Goal: Task Accomplishment & Management: Complete application form

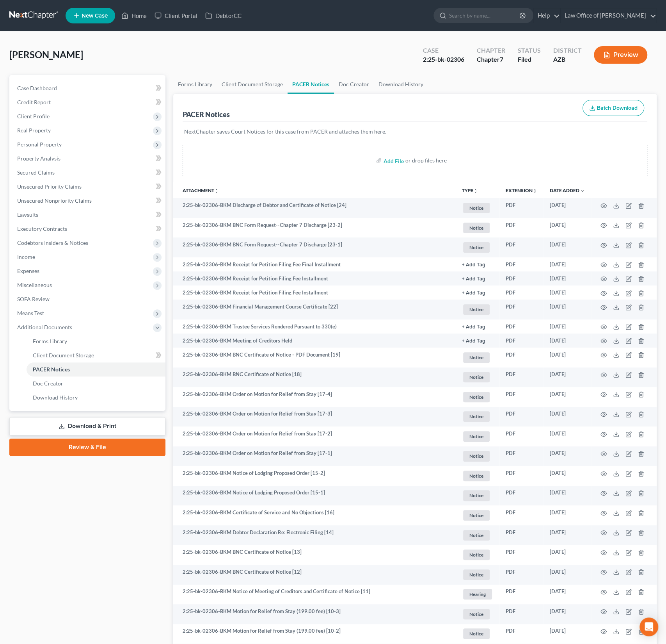
click at [102, 43] on div "Schrag, Breanna Upgraded Case 2:25-bk-02306 Chapter Chapter 7 Status Filed Dist…" at bounding box center [333, 58] width 648 height 34
click at [92, 16] on span "New Case" at bounding box center [95, 16] width 26 height 6
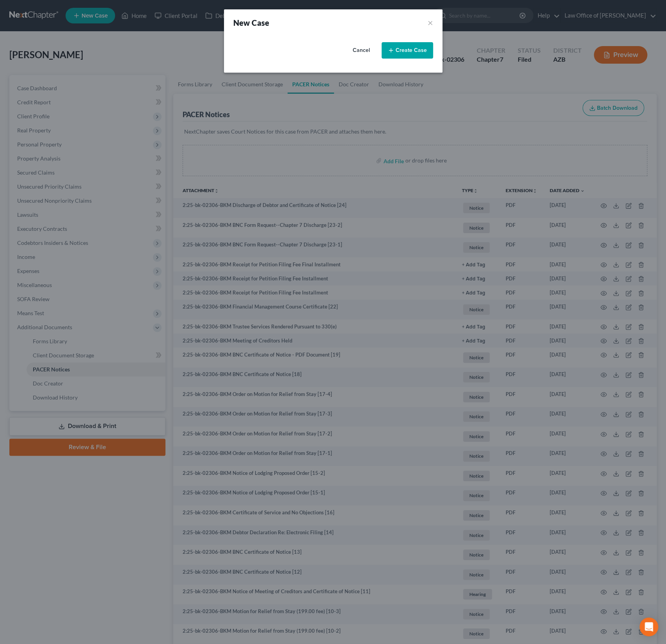
select select "4"
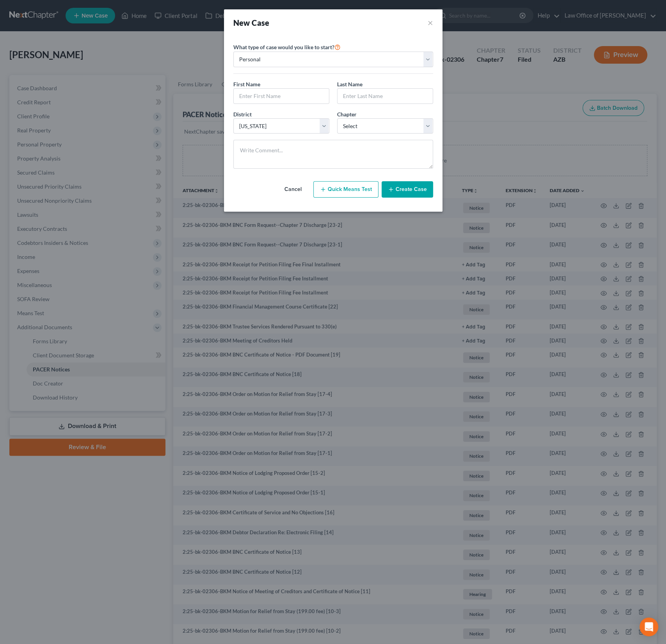
click at [257, 107] on div "First Name * Last Name *" at bounding box center [334, 95] width 208 height 30
click at [260, 94] on input "text" at bounding box center [281, 96] width 95 height 15
type input "Amber"
type input "Gregory INTAKE"
click at [394, 128] on select "Select 7 11 12 13" at bounding box center [385, 126] width 96 height 16
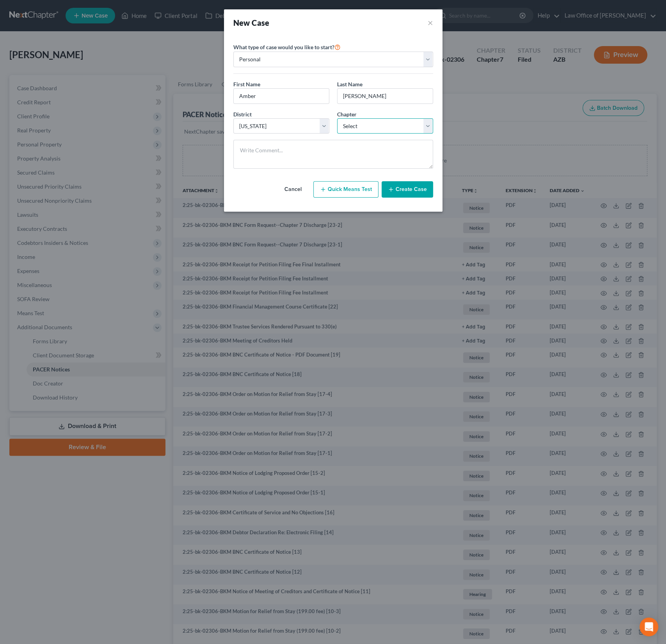
select select "0"
click at [337, 118] on select "Select 7 11 12 13" at bounding box center [385, 126] width 96 height 16
click at [410, 192] on button "Create Case" at bounding box center [408, 189] width 52 height 16
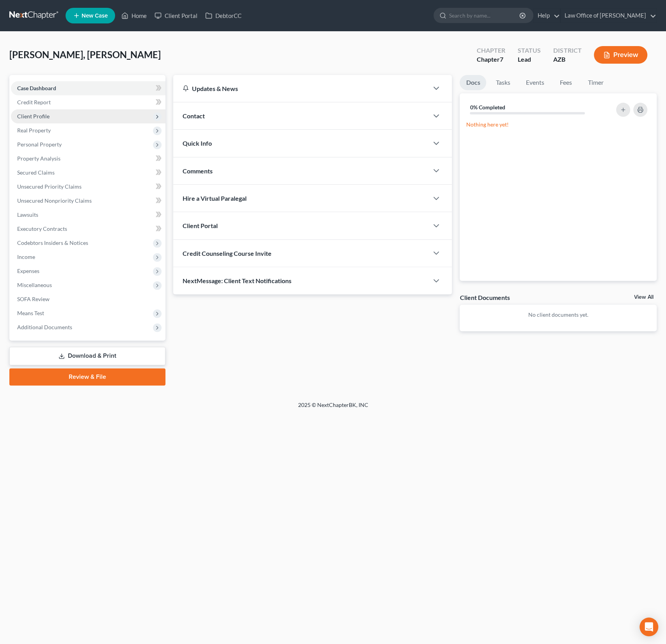
click at [42, 115] on span "Client Profile" at bounding box center [33, 116] width 32 height 7
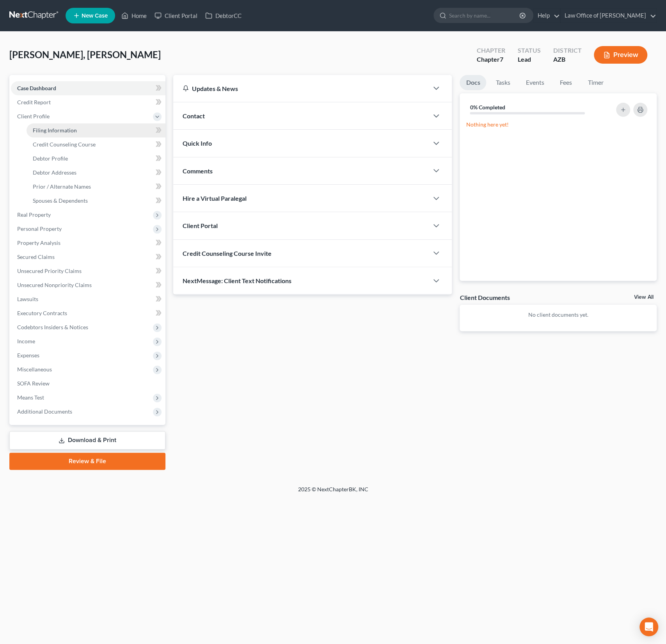
click at [56, 130] on span "Filing Information" at bounding box center [55, 130] width 44 height 7
select select "1"
select select "0"
select select "4"
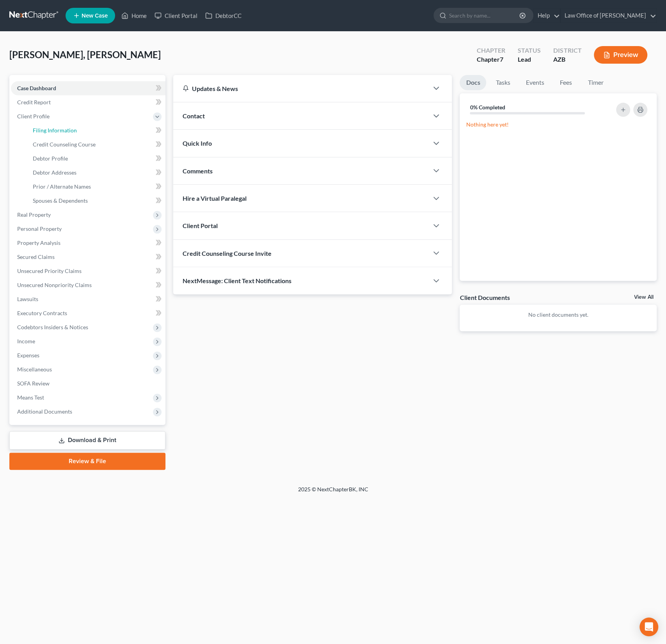
select select "3"
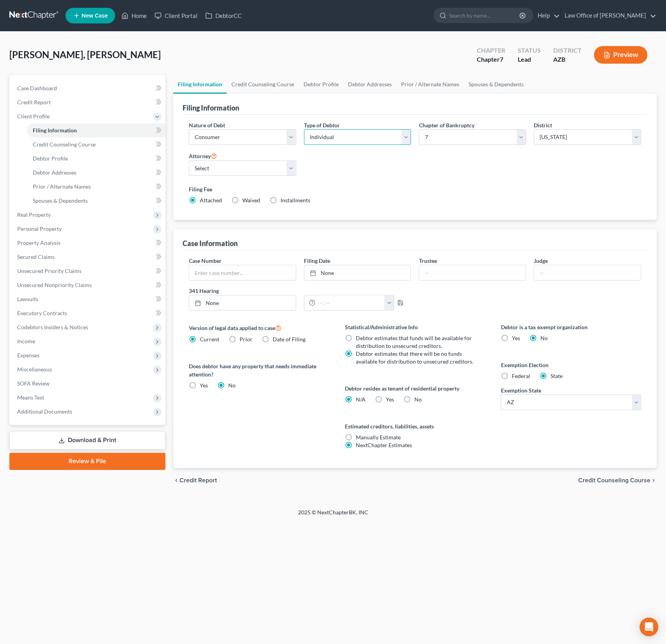
click at [340, 138] on select "Select Individual Joint" at bounding box center [357, 137] width 107 height 16
select select "1"
click at [304, 129] on select "Select Individual Joint" at bounding box center [357, 137] width 107 height 16
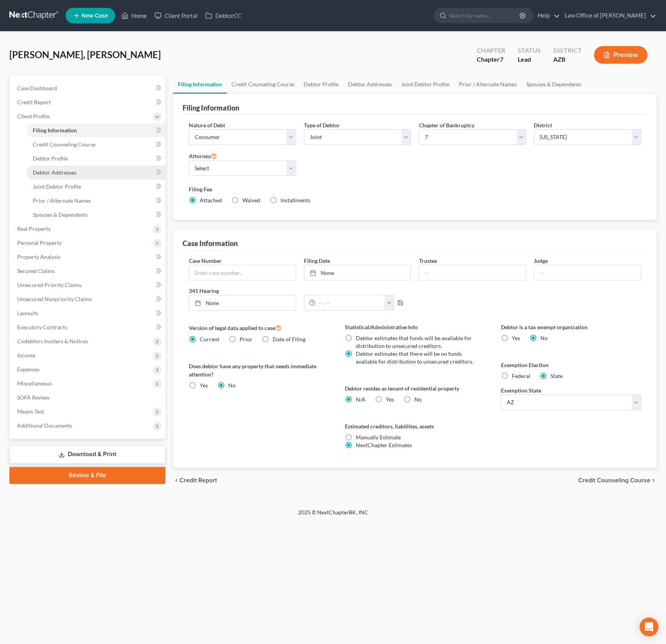
click at [80, 178] on link "Debtor Addresses" at bounding box center [96, 173] width 139 height 14
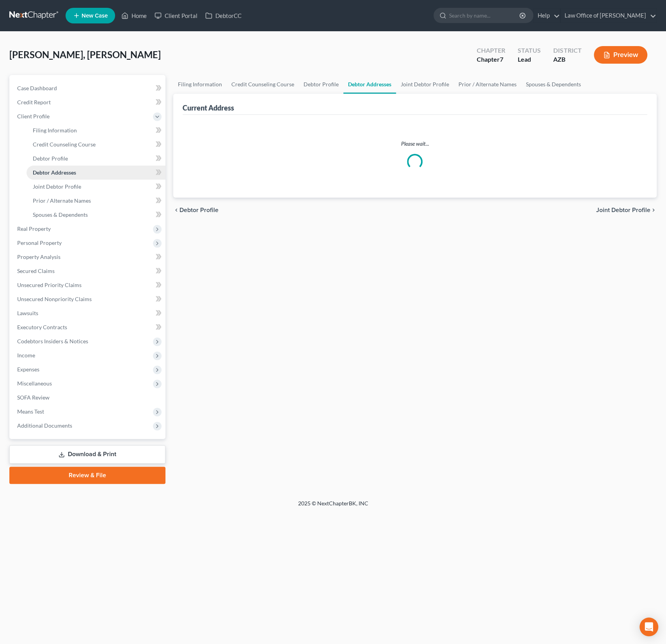
select select "0"
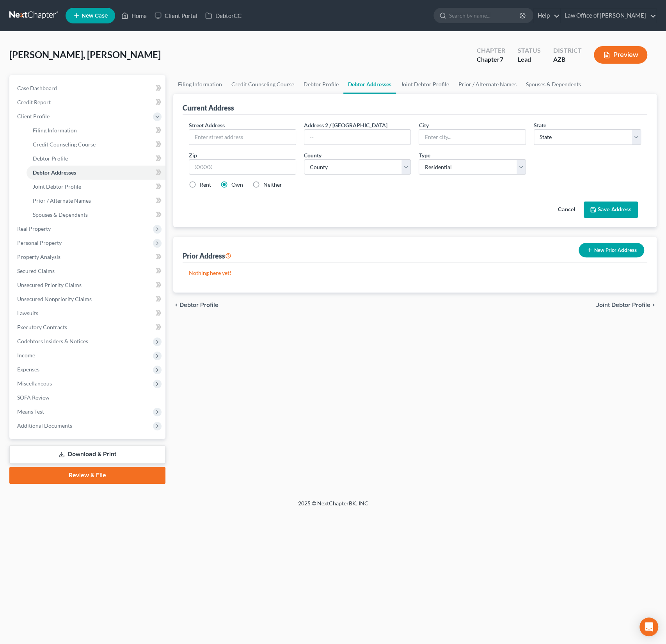
click at [235, 144] on div "Street Address * Address 2 / PO Box City * State * State AL AK AR AZ CA CO CT D…" at bounding box center [415, 158] width 460 height 74
click at [230, 141] on input "text" at bounding box center [242, 137] width 107 height 15
type input "[STREET_ADDRESS]"
type input "85335"
type input "El Mirage"
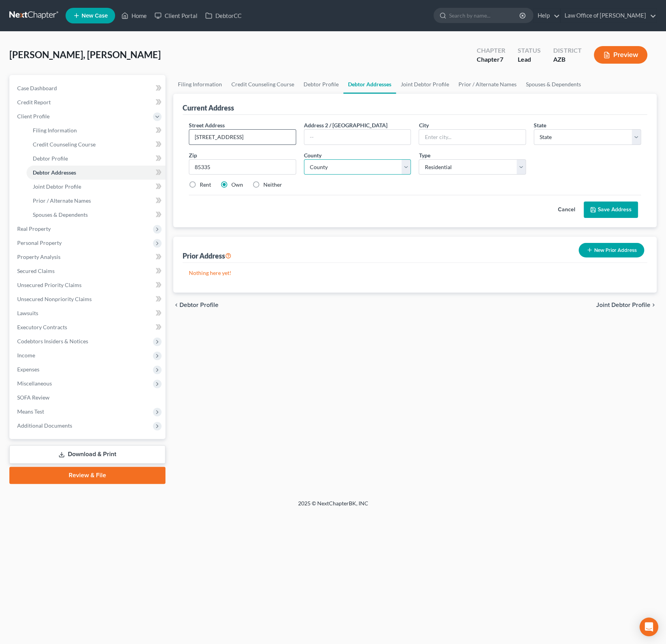
select select "3"
click at [367, 188] on div "Street Address * 13814 N 115th Ave Address 2 / PO Box City * El Mirage State * …" at bounding box center [415, 158] width 460 height 74
click at [366, 163] on select "County Apache County Cochise County Coconino County Gila County Graham County G…" at bounding box center [357, 167] width 107 height 16
select select "7"
click at [304, 159] on select "County Apache County Cochise County Coconino County Gila County Graham County G…" at bounding box center [357, 167] width 107 height 16
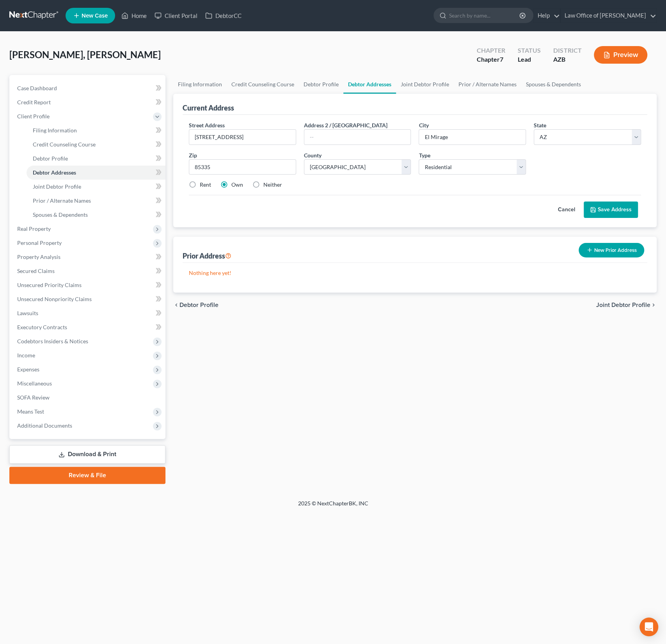
click at [616, 208] on button "Save Address" at bounding box center [611, 209] width 54 height 16
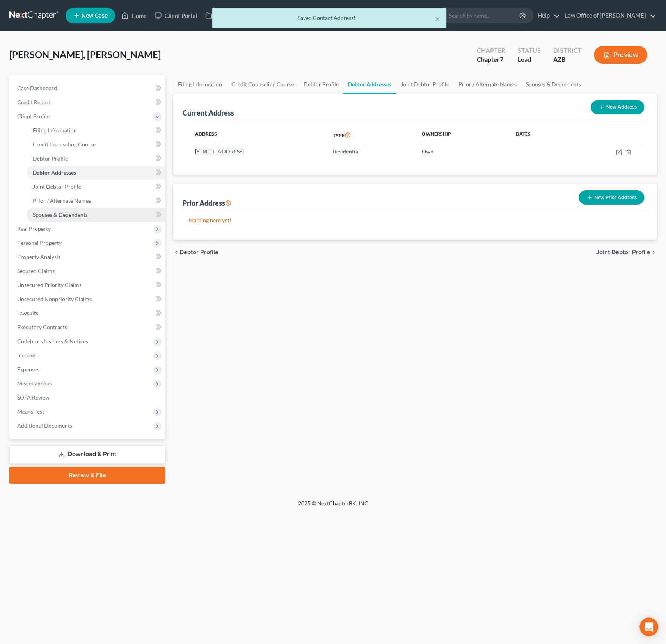
click at [55, 212] on span "Spouses & Dependents" at bounding box center [60, 214] width 55 height 7
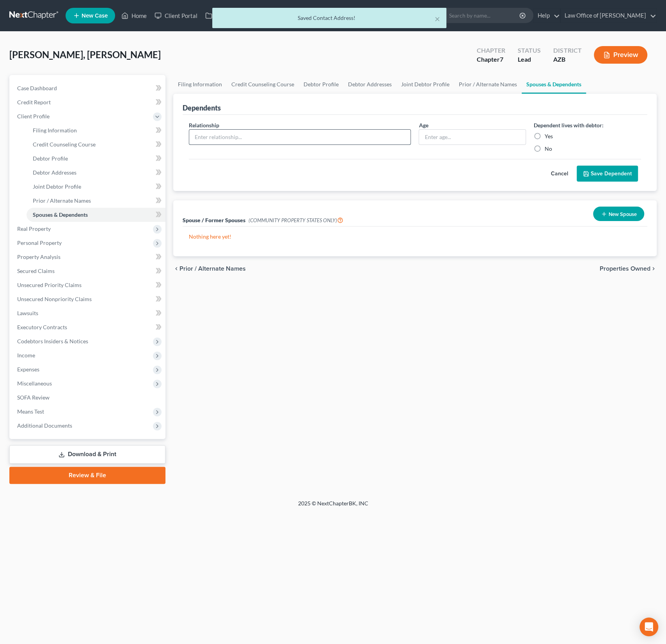
click at [256, 139] on input "text" at bounding box center [300, 137] width 222 height 15
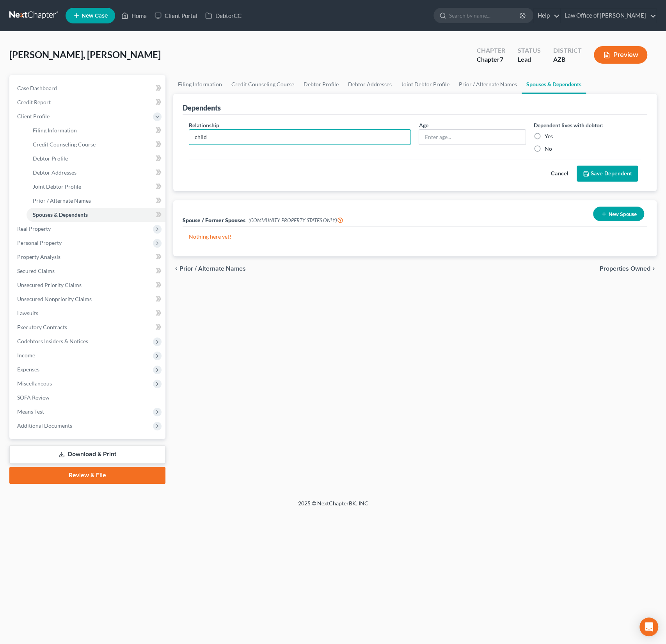
type input "child"
type input "4"
type input "10"
click at [545, 135] on label "Yes" at bounding box center [549, 136] width 8 height 8
click at [548, 135] on input "Yes" at bounding box center [550, 134] width 5 height 5
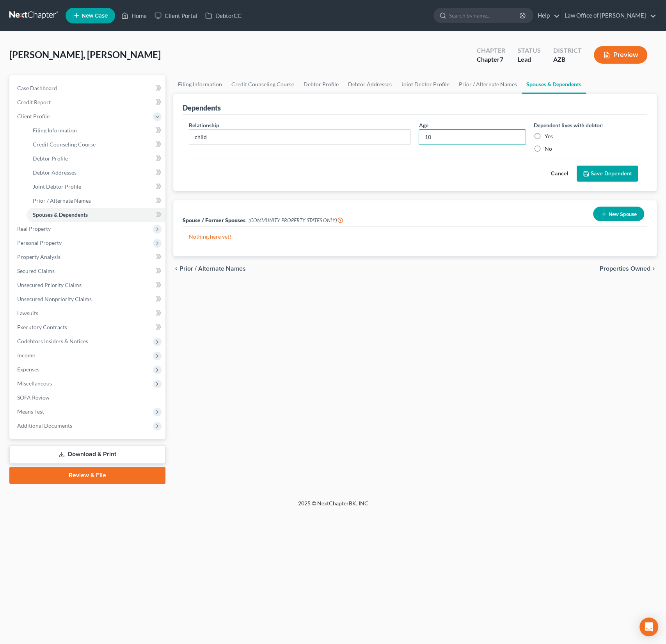
radio input "true"
click at [600, 169] on button "Save Dependent" at bounding box center [607, 174] width 61 height 16
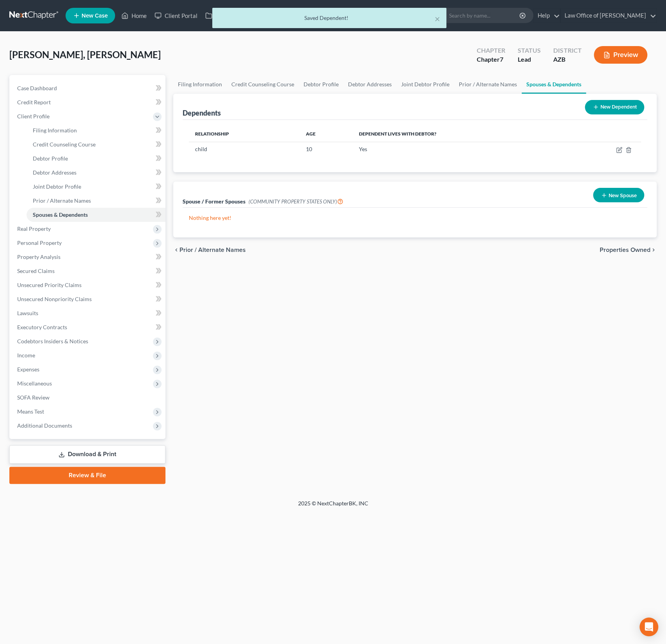
click at [613, 100] on button "New Dependent" at bounding box center [614, 107] width 59 height 14
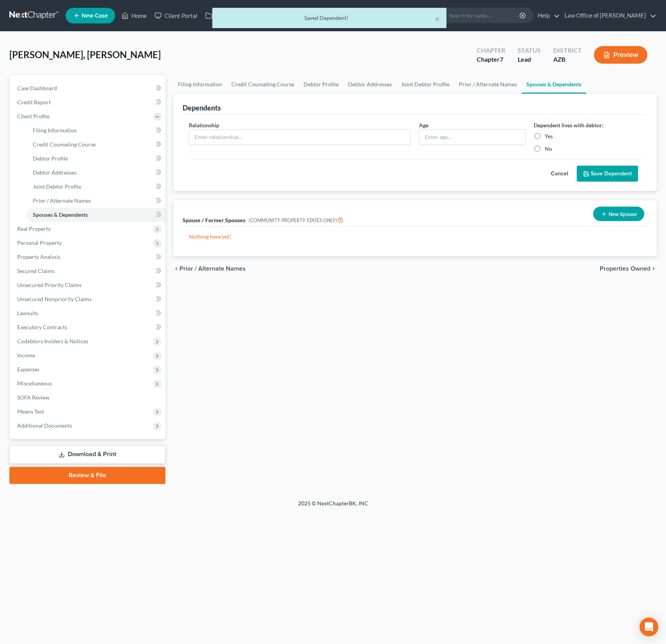
click at [275, 128] on div "Relationship *" at bounding box center [300, 137] width 230 height 32
click at [267, 134] on input "text" at bounding box center [300, 137] width 222 height 15
type input "child"
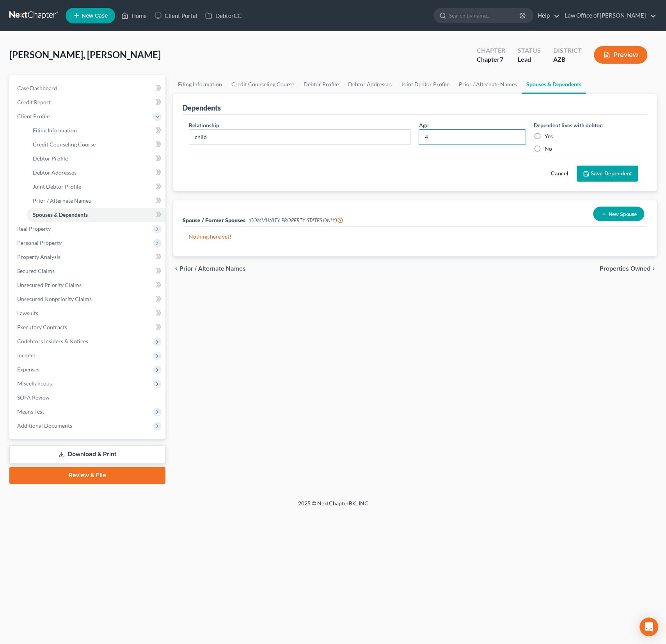
type input "4"
click at [543, 139] on div "Yes" at bounding box center [587, 136] width 107 height 8
click at [564, 137] on div "Yes" at bounding box center [587, 136] width 107 height 8
click at [545, 137] on label "Yes" at bounding box center [549, 136] width 8 height 8
click at [548, 137] on input "Yes" at bounding box center [550, 134] width 5 height 5
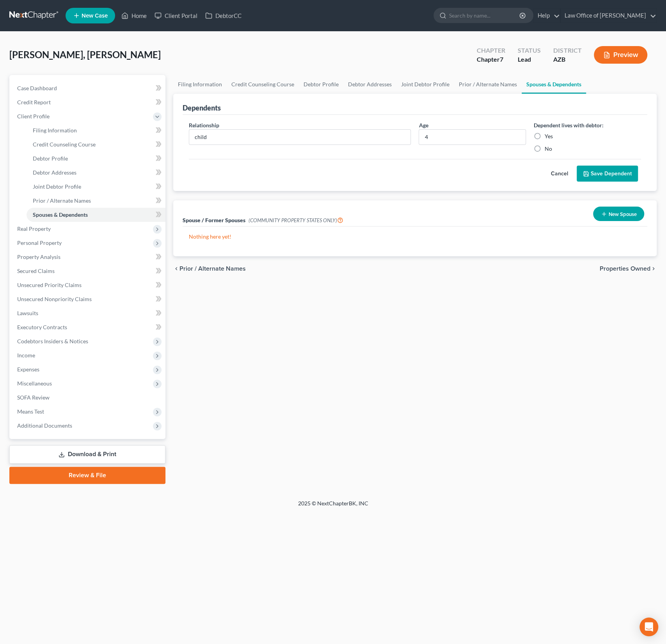
radio input "true"
click at [598, 174] on button "Save Dependent" at bounding box center [607, 174] width 61 height 16
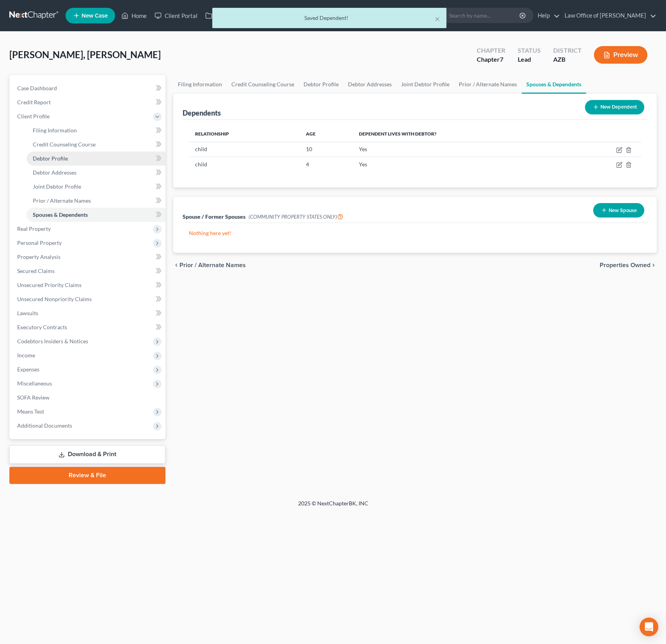
click at [59, 157] on span "Debtor Profile" at bounding box center [50, 158] width 35 height 7
select select "1"
select select "0"
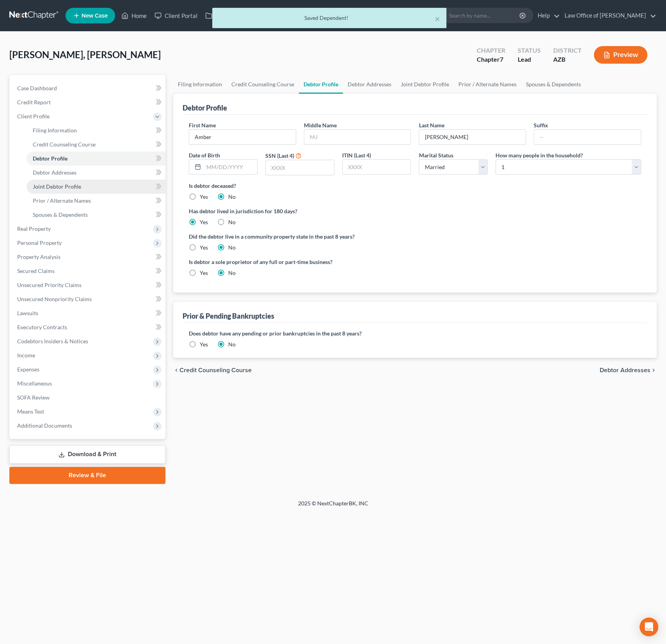
click at [61, 184] on span "Joint Debtor Profile" at bounding box center [57, 186] width 48 height 7
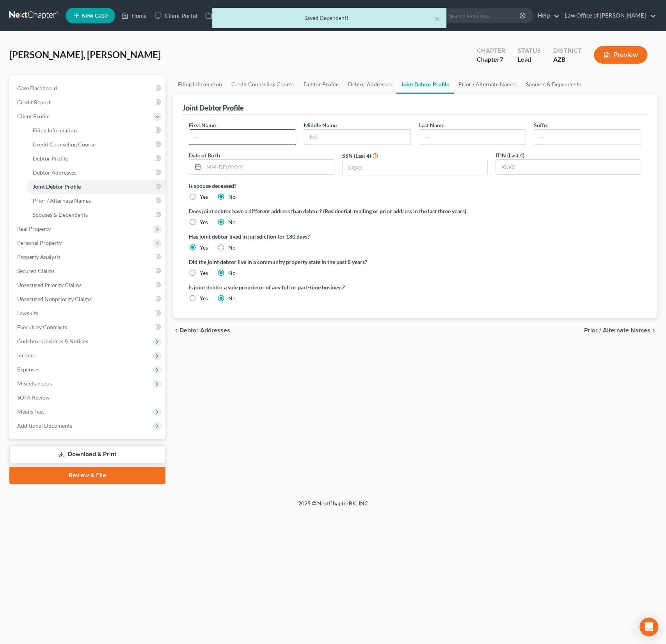
click at [233, 139] on input "text" at bounding box center [242, 137] width 107 height 15
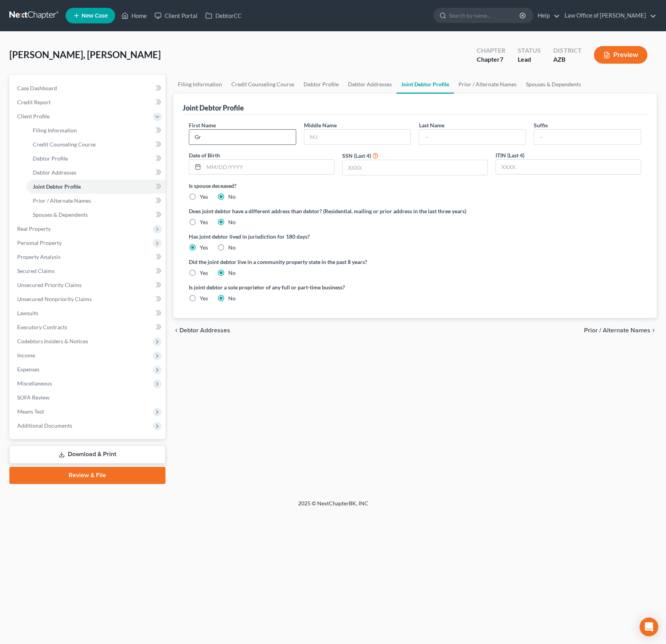
type input "G"
type input "Timothy"
type input "Gregory"
click at [85, 193] on link "Joint Debtor Profile" at bounding box center [96, 187] width 139 height 14
click at [80, 199] on span "Prior / Alternate Names" at bounding box center [62, 200] width 58 height 7
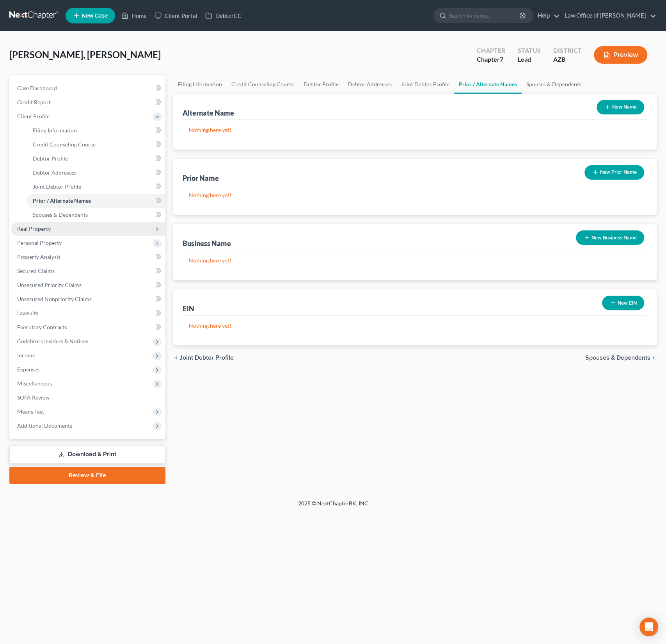
click at [43, 228] on span "Real Property" at bounding box center [34, 228] width 34 height 7
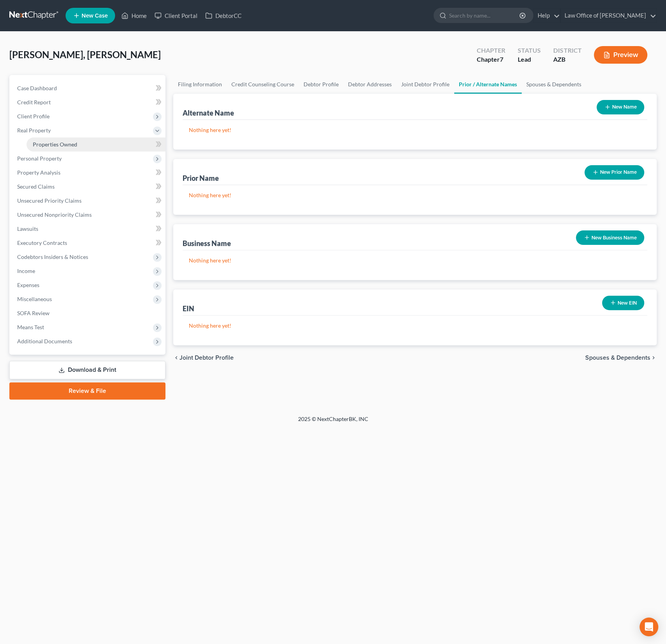
click at [60, 146] on span "Properties Owned" at bounding box center [55, 144] width 44 height 7
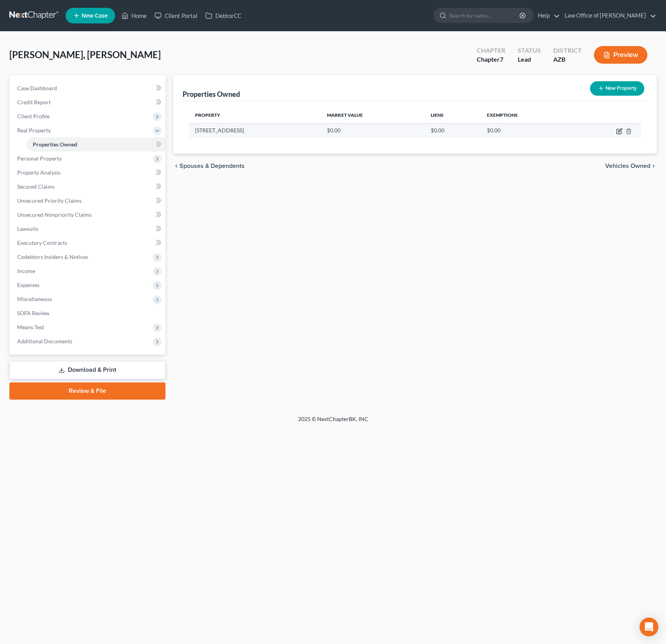
click at [620, 130] on icon "button" at bounding box center [619, 131] width 6 height 6
select select "3"
select select "7"
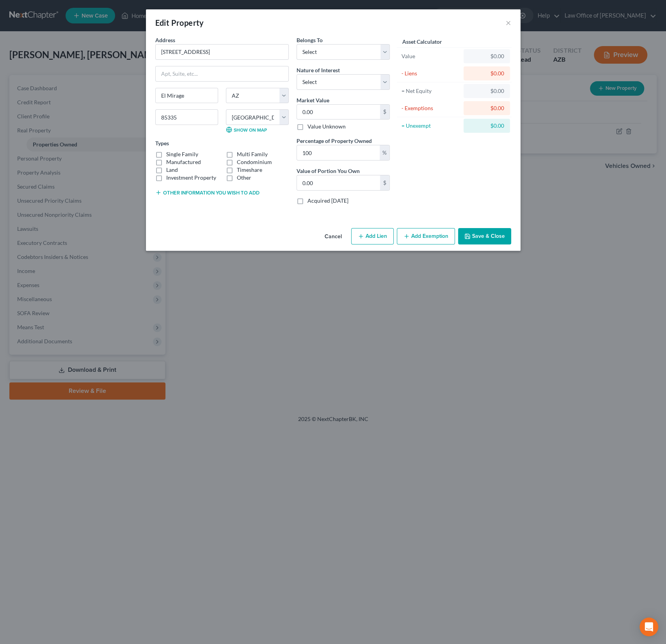
click at [387, 232] on button "Add Lien" at bounding box center [372, 236] width 43 height 16
select select "0"
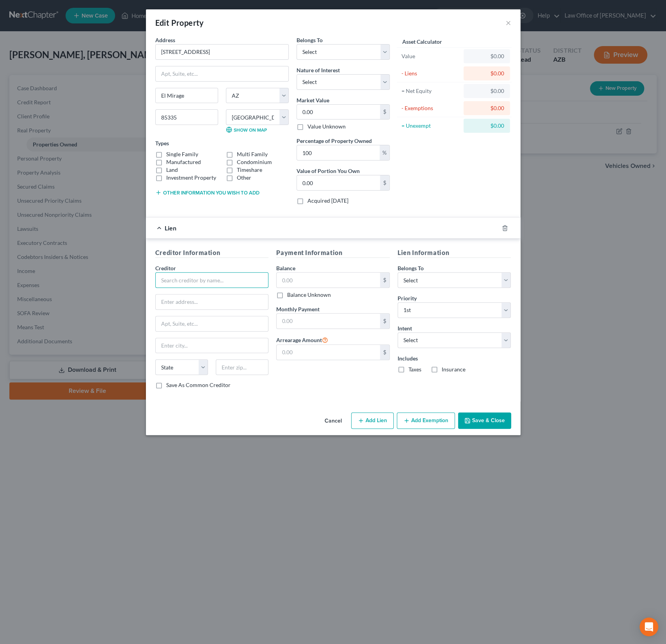
click at [194, 273] on input "text" at bounding box center [212, 280] width 114 height 16
type input "Gateway Mortgage"
type input "333,937"
click at [321, 315] on input "text" at bounding box center [328, 320] width 103 height 15
type input "1,962"
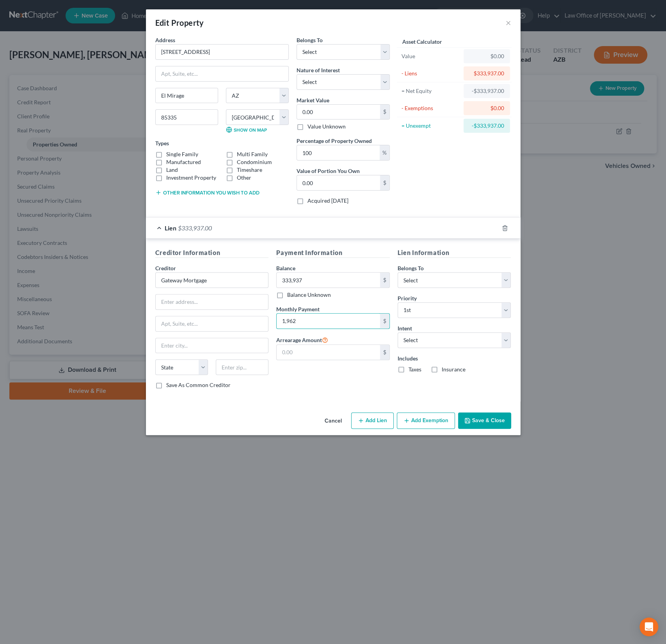
click at [409, 367] on label "Taxes" at bounding box center [415, 369] width 13 height 8
click at [412, 367] on input "Taxes" at bounding box center [414, 367] width 5 height 5
checkbox input "true"
click at [445, 368] on label "Insurance" at bounding box center [454, 369] width 24 height 8
click at [445, 368] on input "Insurance" at bounding box center [447, 367] width 5 height 5
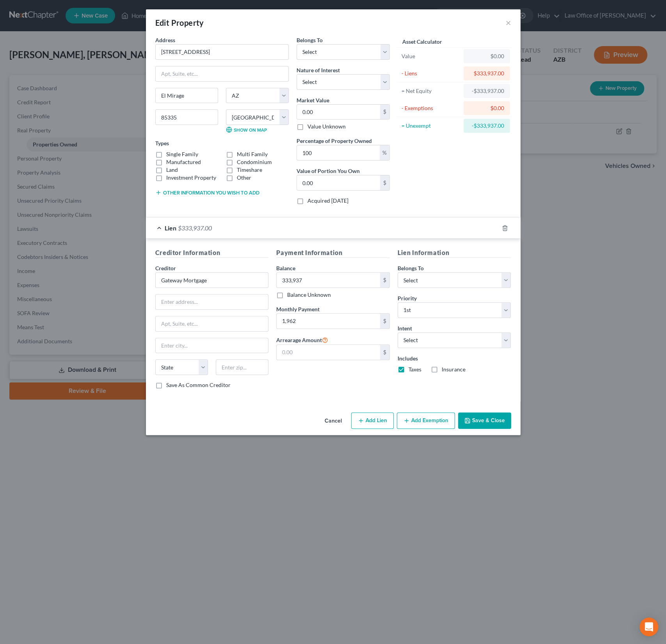
checkbox input "true"
click at [486, 417] on button "Save & Close" at bounding box center [484, 420] width 53 height 16
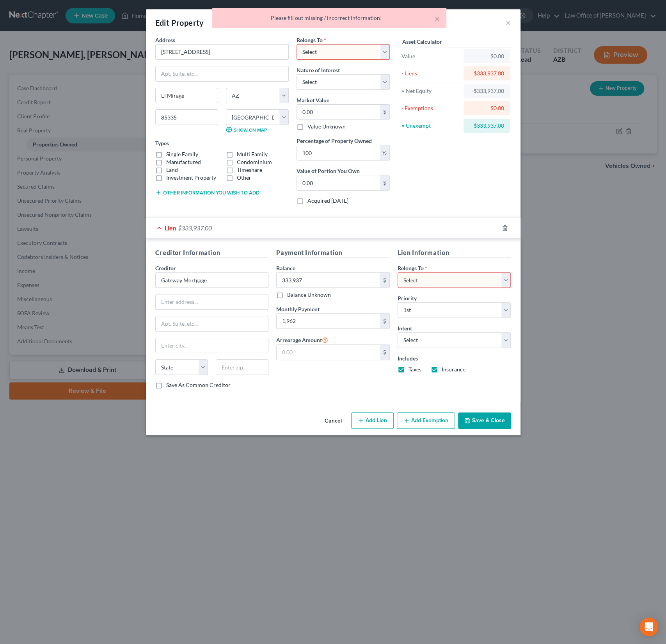
click at [429, 284] on select "Select Debtor 1 Only Debtor 2 Only Debtor 1 And Debtor 2 Only At Least One Of T…" at bounding box center [455, 280] width 114 height 16
select select "0"
click at [398, 272] on select "Select Debtor 1 Only Debtor 2 Only Debtor 1 And Debtor 2 Only At Least One Of T…" at bounding box center [455, 280] width 114 height 16
click at [492, 422] on button "Save & Close" at bounding box center [484, 420] width 53 height 16
click at [333, 53] on select "Select Debtor 1 Only Debtor 2 Only Debtor 1 And Debtor 2 Only At Least One Of T…" at bounding box center [343, 52] width 93 height 16
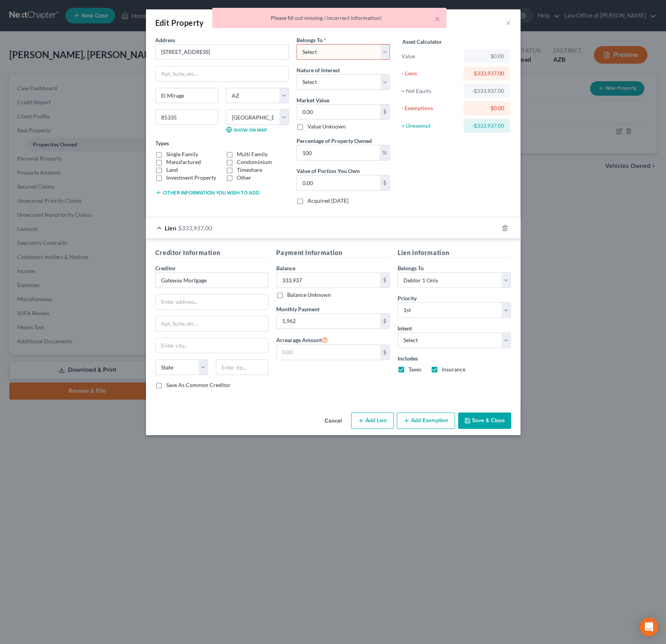
select select "2"
click at [297, 44] on select "Select Debtor 1 Only Debtor 2 Only Debtor 1 And Debtor 2 Only At Least One Of T…" at bounding box center [343, 52] width 93 height 16
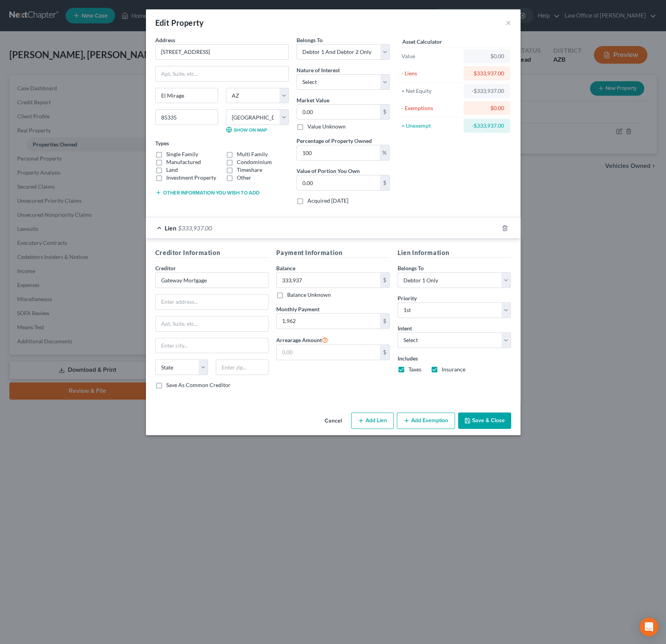
click at [481, 422] on button "Save & Close" at bounding box center [484, 420] width 53 height 16
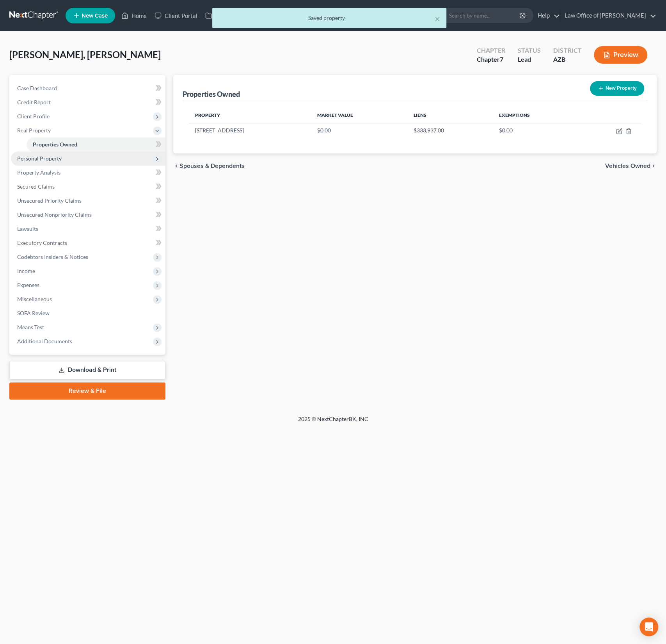
click at [50, 156] on span "Personal Property" at bounding box center [39, 158] width 44 height 7
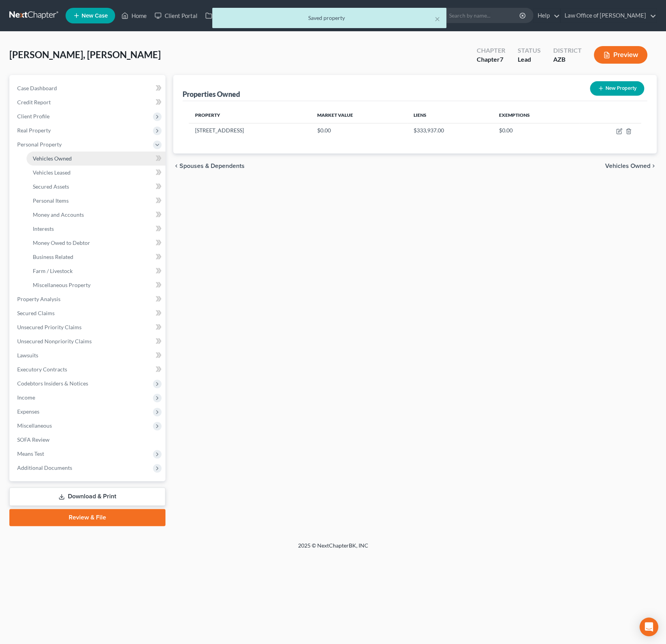
click at [65, 157] on span "Vehicles Owned" at bounding box center [52, 158] width 39 height 7
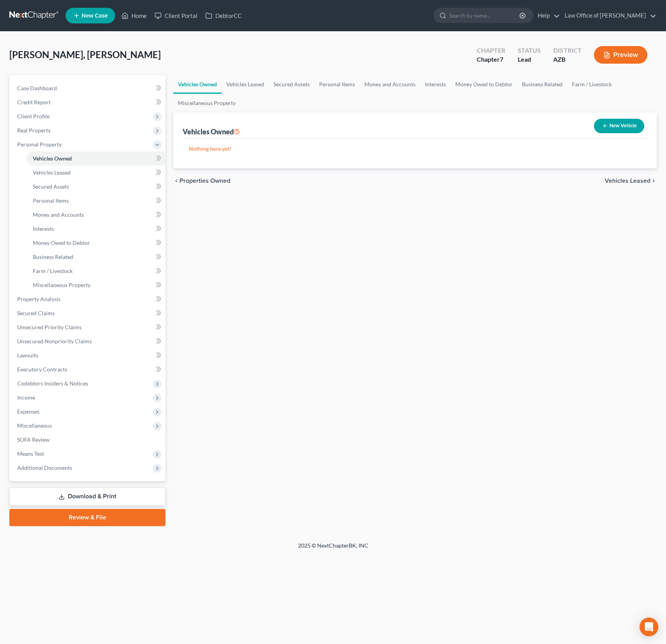
click at [618, 122] on button "New Vehicle" at bounding box center [619, 126] width 50 height 14
select select "0"
select select "2"
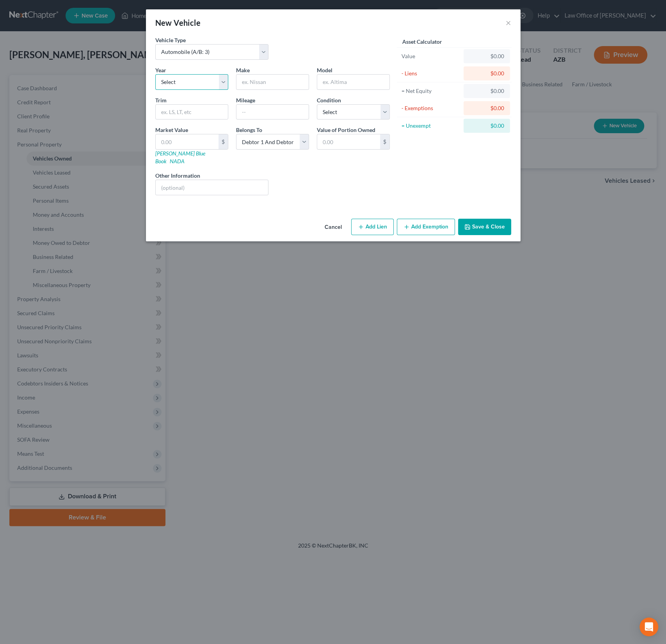
click at [196, 82] on select "Select 2026 2025 2024 2023 2022 2021 2020 2019 2018 2017 2016 2015 2014 2013 20…" at bounding box center [191, 82] width 73 height 16
select select "5"
click at [155, 74] on select "Select 2026 2025 2024 2023 2022 2021 2020 2019 2018 2017 2016 2015 2014 2013 20…" at bounding box center [191, 82] width 73 height 16
click at [263, 82] on input "text" at bounding box center [273, 82] width 72 height 15
type input "Honda"
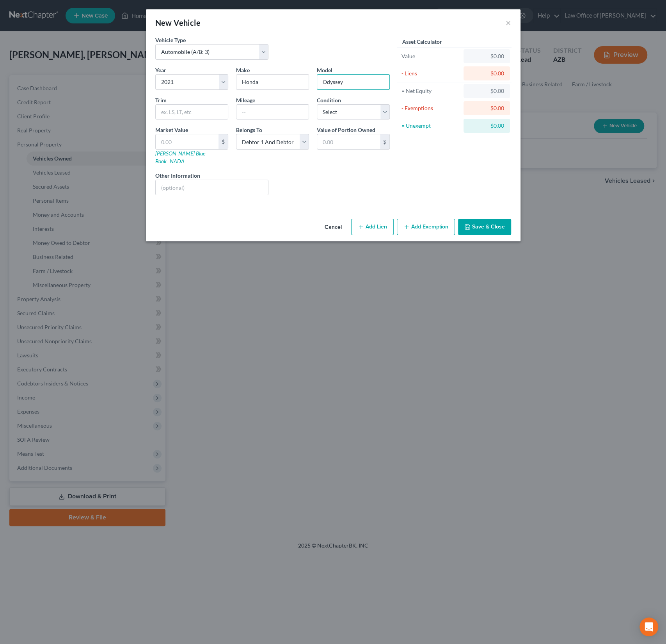
type input "Odyssey"
click at [388, 219] on button "Add Lien" at bounding box center [372, 227] width 43 height 16
select select "2"
select select "0"
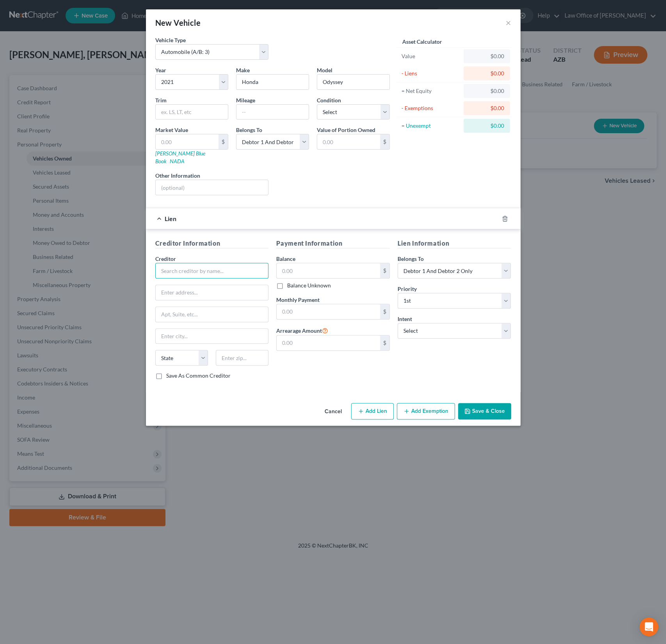
click at [196, 263] on input "text" at bounding box center [212, 271] width 114 height 16
click at [178, 263] on input "text" at bounding box center [212, 271] width 114 height 16
type input "Ally"
click at [320, 263] on input "text" at bounding box center [328, 270] width 103 height 15
click at [279, 143] on select "Select Debtor 1 Only Debtor 2 Only Debtor 1 And Debtor 2 Only At Least One Of T…" at bounding box center [272, 142] width 73 height 16
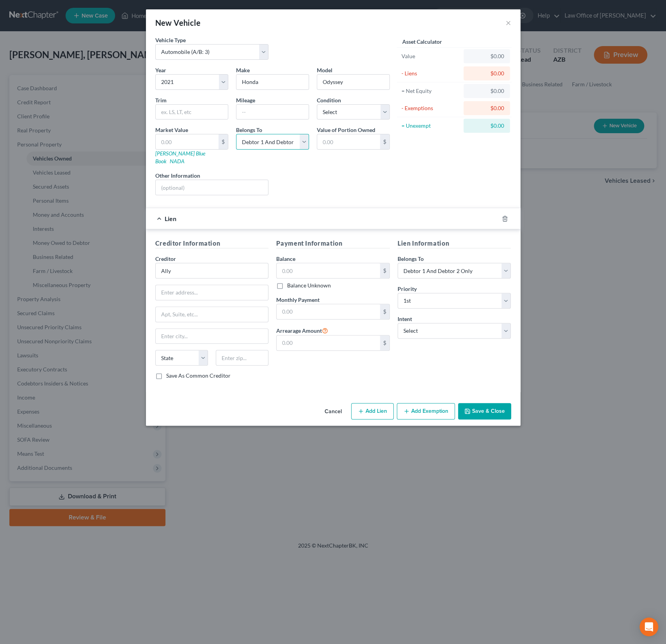
select select "3"
click at [236, 134] on select "Select Debtor 1 Only Debtor 2 Only Debtor 1 And Debtor 2 Only At Least One Of T…" at bounding box center [272, 142] width 73 height 16
click at [323, 265] on input "text" at bounding box center [328, 270] width 103 height 15
type input "33,697"
click at [297, 306] on input "text" at bounding box center [328, 311] width 103 height 15
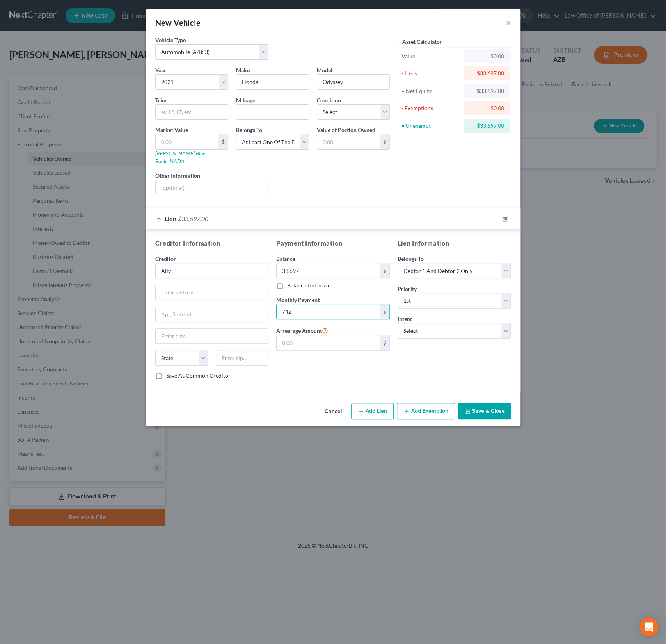
type input "742.00"
click at [382, 366] on div "Payment Information Balance 33,697.00 $ Balance Unknown Balance Undetermined 33…" at bounding box center [332, 312] width 121 height 147
click at [482, 403] on button "Save & Close" at bounding box center [484, 411] width 53 height 16
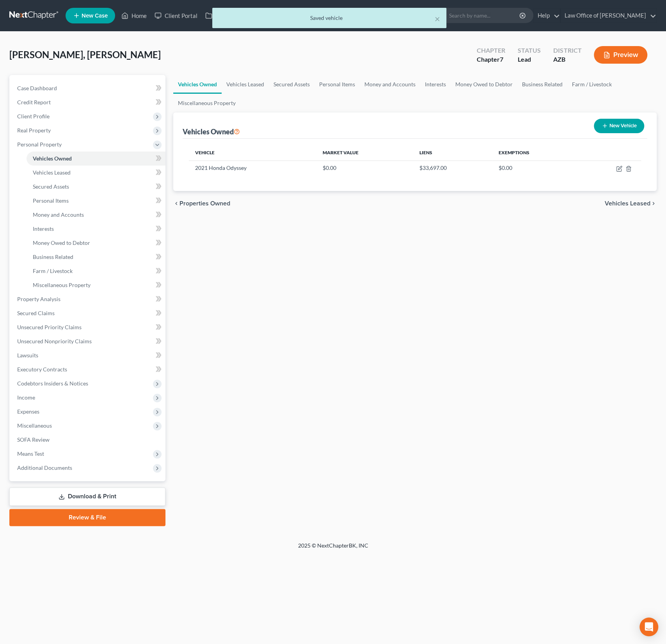
click at [619, 124] on button "New Vehicle" at bounding box center [619, 126] width 50 height 14
select select "0"
select select "2"
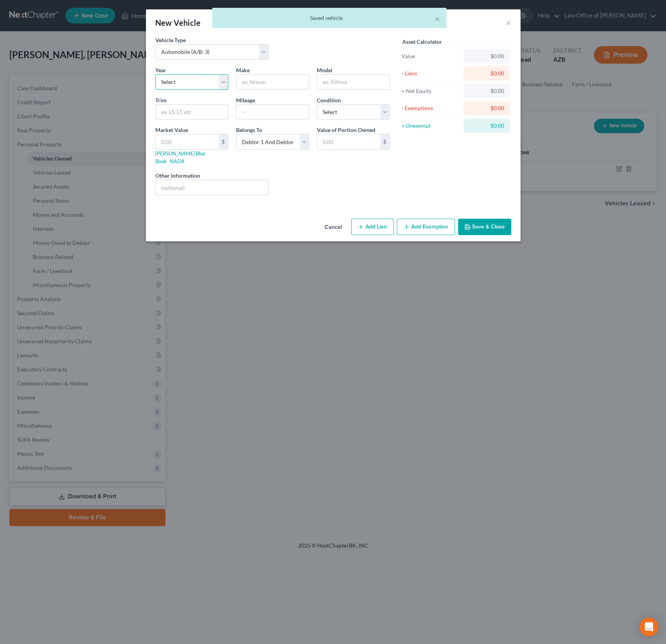
click at [196, 80] on select "Select 2026 2025 2024 2023 2022 2021 2020 2019 2018 2017 2016 2015 2014 2013 20…" at bounding box center [191, 82] width 73 height 16
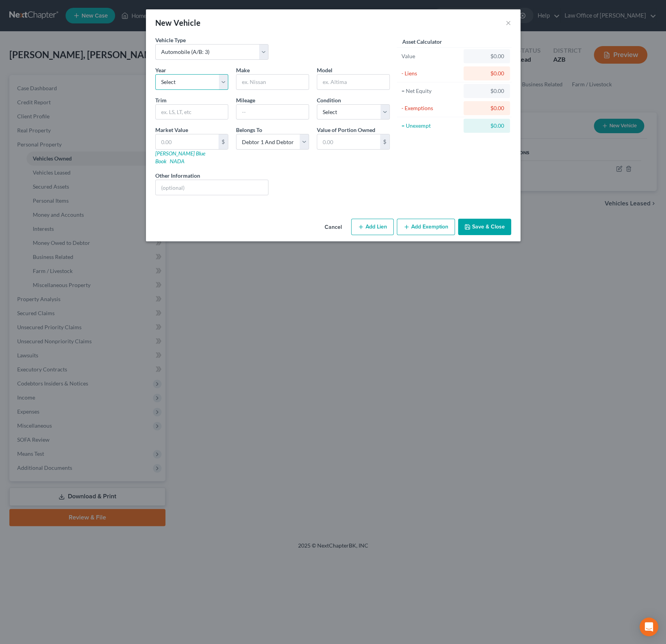
select select "8"
click at [155, 74] on select "Select 2026 2025 2024 2023 2022 2021 2020 2019 2018 2017 2016 2015 2014 2013 20…" at bounding box center [191, 82] width 73 height 16
click at [253, 81] on input "text" at bounding box center [273, 82] width 72 height 15
click at [510, 21] on button "×" at bounding box center [508, 22] width 5 height 9
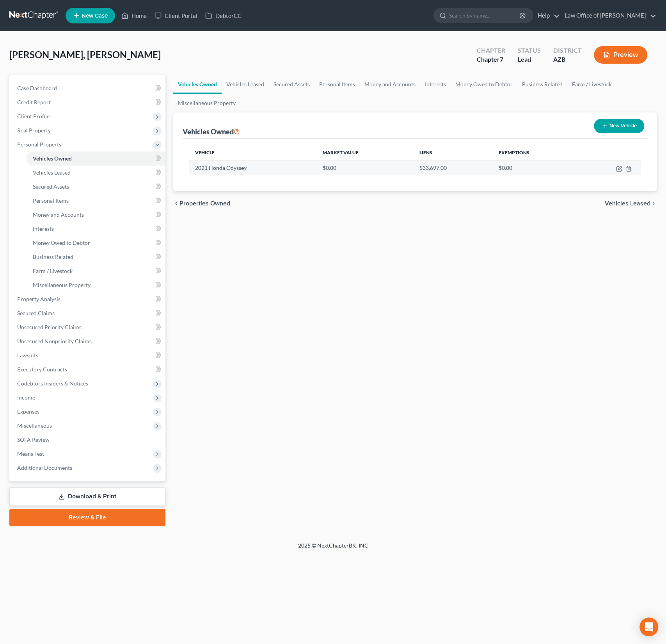
click at [616, 169] on td at bounding box center [610, 167] width 62 height 15
click at [618, 168] on icon "button" at bounding box center [620, 168] width 4 height 4
select select "0"
select select "5"
select select "3"
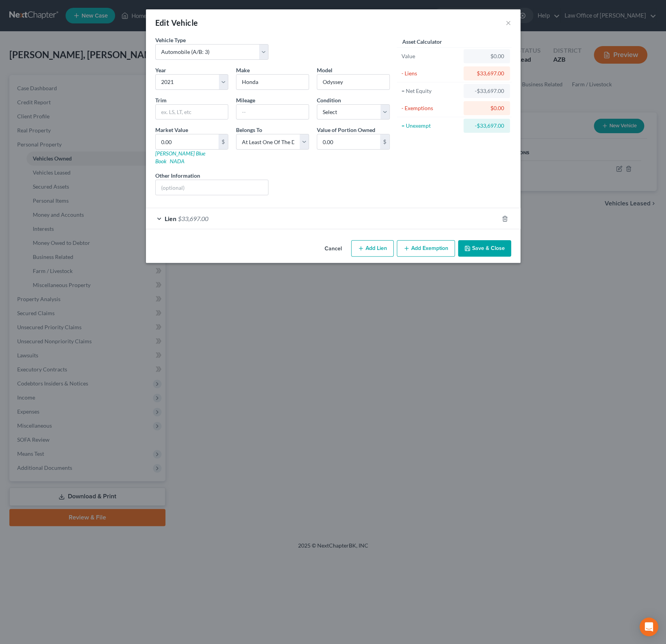
click at [222, 216] on div "Lien $33,697.00" at bounding box center [322, 218] width 353 height 21
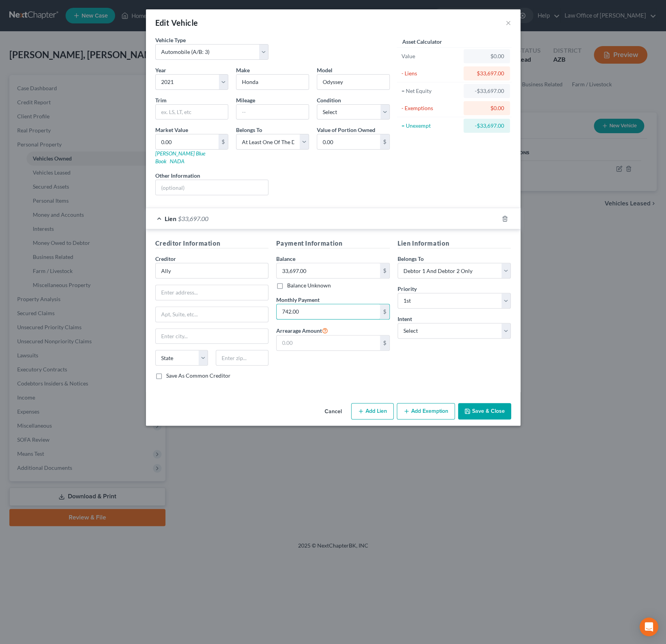
drag, startPoint x: 320, startPoint y: 306, endPoint x: 272, endPoint y: 294, distance: 48.9
click at [272, 294] on div "Payment Information Balance 33,697.00 $ Balance Unknown Balance Undetermined 33…" at bounding box center [332, 312] width 121 height 147
drag, startPoint x: 325, startPoint y: 307, endPoint x: 246, endPoint y: 299, distance: 79.7
click at [246, 299] on div "Creditor Information Creditor * Ally State AL AK AR AZ CA CO CT DE DC FL GA GU …" at bounding box center [333, 312] width 364 height 147
type input "723.19"
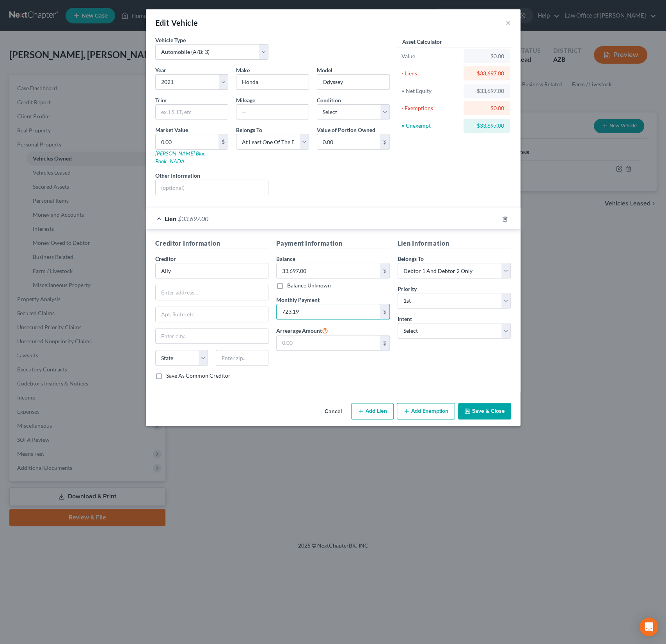
click at [482, 403] on button "Save & Close" at bounding box center [484, 411] width 53 height 16
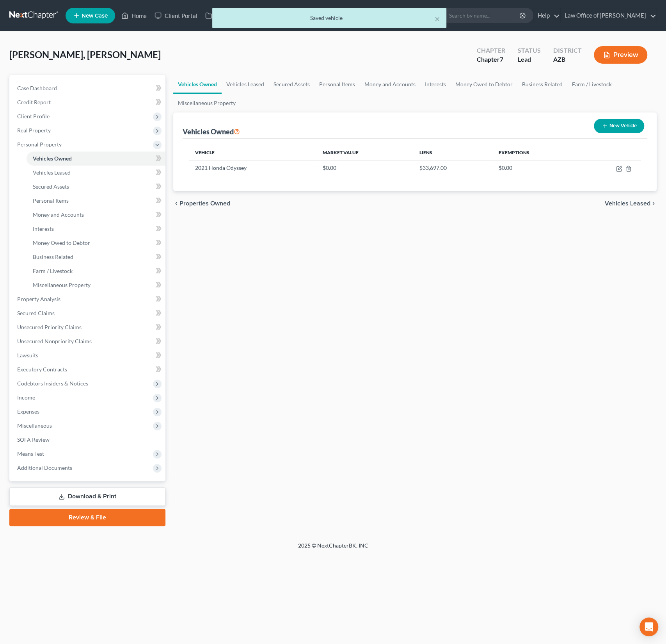
click at [612, 124] on button "New Vehicle" at bounding box center [619, 126] width 50 height 14
select select "0"
select select "2"
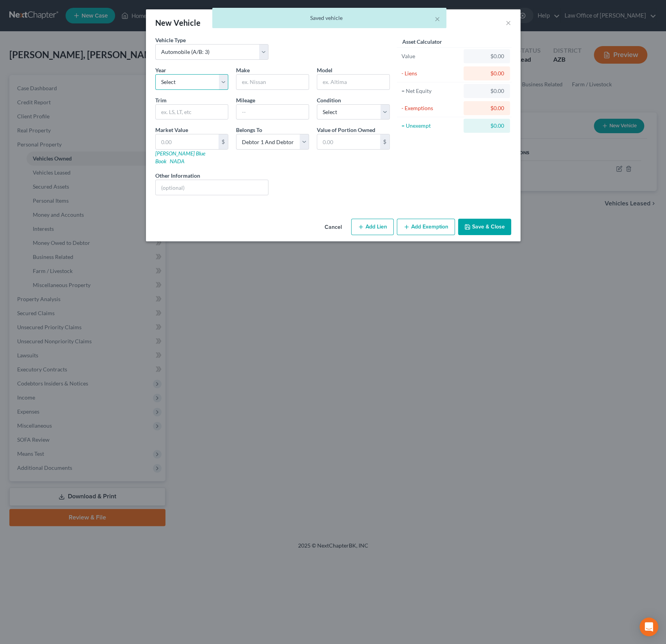
click at [199, 80] on select "Select 2026 2025 2024 2023 2022 2021 2020 2019 2018 2017 2016 2015 2014 2013 20…" at bounding box center [191, 82] width 73 height 16
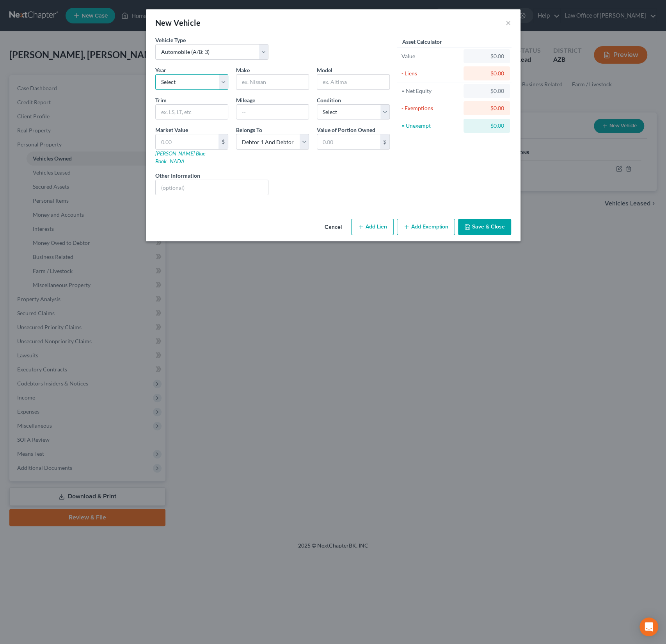
select select "8"
click at [155, 74] on select "Select 2026 2025 2024 2023 2022 2021 2020 2019 2018 2017 2016 2015 2014 2013 20…" at bounding box center [191, 82] width 73 height 16
click at [265, 80] on input "text" at bounding box center [273, 82] width 72 height 15
type input "Dodge"
type input "Durango"
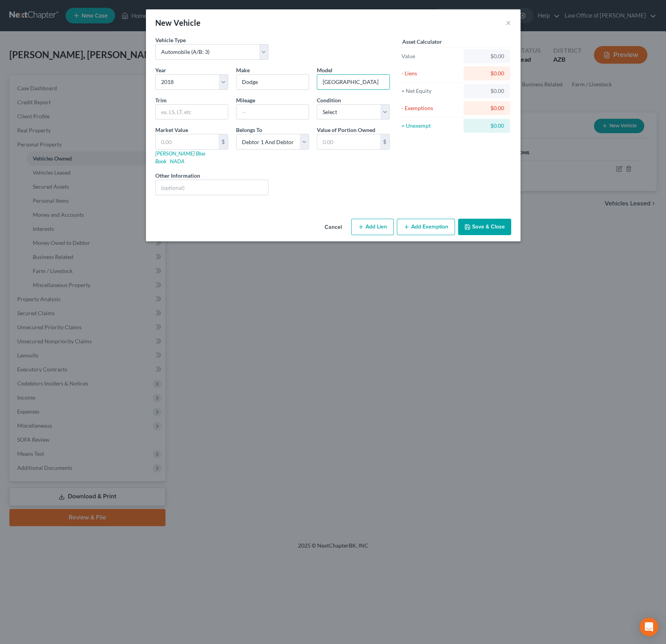
click at [377, 220] on button "Add Lien" at bounding box center [372, 227] width 43 height 16
select select "2"
select select "0"
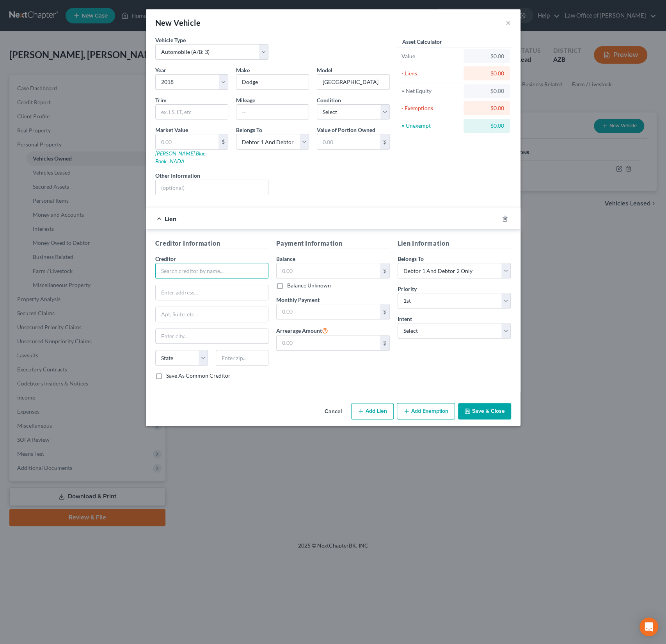
click at [194, 263] on input "text" at bounding box center [212, 271] width 114 height 16
type input "America First"
type input "545"
click at [299, 271] on div "$ Balance Unknown" at bounding box center [333, 276] width 114 height 27
click at [296, 263] on input "text" at bounding box center [328, 270] width 103 height 15
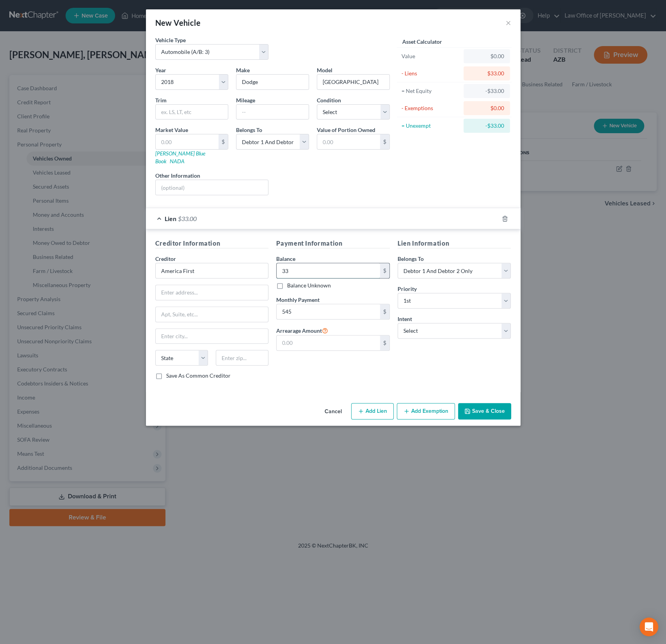
type input "3"
type input "27,000"
click at [488, 403] on button "Save & Close" at bounding box center [484, 411] width 53 height 16
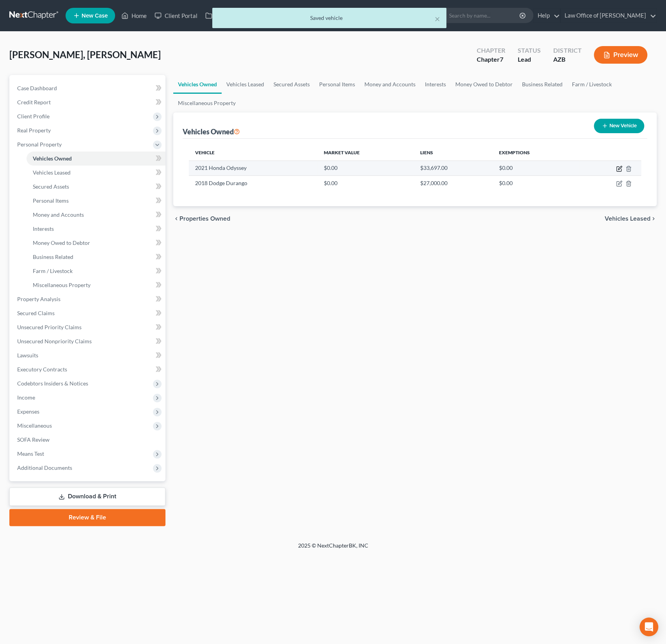
click at [621, 169] on icon "button" at bounding box center [619, 169] width 6 height 6
select select "0"
select select "5"
select select "3"
select select "2"
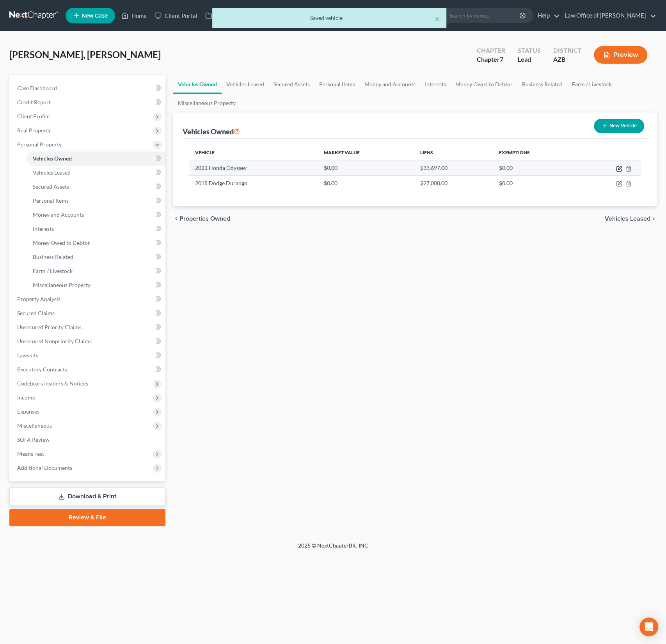
select select "0"
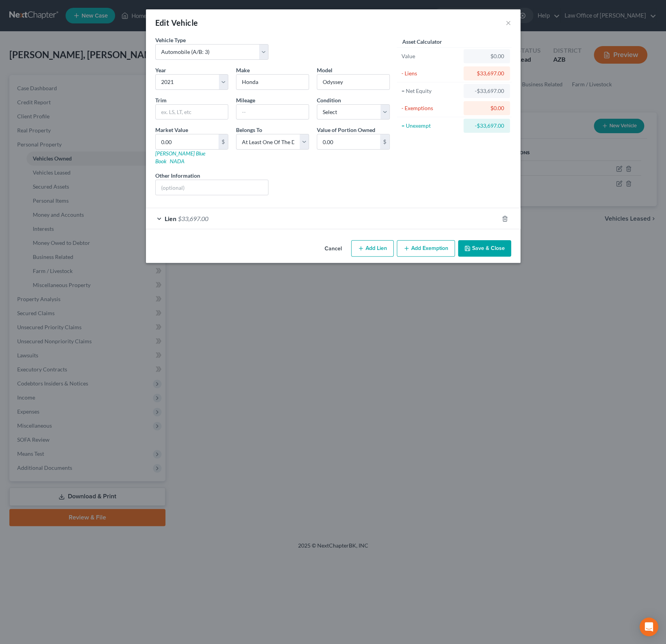
click at [316, 221] on div "Vehicle Type Select Automobile (A/B: 3) Truck (A/B: 3) Trailer (A/B: 4) Watercr…" at bounding box center [333, 136] width 375 height 201
click at [334, 214] on div "Lien $33,697.00" at bounding box center [322, 218] width 353 height 21
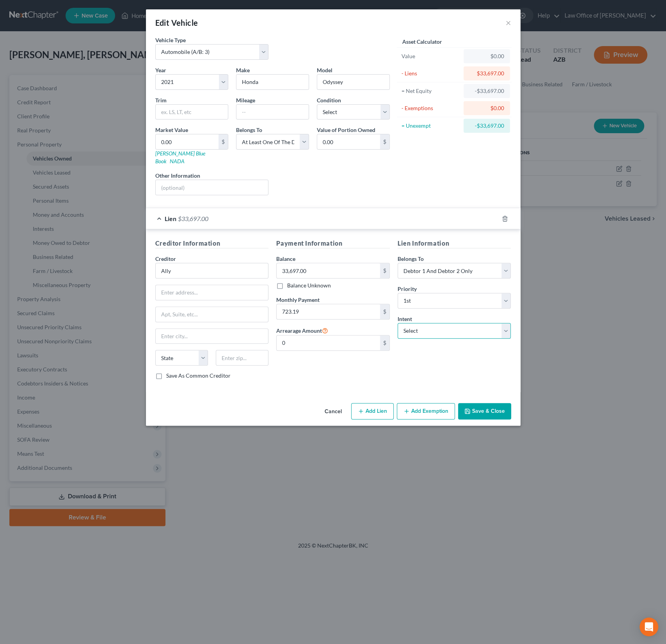
click at [428, 323] on select "Select Surrender Redeem Reaffirm Avoid Other" at bounding box center [455, 331] width 114 height 16
select select "2"
click at [398, 323] on select "Select Surrender Redeem Reaffirm Avoid Other" at bounding box center [455, 331] width 114 height 16
click at [481, 404] on button "Save & Close" at bounding box center [484, 411] width 53 height 16
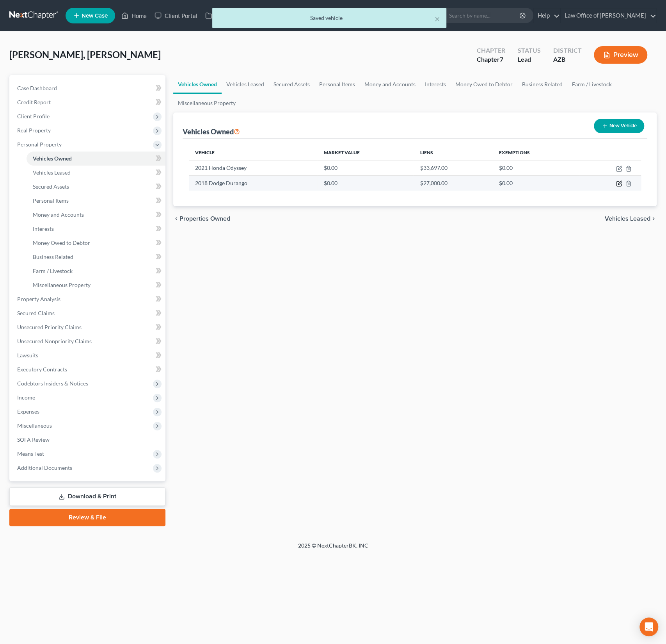
click at [617, 185] on icon "button" at bounding box center [619, 184] width 5 height 5
select select "0"
select select "8"
select select "2"
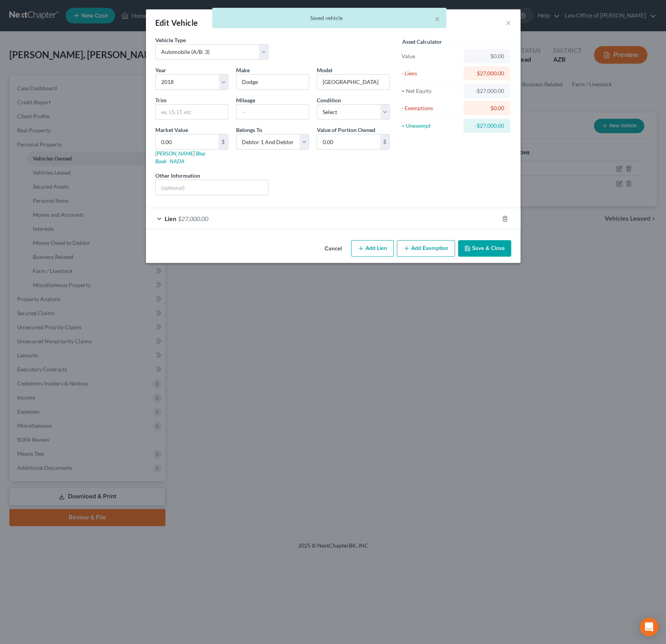
click at [405, 212] on div "Lien $27,000.00" at bounding box center [322, 218] width 353 height 21
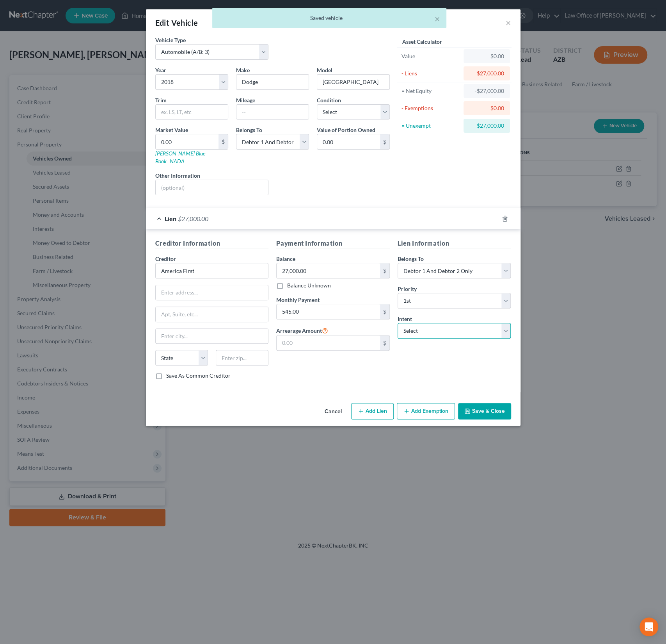
click at [429, 323] on select "Select Surrender Redeem Reaffirm Avoid Other" at bounding box center [455, 331] width 114 height 16
select select "2"
click at [398, 323] on select "Select Surrender Redeem Reaffirm Avoid Other" at bounding box center [455, 331] width 114 height 16
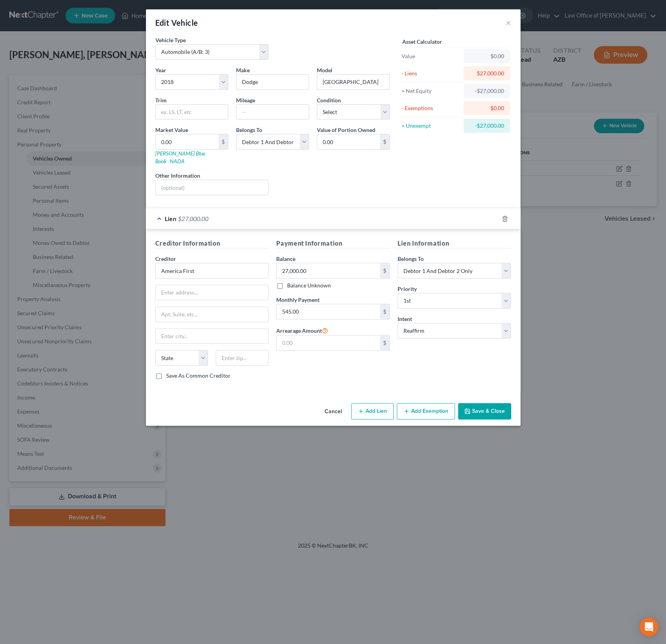
click at [484, 403] on button "Save & Close" at bounding box center [484, 411] width 53 height 16
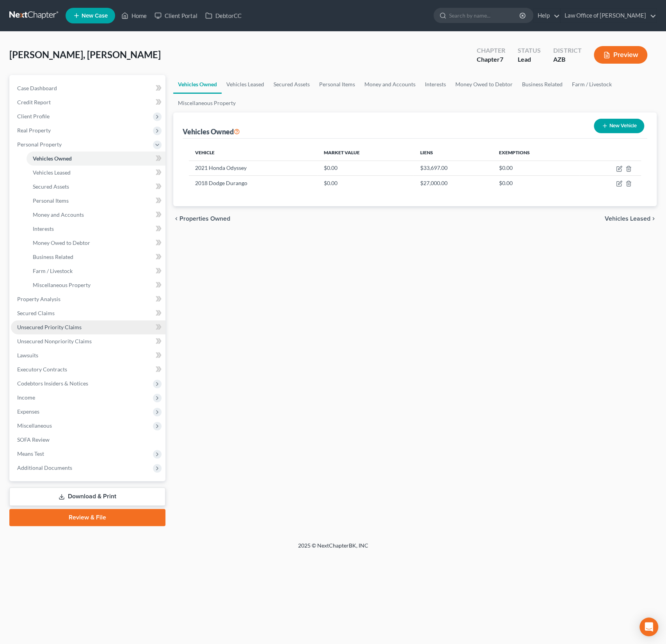
click at [62, 321] on link "Unsecured Priority Claims" at bounding box center [88, 327] width 155 height 14
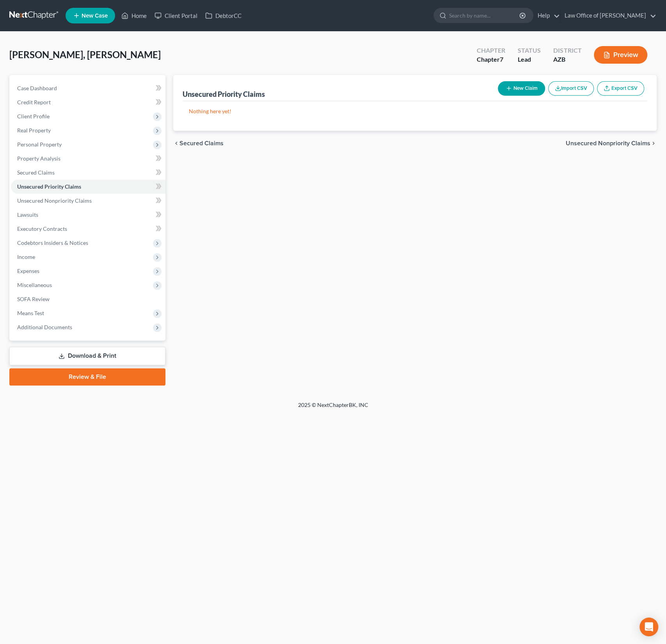
click at [539, 75] on div "Unsecured Priority Claims New Claim Import CSV Export CSV" at bounding box center [415, 88] width 465 height 26
click at [527, 85] on button "New Claim" at bounding box center [521, 88] width 47 height 14
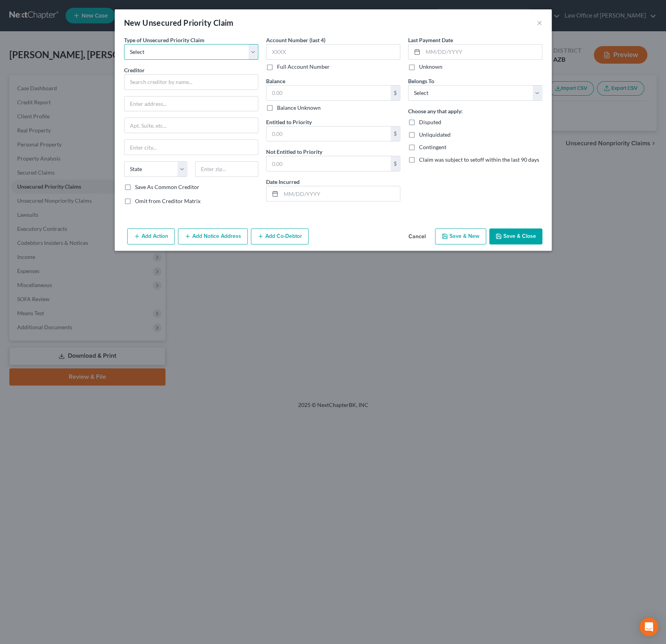
click at [169, 50] on select "Select Taxes & Other Government Units Domestic Support Obligations Extensions o…" at bounding box center [191, 52] width 134 height 16
select select "0"
click at [124, 44] on select "Select Taxes & Other Government Units Domestic Support Obligations Extensions o…" at bounding box center [191, 52] width 134 height 16
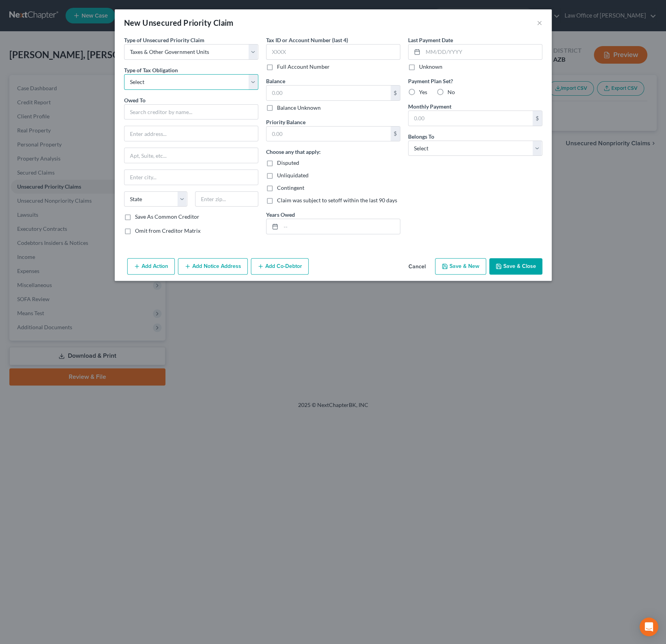
click at [154, 82] on select "Select Federal City State Franchise Tax Board Other" at bounding box center [191, 82] width 134 height 16
select select "0"
click at [124, 74] on select "Select Federal City State Franchise Tax Board Other" at bounding box center [191, 82] width 134 height 16
click at [155, 112] on input "text" at bounding box center [191, 112] width 134 height 16
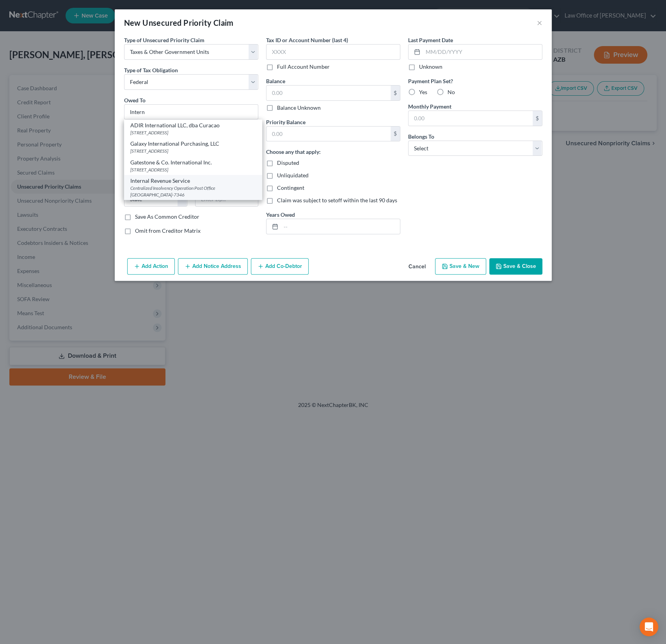
click at [168, 188] on div "Centralized Insolvency Operation Post Office Box 7346, Philadelphia, PA 19101-7…" at bounding box center [193, 191] width 126 height 13
type input "Internal Revenue Service"
type input "Centralized Insolvency Operation"
type input "Post Office Box 7346"
type input "Philadelphia"
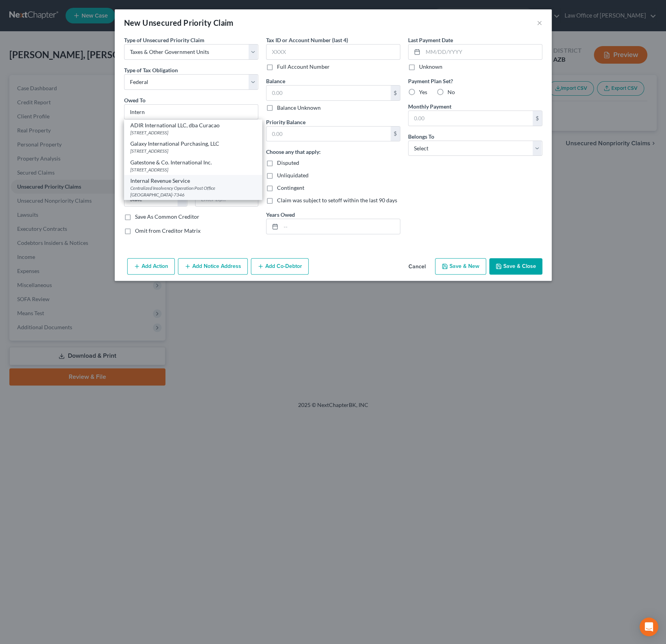
select select "39"
type input "19101-7346"
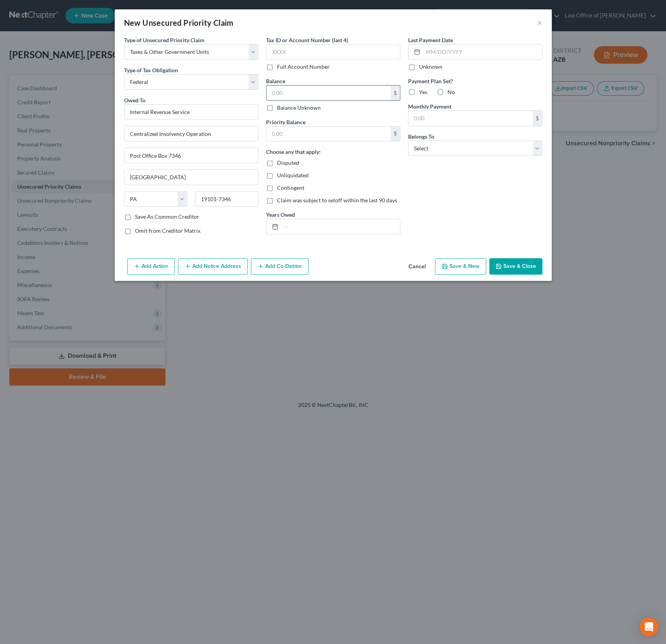
click at [310, 97] on input "text" at bounding box center [329, 92] width 124 height 15
type input "3,500"
click at [297, 222] on input "text" at bounding box center [340, 226] width 119 height 15
type input "2020, 2024"
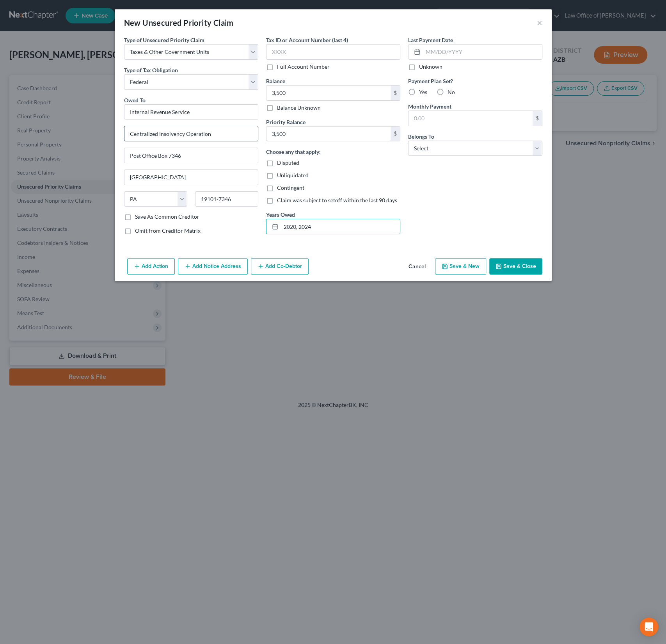
drag, startPoint x: 297, startPoint y: 132, endPoint x: 229, endPoint y: 128, distance: 68.0
click at [229, 128] on div "Type of Unsecured Priority Claim * Select Taxes & Other Government Units Domest…" at bounding box center [333, 138] width 426 height 205
click at [510, 263] on button "Save & Close" at bounding box center [515, 266] width 53 height 16
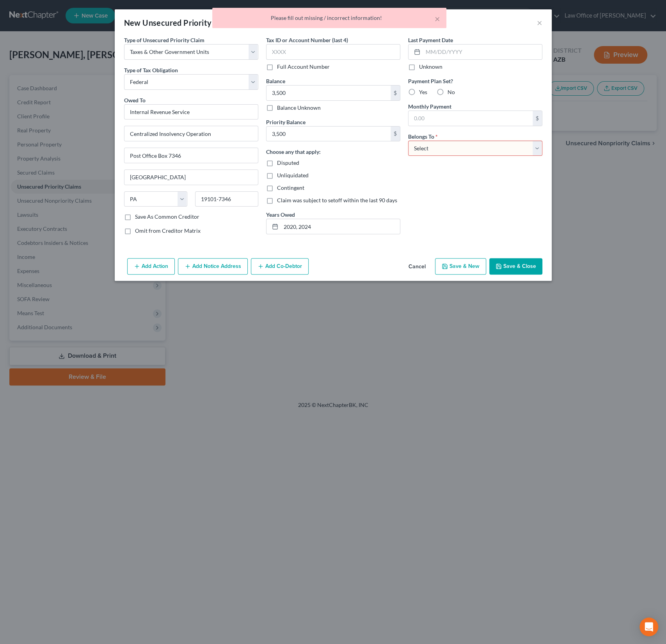
click at [428, 144] on select "Select Debtor 1 Only Debtor 2 Only Debtor 1 And Debtor 2 Only At Least One Of T…" at bounding box center [475, 149] width 134 height 16
select select "0"
click at [408, 141] on select "Select Debtor 1 Only Debtor 2 Only Debtor 1 And Debtor 2 Only At Least One Of T…" at bounding box center [475, 149] width 134 height 16
click at [511, 264] on button "Save & Close" at bounding box center [515, 266] width 53 height 16
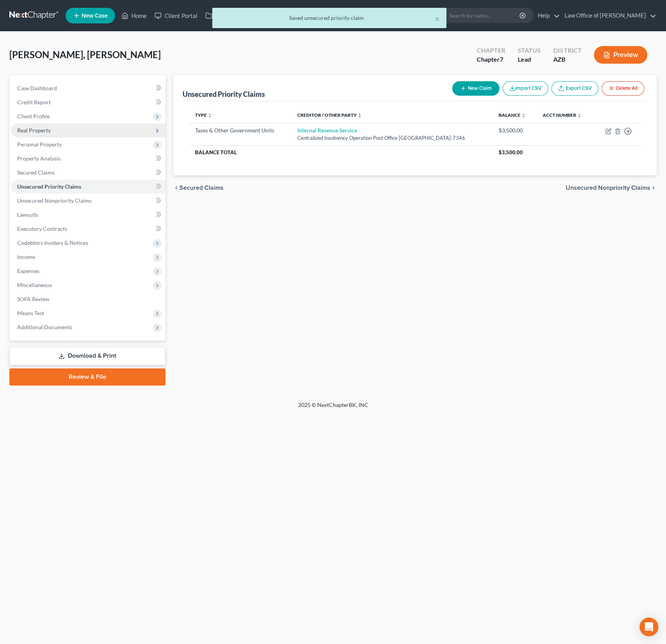
click at [42, 130] on span "Real Property" at bounding box center [34, 130] width 34 height 7
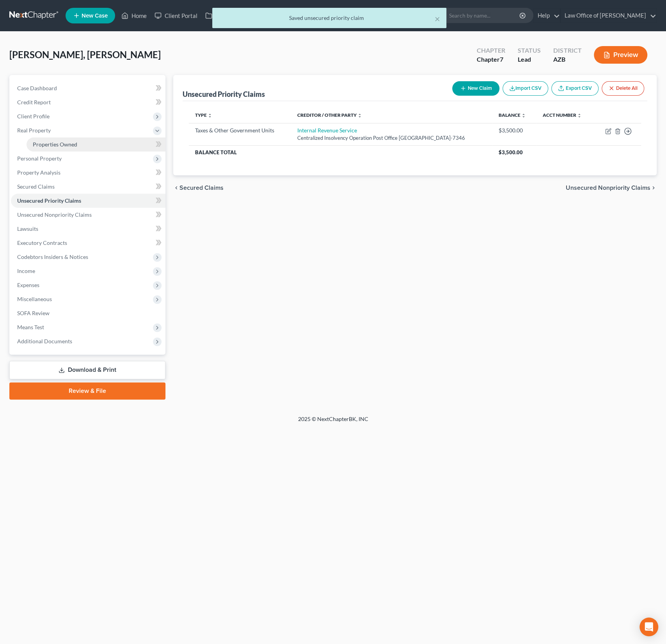
click at [54, 143] on span "Properties Owned" at bounding box center [55, 144] width 44 height 7
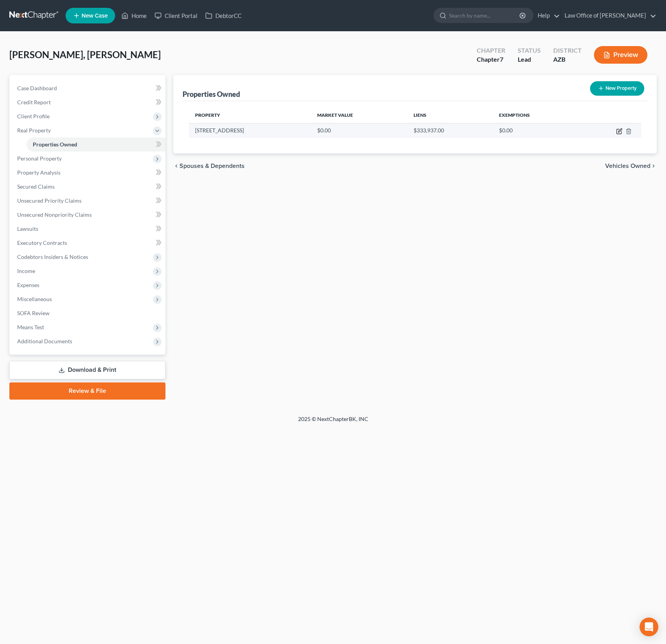
click at [619, 132] on icon "button" at bounding box center [619, 131] width 6 height 6
select select "3"
select select "7"
select select "2"
select select "0"
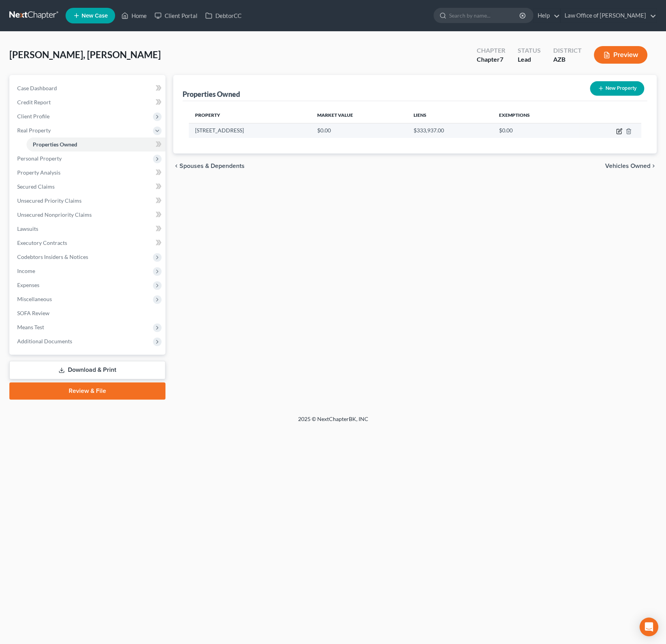
select select "0"
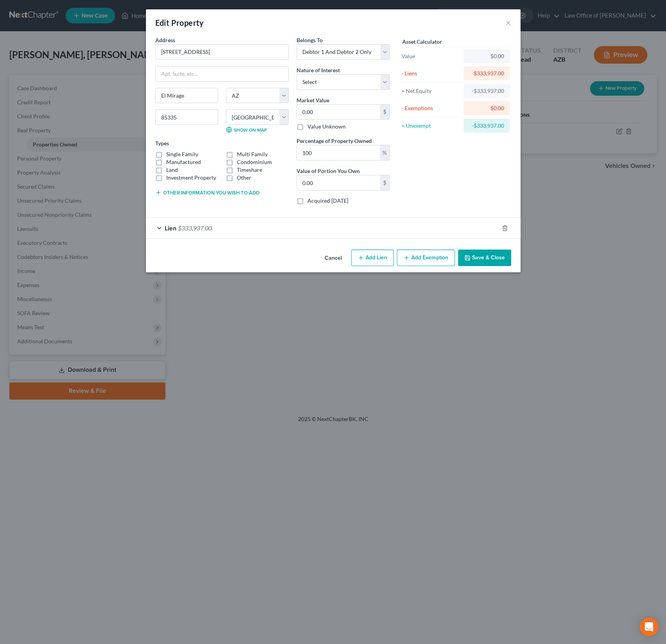
click at [248, 227] on div "Lien $333,937.00" at bounding box center [322, 227] width 353 height 21
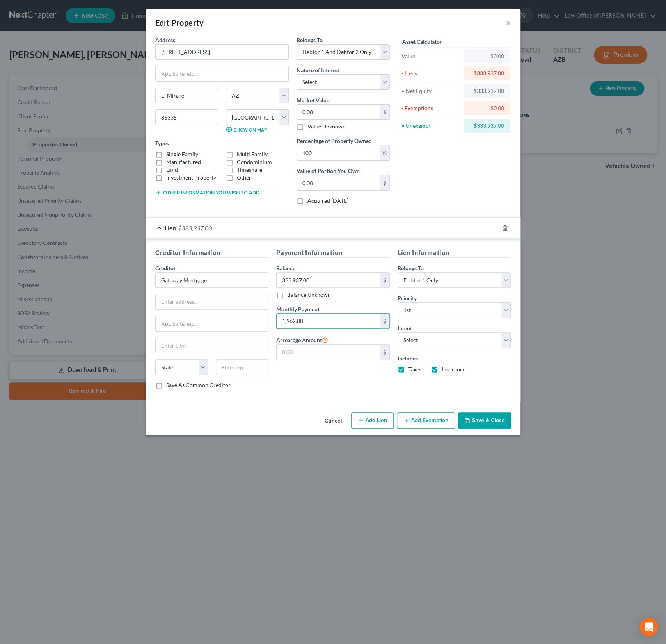
drag, startPoint x: 326, startPoint y: 322, endPoint x: 271, endPoint y: 311, distance: 56.6
click at [271, 311] on div "Creditor Information Creditor * Gateway Mortgage State AL AK AR AZ CA CO CT DE …" at bounding box center [333, 321] width 364 height 147
drag, startPoint x: 331, startPoint y: 318, endPoint x: 280, endPoint y: 315, distance: 51.2
click at [280, 315] on input "1,962.00" at bounding box center [328, 320] width 103 height 15
type input "1,946.44"
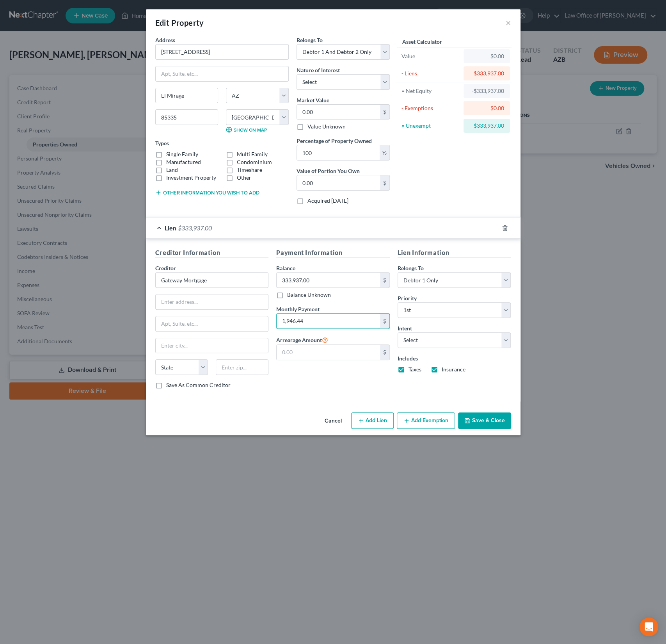
click at [478, 418] on button "Save & Close" at bounding box center [484, 420] width 53 height 16
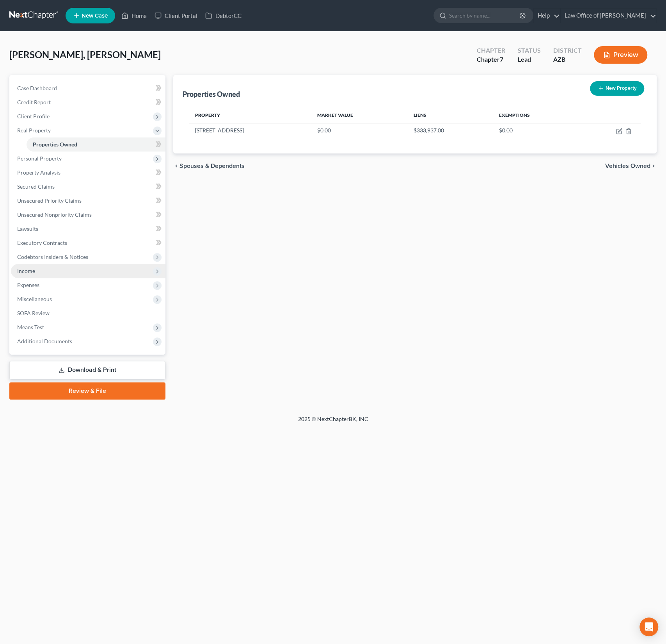
click at [36, 270] on span "Income" at bounding box center [88, 271] width 155 height 14
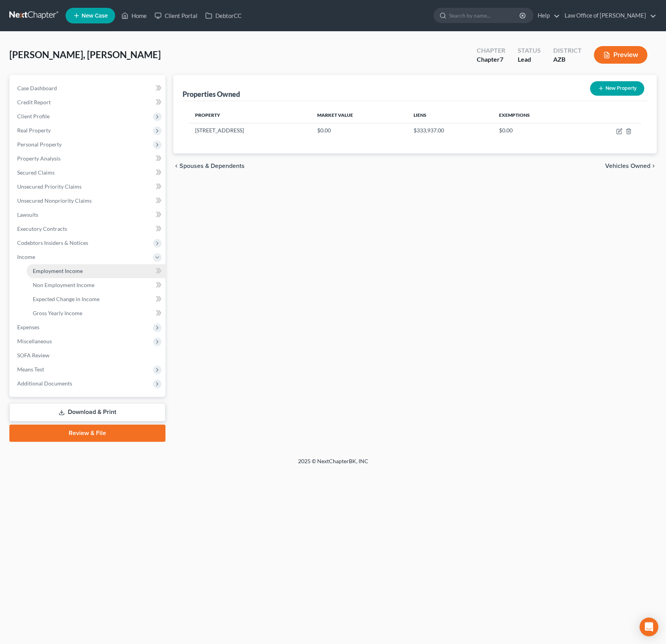
click at [63, 270] on span "Employment Income" at bounding box center [58, 270] width 50 height 7
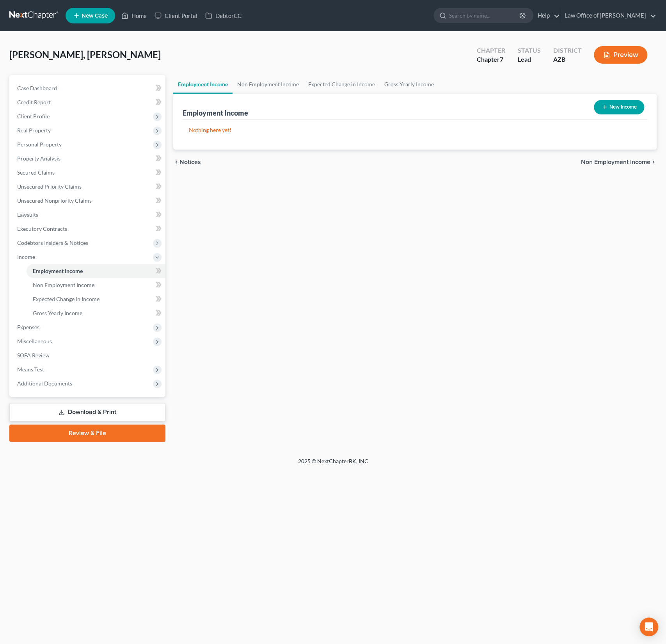
click at [605, 112] on button "New Income" at bounding box center [619, 107] width 50 height 14
select select "0"
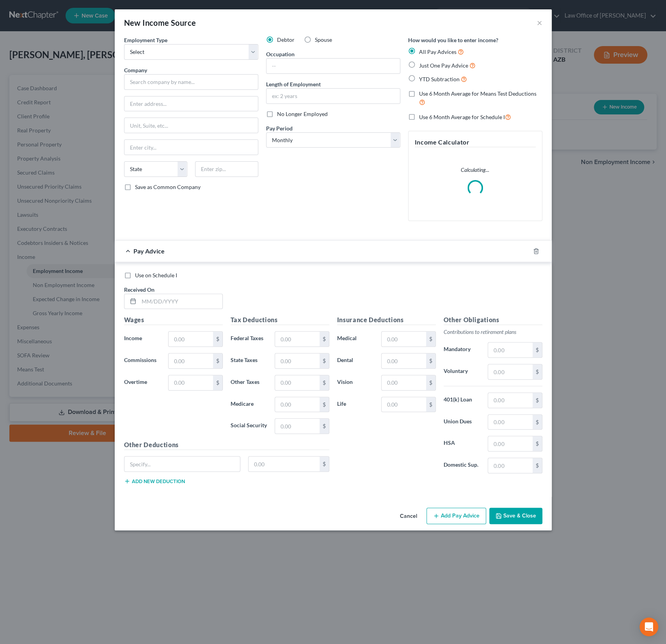
click at [169, 62] on div "Employment Type * Select Full or Part Time Employment Self Employment Company *…" at bounding box center [191, 131] width 142 height 191
click at [169, 50] on select "Select Full or Part Time Employment Self Employment" at bounding box center [191, 52] width 134 height 16
select select "0"
click at [124, 44] on select "Select Full or Part Time Employment Self Employment" at bounding box center [191, 52] width 134 height 16
click at [540, 21] on button "×" at bounding box center [539, 22] width 5 height 9
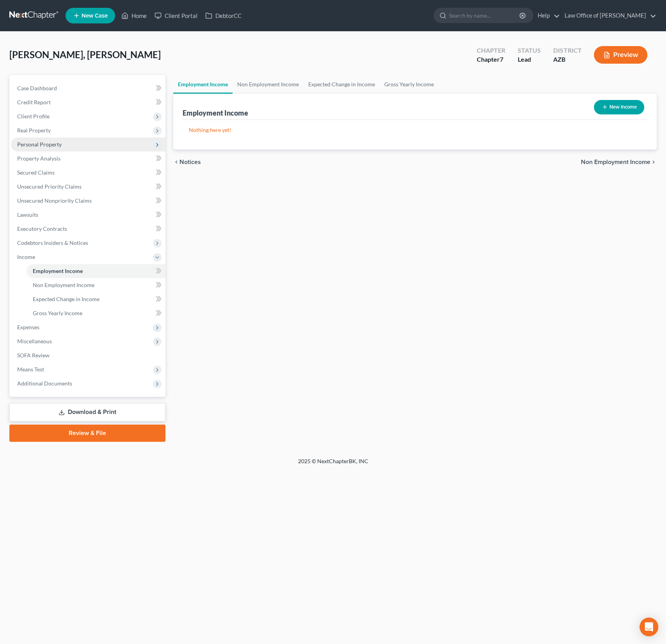
click at [52, 144] on span "Personal Property" at bounding box center [39, 144] width 44 height 7
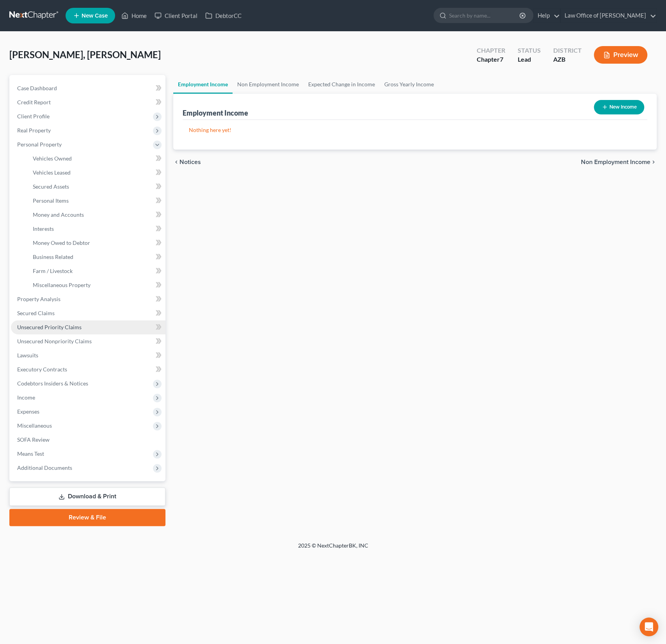
click at [63, 328] on span "Unsecured Priority Claims" at bounding box center [49, 327] width 64 height 7
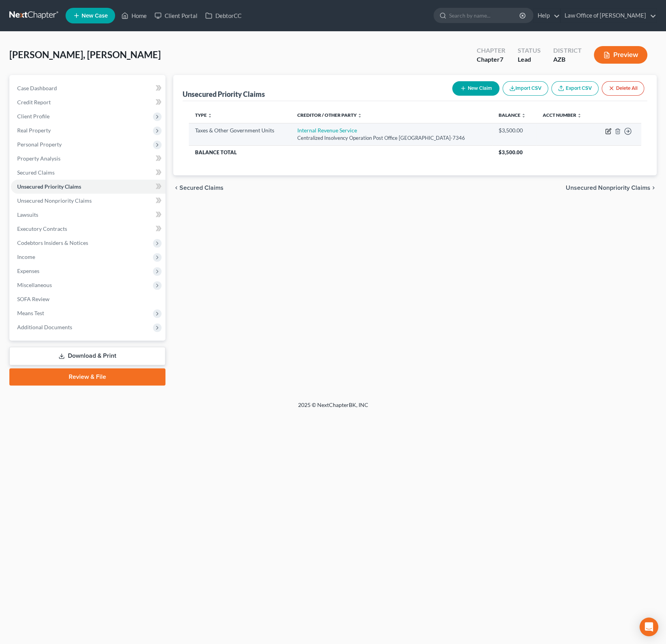
click at [607, 133] on icon "button" at bounding box center [608, 131] width 6 height 6
select select "0"
select select "39"
select select "0"
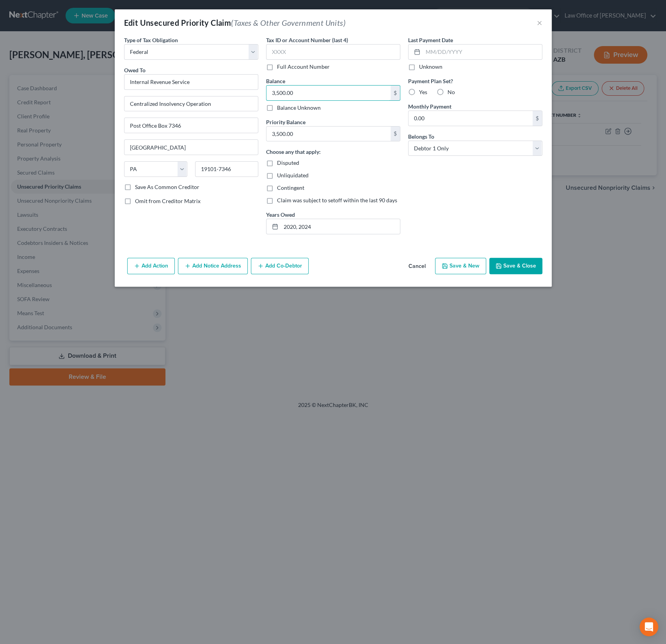
drag, startPoint x: 301, startPoint y: 94, endPoint x: 248, endPoint y: 91, distance: 53.2
click at [249, 91] on div "Type of Tax Obligation * Select Federal City State Franchise Tax Board Other Ow…" at bounding box center [333, 138] width 426 height 205
drag, startPoint x: 314, startPoint y: 94, endPoint x: 271, endPoint y: 92, distance: 43.8
click at [271, 92] on input "3,500.00" at bounding box center [329, 92] width 124 height 15
drag, startPoint x: 307, startPoint y: 94, endPoint x: 250, endPoint y: 91, distance: 56.7
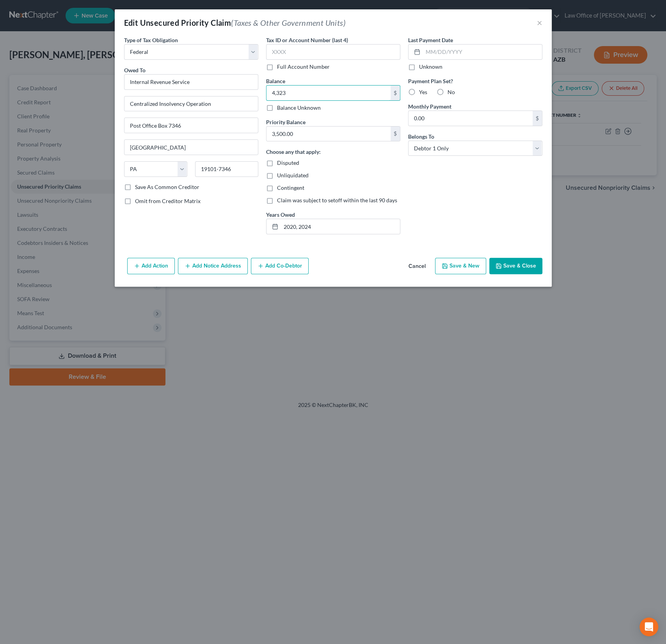
click at [250, 91] on div "Type of Tax Obligation * Select Federal City State Franchise Tax Board Other Ow…" at bounding box center [333, 138] width 426 height 205
type input "5,780"
drag, startPoint x: 306, startPoint y: 135, endPoint x: 250, endPoint y: 125, distance: 56.4
click at [250, 125] on div "Type of Tax Obligation * Select Federal City State Franchise Tax Board Other Ow…" at bounding box center [333, 138] width 426 height 205
drag, startPoint x: 314, startPoint y: 137, endPoint x: 252, endPoint y: 133, distance: 61.8
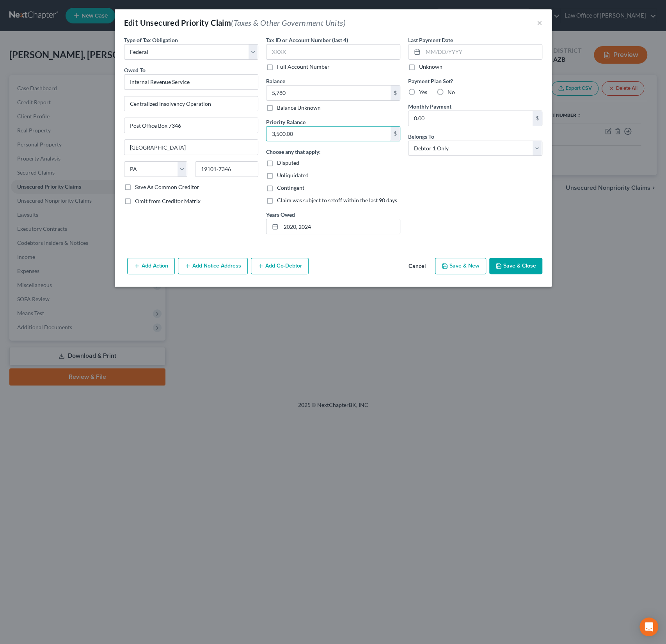
click at [252, 133] on div "Type of Tax Obligation * Select Federal City State Franchise Tax Board Other Ow…" at bounding box center [333, 138] width 426 height 205
type input "1,457.16"
click at [530, 262] on button "Save & Close" at bounding box center [515, 266] width 53 height 16
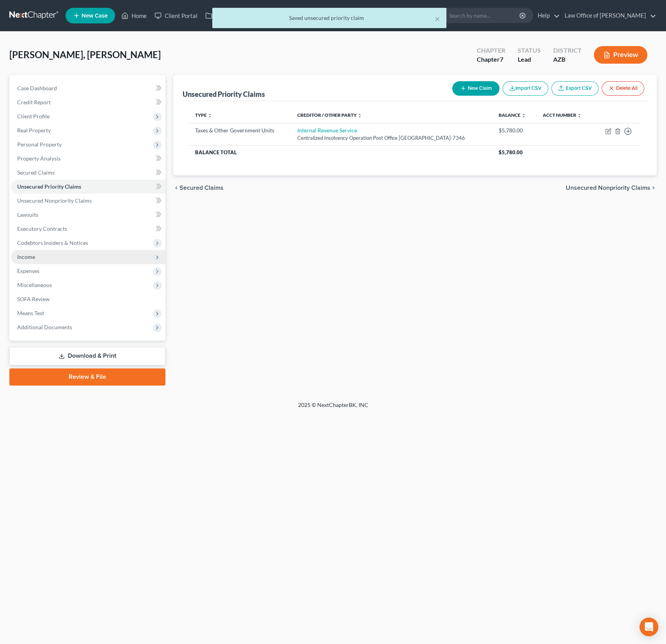
click at [34, 254] on span "Income" at bounding box center [26, 256] width 18 height 7
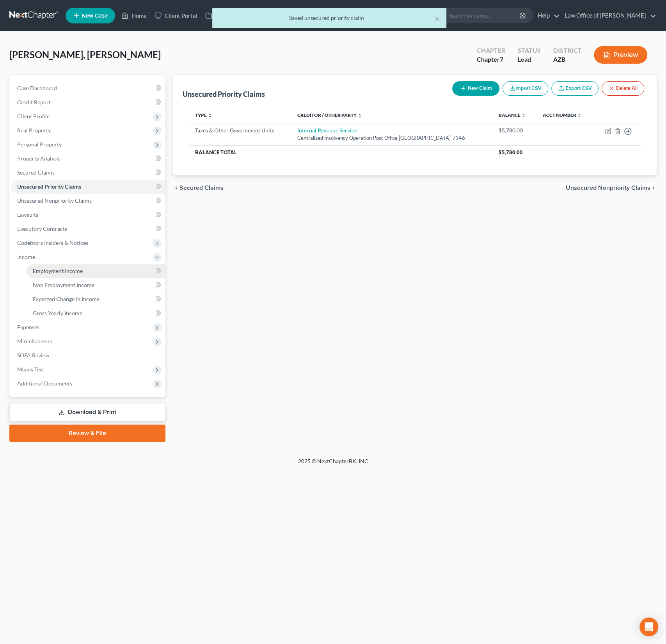
click at [68, 271] on span "Employment Income" at bounding box center [58, 270] width 50 height 7
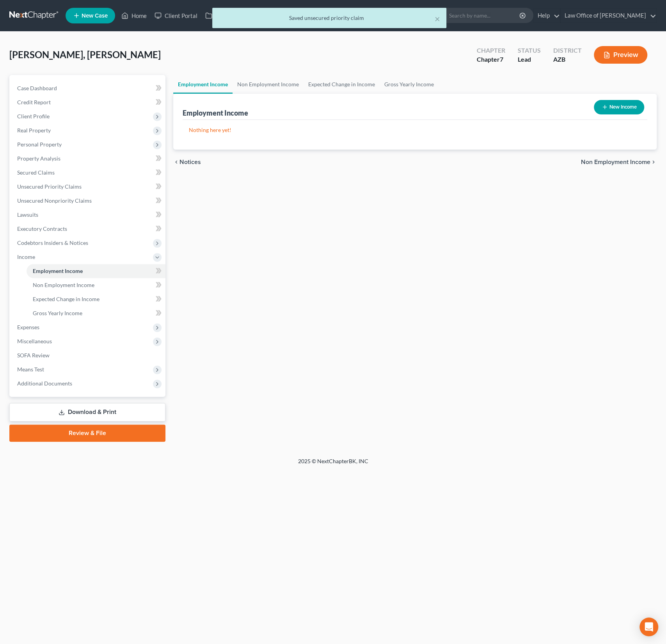
click at [620, 102] on button "New Income" at bounding box center [619, 107] width 50 height 14
select select "0"
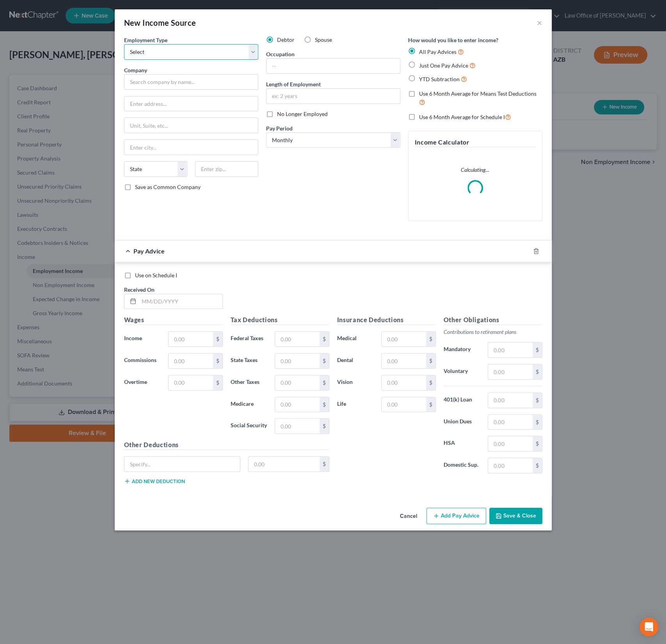
click at [171, 52] on select "Select Full or Part Time Employment Self Employment" at bounding box center [191, 52] width 134 height 16
select select "0"
click at [124, 44] on select "Select Full or Part Time Employment Self Employment" at bounding box center [191, 52] width 134 height 16
click at [164, 83] on input "text" at bounding box center [191, 82] width 134 height 16
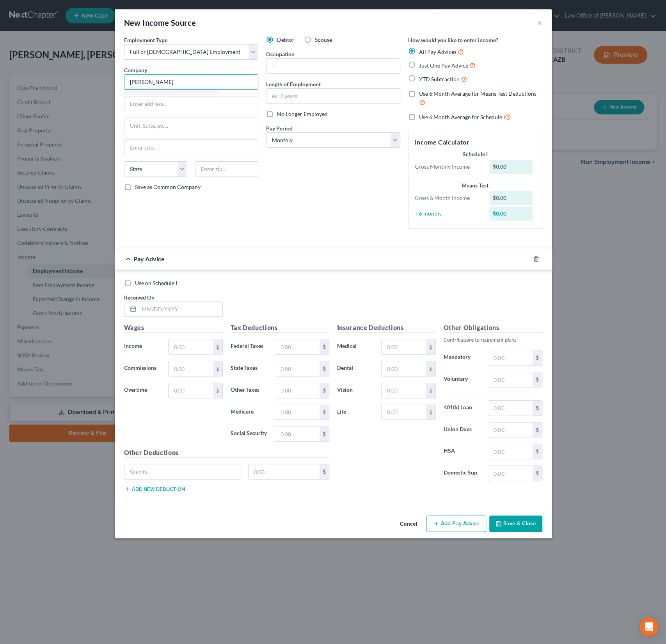
type input "Amber Job"
click at [433, 80] on span "YTD Subtraction" at bounding box center [439, 79] width 41 height 7
click at [427, 80] on input "YTD Subtraction" at bounding box center [424, 77] width 5 height 5
radio input "true"
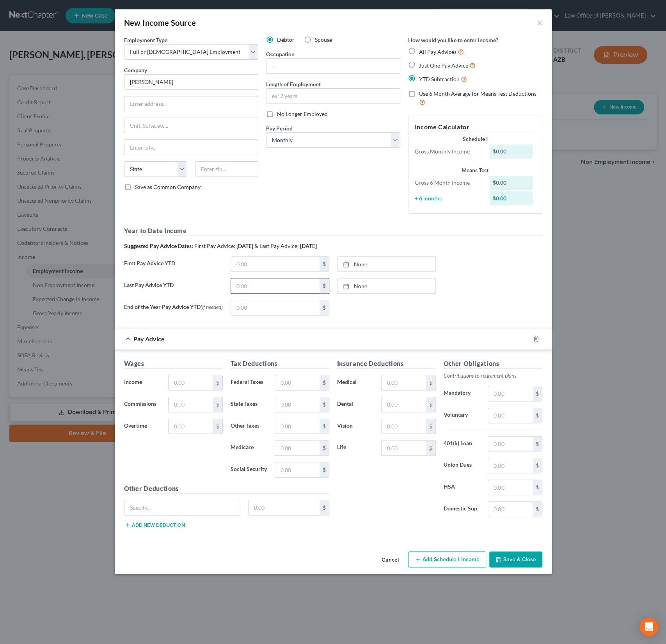
click at [275, 286] on input "text" at bounding box center [275, 285] width 89 height 15
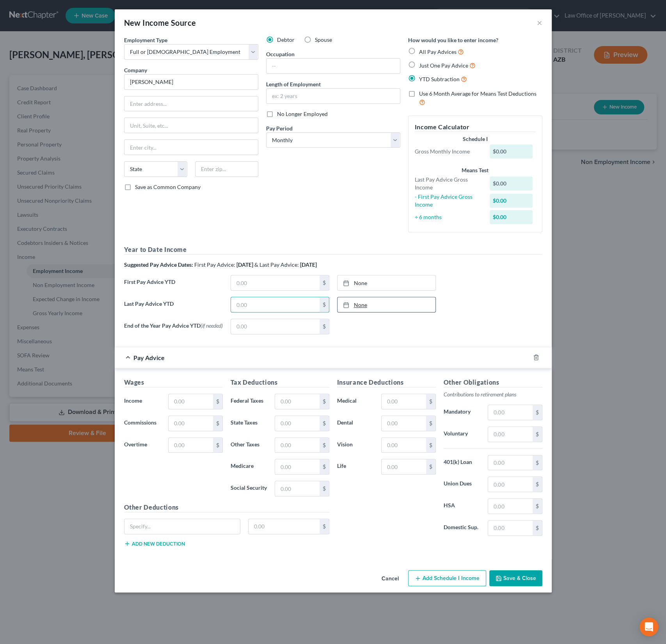
click at [375, 304] on link "None" at bounding box center [387, 304] width 98 height 15
type input "8/15/2025"
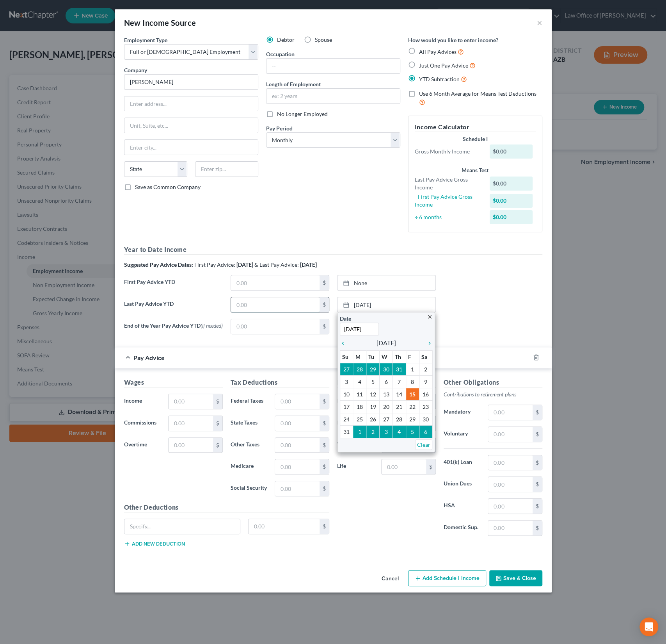
click at [267, 305] on input "text" at bounding box center [275, 304] width 89 height 15
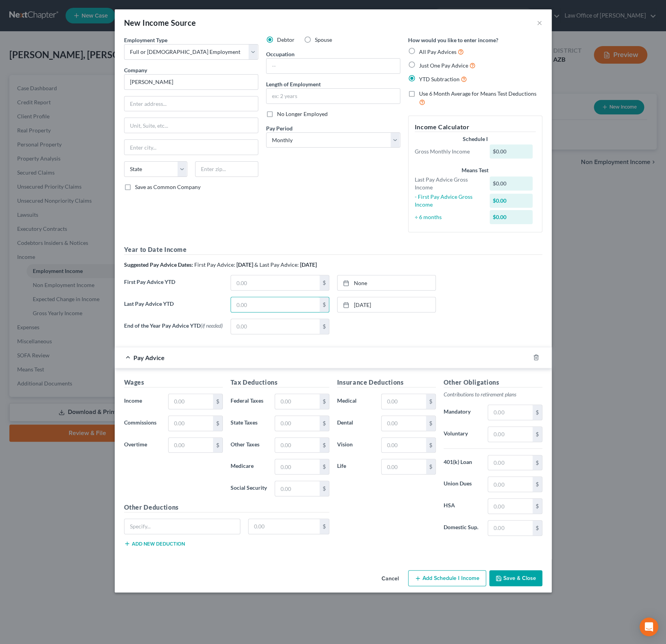
click at [369, 311] on div "Last Pay Advice YTD $ 8/15/2025 close Date 8/15/2025 Time 12:00 AM chevron_left…" at bounding box center [333, 308] width 426 height 22
click at [369, 301] on link "8/15/2025" at bounding box center [387, 304] width 98 height 15
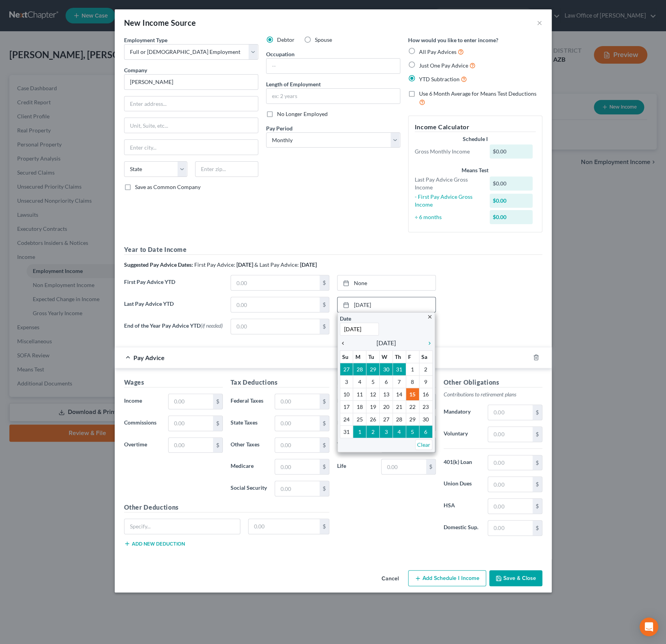
click at [344, 343] on icon "chevron_left" at bounding box center [345, 343] width 10 height 6
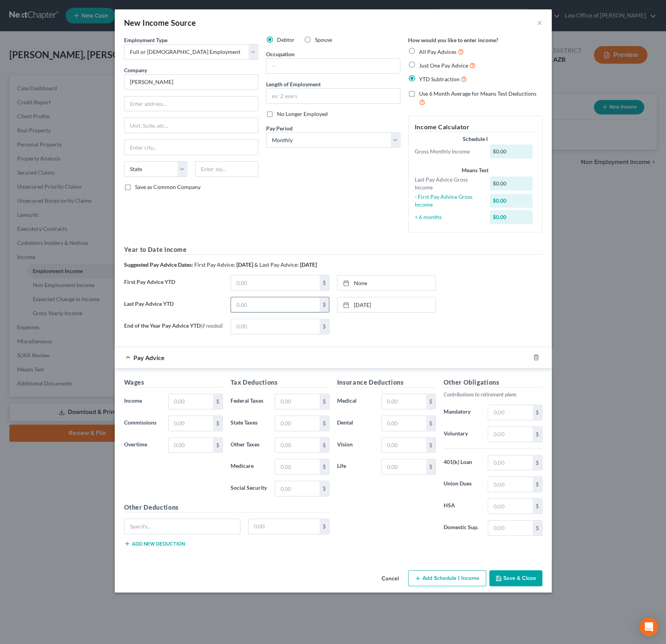
click at [251, 309] on input "text" at bounding box center [275, 304] width 89 height 15
type input "39,040.19"
click at [187, 400] on input "text" at bounding box center [191, 401] width 44 height 15
click at [318, 143] on select "Select Monthly Twice Monthly Every Other Week Weekly" at bounding box center [333, 140] width 134 height 16
select select "2"
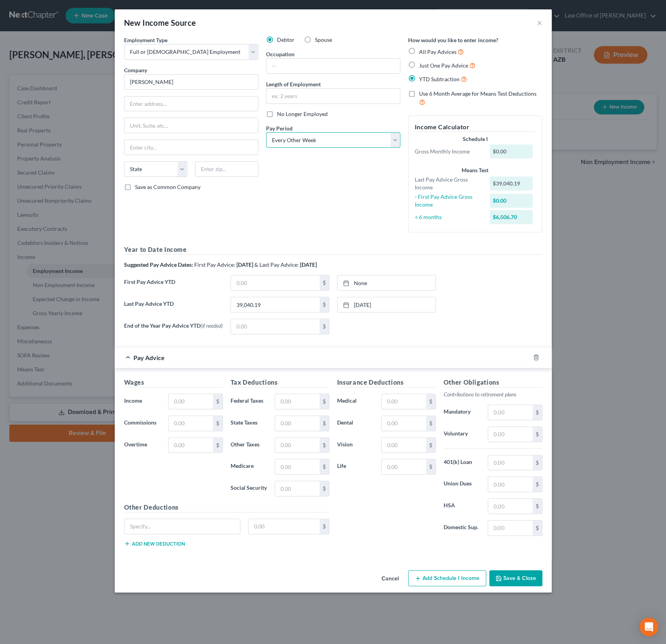
click at [266, 132] on select "Select Monthly Twice Monthly Every Other Week Weekly" at bounding box center [333, 140] width 134 height 16
click at [180, 406] on input "text" at bounding box center [191, 401] width 44 height 15
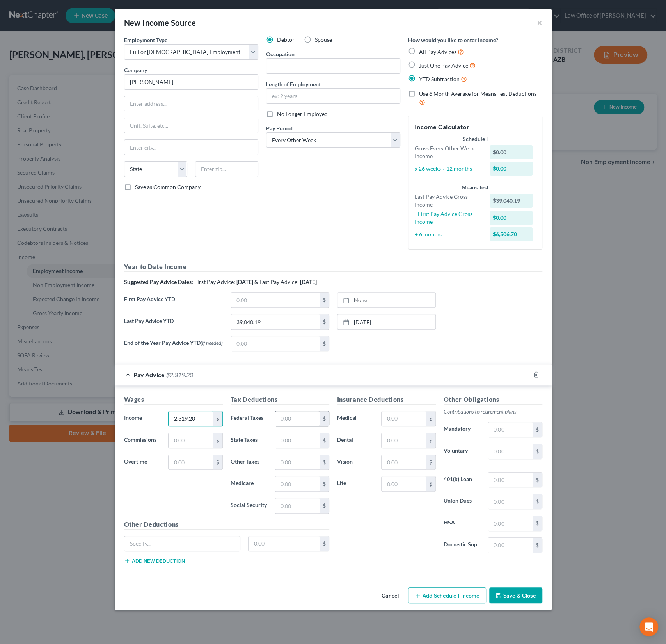
type input "2,319.20"
click at [295, 416] on input "text" at bounding box center [297, 418] width 44 height 15
type input "26.75"
click at [308, 438] on input "text" at bounding box center [297, 440] width 44 height 15
type input "0"
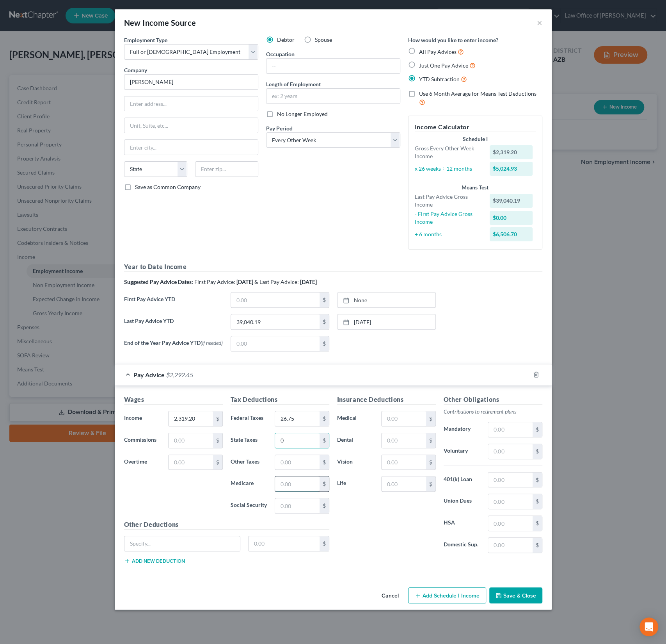
click at [297, 488] on input "text" at bounding box center [297, 483] width 44 height 15
type input "33.32"
click at [294, 510] on input "text" at bounding box center [297, 505] width 44 height 15
type input "142.48"
click at [503, 482] on input "text" at bounding box center [510, 479] width 44 height 15
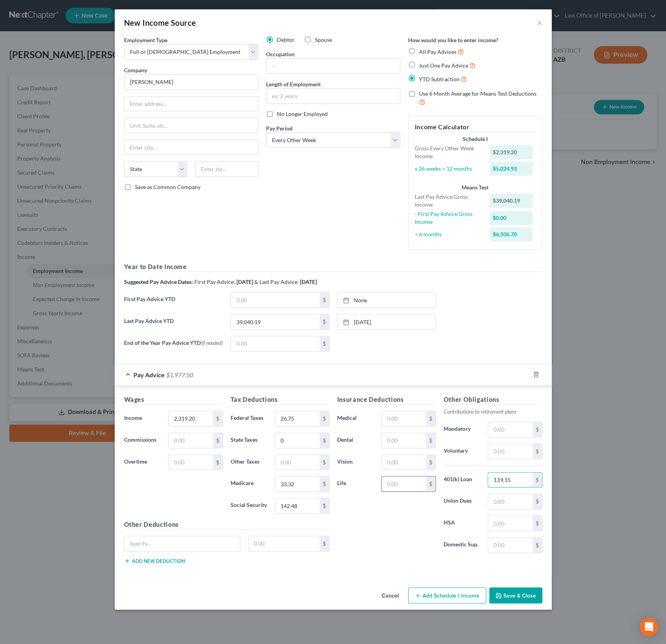
type input "139.15"
click at [404, 485] on input "text" at bounding box center [404, 483] width 44 height 15
click at [406, 443] on input "text" at bounding box center [404, 440] width 44 height 15
type input "17.54"
click at [413, 466] on input "text" at bounding box center [404, 462] width 44 height 15
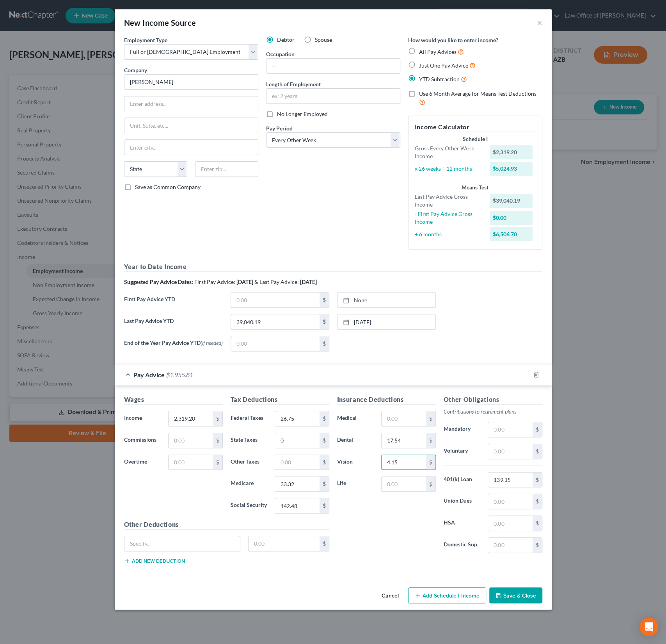
type input "4.15"
click at [371, 511] on div "Insurance Deductions Medical $ Dental 17.54 $ Vision 4.15 $ Life $" at bounding box center [386, 477] width 107 height 164
click at [398, 486] on input "text" at bounding box center [404, 483] width 44 height 15
type input "10.80"
click at [353, 543] on div "Insurance Deductions Medical $ Dental 17.54 $ Vision 4.15 $ Life 10.80 $" at bounding box center [386, 477] width 107 height 164
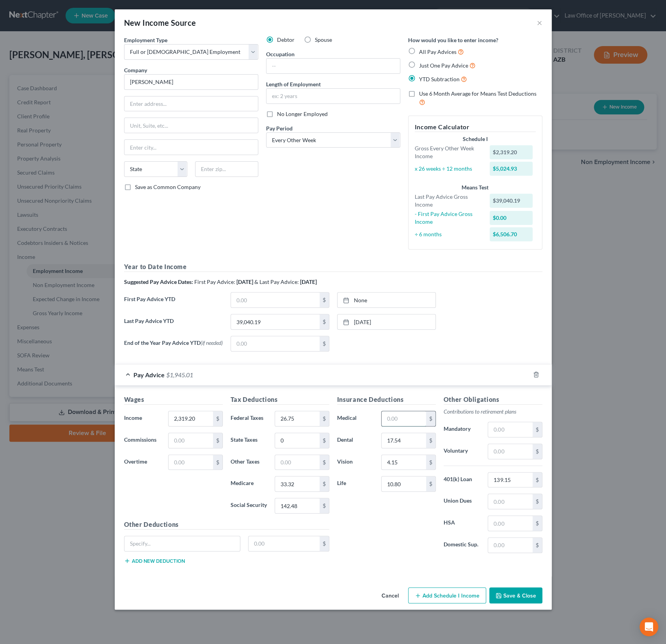
click at [391, 415] on input "text" at bounding box center [404, 418] width 44 height 15
type input "5.57"
click at [379, 552] on div "Insurance Deductions Medical 5.57 $ Dental 17.54 $ Vision 4.15 $ Life 10.80 $" at bounding box center [386, 477] width 107 height 164
click at [518, 598] on button "Save & Close" at bounding box center [515, 595] width 53 height 16
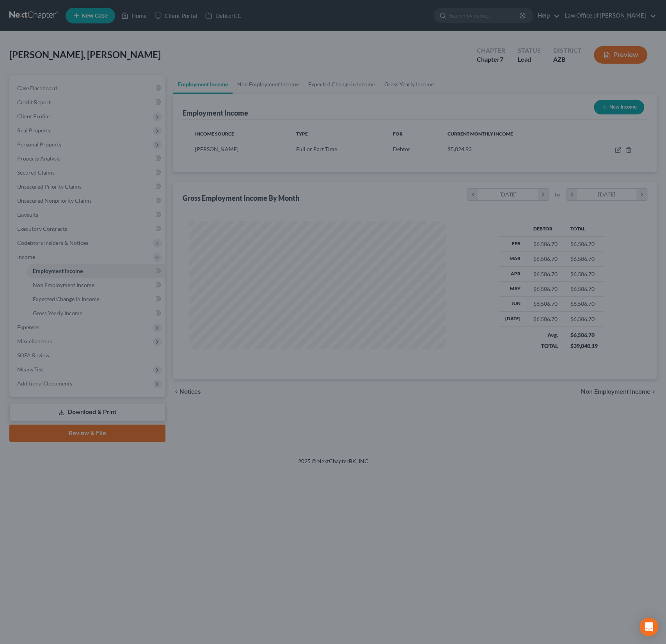
scroll to position [139, 273]
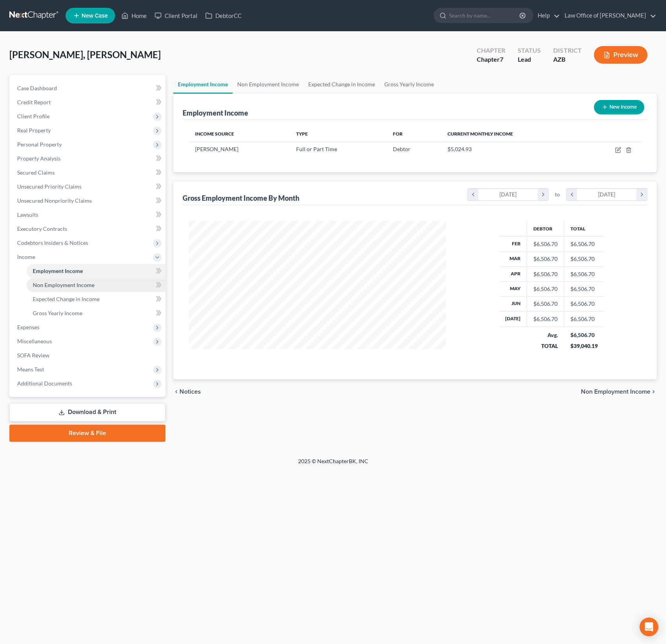
click at [64, 280] on link "Non Employment Income" at bounding box center [96, 285] width 139 height 14
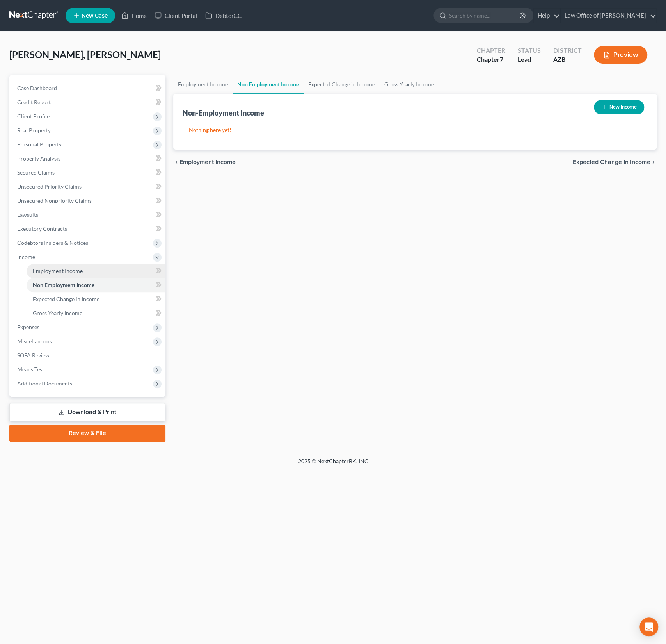
click at [63, 273] on span "Employment Income" at bounding box center [58, 270] width 50 height 7
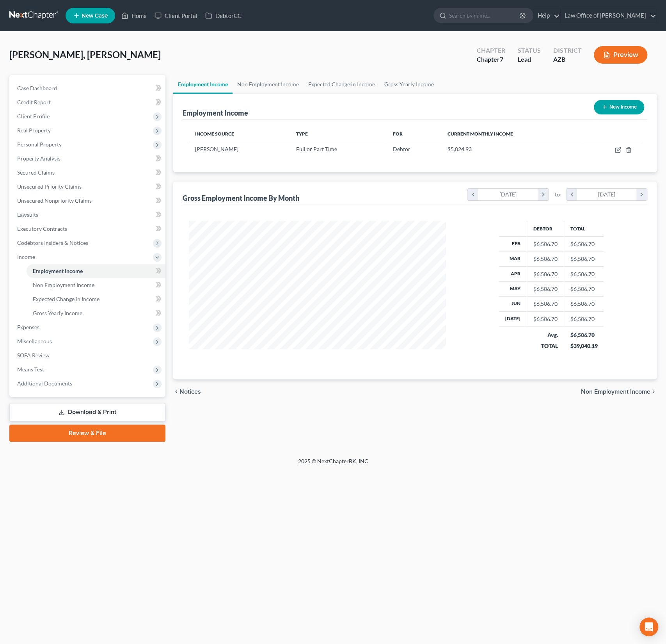
scroll to position [139, 273]
click at [617, 151] on icon "button" at bounding box center [618, 150] width 6 height 6
select select "0"
select select "2"
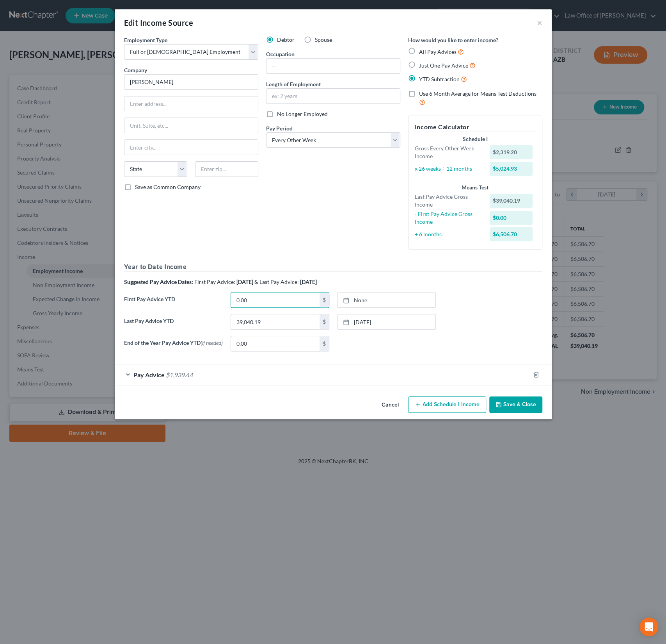
drag, startPoint x: 274, startPoint y: 299, endPoint x: 224, endPoint y: 290, distance: 50.9
click at [224, 290] on div "Year to Date Income Suggested Pay Advice Dates: First Pay Advice: February 2025…" at bounding box center [333, 309] width 418 height 95
click at [370, 304] on link "None" at bounding box center [387, 299] width 98 height 15
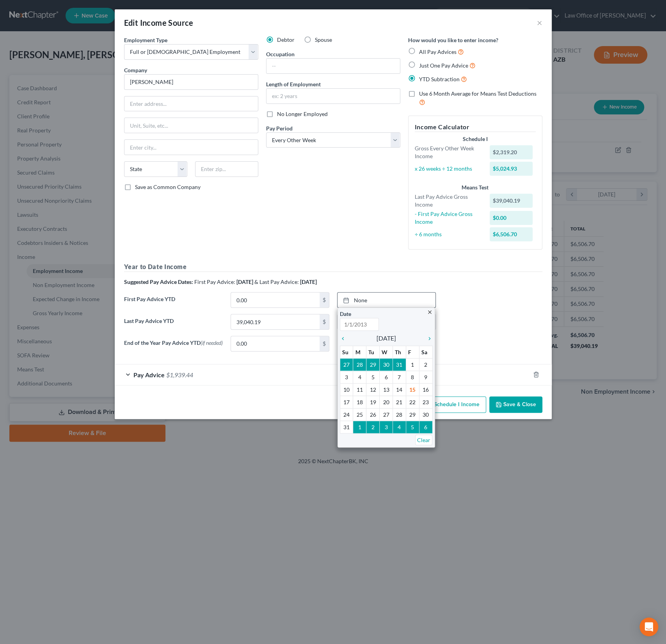
click at [354, 340] on div "chevron_left August 2025 chevron_right" at bounding box center [386, 338] width 93 height 11
type input "8/15/2025"
click at [354, 340] on div "chevron_left August 2025 chevron_right" at bounding box center [386, 338] width 93 height 11
click at [353, 340] on div "chevron_left August 2025 chevron_right" at bounding box center [386, 338] width 93 height 11
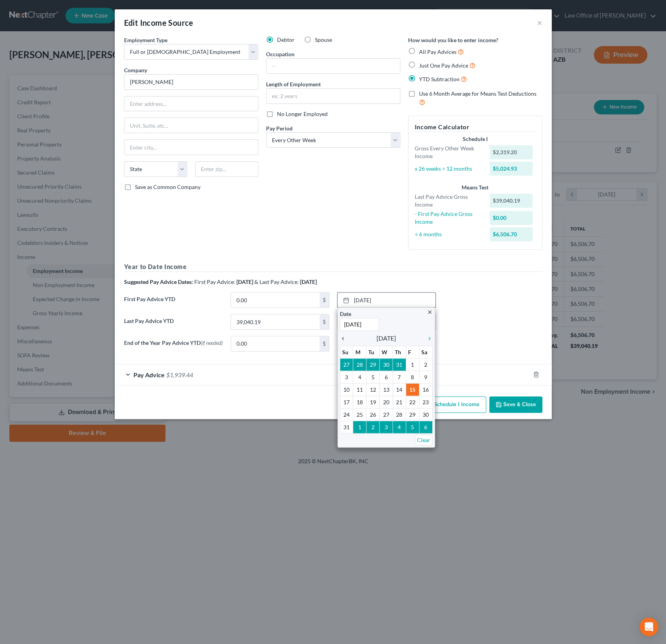
click at [346, 338] on icon "chevron_left" at bounding box center [345, 338] width 10 height 6
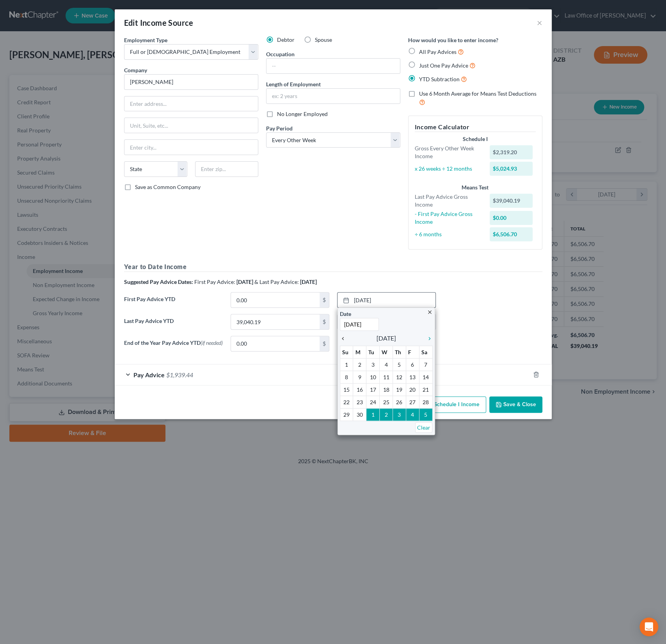
click at [346, 338] on icon "chevron_left" at bounding box center [345, 338] width 10 height 6
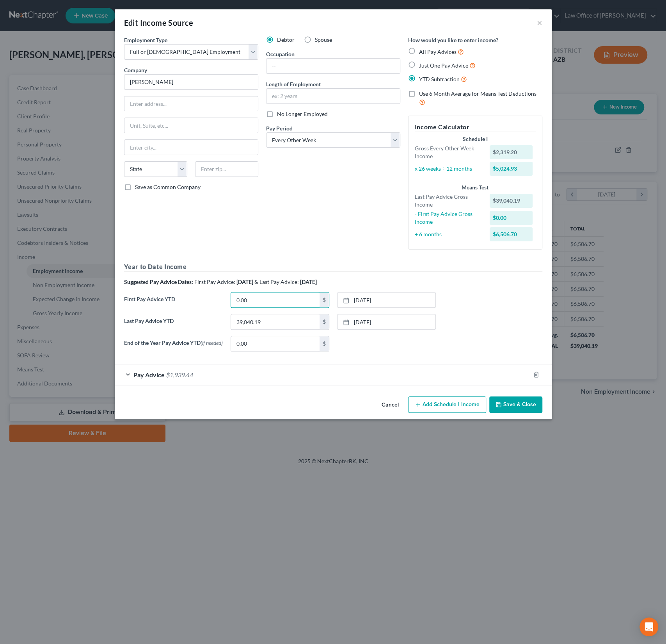
drag, startPoint x: 263, startPoint y: 297, endPoint x: 221, endPoint y: 297, distance: 41.4
click at [221, 297] on div "First Pay Advice YTD 0.00 $ 1/10/2025 close Date 1/10/2025 Time 12:00 AM chevro…" at bounding box center [333, 303] width 426 height 22
drag, startPoint x: 263, startPoint y: 305, endPoint x: 225, endPoint y: 299, distance: 38.8
click at [225, 299] on div "First Pay Advice YTD 0.00 $ 1/10/2025 close Date 1/10/2025 Time 12:00 AM chevro…" at bounding box center [333, 303] width 426 height 22
type input "2,240.80"
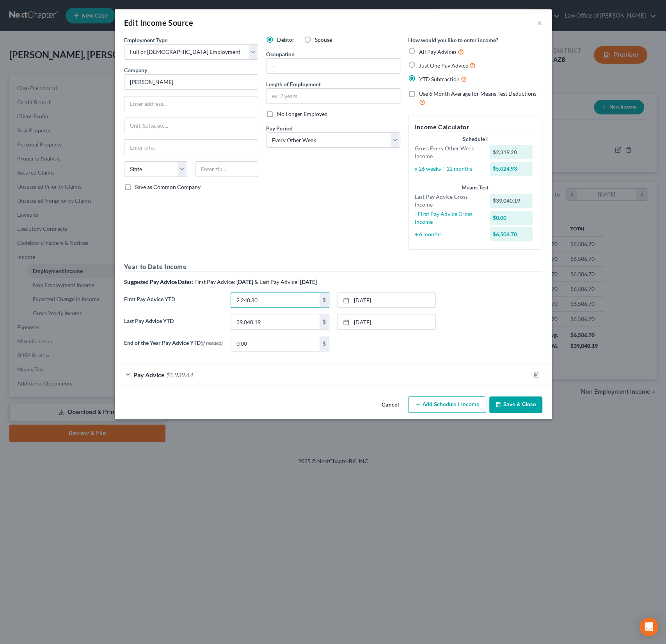
click at [510, 404] on button "Save & Close" at bounding box center [515, 404] width 53 height 16
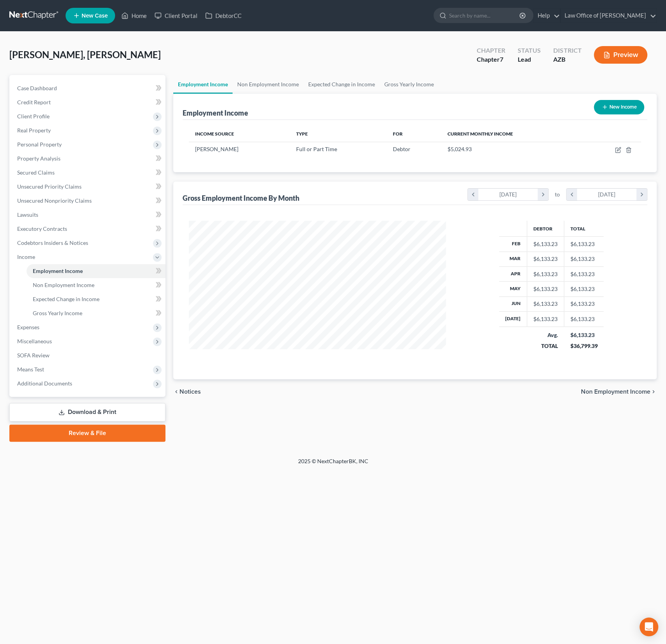
click at [606, 108] on icon "button" at bounding box center [605, 107] width 6 height 6
select select "0"
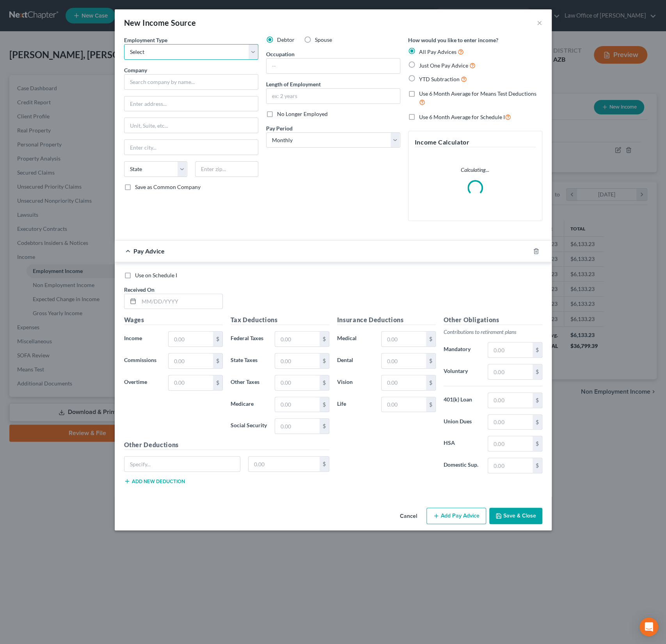
click at [173, 54] on select "Select Full or Part Time Employment Self Employment" at bounding box center [191, 52] width 134 height 16
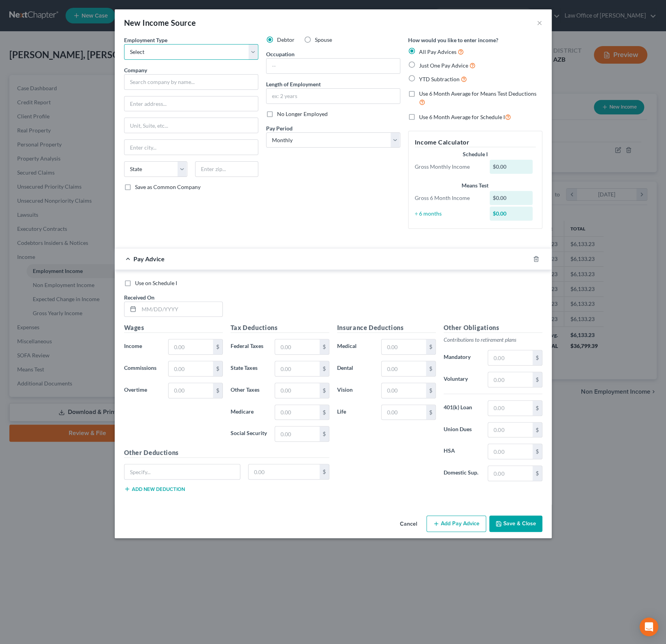
select select "0"
click at [124, 44] on select "Select Full or Part Time Employment Self Employment" at bounding box center [191, 52] width 134 height 16
click at [142, 75] on input "text" at bounding box center [191, 82] width 134 height 16
type input "Tim Job"
click at [438, 77] on span "YTD Subtraction" at bounding box center [439, 79] width 41 height 7
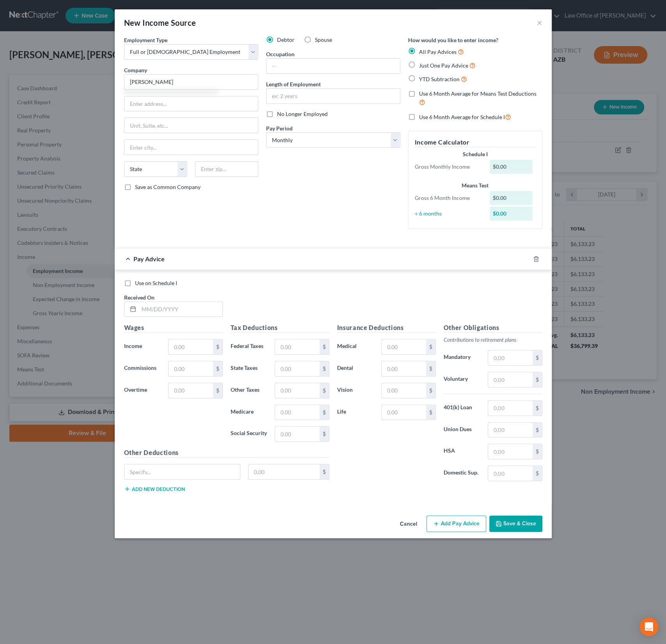
click at [427, 77] on input "YTD Subtraction" at bounding box center [424, 77] width 5 height 5
radio input "true"
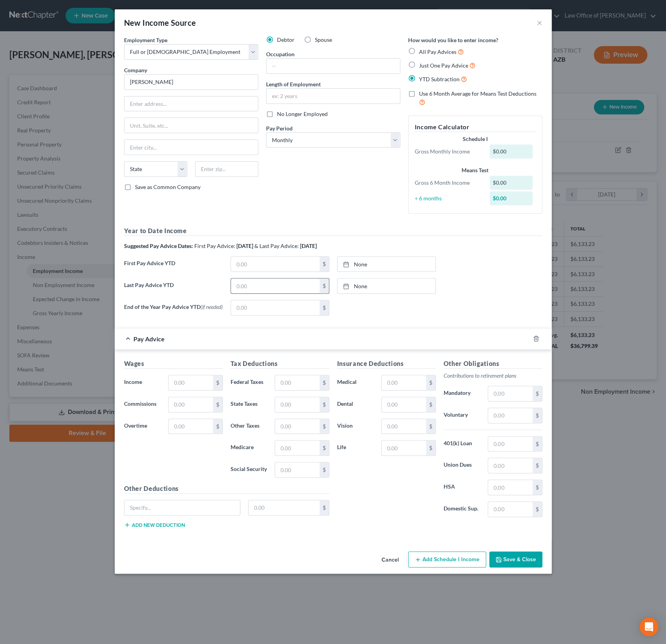
click at [231, 279] on input "text" at bounding box center [275, 285] width 89 height 15
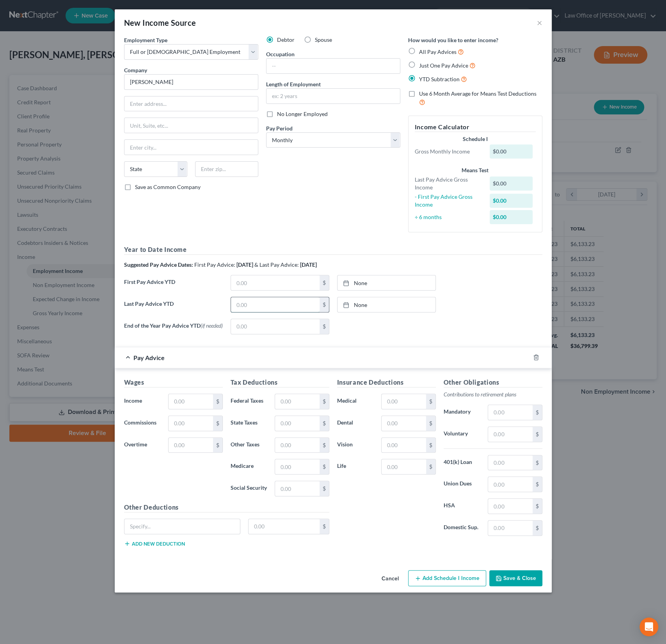
click at [248, 304] on input "text" at bounding box center [275, 304] width 89 height 15
click at [364, 298] on link "None" at bounding box center [387, 304] width 98 height 15
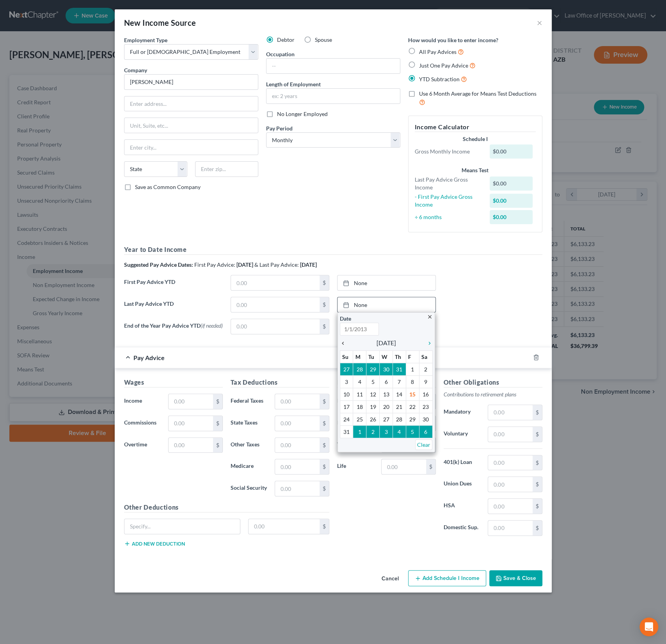
click at [342, 342] on icon "chevron_left" at bounding box center [345, 343] width 10 height 6
type input "8/15/2025"
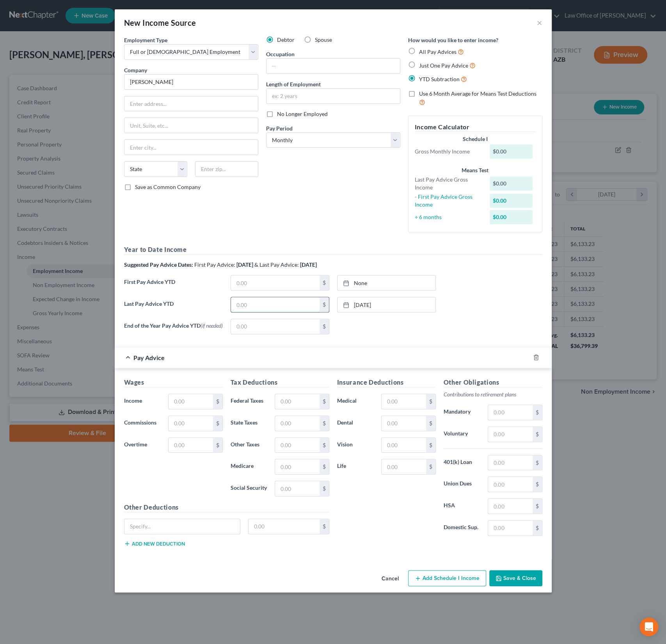
click at [248, 305] on input "text" at bounding box center [275, 304] width 89 height 15
type input "3"
click at [374, 305] on link "7/25/2025" at bounding box center [387, 304] width 98 height 15
click at [249, 306] on input "text" at bounding box center [275, 304] width 89 height 15
type input "47,956.75"
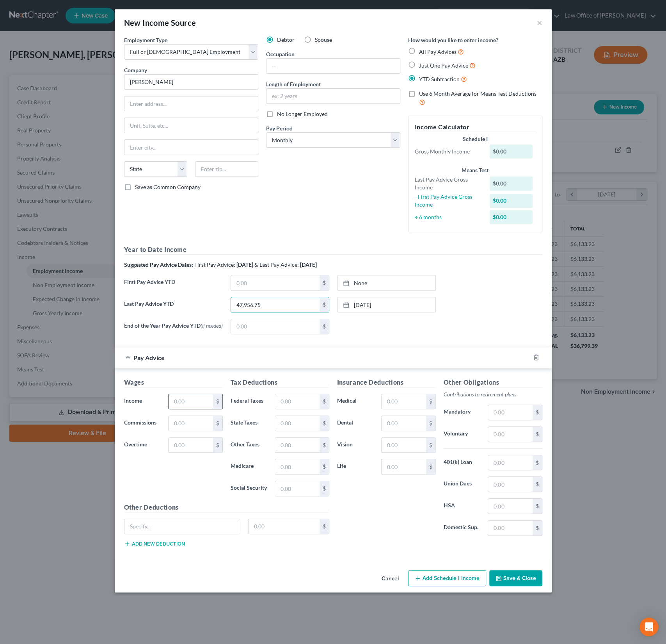
click at [180, 404] on input "text" at bounding box center [191, 401] width 44 height 15
type input "3,208.77"
click at [310, 139] on select "Select Monthly Twice Monthly Every Other Week Weekly" at bounding box center [333, 140] width 134 height 16
select select "2"
click at [266, 132] on select "Select Monthly Twice Monthly Every Other Week Weekly" at bounding box center [333, 140] width 134 height 16
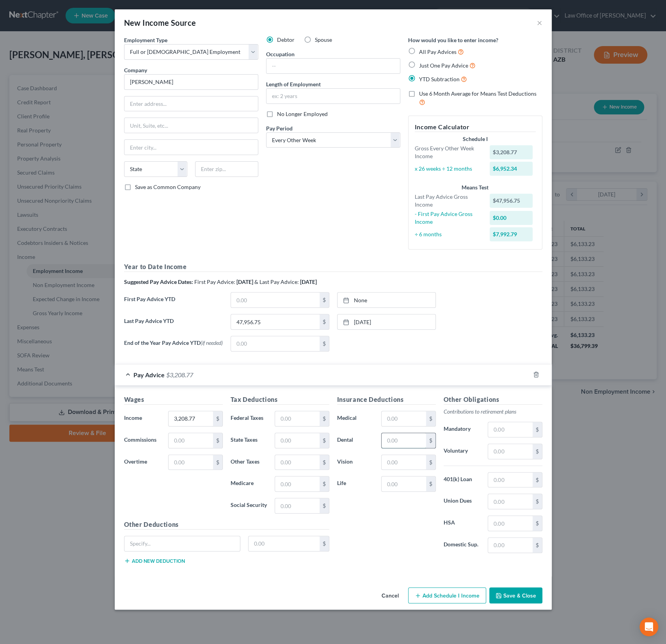
click at [409, 443] on input "text" at bounding box center [404, 440] width 44 height 15
type input "17.26"
click at [501, 523] on input "text" at bounding box center [510, 523] width 44 height 15
type input "76.92"
click at [406, 459] on input "text" at bounding box center [404, 462] width 44 height 15
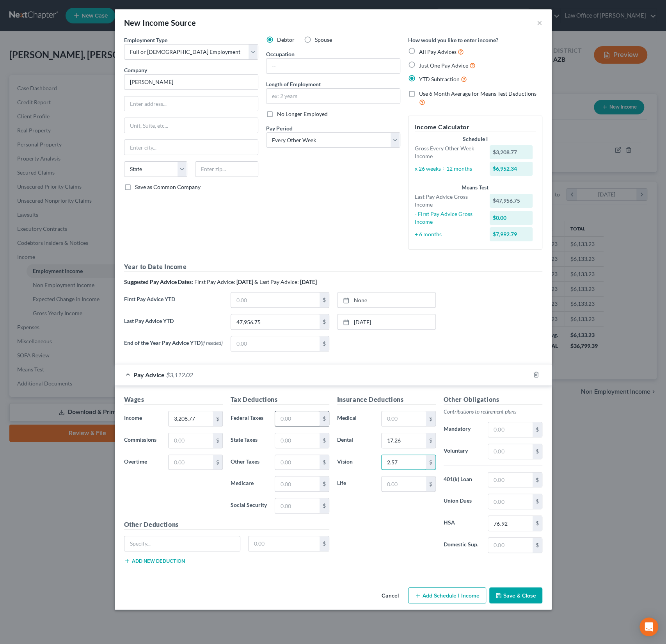
type input "2.57"
click at [295, 421] on input "text" at bounding box center [297, 418] width 44 height 15
type input "205.09"
click at [304, 442] on input "text" at bounding box center [297, 440] width 44 height 15
type input "8"
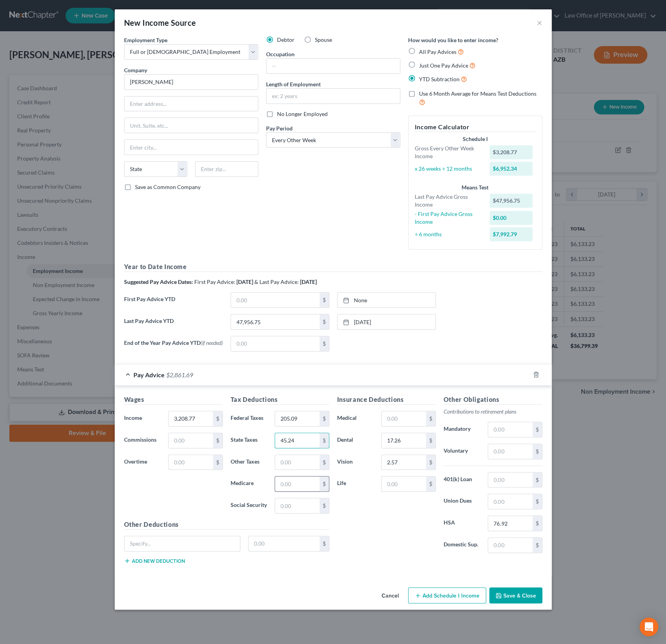
type input "45.24"
click at [306, 478] on input "text" at bounding box center [297, 483] width 44 height 15
type input "45.12"
click at [288, 506] on input "text" at bounding box center [297, 505] width 44 height 15
type input "192.94"
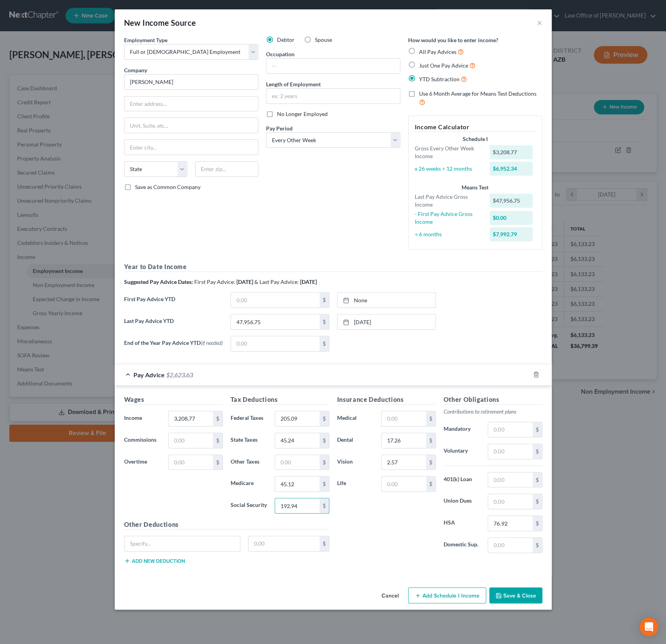
click at [377, 519] on div "Insurance Deductions Medical $ Dental 17.26 $ Vision 2.57 $ Life $" at bounding box center [386, 477] width 107 height 164
click at [511, 480] on input "text" at bounding box center [510, 479] width 44 height 15
type input "77.11"
click at [513, 602] on button "Save & Close" at bounding box center [515, 595] width 53 height 16
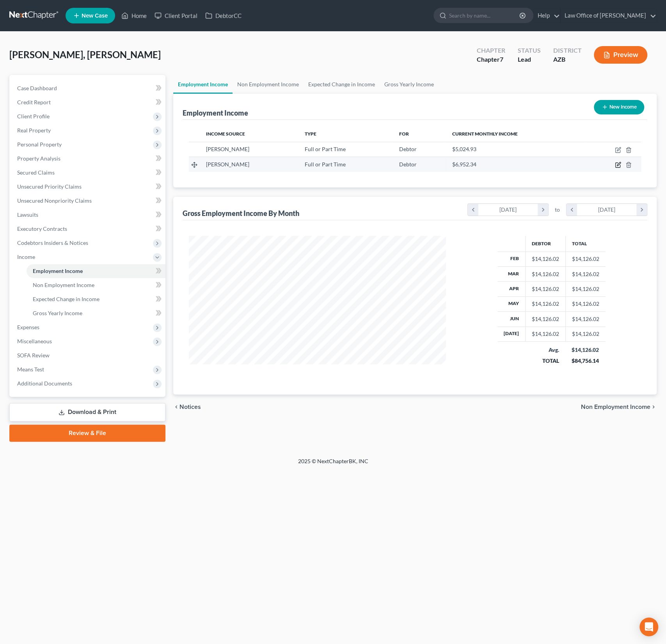
click at [618, 167] on icon "button" at bounding box center [618, 165] width 5 height 5
select select "0"
select select "2"
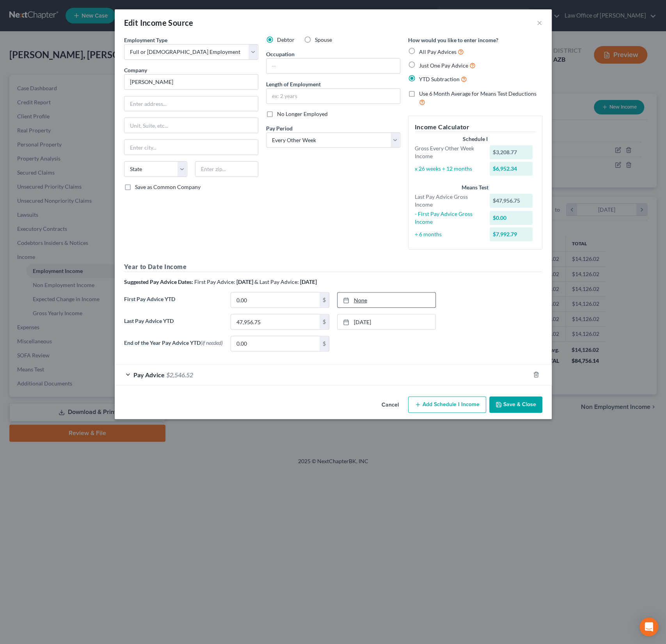
click at [359, 303] on link "None" at bounding box center [387, 299] width 98 height 15
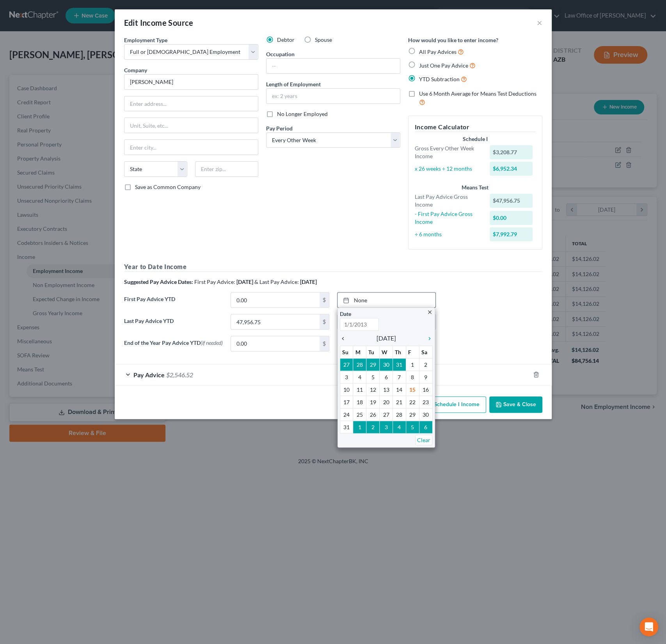
click at [345, 336] on icon "chevron_left" at bounding box center [345, 338] width 10 height 6
type input "8/15/2025"
click at [345, 336] on icon "chevron_left" at bounding box center [345, 338] width 10 height 6
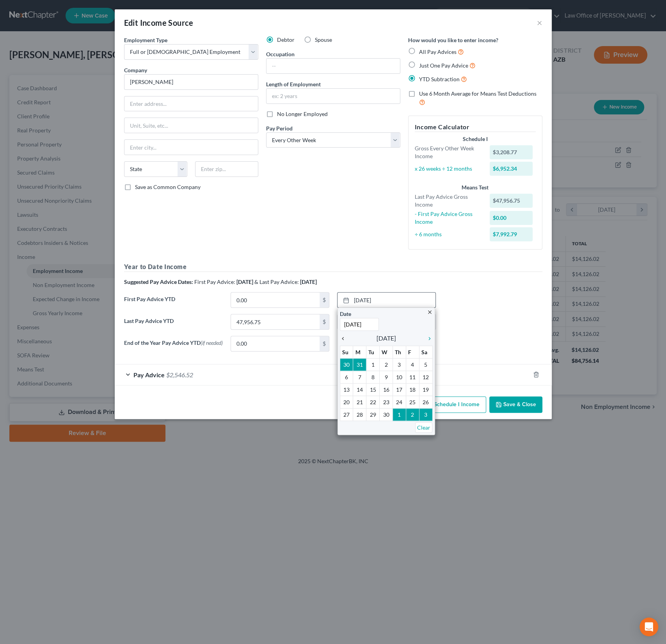
click at [345, 336] on icon "chevron_left" at bounding box center [345, 338] width 10 height 6
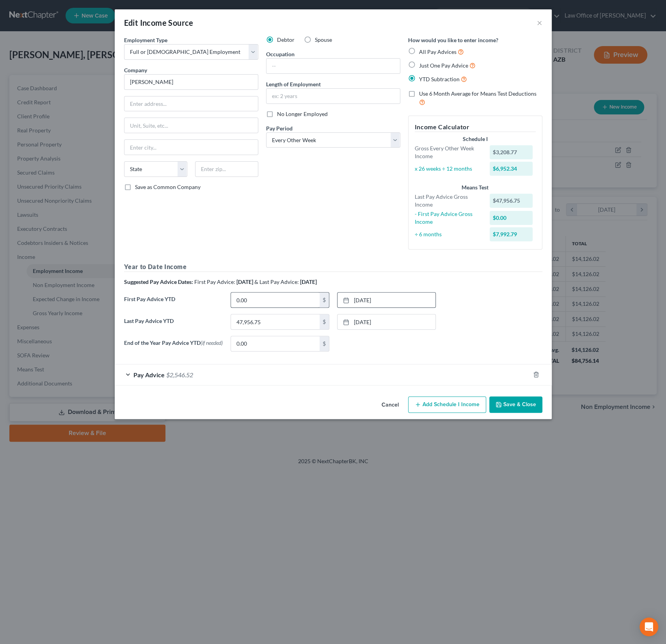
drag, startPoint x: 266, startPoint y: 310, endPoint x: 233, endPoint y: 300, distance: 34.0
click at [233, 300] on div "First Pay Advice YTD 0.00 $ 1/31/2025 close Date 1/31/2025 Time 12:00 AM chevro…" at bounding box center [333, 303] width 426 height 22
drag, startPoint x: 258, startPoint y: 302, endPoint x: 228, endPoint y: 298, distance: 30.4
click at [228, 298] on div "0.00 $" at bounding box center [280, 300] width 107 height 16
drag, startPoint x: 262, startPoint y: 299, endPoint x: 222, endPoint y: 295, distance: 39.2
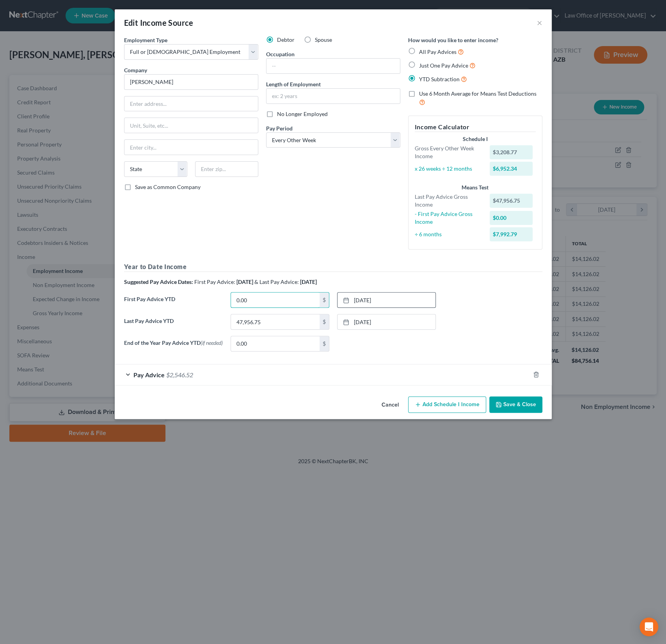
click at [222, 295] on div "First Pay Advice YTD 0.00 $ 1/31/2025 close Date 1/31/2025 Time 12:00 AM chevro…" at bounding box center [333, 303] width 426 height 22
type input "9,451.51"
click at [520, 406] on button "Save & Close" at bounding box center [515, 404] width 53 height 16
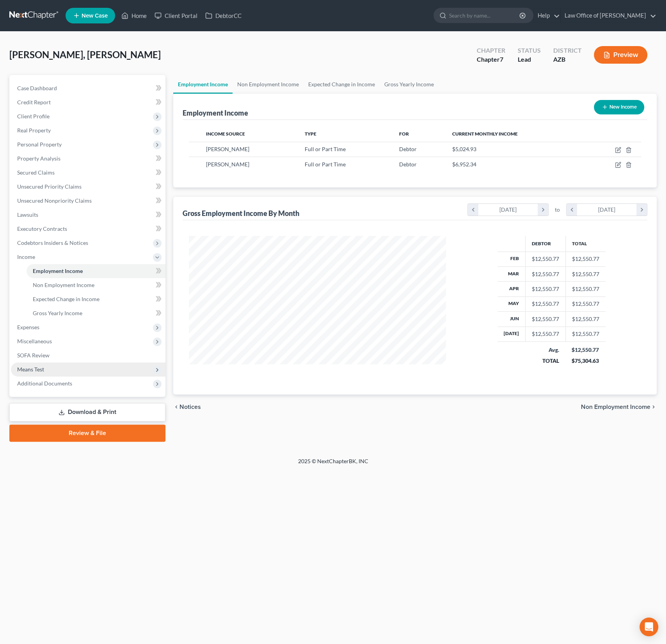
click at [34, 371] on span "Means Test" at bounding box center [30, 369] width 27 height 7
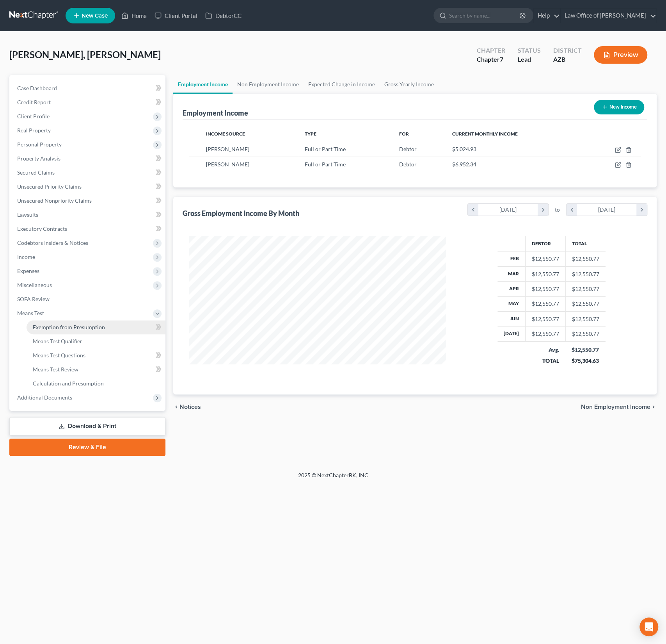
click at [62, 328] on span "Exemption from Presumption" at bounding box center [69, 327] width 72 height 7
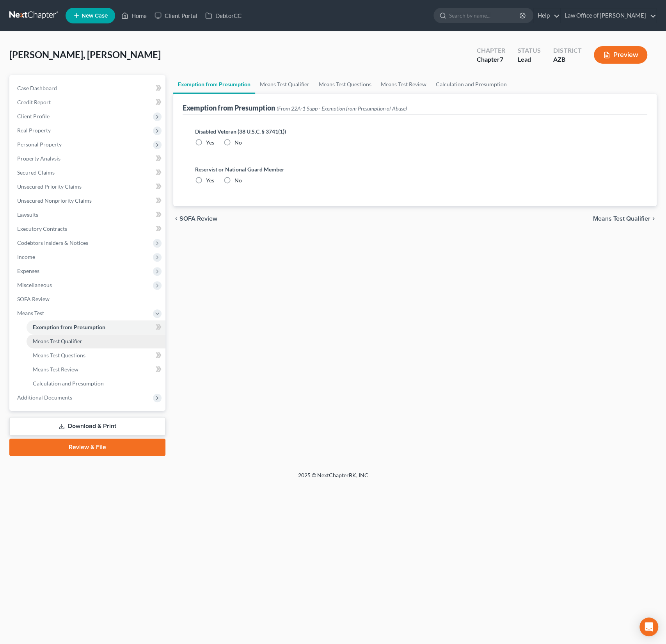
click at [60, 340] on span "Means Test Qualifier" at bounding box center [58, 341] width 50 height 7
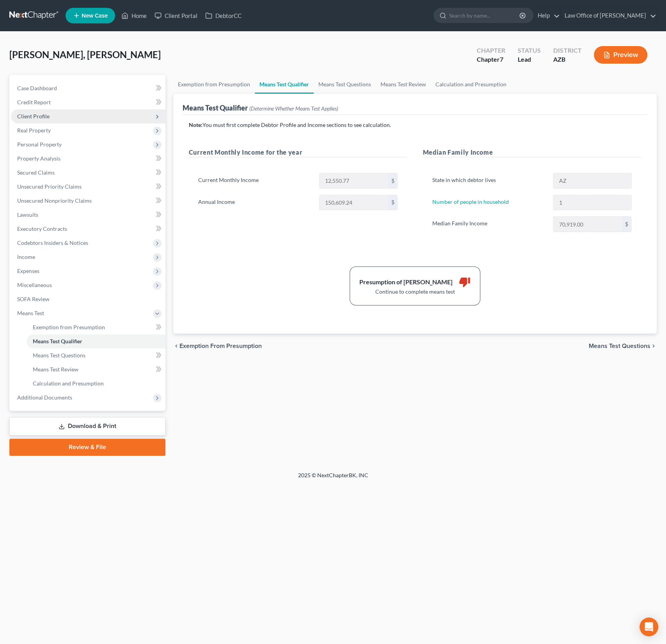
click at [43, 119] on span "Client Profile" at bounding box center [33, 116] width 32 height 7
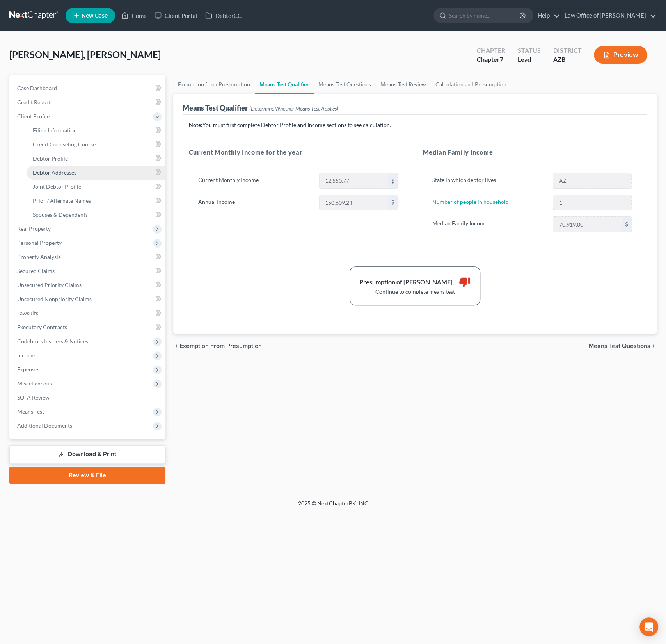
click at [61, 171] on span "Debtor Addresses" at bounding box center [55, 172] width 44 height 7
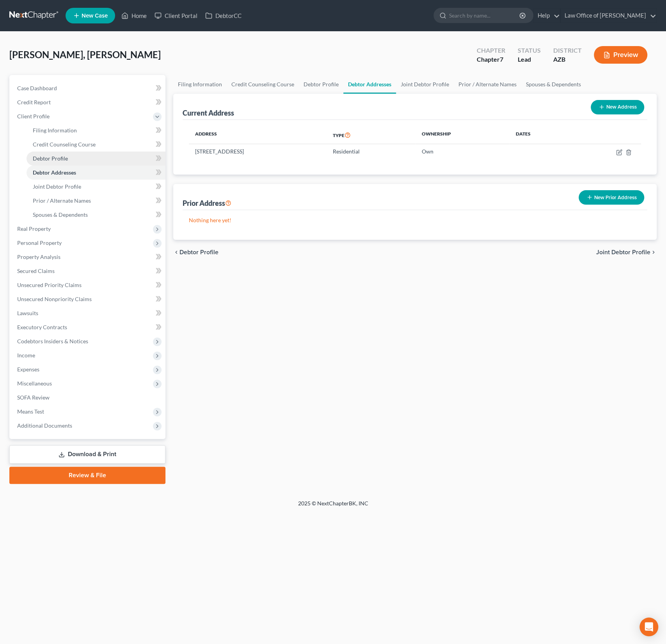
click at [60, 164] on link "Debtor Profile" at bounding box center [96, 158] width 139 height 14
select select "1"
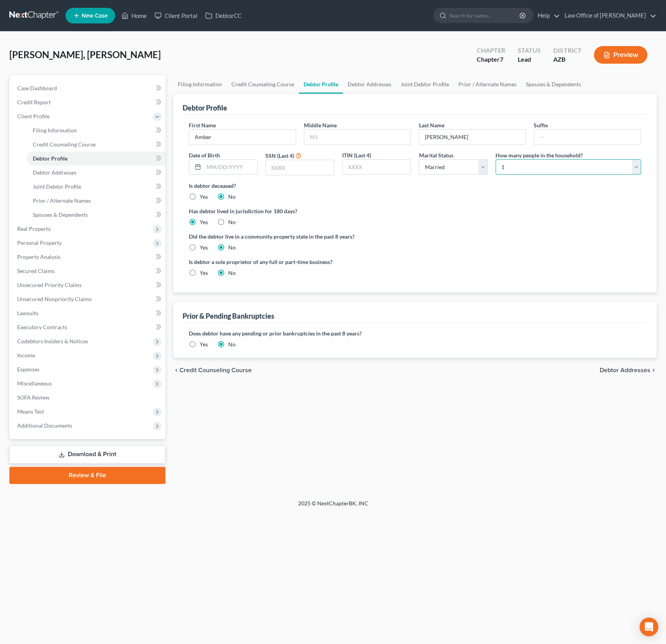
click at [544, 170] on select "Select 1 2 3 4 5 6 7 8 9 10 11 12 13 14 15 16 17 18 19 20" at bounding box center [569, 167] width 146 height 16
select select "3"
click at [496, 159] on select "Select 1 2 3 4 5 6 7 8 9 10 11 12 13 14 15 16 17 18 19 20" at bounding box center [569, 167] width 146 height 16
click at [63, 425] on span "Additional Documents" at bounding box center [44, 425] width 55 height 7
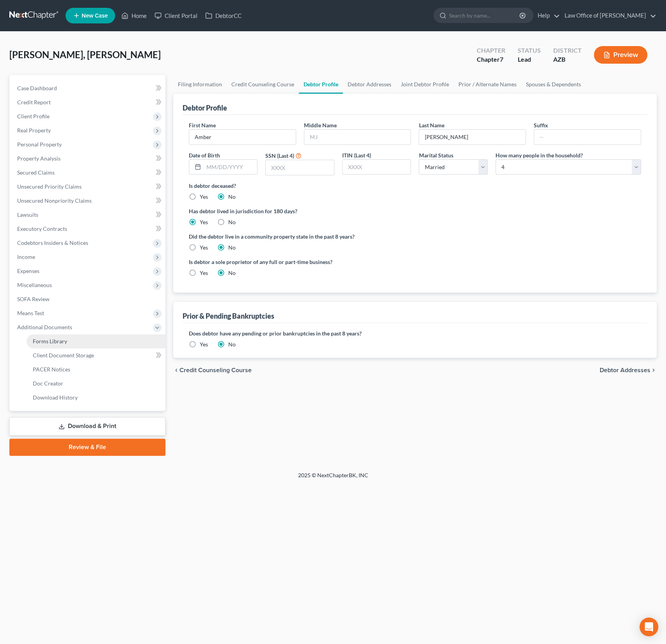
click at [59, 347] on link "Forms Library" at bounding box center [96, 341] width 139 height 14
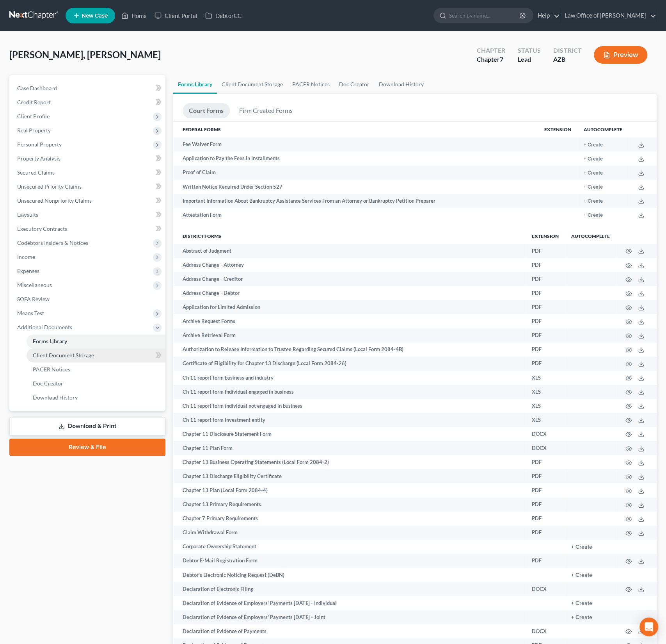
click at [61, 354] on span "Client Document Storage" at bounding box center [63, 355] width 61 height 7
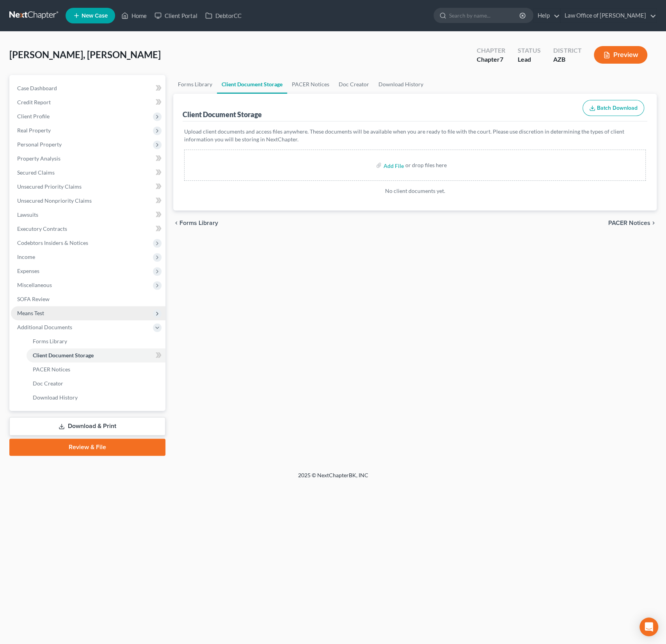
click at [41, 313] on span "Means Test" at bounding box center [30, 313] width 27 height 7
click at [49, 321] on link "Exemption from Presumption" at bounding box center [96, 327] width 139 height 14
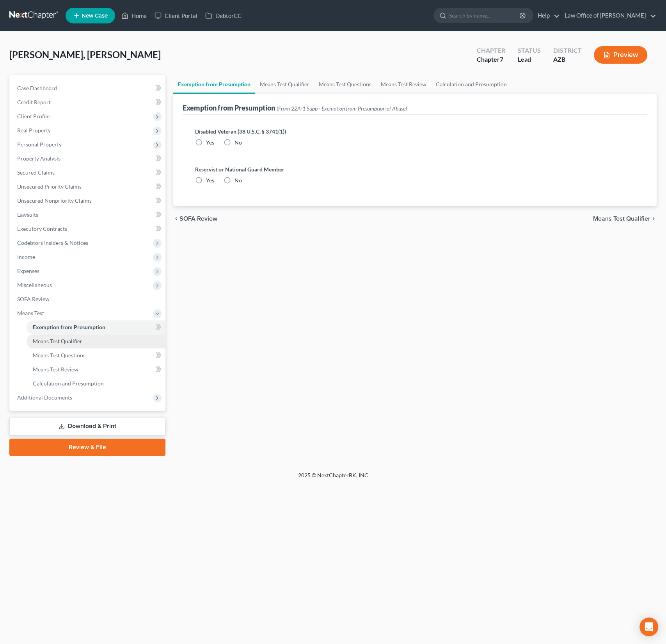
click at [53, 340] on span "Means Test Qualifier" at bounding box center [58, 341] width 50 height 7
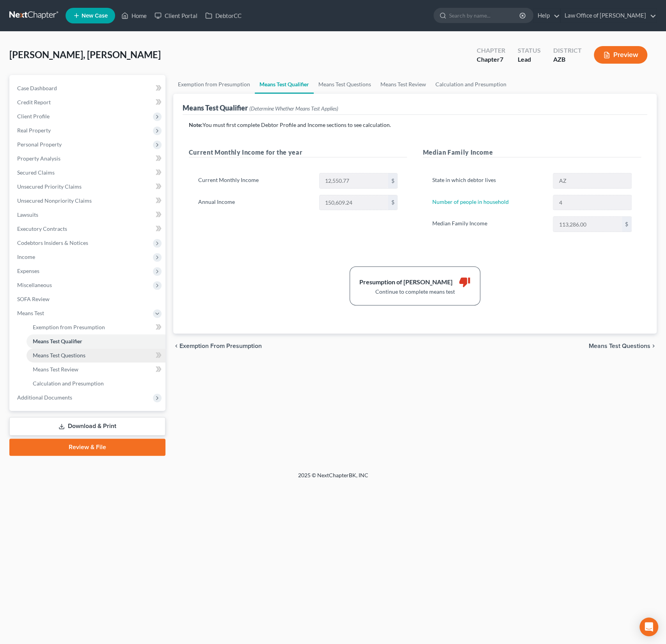
click at [60, 354] on span "Means Test Questions" at bounding box center [59, 355] width 53 height 7
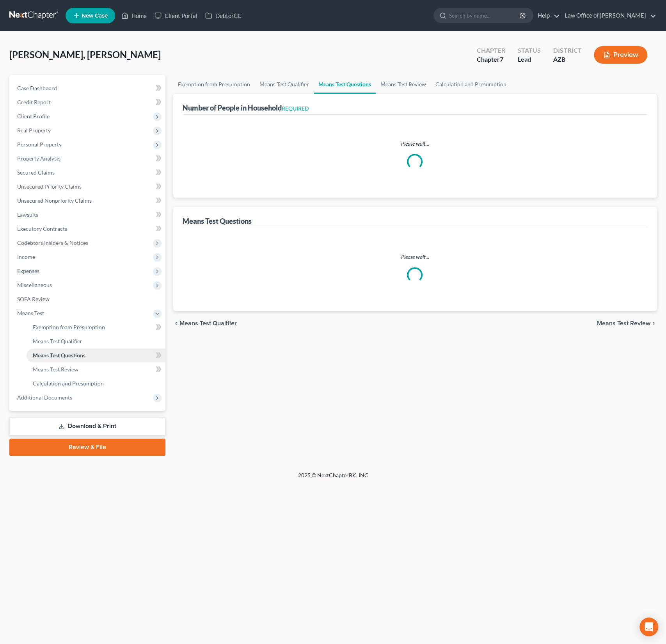
select select "0"
select select "60"
select select "1"
select select "60"
select select "1"
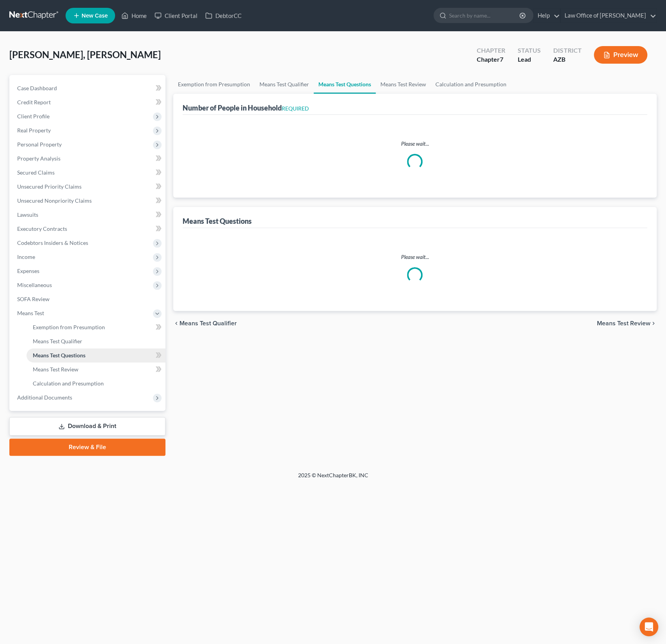
select select "60"
select select "2"
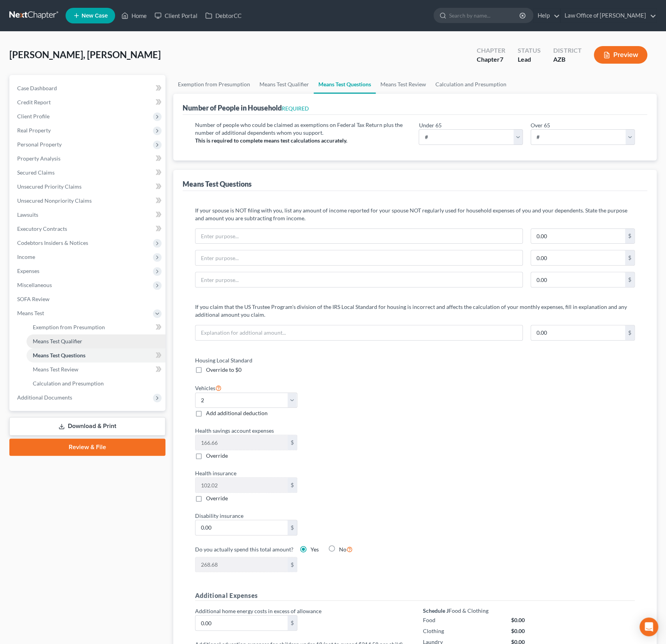
click at [64, 347] on link "Means Test Qualifier" at bounding box center [96, 341] width 139 height 14
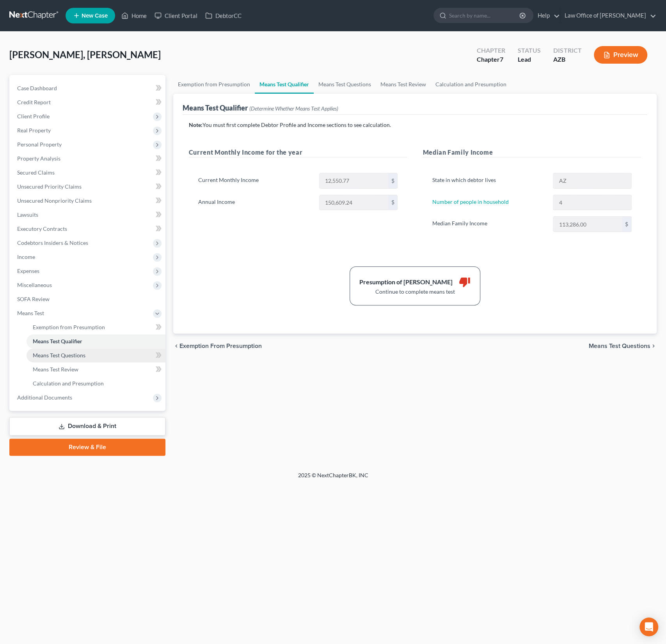
click at [64, 352] on span "Means Test Questions" at bounding box center [59, 355] width 53 height 7
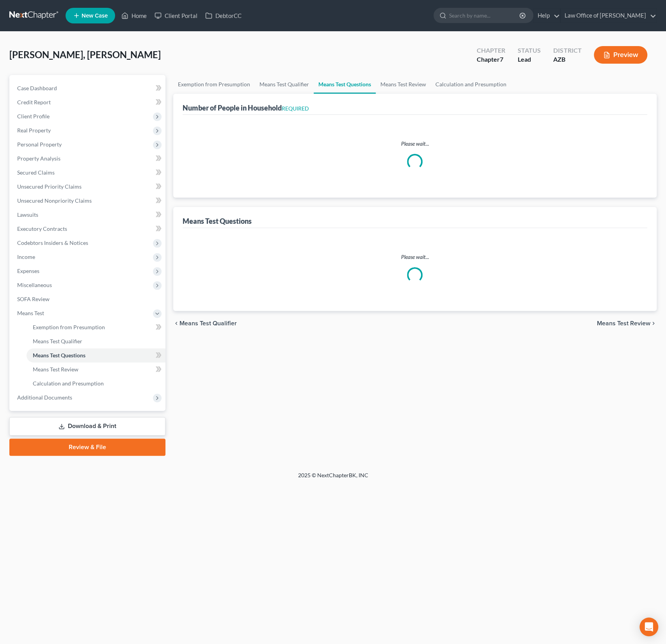
select select "0"
select select "60"
select select "1"
select select "60"
select select "1"
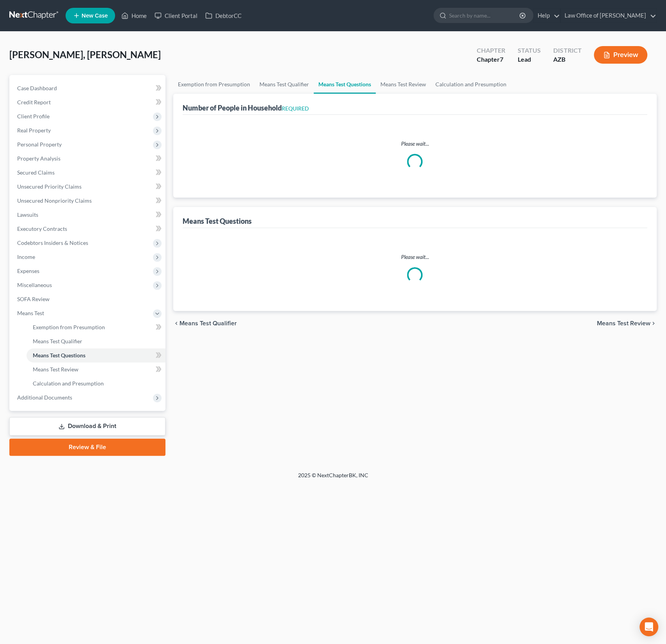
select select "60"
select select "2"
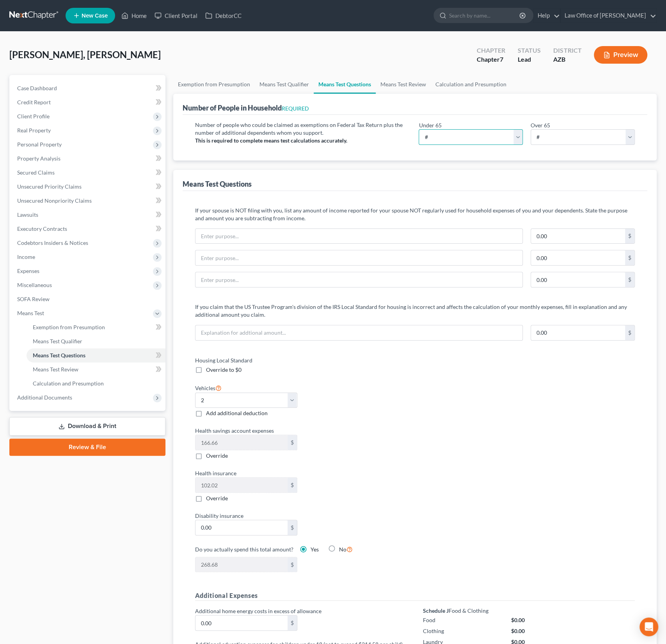
click at [475, 142] on select "# 0 1 2 3 4 5 6 7 8 9 10" at bounding box center [471, 137] width 104 height 16
click at [419, 129] on select "# 0 1 2 3 4 5 6 7 8 9 10" at bounding box center [471, 137] width 104 height 16
click at [442, 140] on select "# 0 1 2 3 4 5 6 7 8 9 10" at bounding box center [471, 137] width 104 height 16
select select "4"
click at [419, 129] on select "# 0 1 2 3 4 5 6 7 8 9 10" at bounding box center [471, 137] width 104 height 16
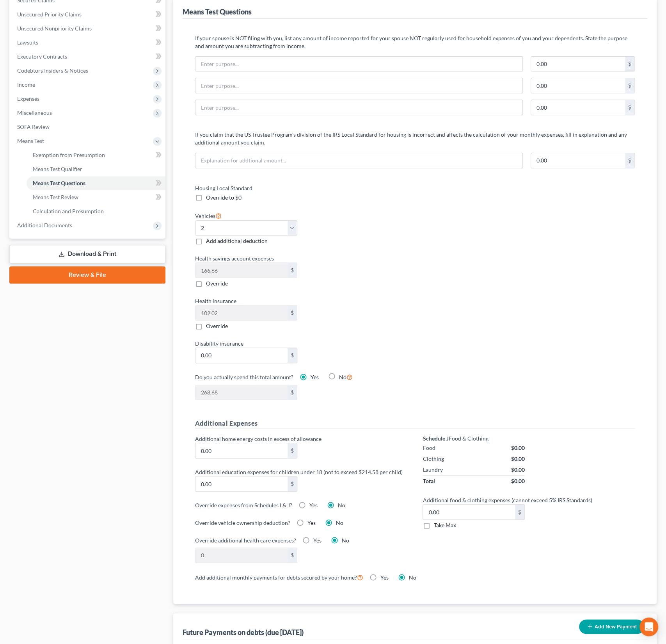
scroll to position [100, 0]
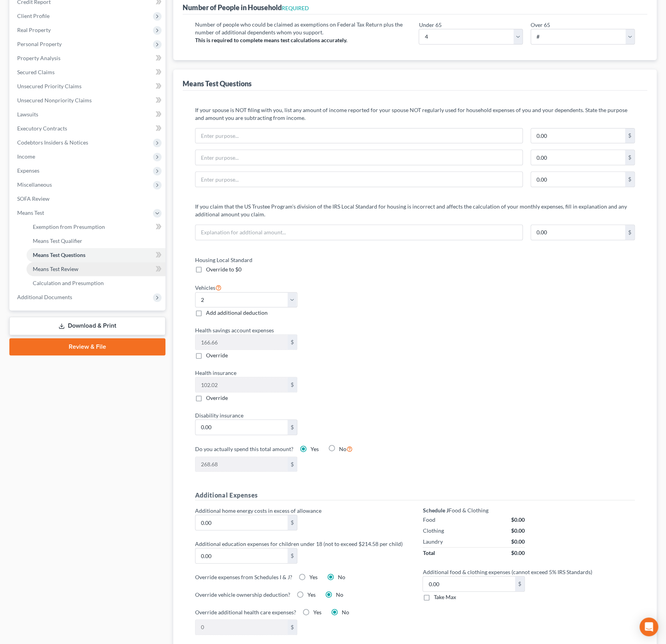
click at [70, 267] on span "Means Test Review" at bounding box center [56, 268] width 46 height 7
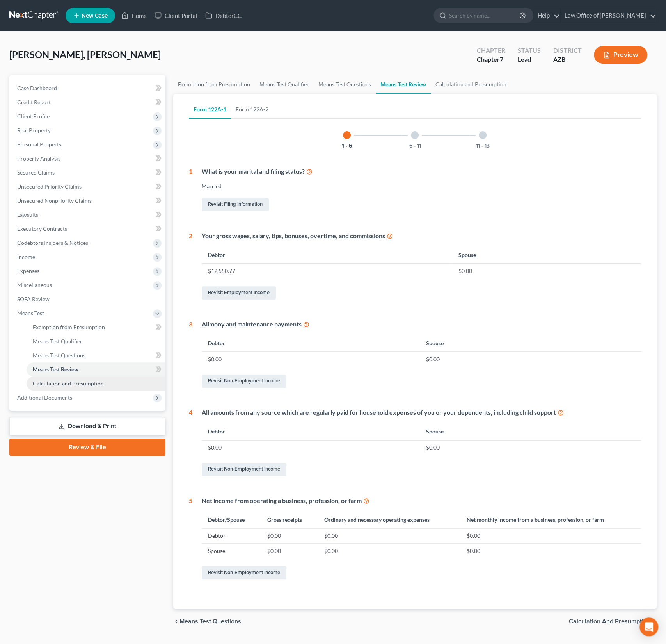
click at [76, 378] on link "Calculation and Presumption" at bounding box center [96, 383] width 139 height 14
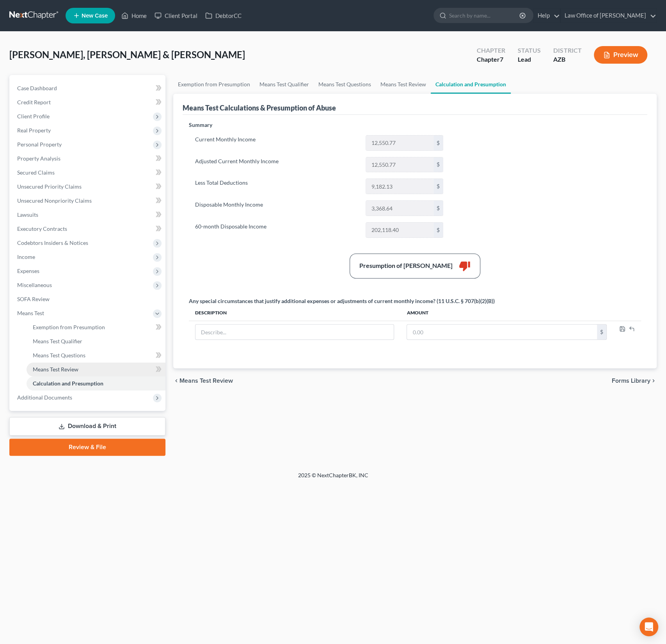
click at [67, 368] on span "Means Test Review" at bounding box center [56, 369] width 46 height 7
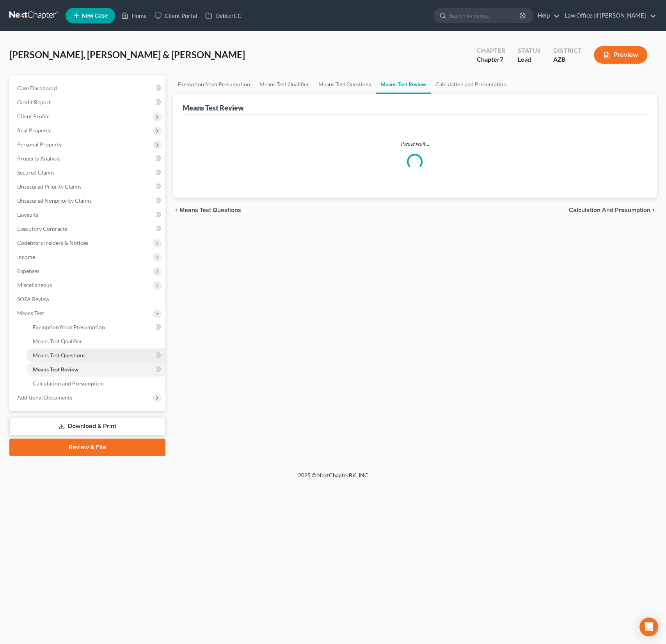
click at [69, 356] on span "Means Test Questions" at bounding box center [59, 355] width 53 height 7
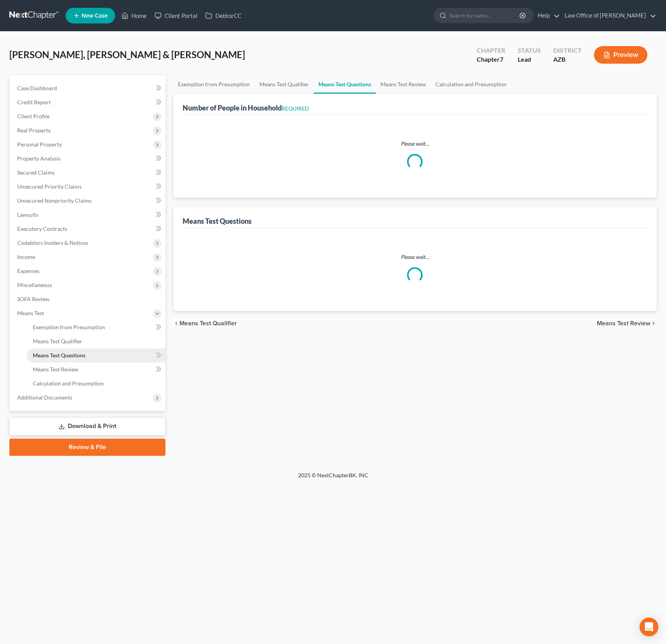
select select "0"
select select "60"
select select "1"
select select "60"
select select "1"
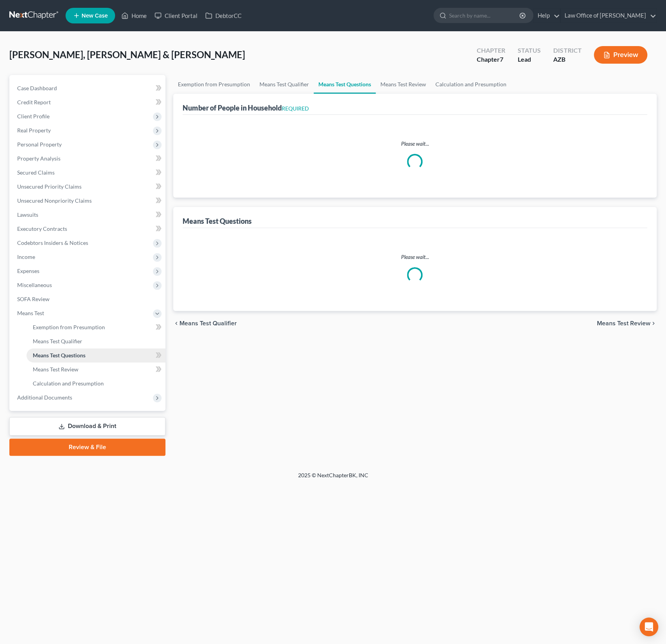
select select "60"
select select "4"
select select "2"
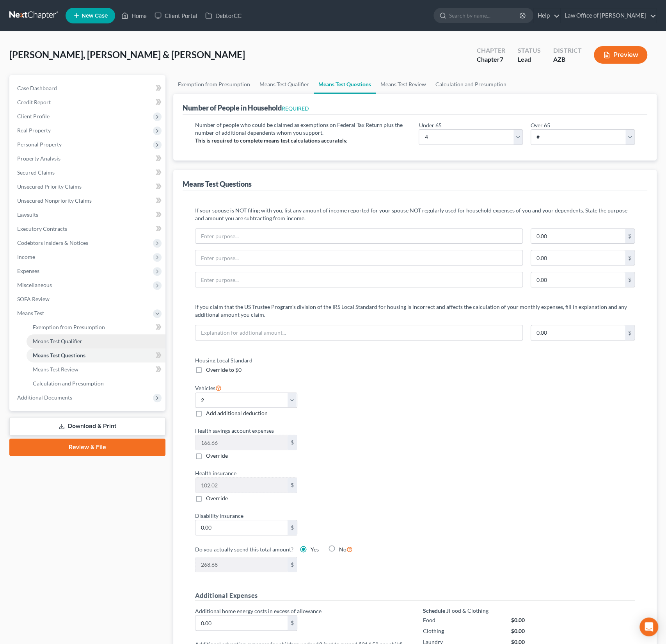
click at [69, 346] on link "Means Test Qualifier" at bounding box center [96, 341] width 139 height 14
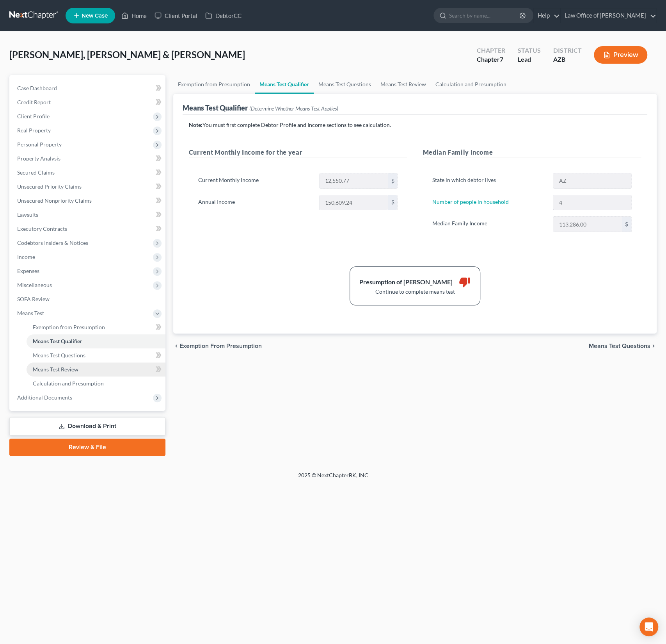
click at [51, 365] on link "Means Test Review" at bounding box center [96, 369] width 139 height 14
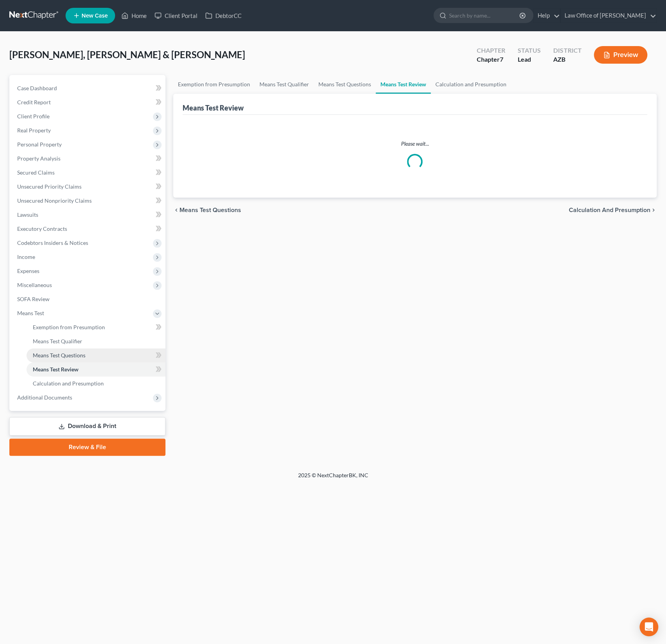
click at [54, 358] on span "Means Test Questions" at bounding box center [59, 355] width 53 height 7
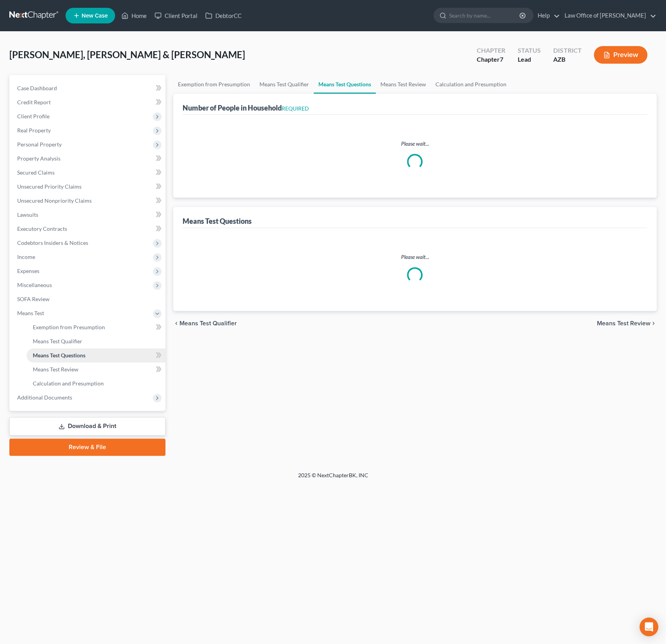
select select "0"
select select "60"
select select "1"
select select "60"
select select "1"
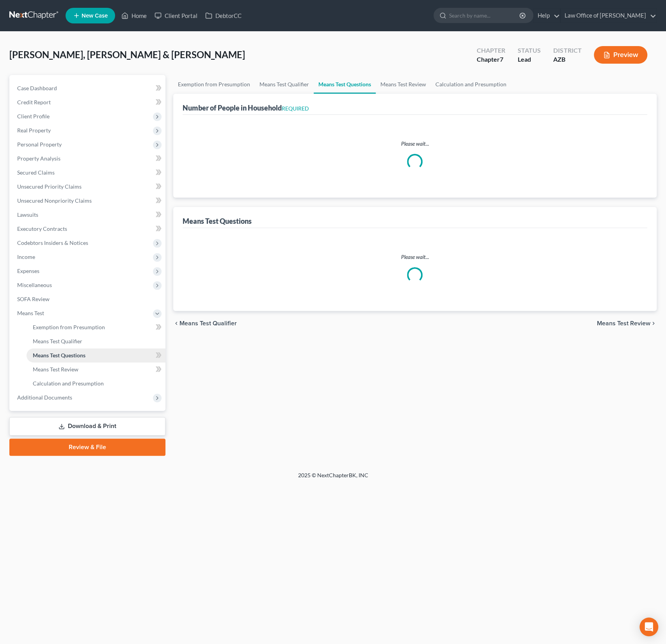
select select "60"
select select "4"
select select "2"
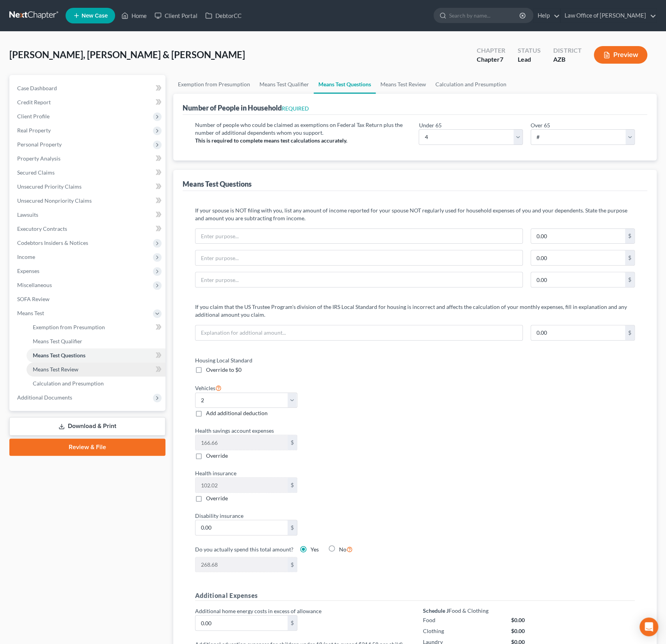
click at [54, 369] on span "Means Test Review" at bounding box center [56, 369] width 46 height 7
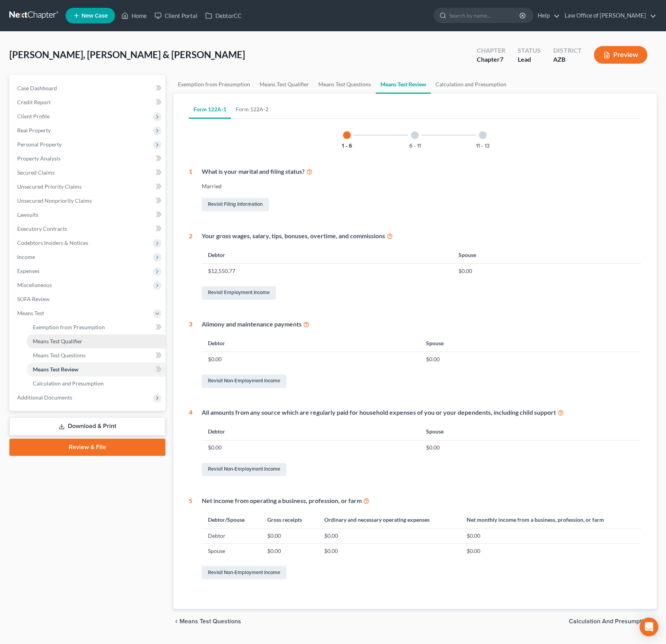
click at [71, 340] on span "Means Test Qualifier" at bounding box center [58, 341] width 50 height 7
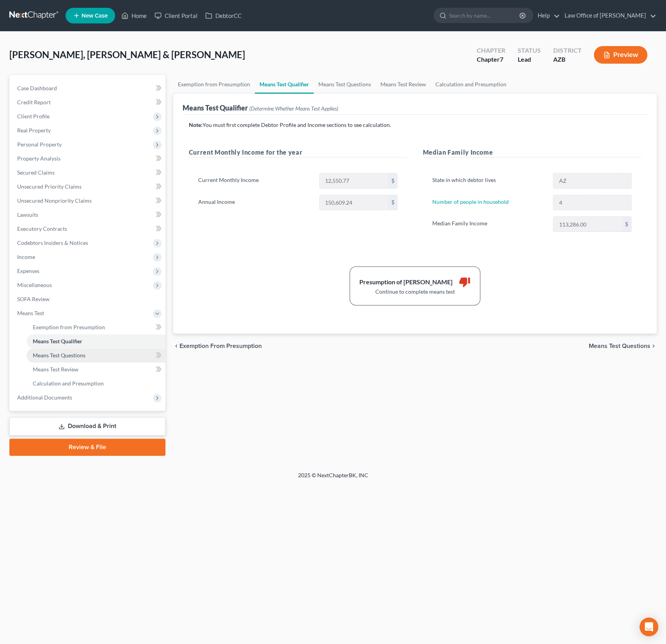
click at [71, 355] on span "Means Test Questions" at bounding box center [59, 355] width 53 height 7
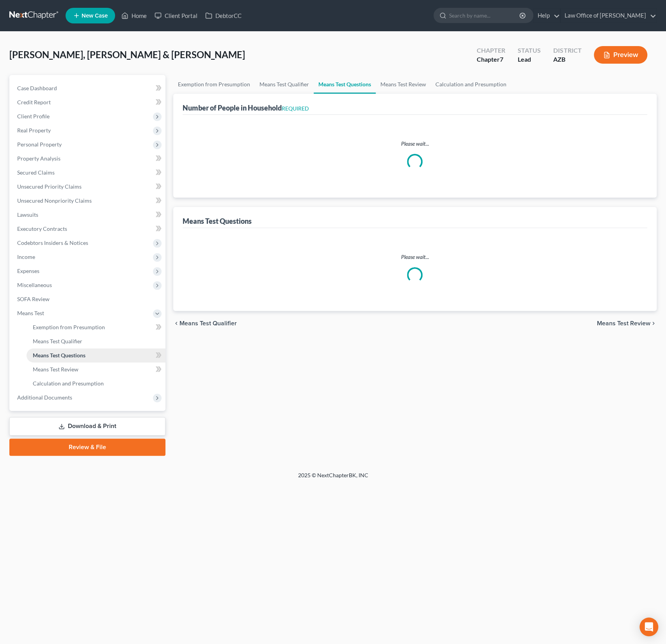
select select "0"
select select "60"
select select "1"
select select "60"
select select "1"
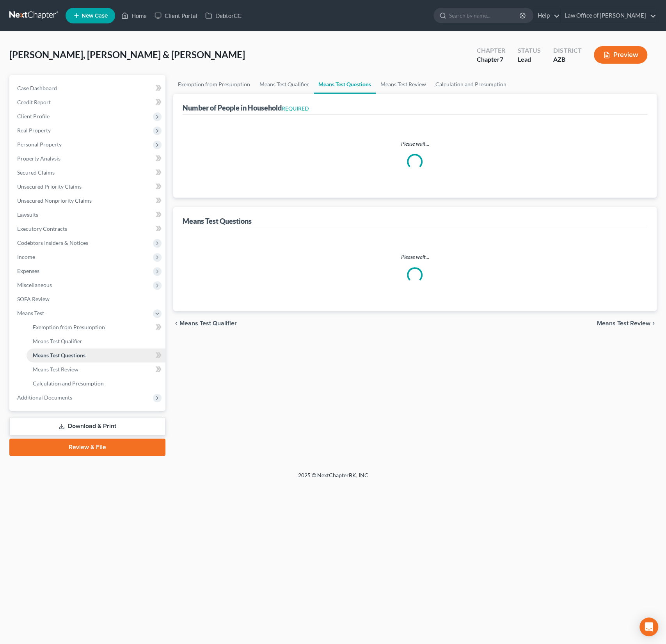
select select "60"
select select "4"
select select "2"
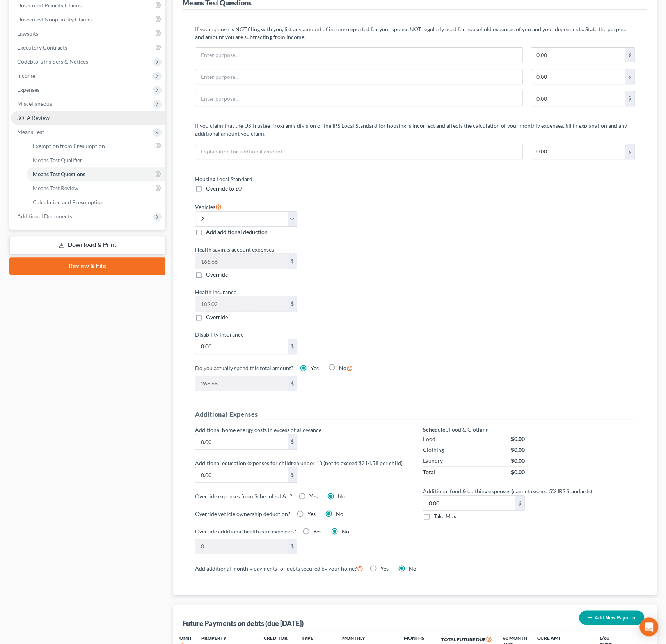
scroll to position [172, 0]
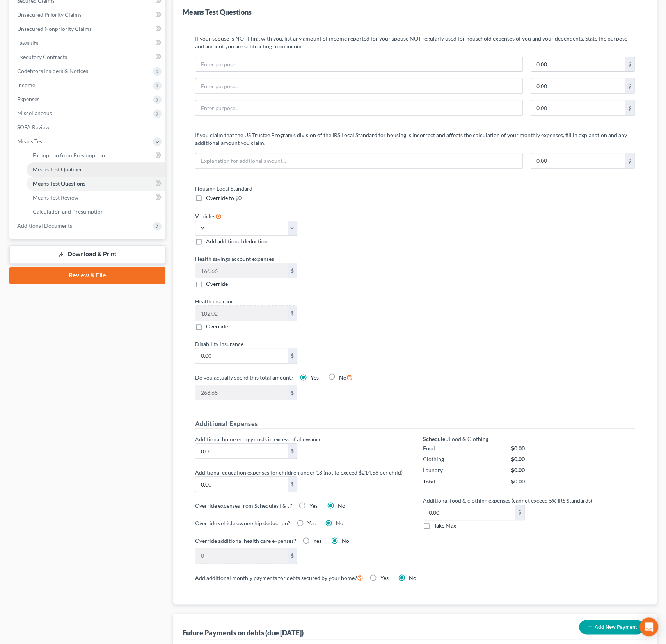
click at [52, 168] on span "Means Test Qualifier" at bounding box center [58, 169] width 50 height 7
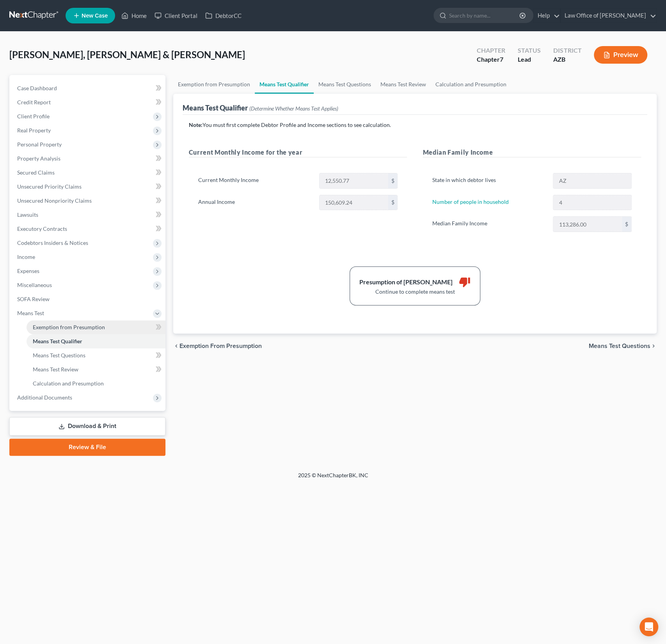
click span "Exemption from Presumption"
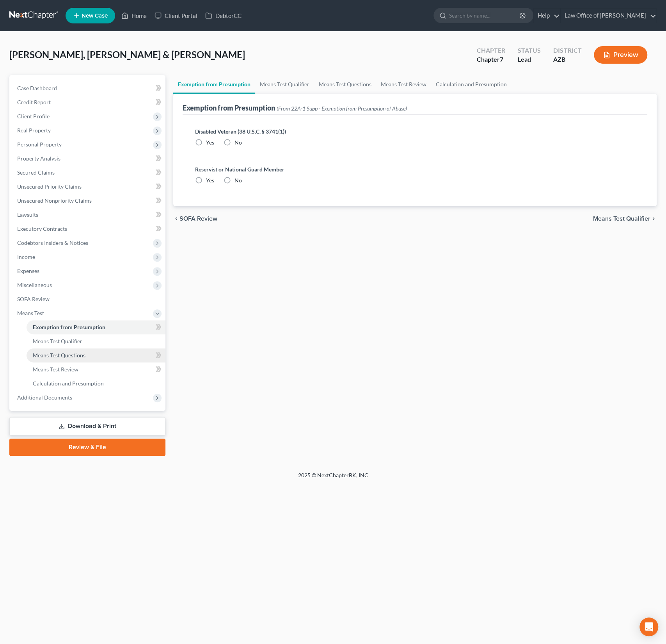
click span "Means Test Questions"
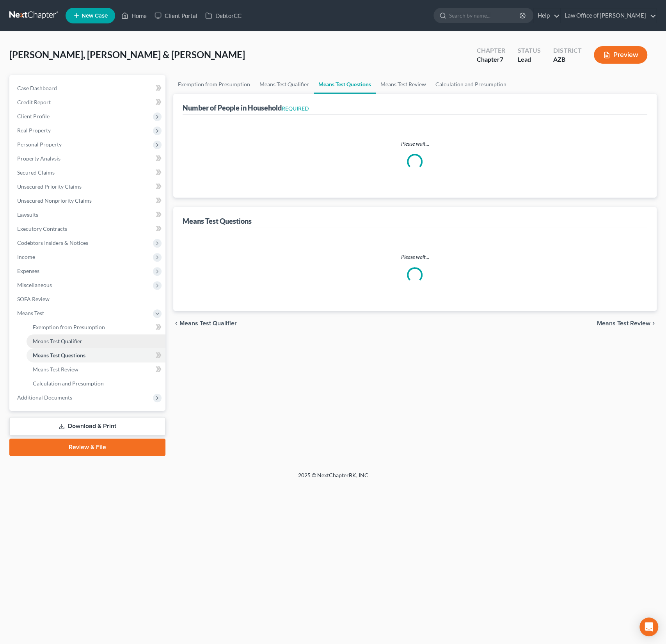
click link "Means Test Qualifier"
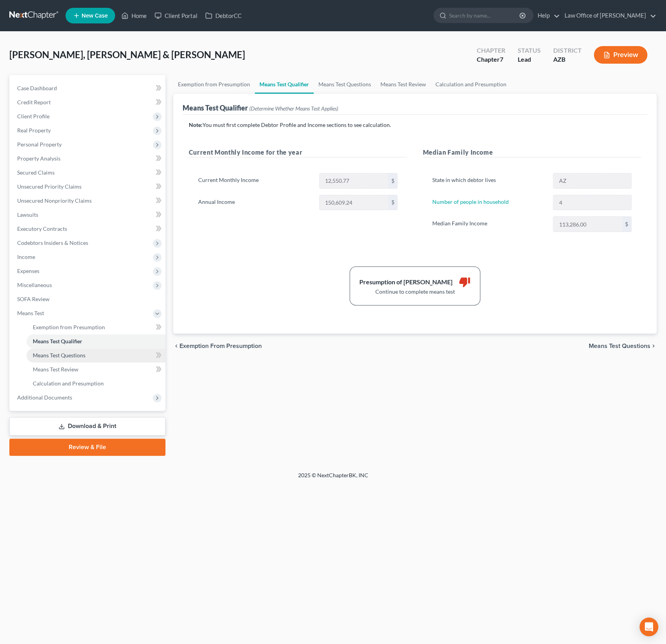
click span "Means Test Questions"
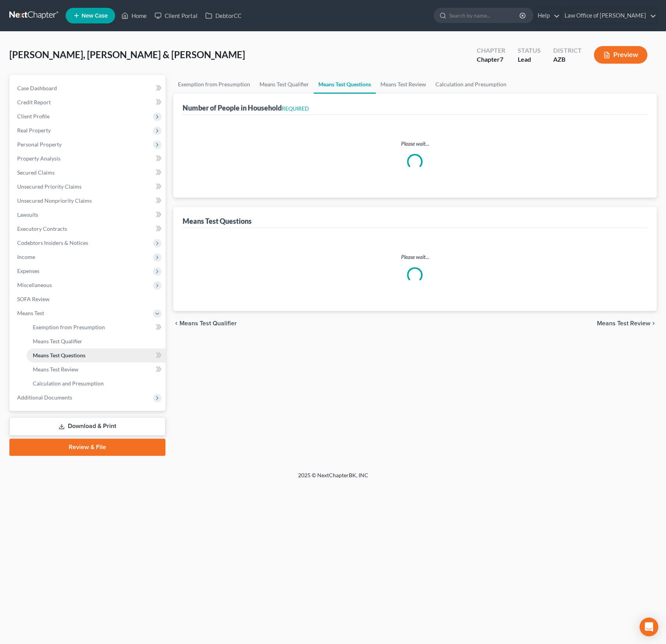
select select "0"
select select "60"
select select "1"
select select "60"
select select "1"
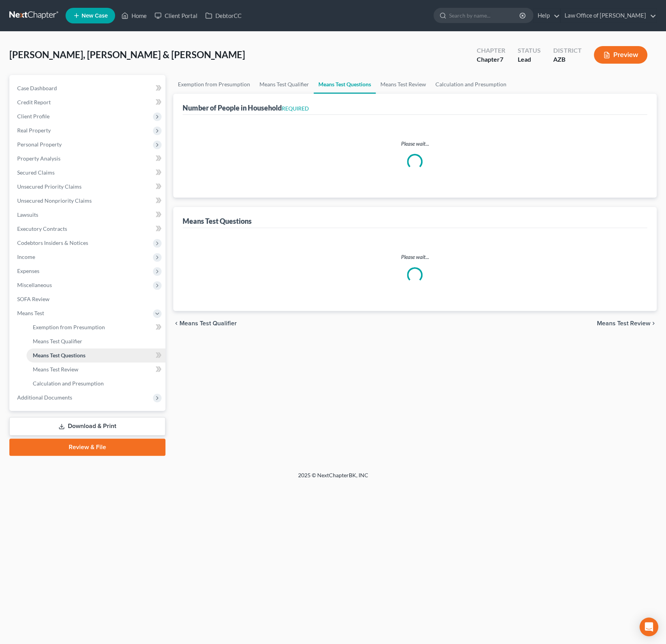
select select "60"
select select "4"
select select "2"
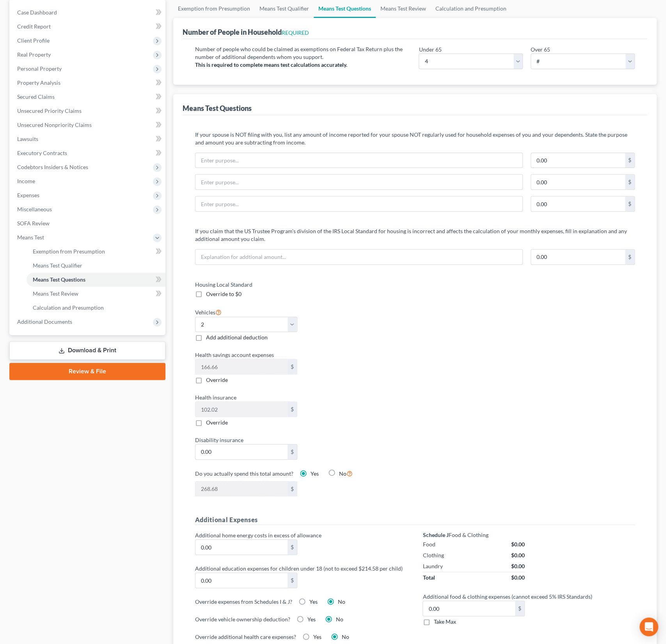
scroll to position [164, 0]
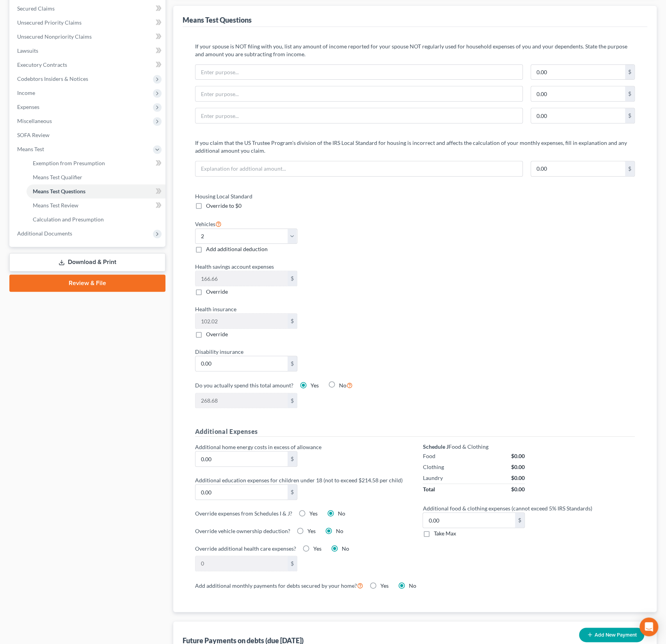
click div "Additional home energy costs in excess of allowance 0.00 $ Additional education…"
click div "Yes"
click label "Yes"
click input "Yes"
radio input "true"
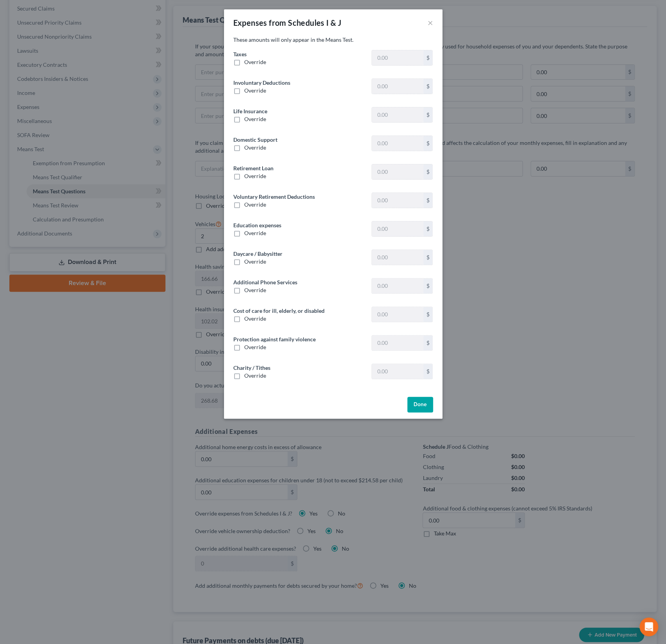
type input "1,497.03"
type input "0"
type input "23.40"
type input "0"
type input "468.56"
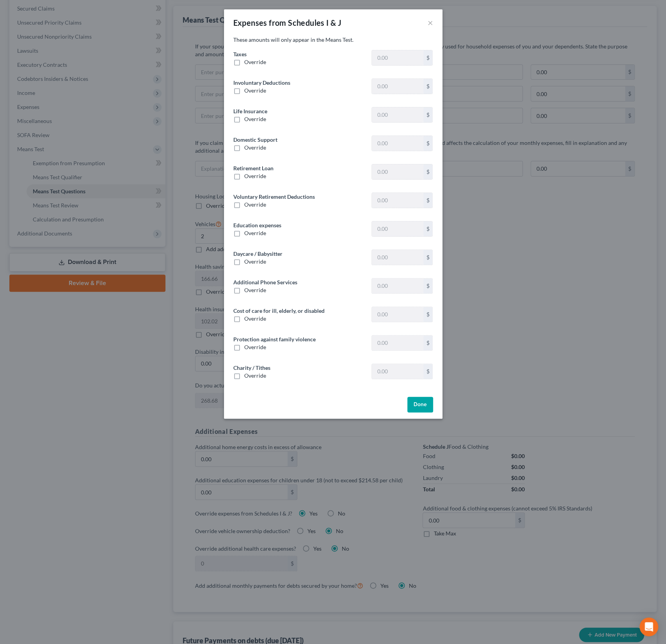
type input "0"
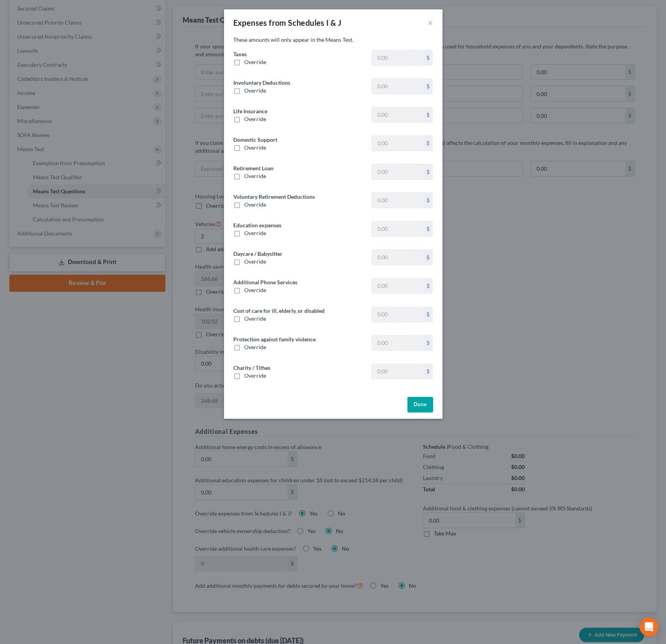
type input "0"
click label "Override"
click input "Override"
checkbox input "true"
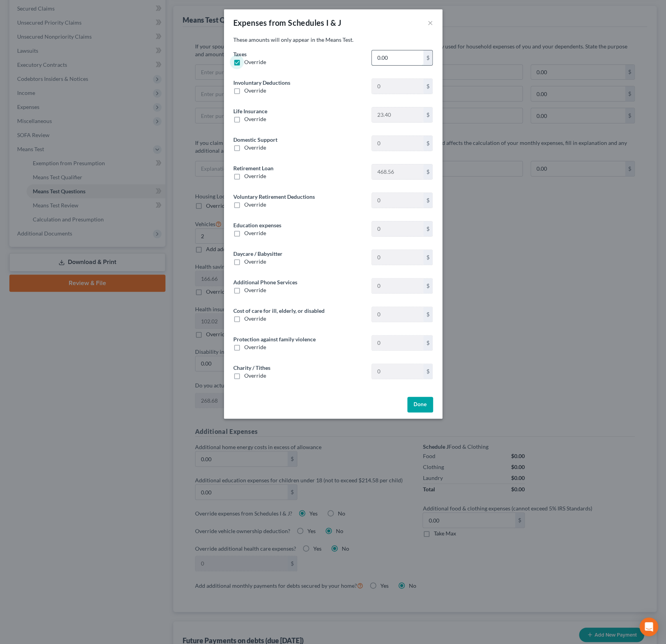
click input "0.00"
type input "3,137.50"
click button "Done"
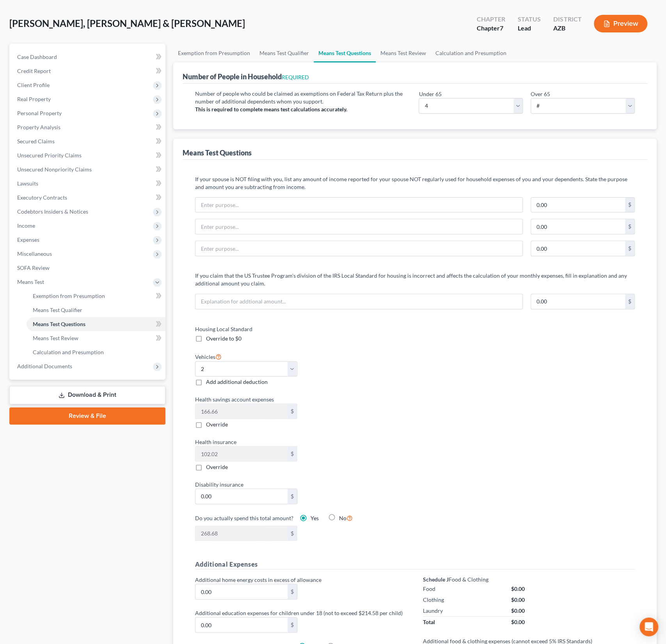
scroll to position [0, 0]
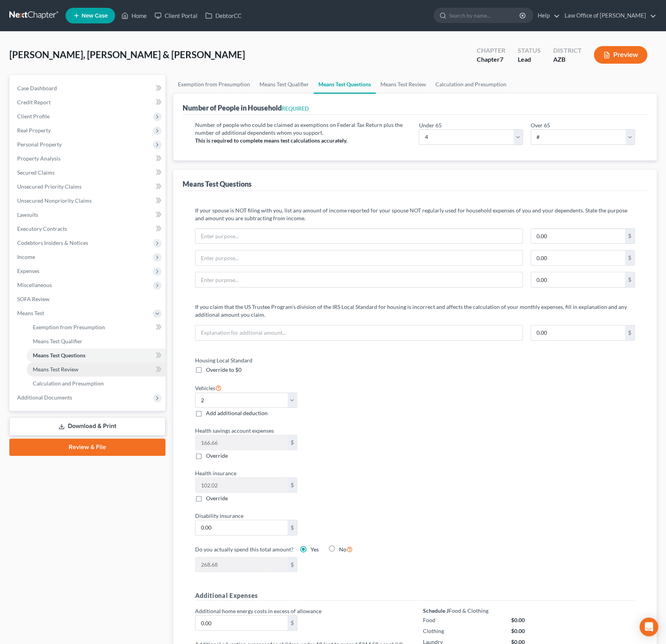
click span "Means Test Review"
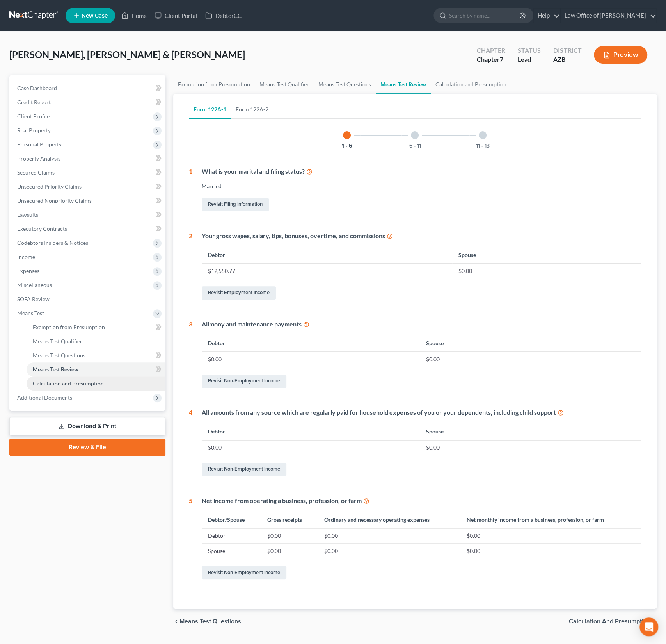
click span "Calculation and Presumption"
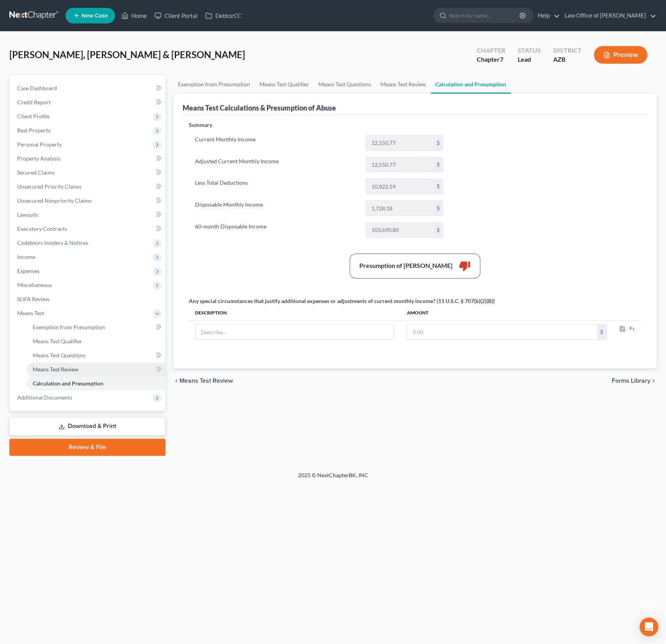
click at [67, 369] on span "Means Test Review" at bounding box center [56, 369] width 46 height 7
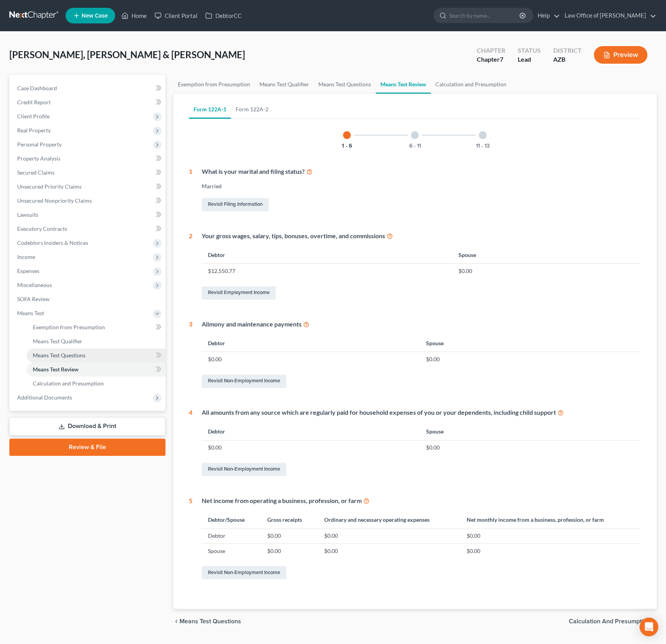
click at [71, 358] on link "Means Test Questions" at bounding box center [96, 355] width 139 height 14
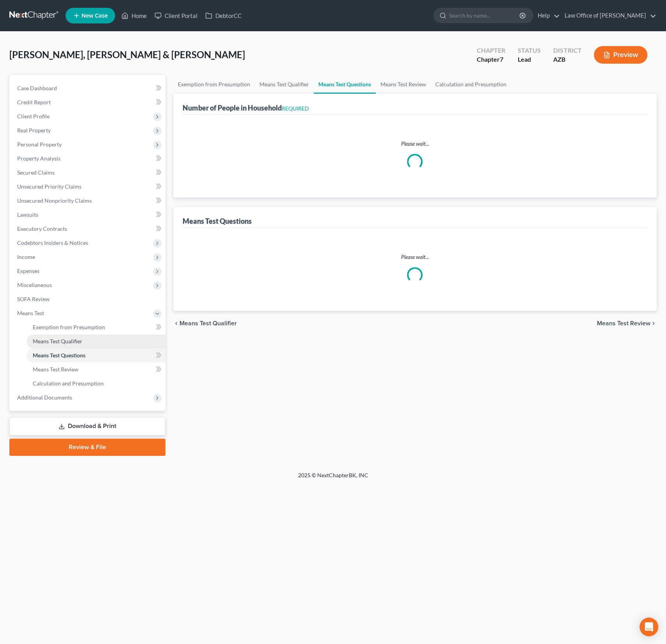
select select "0"
select select "60"
select select "1"
select select "60"
select select "1"
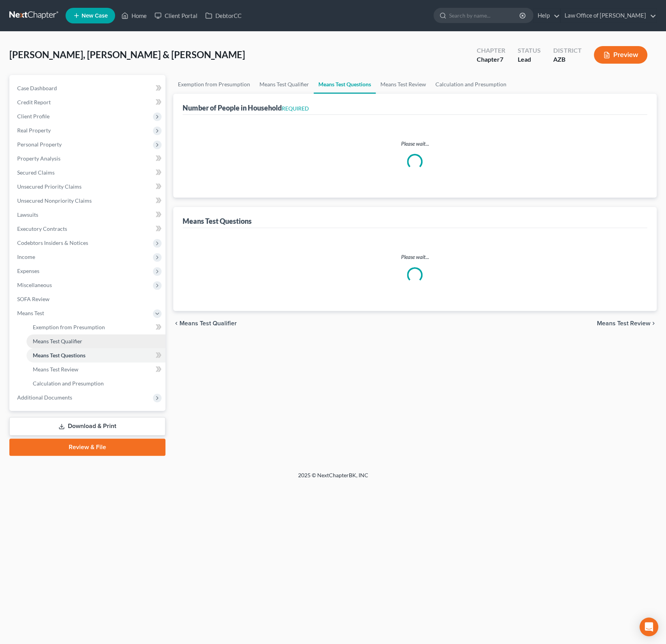
select select "60"
select select "4"
select select "2"
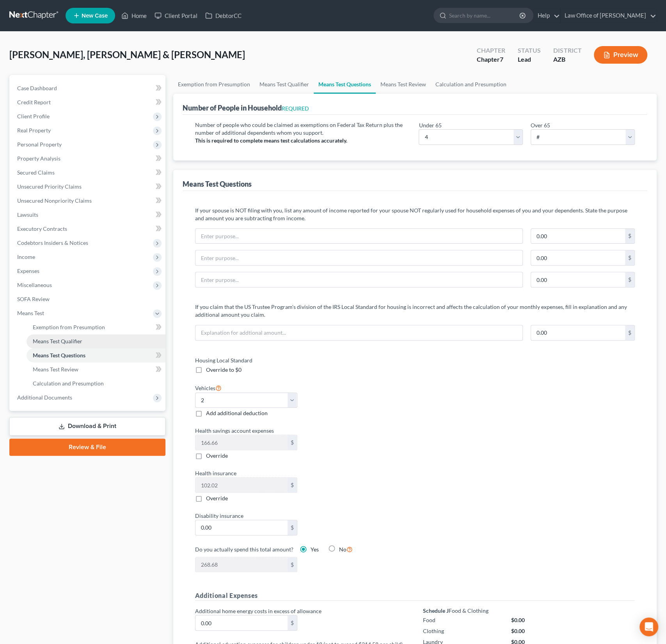
click at [74, 345] on link "Means Test Qualifier" at bounding box center [96, 341] width 139 height 14
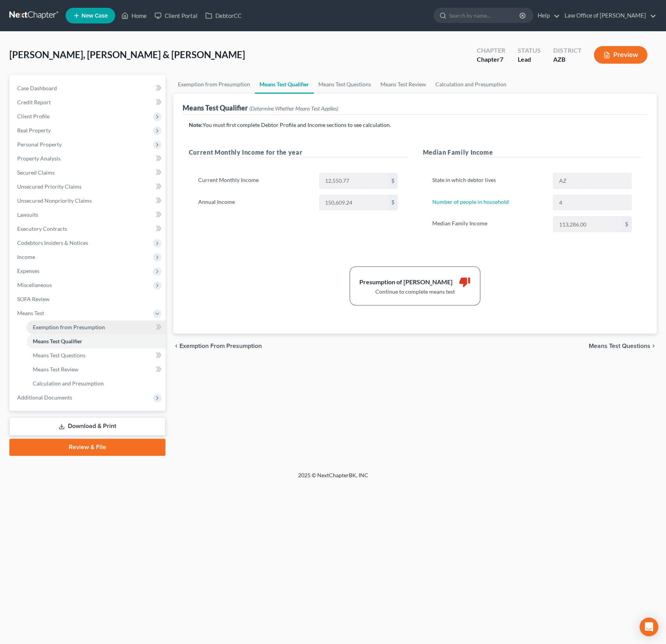
click at [78, 328] on span "Exemption from Presumption" at bounding box center [69, 327] width 72 height 7
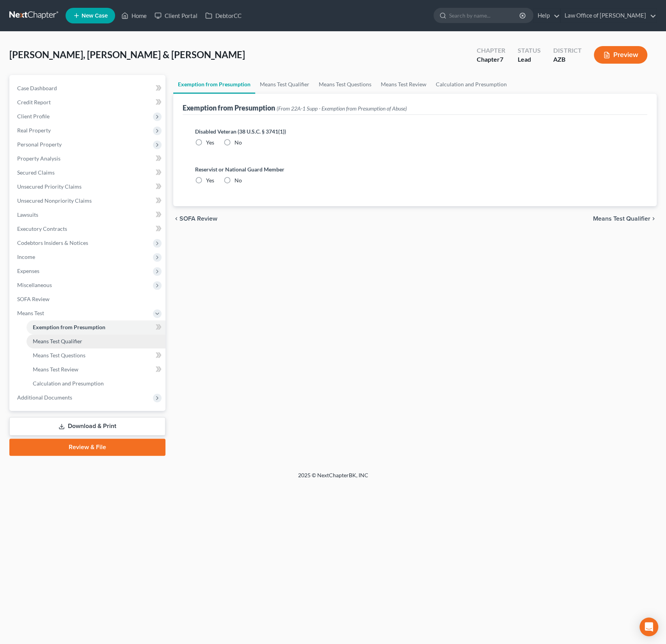
click at [76, 346] on link "Means Test Qualifier" at bounding box center [96, 341] width 139 height 14
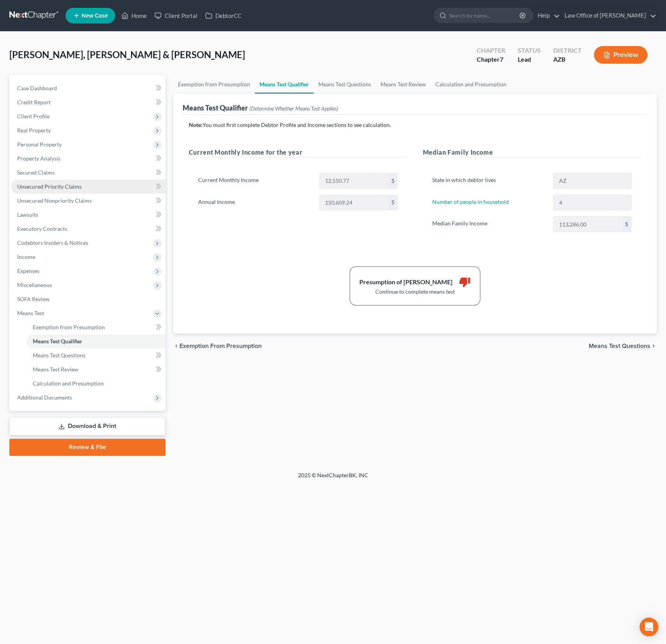
click at [58, 185] on span "Unsecured Priority Claims" at bounding box center [49, 186] width 64 height 7
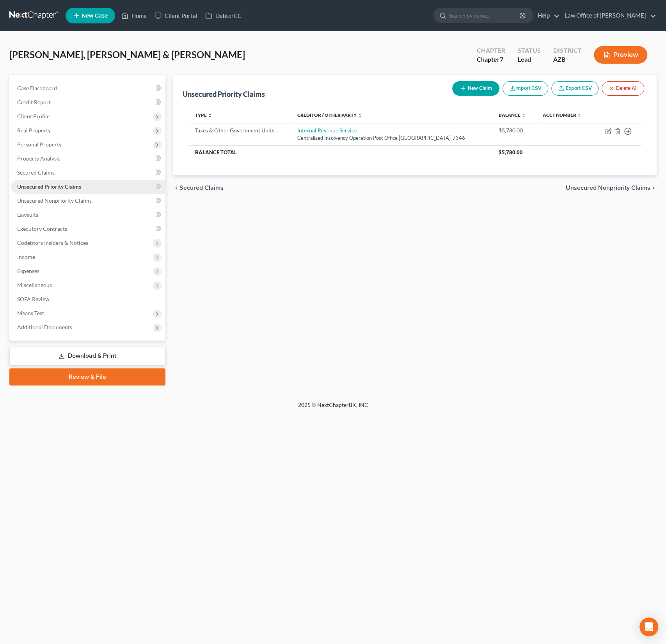
click at [44, 190] on link "Unsecured Priority Claims" at bounding box center [88, 187] width 155 height 14
click at [47, 202] on span "Unsecured Nonpriority Claims" at bounding box center [54, 200] width 75 height 7
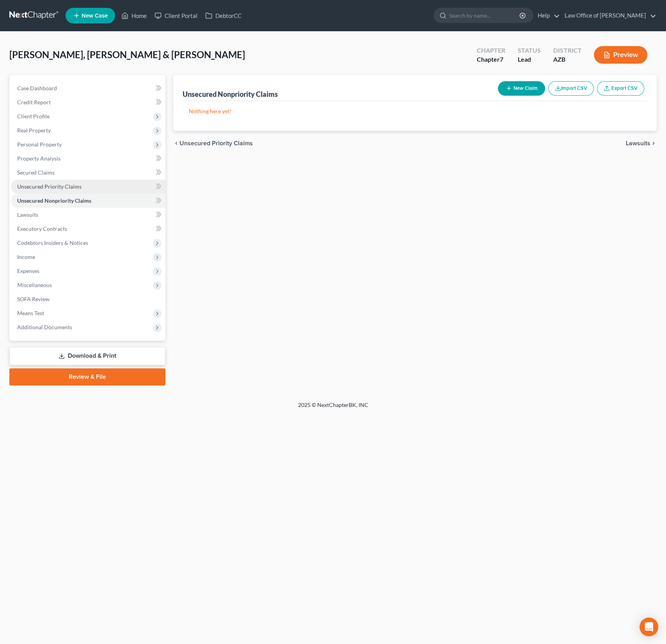
click at [53, 185] on span "Unsecured Priority Claims" at bounding box center [49, 186] width 64 height 7
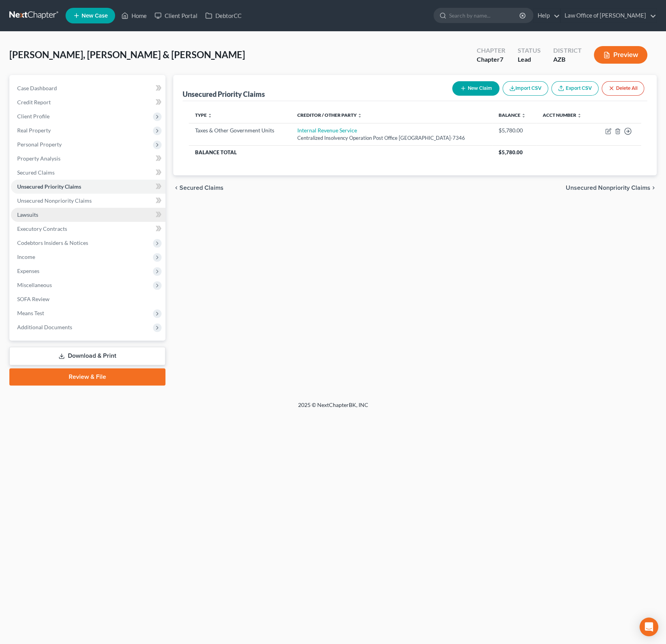
click at [39, 208] on link "Lawsuits" at bounding box center [88, 215] width 155 height 14
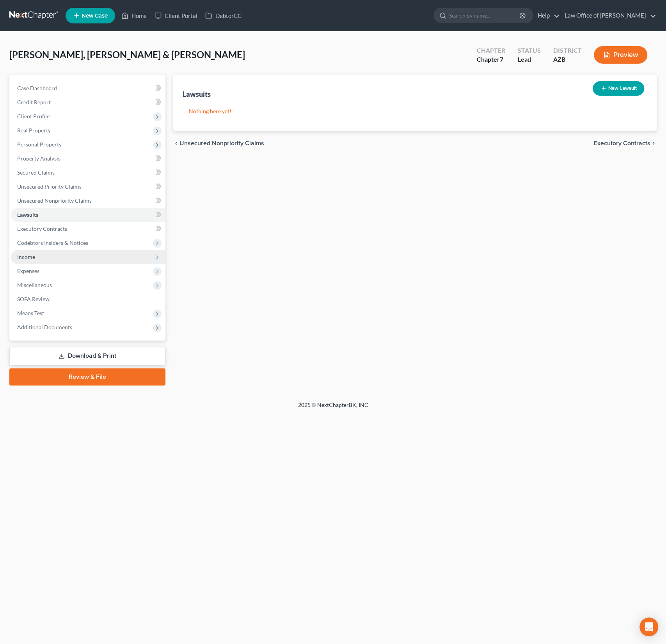
click at [31, 254] on span "Income" at bounding box center [26, 256] width 18 height 7
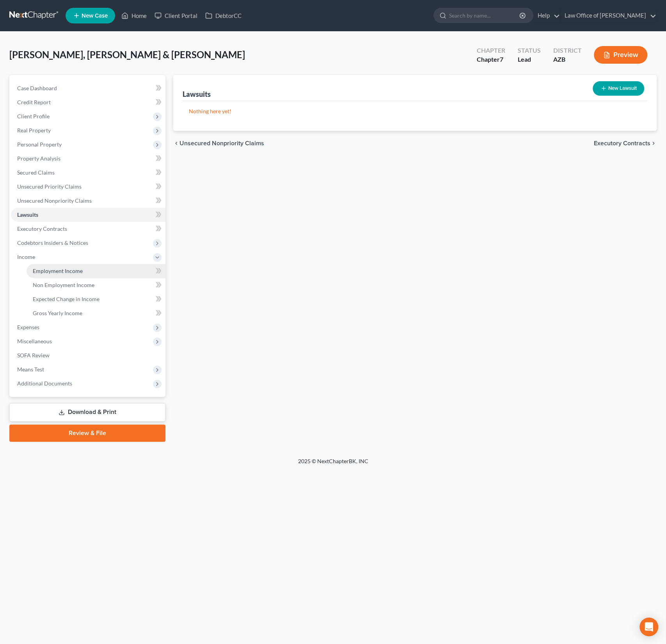
click at [52, 275] on link "Employment Income" at bounding box center [96, 271] width 139 height 14
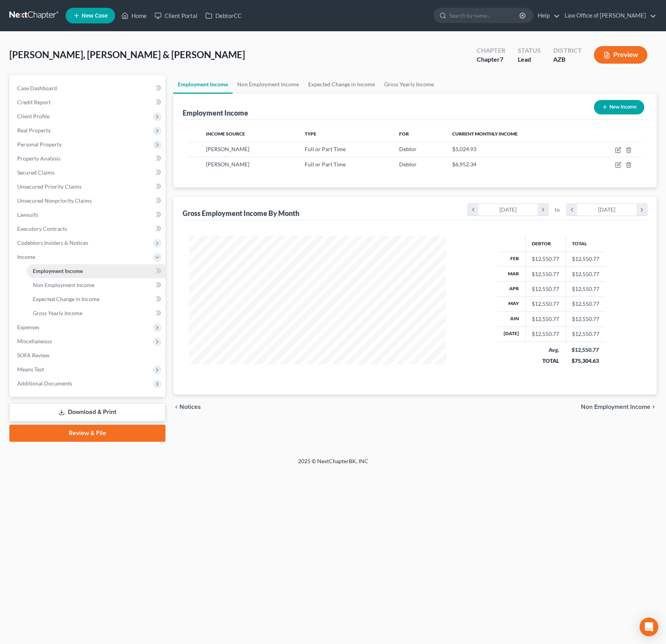
scroll to position [139, 273]
click at [619, 149] on icon "button" at bounding box center [619, 149] width 4 height 4
select select "0"
select select "2"
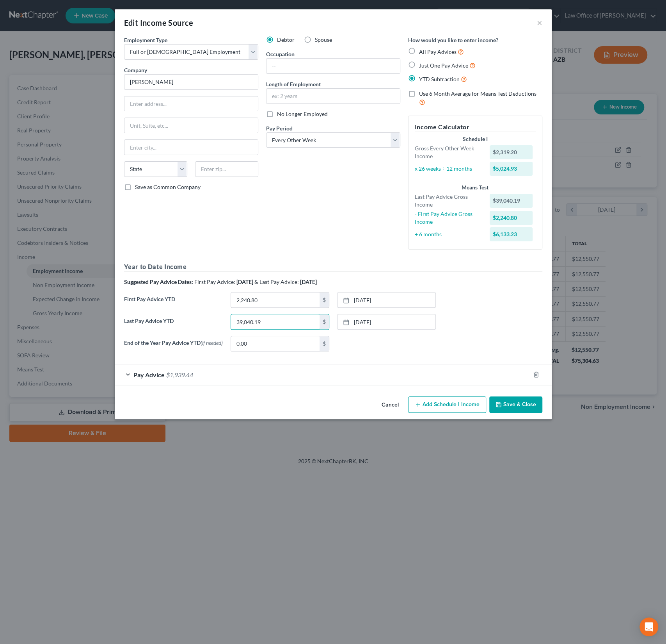
drag, startPoint x: 283, startPoint y: 323, endPoint x: 208, endPoint y: 315, distance: 75.7
click at [208, 315] on div "Last Pay Advice YTD 39,040.19 $ 7/25/2025 close Date 7/25/2025 Time 12:00 AM ch…" at bounding box center [333, 325] width 426 height 22
drag, startPoint x: 278, startPoint y: 322, endPoint x: 216, endPoint y: 319, distance: 62.1
click at [216, 319] on div "Last Pay Advice YTD 39,040.19 $ 7/25/2025 close Date 7/25/2025 Time 12:00 AM ch…" at bounding box center [333, 325] width 426 height 22
type input "34,474.44"
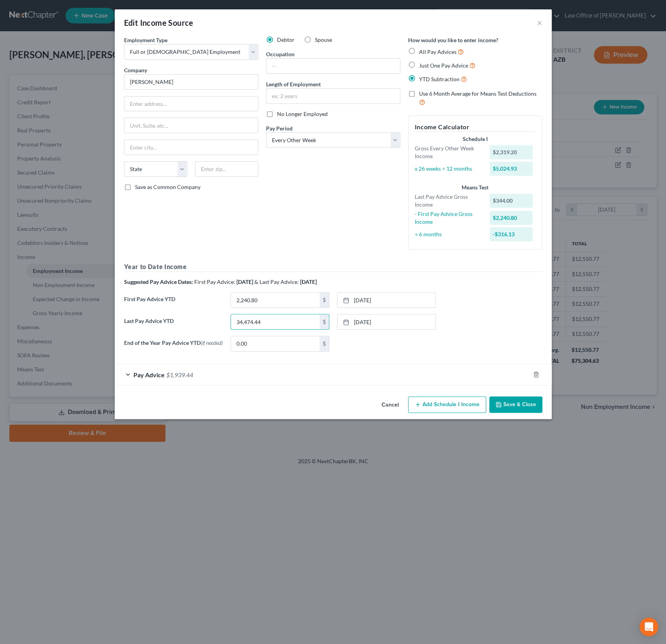
click at [506, 407] on button "Save & Close" at bounding box center [515, 404] width 53 height 16
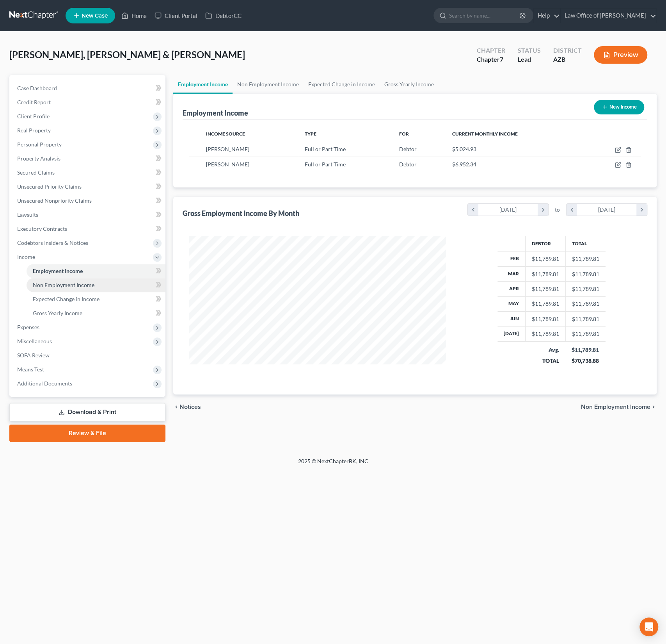
click at [69, 279] on link "Non Employment Income" at bounding box center [96, 285] width 139 height 14
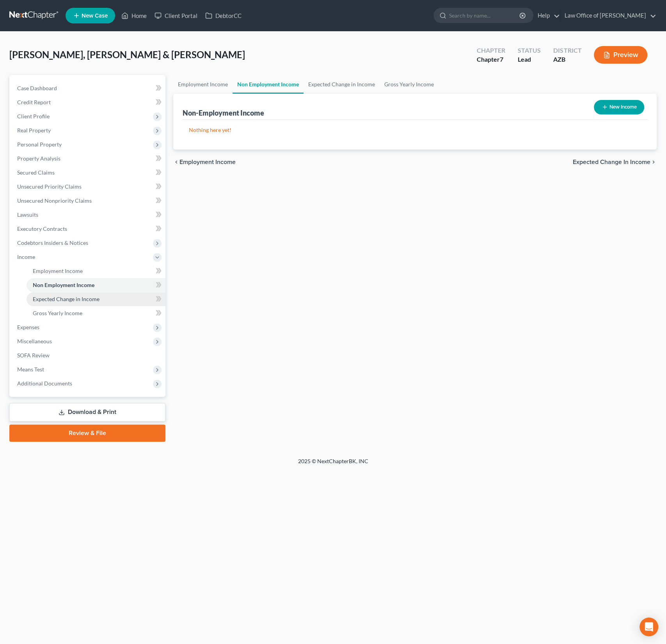
click at [75, 298] on span "Expected Change in Income" at bounding box center [66, 298] width 67 height 7
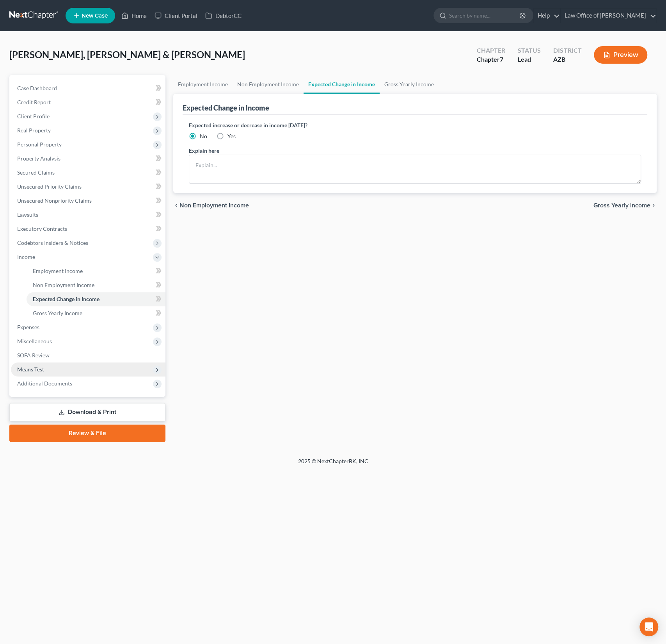
click at [43, 367] on span "Means Test" at bounding box center [30, 369] width 27 height 7
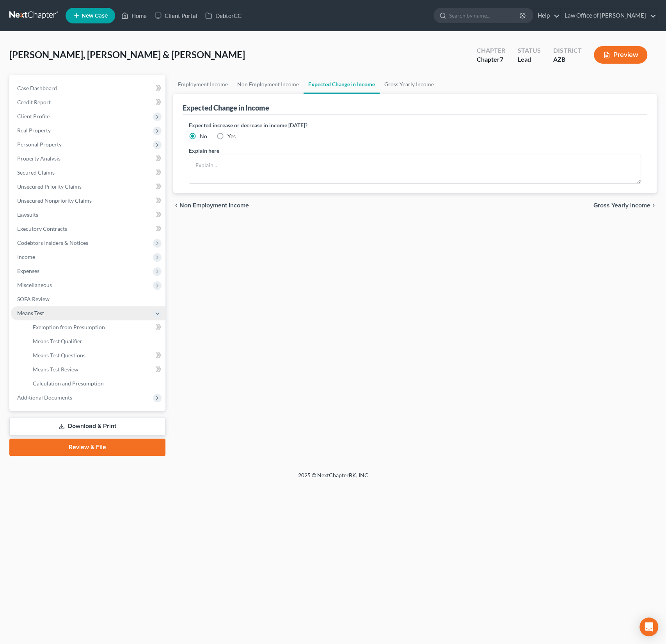
click at [60, 317] on span "Means Test" at bounding box center [88, 313] width 155 height 14
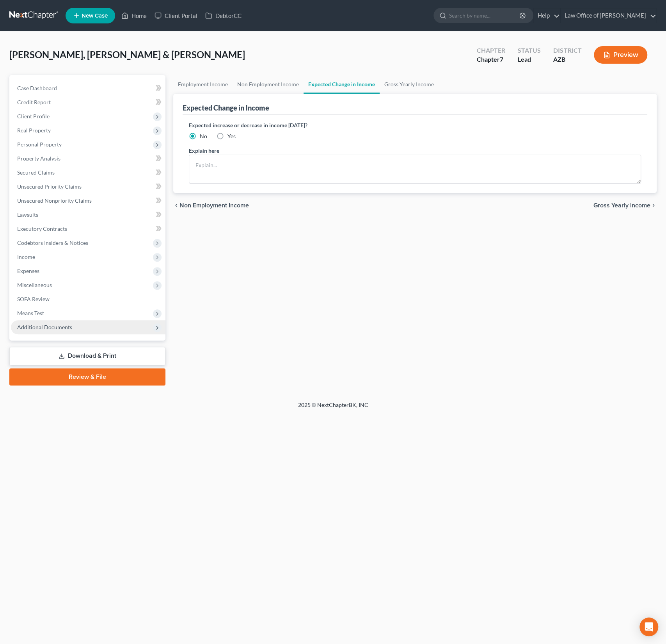
click at [59, 325] on span "Additional Documents" at bounding box center [44, 327] width 55 height 7
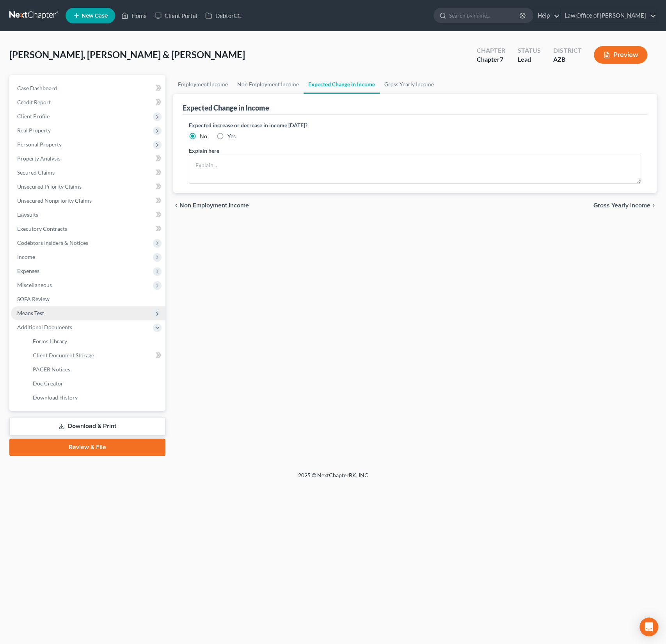
click at [56, 317] on span "Means Test" at bounding box center [88, 313] width 155 height 14
click at [61, 327] on span "Exemption from Presumption" at bounding box center [69, 327] width 72 height 7
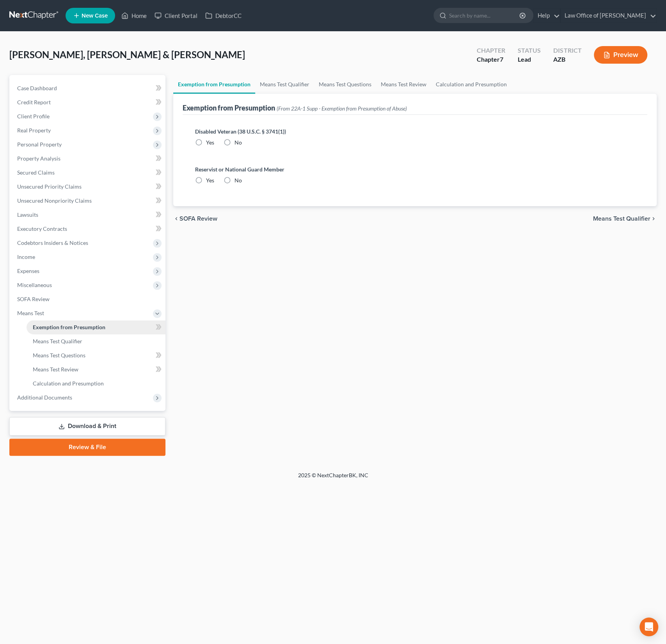
click at [60, 333] on link "Exemption from Presumption" at bounding box center [96, 327] width 139 height 14
click at [61, 338] on span "Means Test Qualifier" at bounding box center [58, 341] width 50 height 7
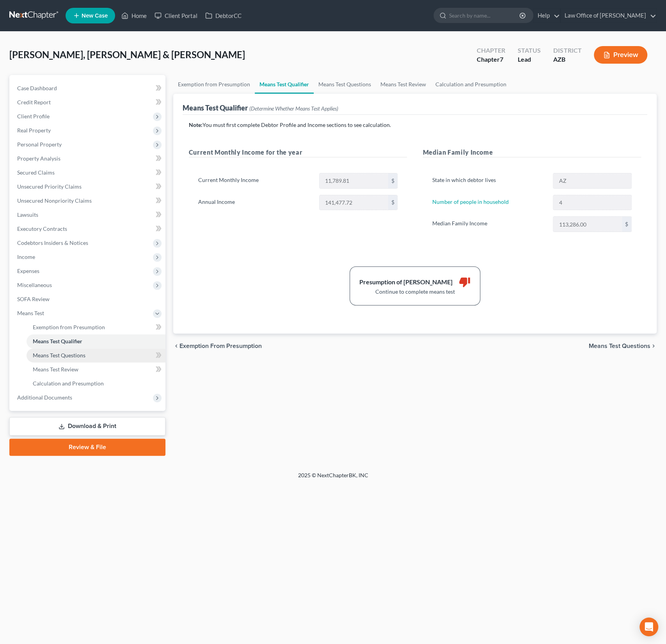
click at [62, 358] on link "Means Test Questions" at bounding box center [96, 355] width 139 height 14
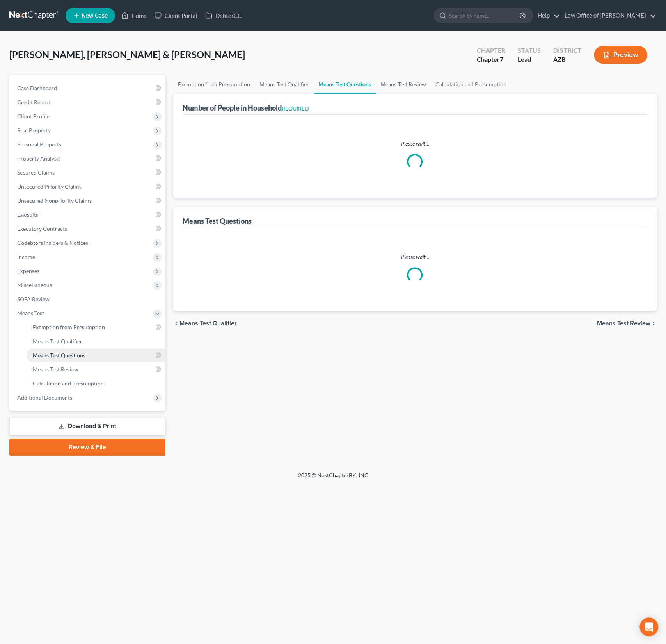
select select "0"
select select "60"
select select "1"
select select "60"
select select "1"
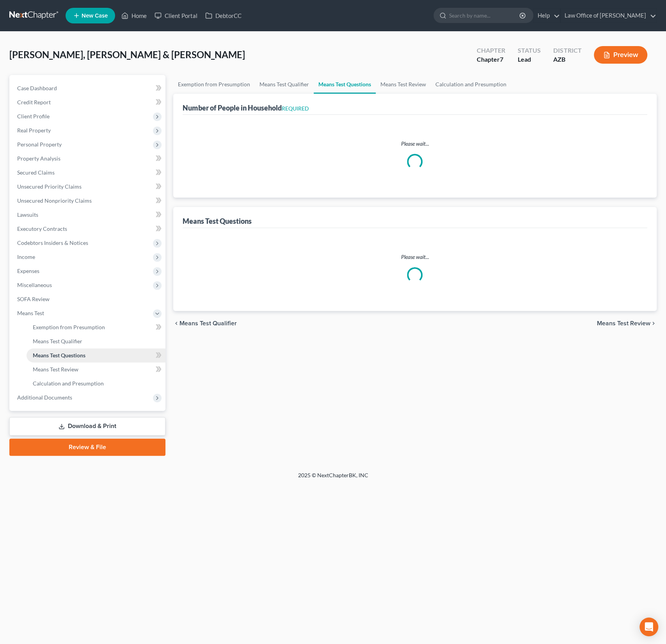
select select "60"
select select "4"
select select "2"
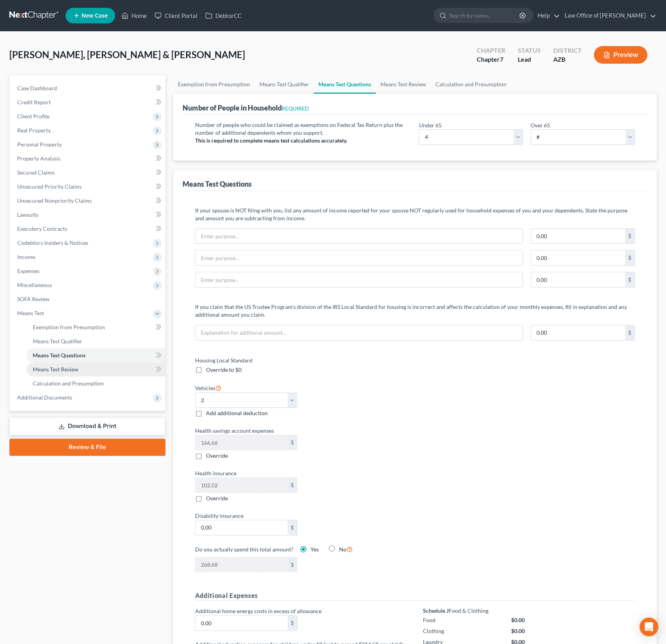
click at [62, 368] on span "Means Test Review" at bounding box center [56, 369] width 46 height 7
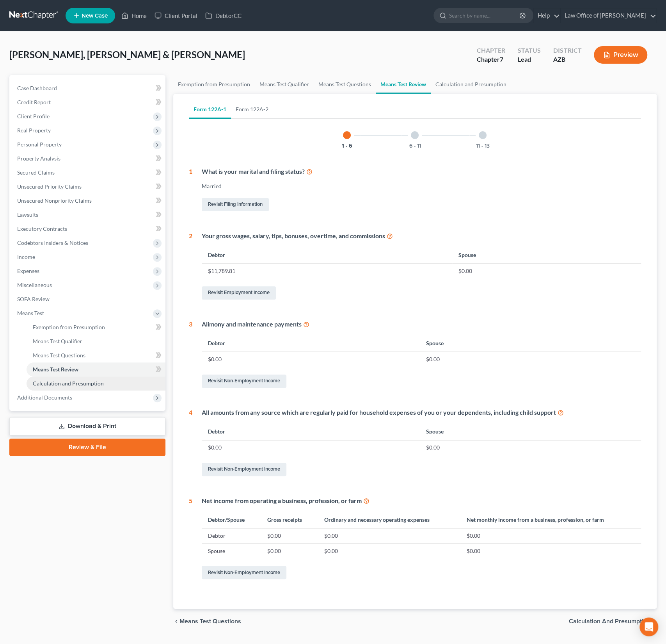
click at [68, 383] on span "Calculation and Presumption" at bounding box center [68, 383] width 71 height 7
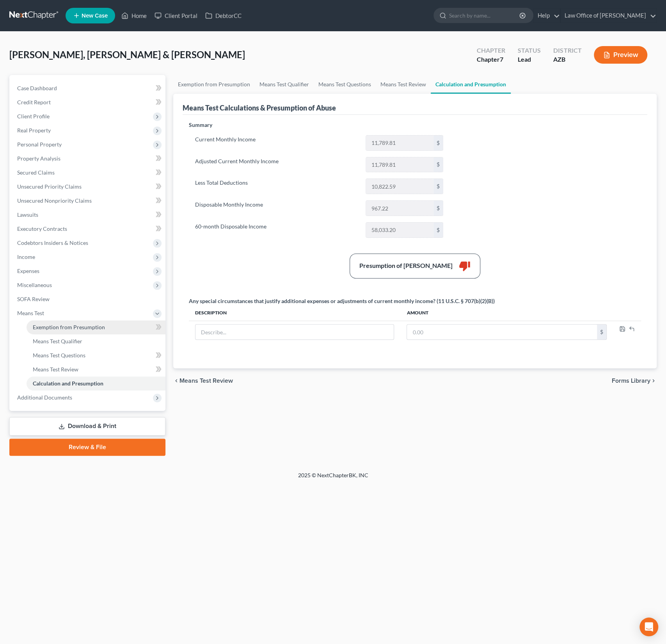
click at [62, 326] on span "Exemption from Presumption" at bounding box center [69, 327] width 72 height 7
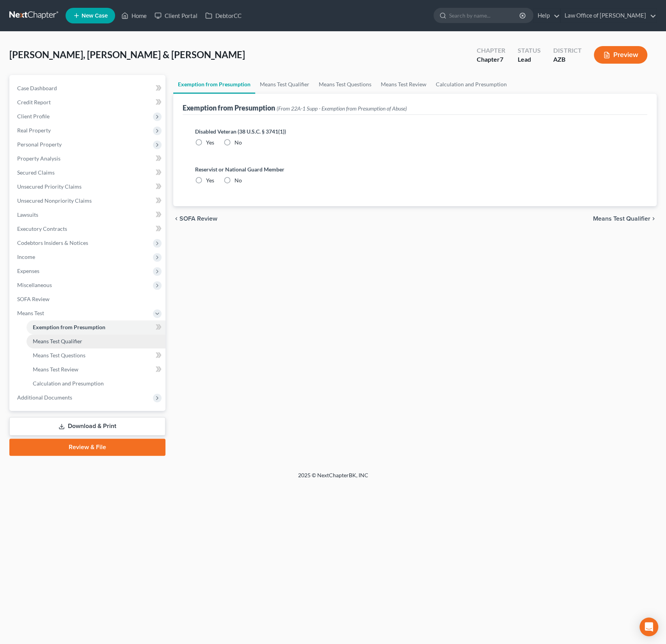
click at [68, 340] on span "Means Test Qualifier" at bounding box center [58, 341] width 50 height 7
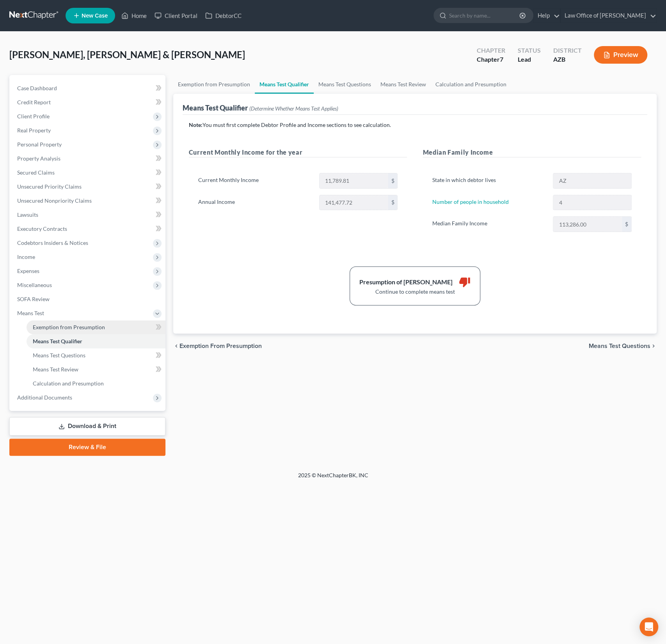
click at [65, 333] on link "Exemption from Presumption" at bounding box center [96, 327] width 139 height 14
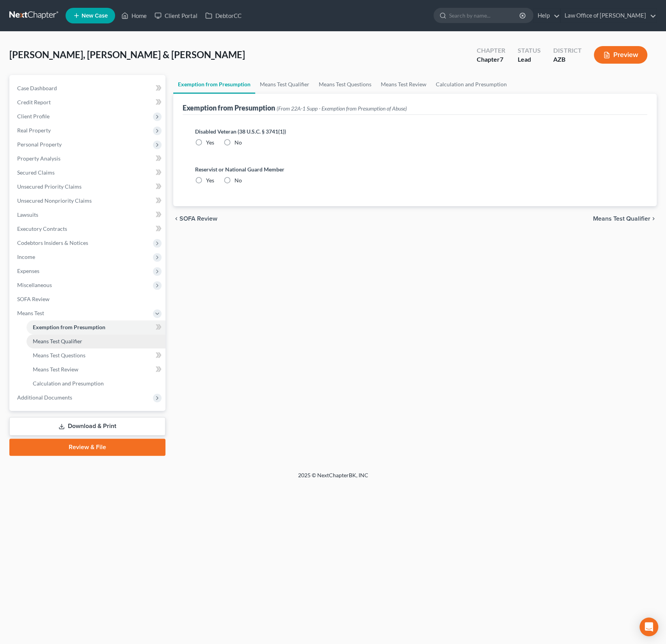
click at [67, 339] on span "Means Test Qualifier" at bounding box center [58, 341] width 50 height 7
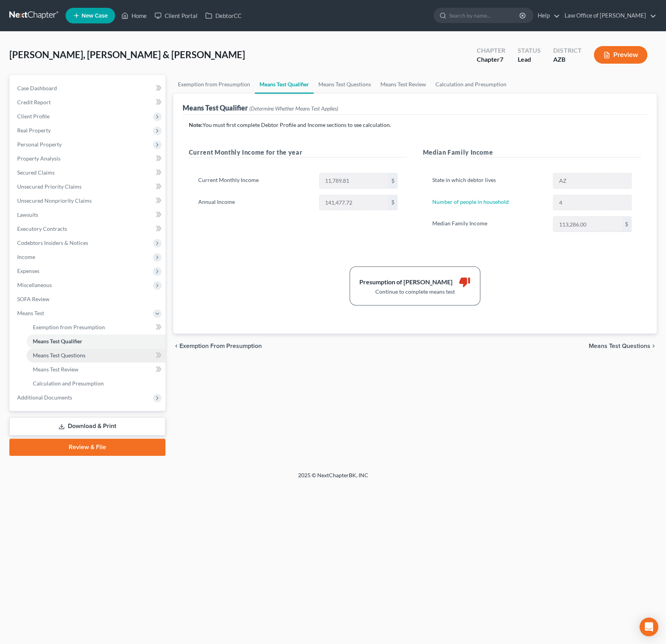
click at [67, 354] on span "Means Test Questions" at bounding box center [59, 355] width 53 height 7
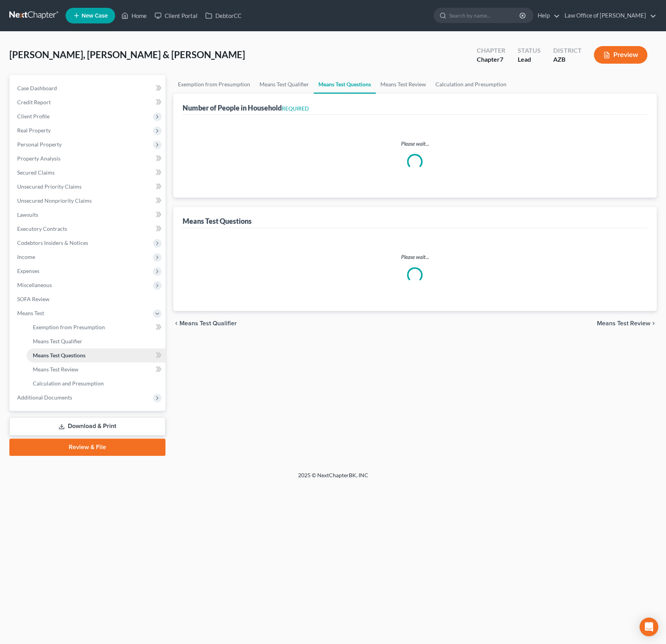
select select "0"
select select "60"
select select "1"
select select "60"
select select "1"
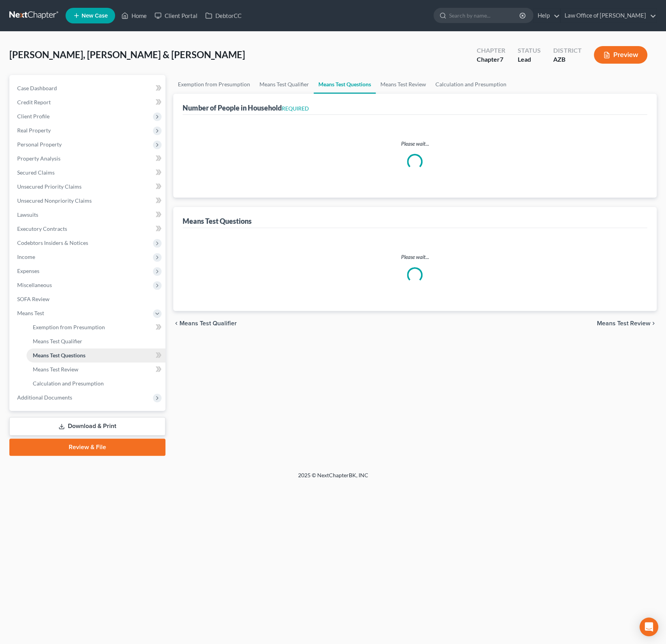
select select "60"
select select "4"
select select "2"
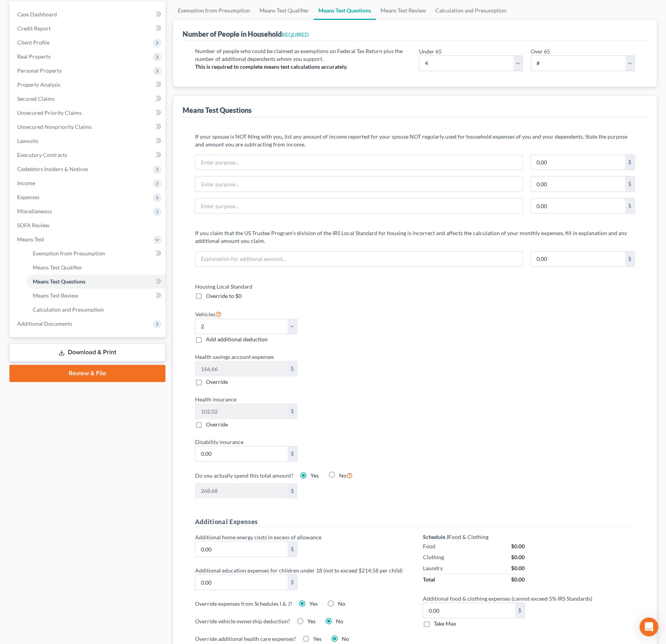
scroll to position [88, 0]
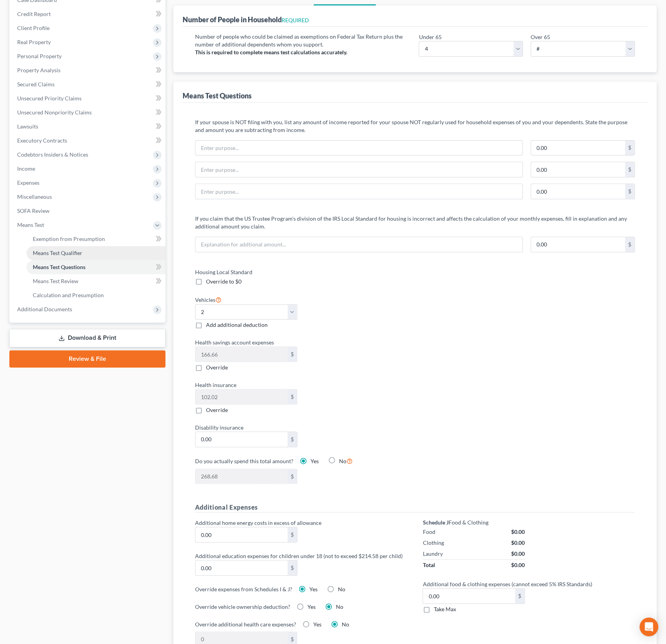
click at [71, 255] on span "Means Test Qualifier" at bounding box center [58, 252] width 50 height 7
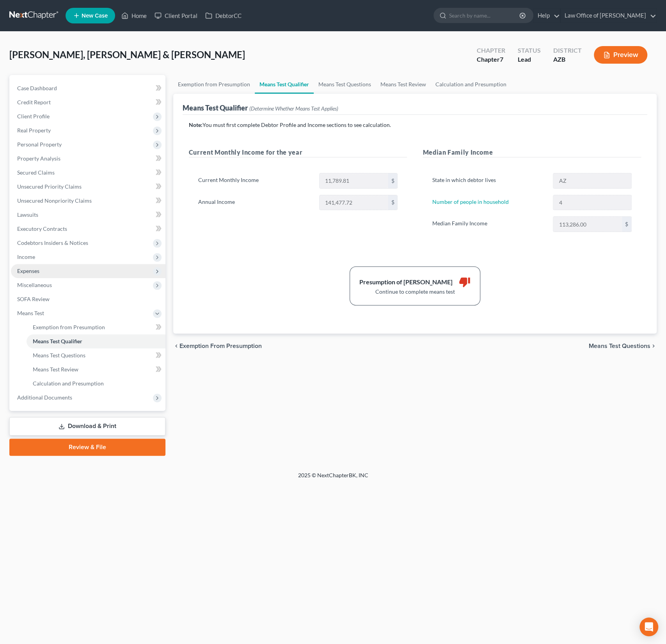
click at [64, 272] on span "Expenses" at bounding box center [88, 271] width 155 height 14
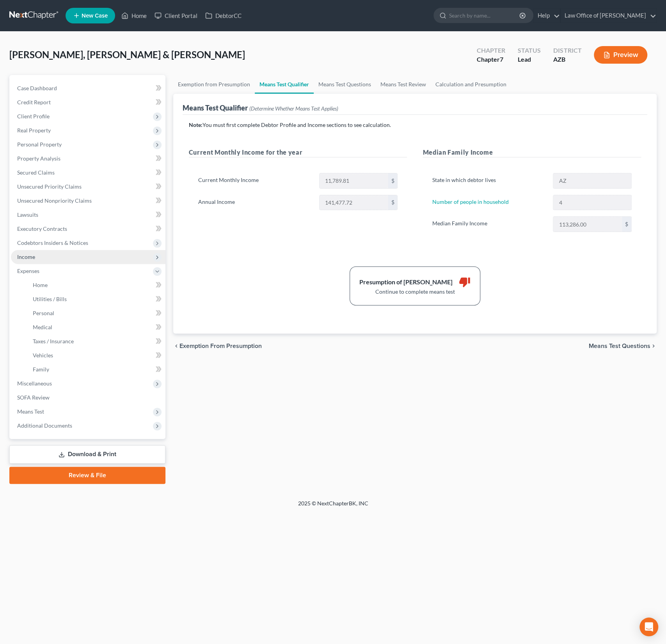
click at [56, 257] on span "Income" at bounding box center [88, 257] width 155 height 14
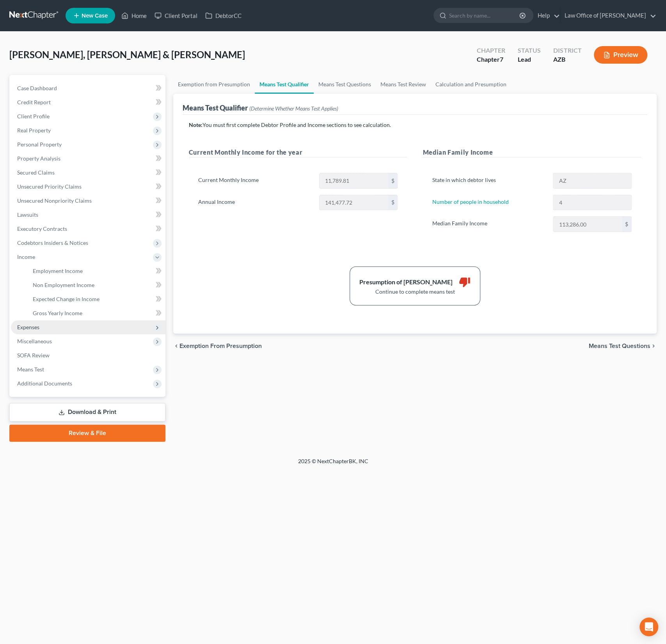
click at [43, 328] on span "Expenses" at bounding box center [88, 327] width 155 height 14
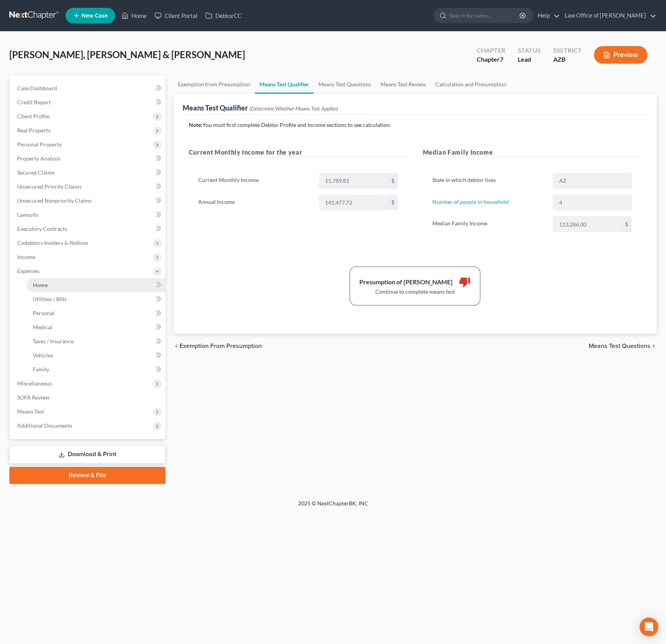
click at [52, 290] on link "Home" at bounding box center [96, 285] width 139 height 14
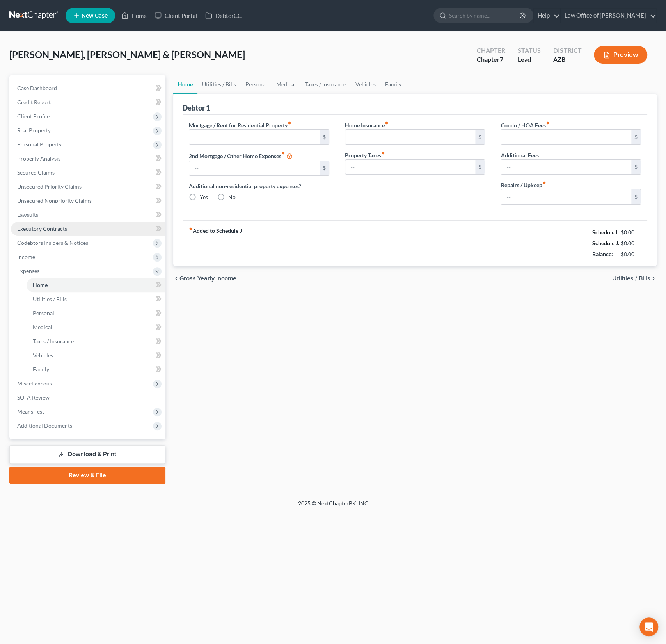
type input "0.00"
radio input "true"
type input "0.00"
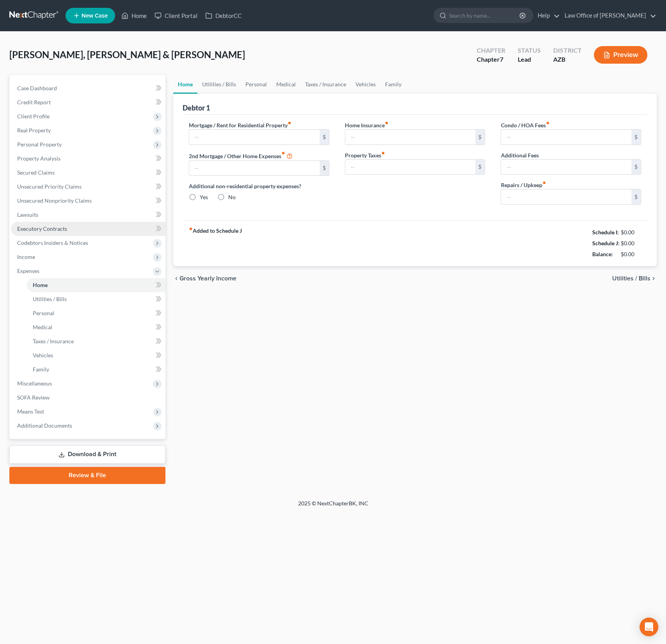
type input "0.00"
click at [45, 257] on span "Income" at bounding box center [88, 257] width 155 height 14
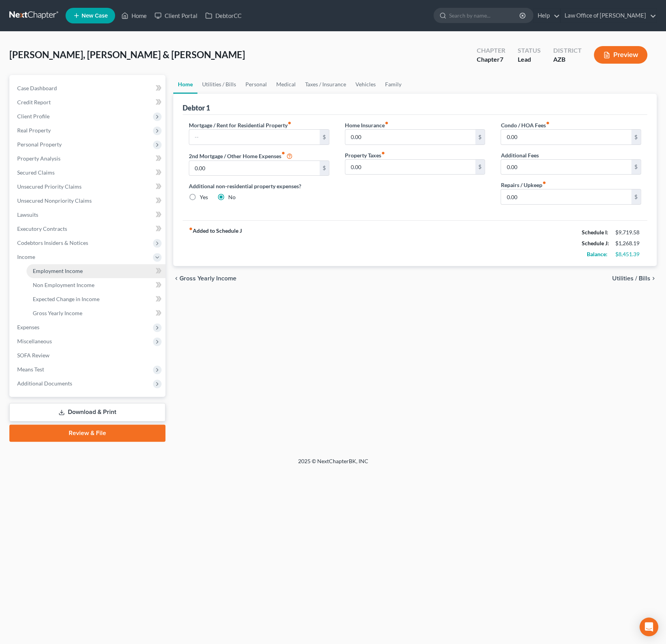
click at [50, 275] on link "Employment Income" at bounding box center [96, 271] width 139 height 14
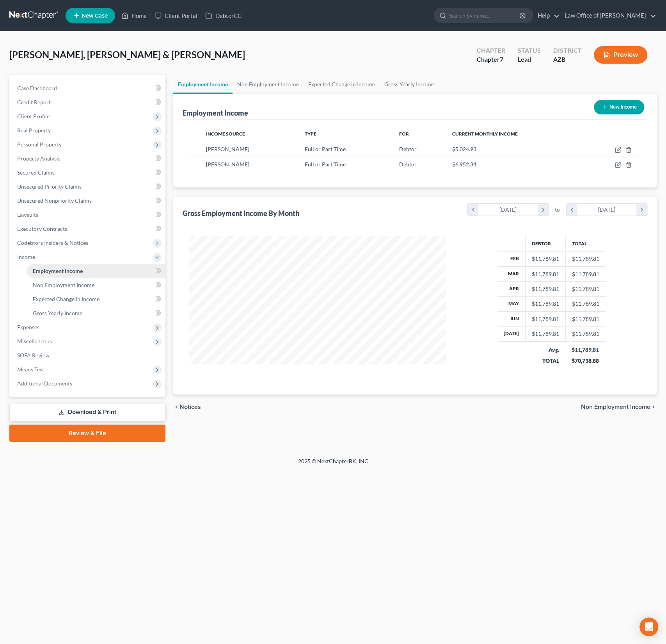
scroll to position [139, 273]
click at [41, 370] on span "Means Test" at bounding box center [30, 369] width 27 height 7
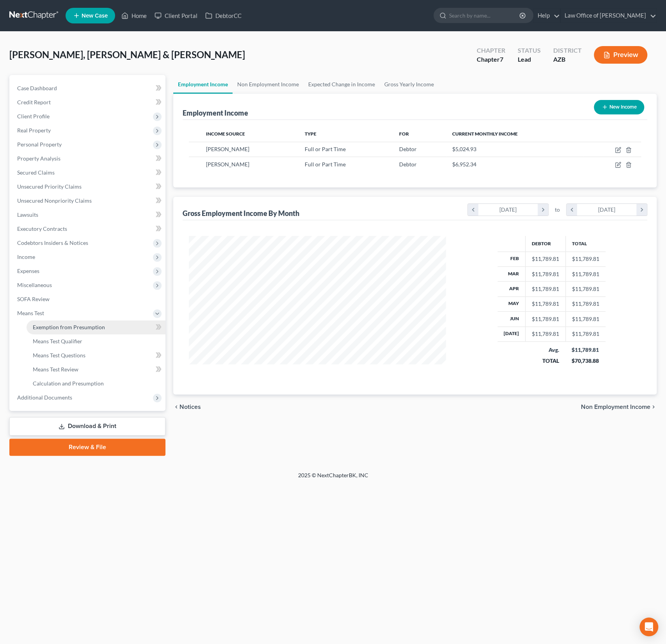
click at [58, 330] on link "Exemption from Presumption" at bounding box center [96, 327] width 139 height 14
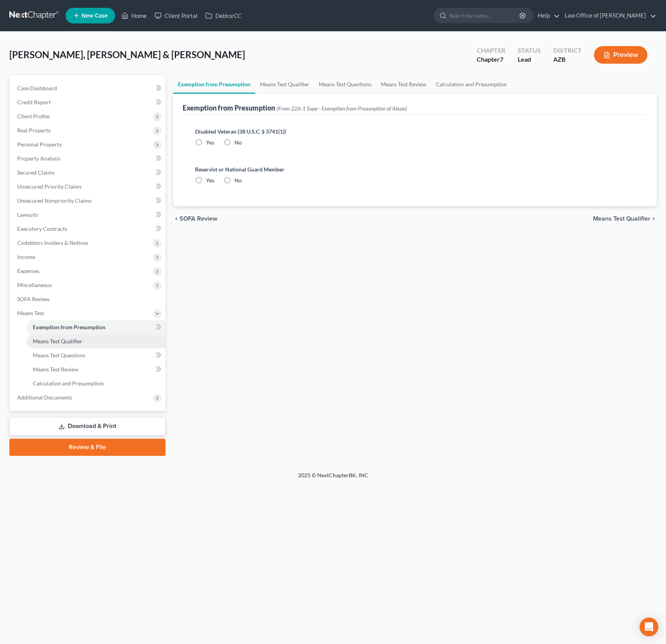
click at [59, 340] on span "Means Test Qualifier" at bounding box center [58, 341] width 50 height 7
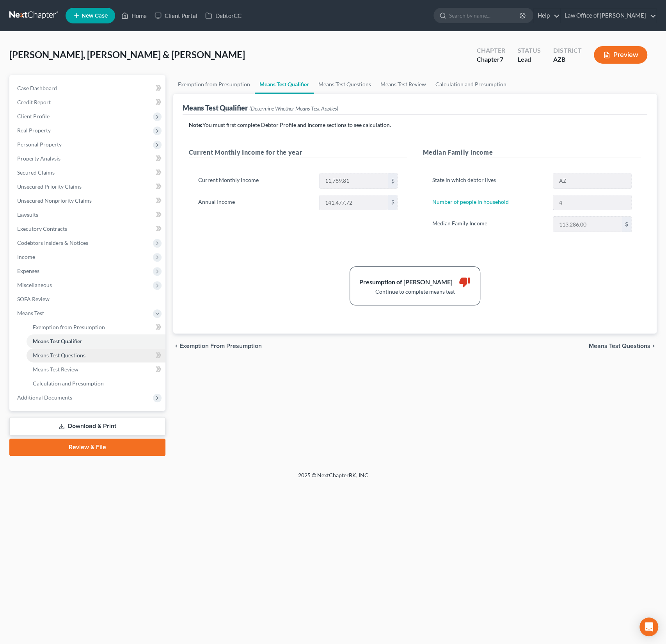
click at [75, 354] on span "Means Test Questions" at bounding box center [59, 355] width 53 height 7
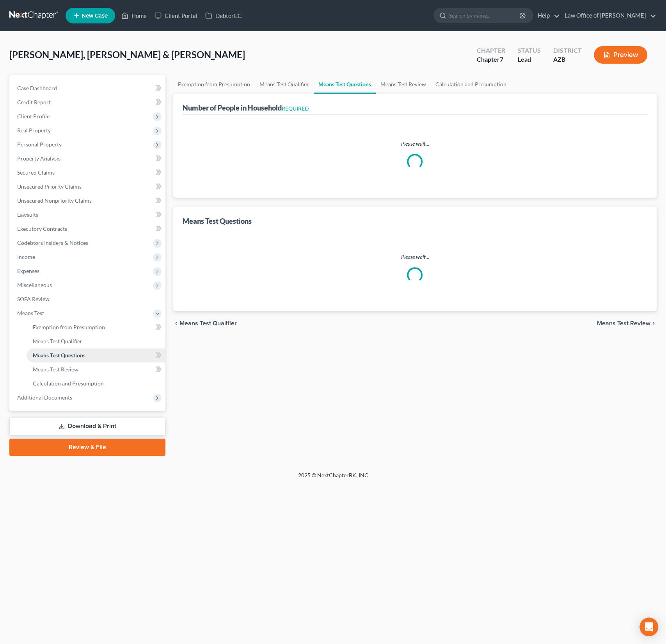
select select "0"
select select "60"
select select "1"
select select "60"
select select "1"
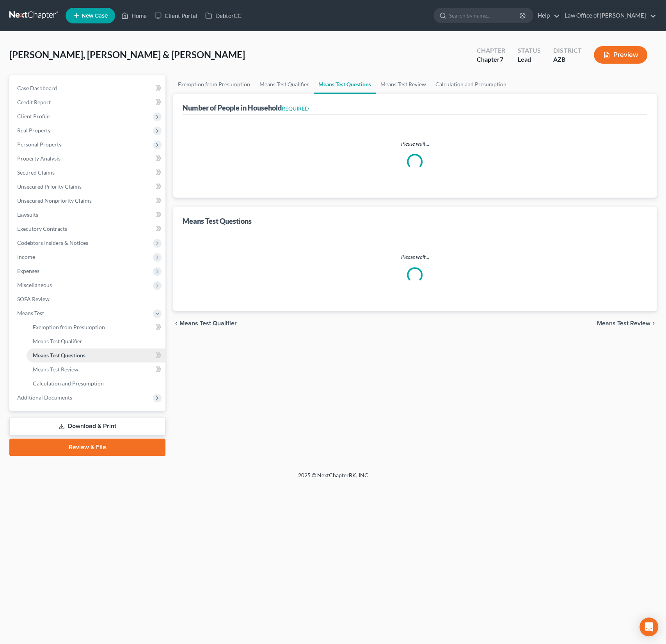
select select "60"
select select "4"
select select "2"
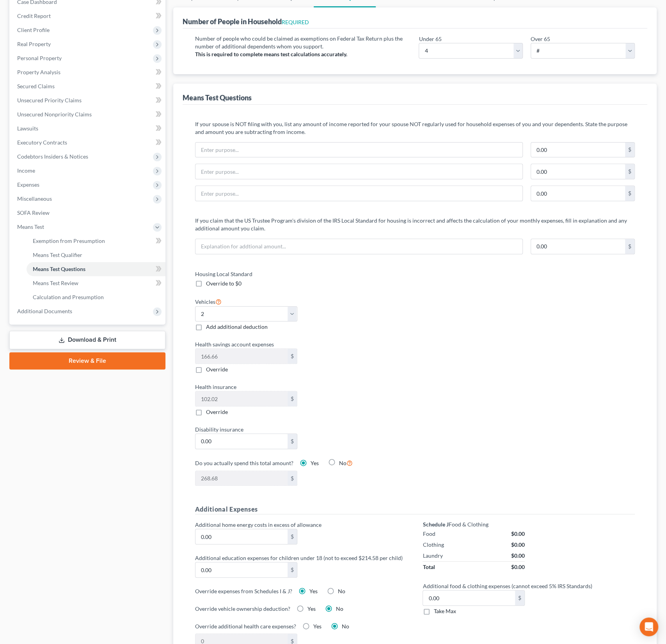
scroll to position [158, 0]
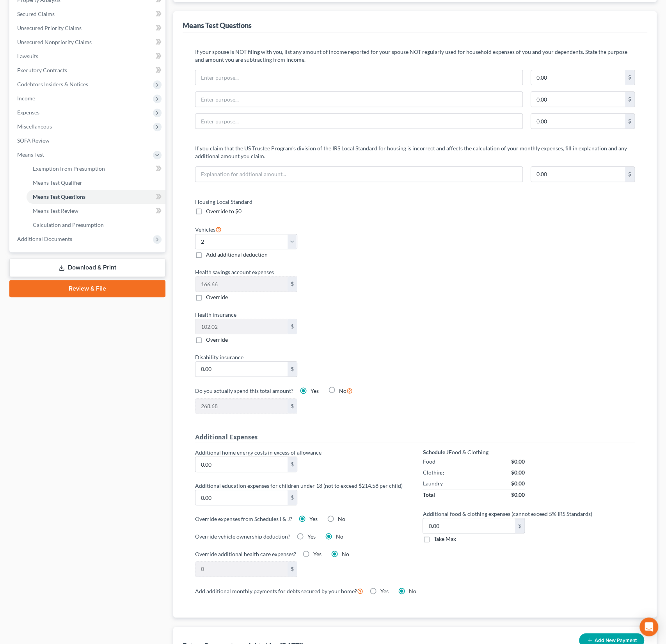
click at [338, 516] on label "No" at bounding box center [341, 519] width 7 height 8
click at [341, 516] on input "No" at bounding box center [343, 517] width 5 height 5
radio input "true"
click at [310, 516] on label "Yes" at bounding box center [314, 519] width 8 height 8
click at [313, 516] on input "Yes" at bounding box center [315, 517] width 5 height 5
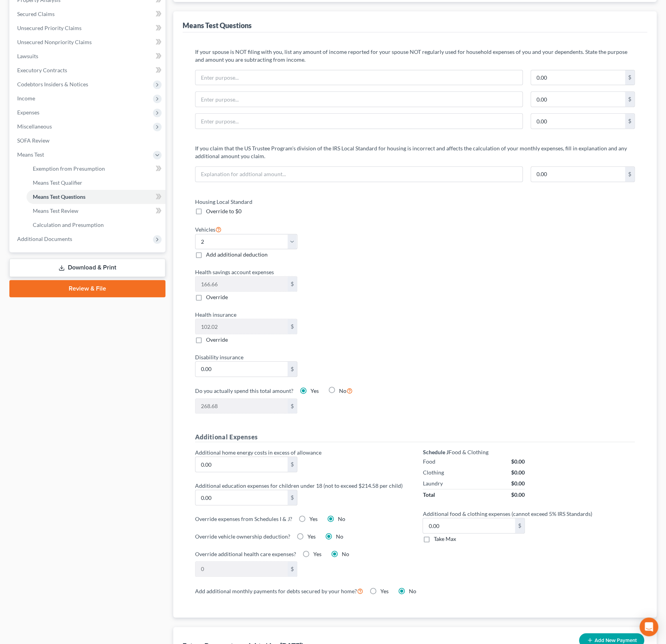
radio input "true"
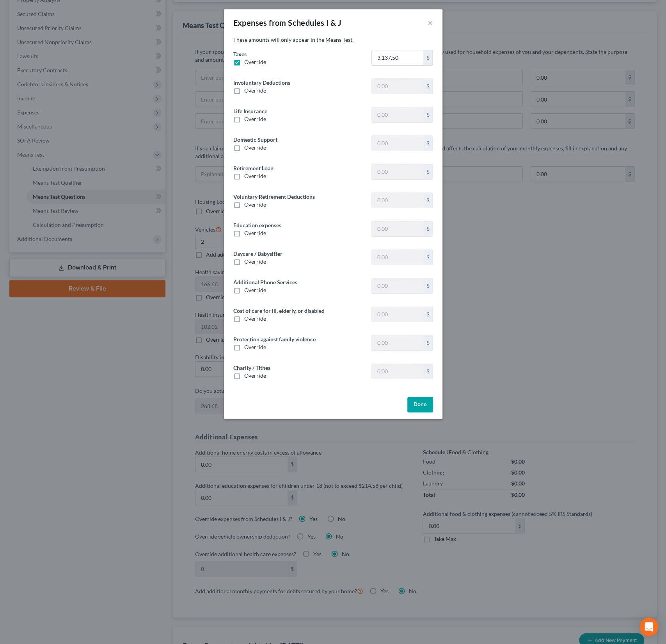
type input "0"
type input "23.40"
type input "0"
type input "468.56"
type input "0"
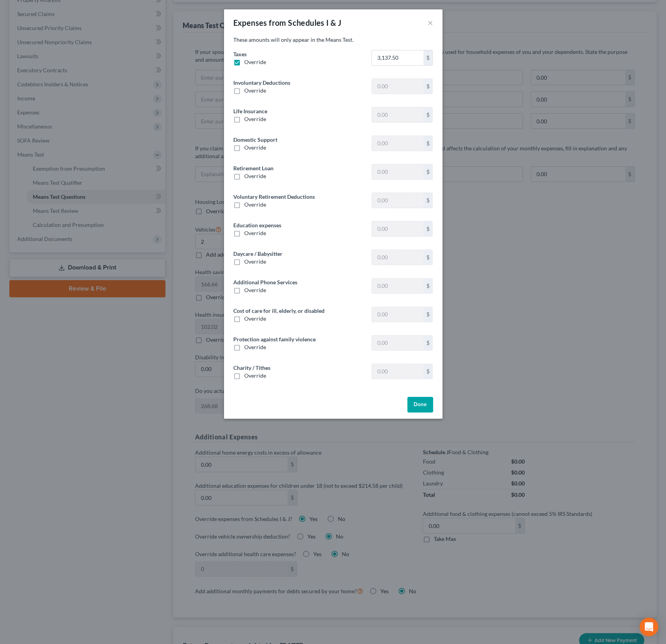
type input "0"
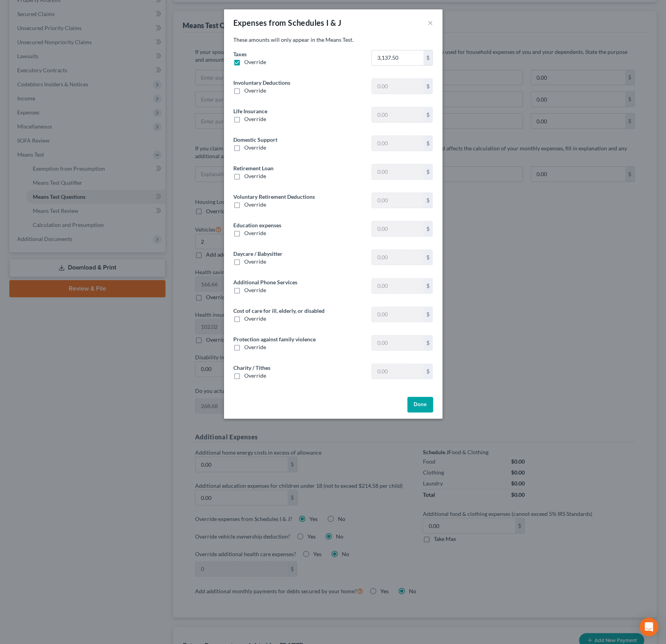
type input "0"
drag, startPoint x: 409, startPoint y: 59, endPoint x: 378, endPoint y: 53, distance: 31.6
click at [378, 53] on input "3,137.50" at bounding box center [397, 57] width 51 height 15
drag, startPoint x: 405, startPoint y: 59, endPoint x: 369, endPoint y: 54, distance: 35.9
click at [369, 54] on div "3,137.50 $" at bounding box center [402, 58] width 69 height 16
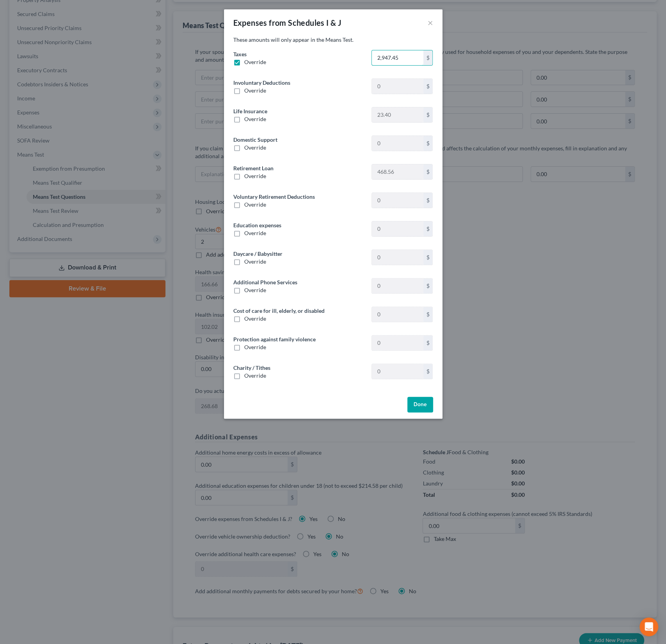
type input "2,947.45"
click at [424, 406] on button "Done" at bounding box center [421, 405] width 26 height 16
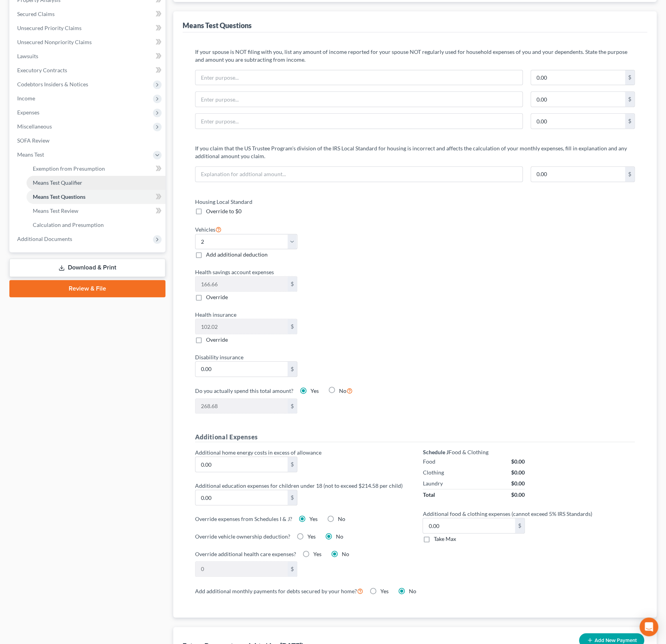
click at [68, 184] on span "Means Test Qualifier" at bounding box center [58, 182] width 50 height 7
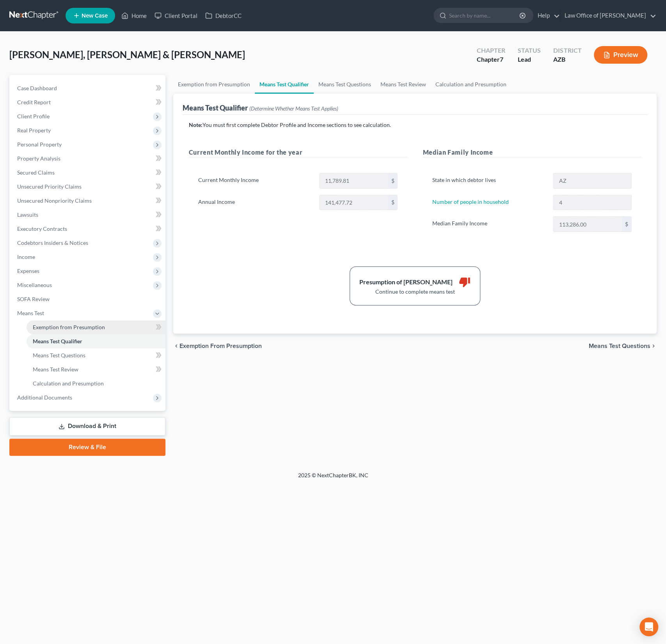
click at [64, 328] on span "Exemption from Presumption" at bounding box center [69, 327] width 72 height 7
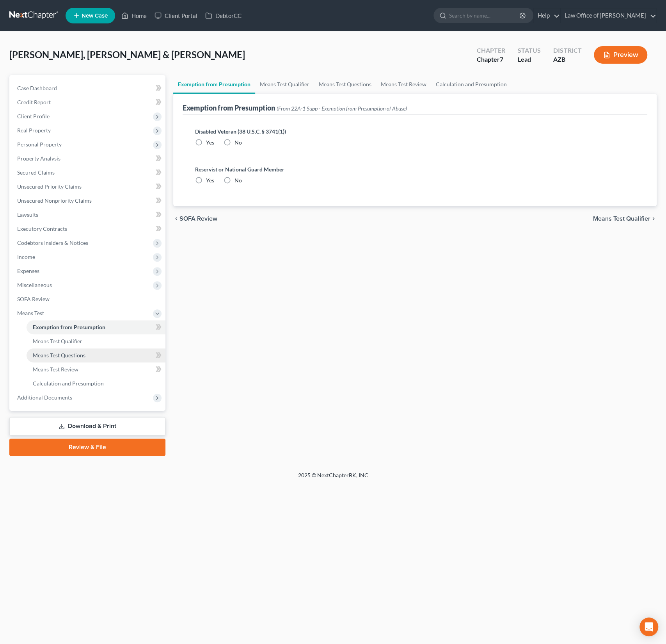
click at [59, 348] on link "Means Test Questions" at bounding box center [96, 355] width 139 height 14
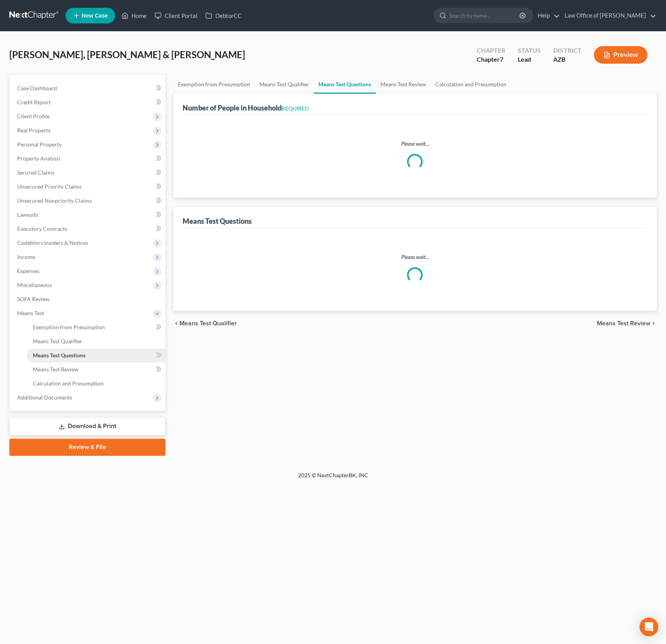
select select "0"
select select "60"
select select "1"
select select "60"
select select "1"
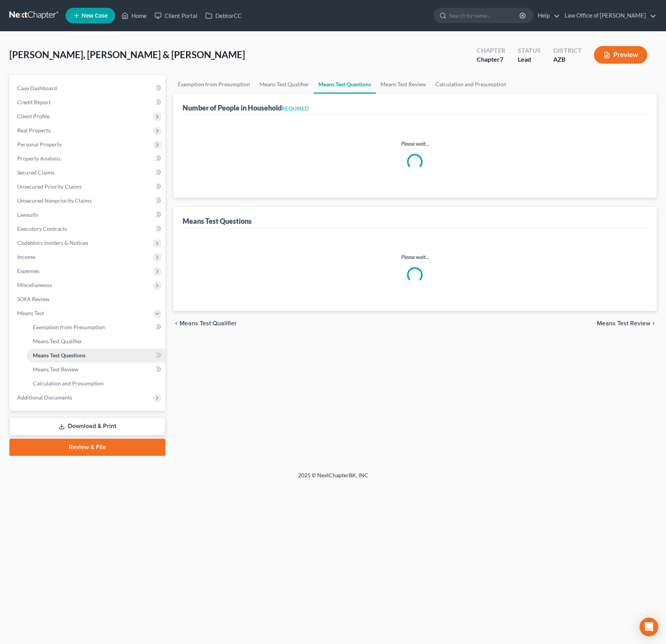
select select "60"
select select "2"
select select "4"
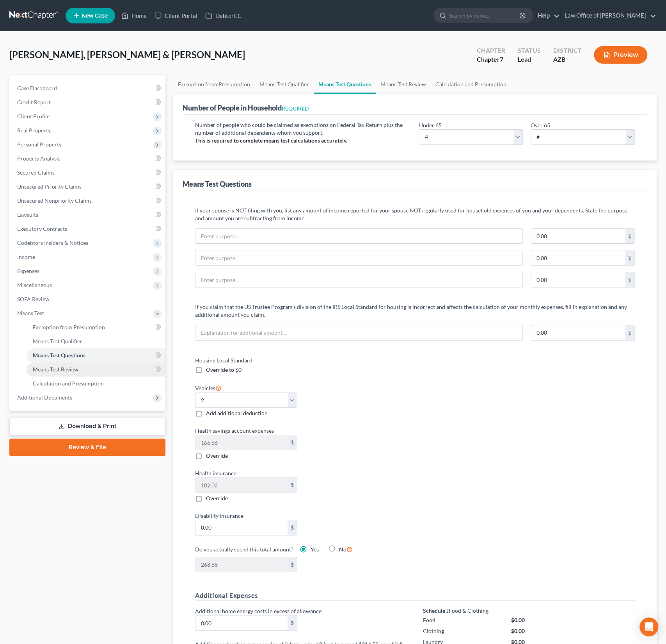
click at [88, 364] on link "Means Test Review" at bounding box center [96, 369] width 139 height 14
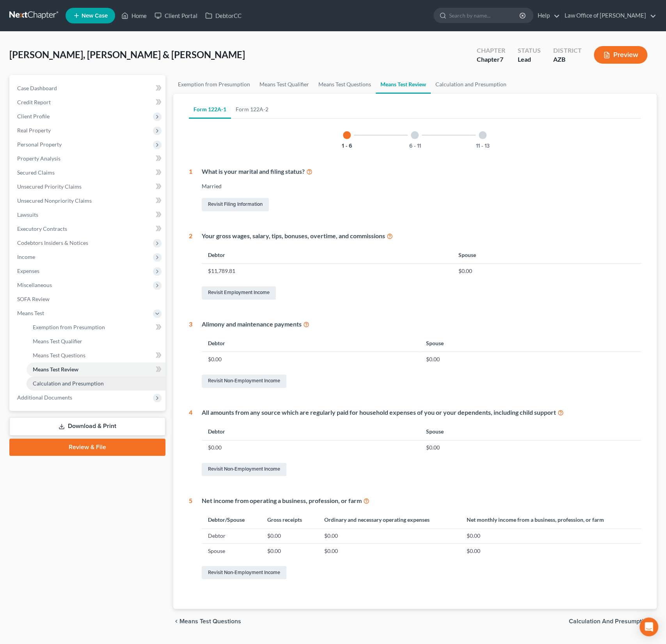
click at [82, 376] on link "Calculation and Presumption" at bounding box center [96, 383] width 139 height 14
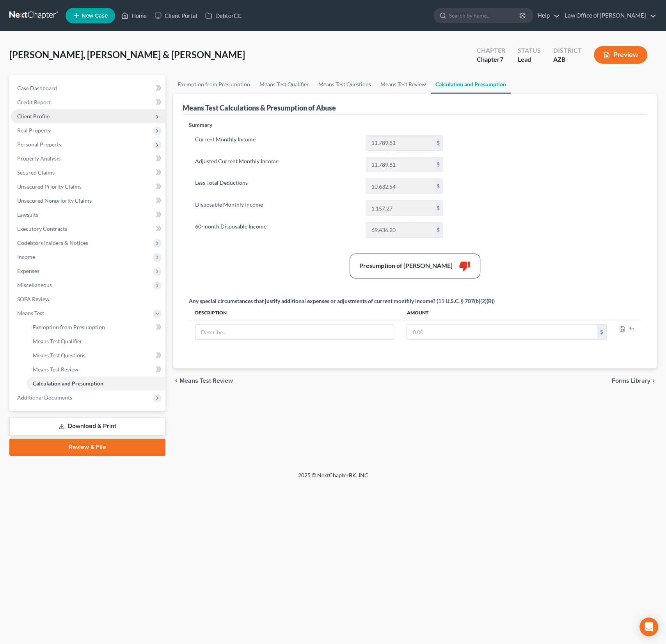
click at [36, 113] on span "Client Profile" at bounding box center [33, 116] width 32 height 7
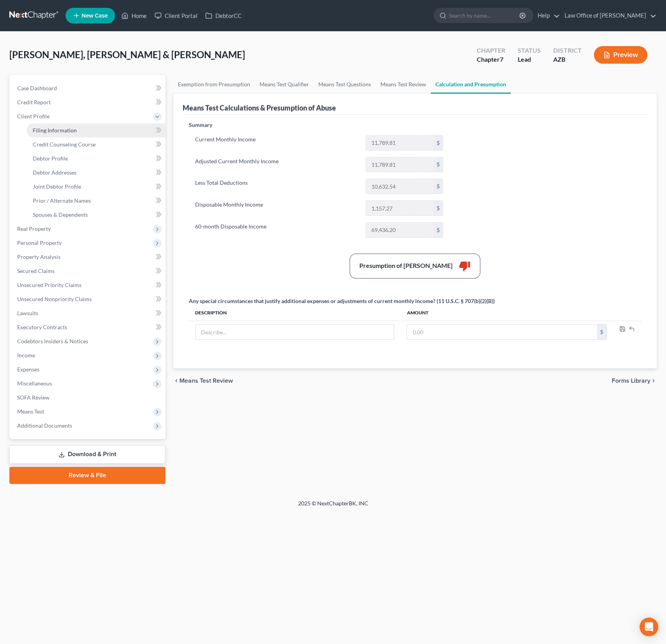
click at [53, 127] on span "Filing Information" at bounding box center [55, 130] width 44 height 7
select select "1"
select select "0"
select select "3"
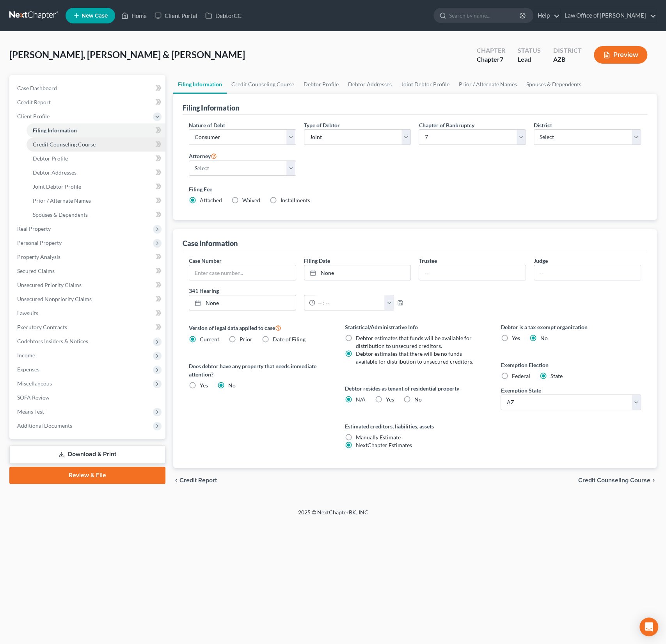
click at [53, 142] on span "Credit Counseling Course" at bounding box center [64, 144] width 63 height 7
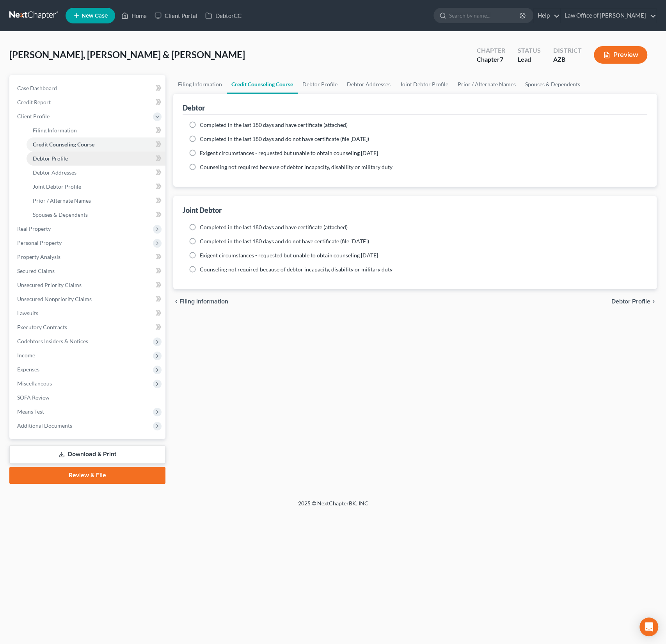
click at [53, 164] on link "Debtor Profile" at bounding box center [96, 158] width 139 height 14
select select "1"
select select "3"
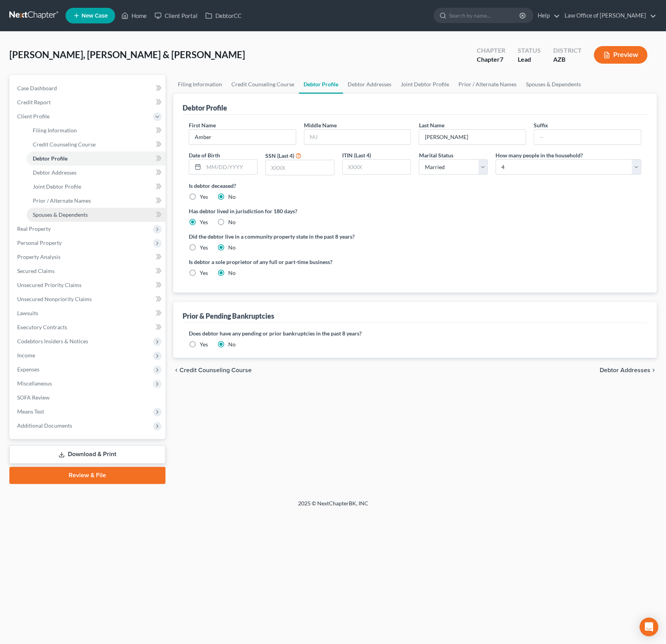
click at [52, 218] on link "Spouses & Dependents" at bounding box center [96, 215] width 139 height 14
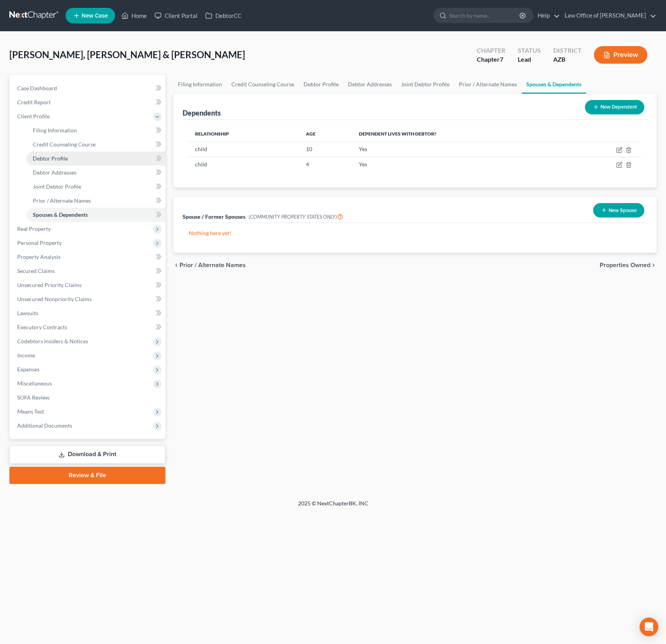
click at [56, 159] on span "Debtor Profile" at bounding box center [50, 158] width 35 height 7
select select "1"
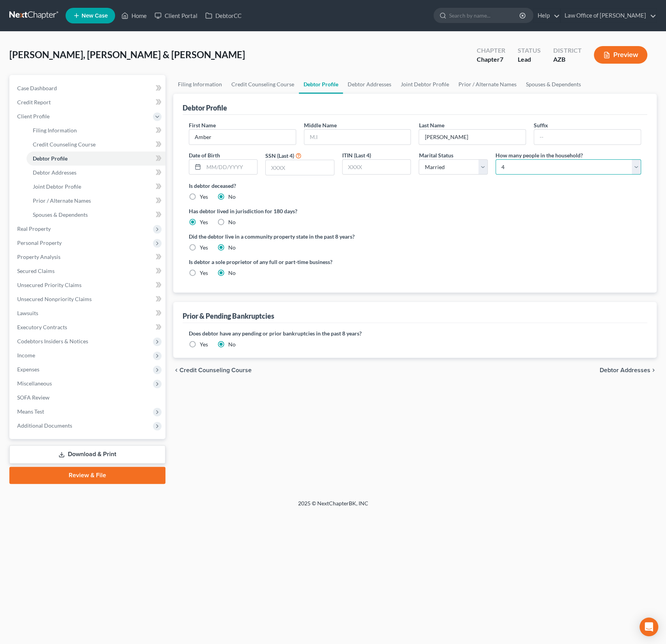
click at [547, 166] on select "Select 1 2 3 4 5 6 7 8 9 10 11 12 13 14 15 16 17 18 19 20" at bounding box center [569, 167] width 146 height 16
select select "4"
click at [496, 159] on select "Select 1 2 3 4 5 6 7 8 9 10 11 12 13 14 15 16 17 18 19 20" at bounding box center [569, 167] width 146 height 16
click at [62, 419] on span "Additional Documents" at bounding box center [88, 425] width 155 height 14
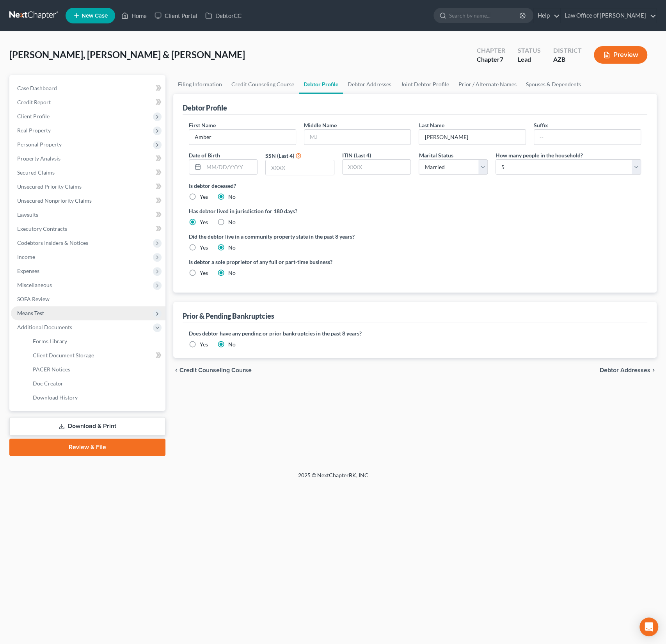
click at [44, 310] on span "Means Test" at bounding box center [88, 313] width 155 height 14
click at [52, 326] on span "Exemption from Presumption" at bounding box center [69, 327] width 72 height 7
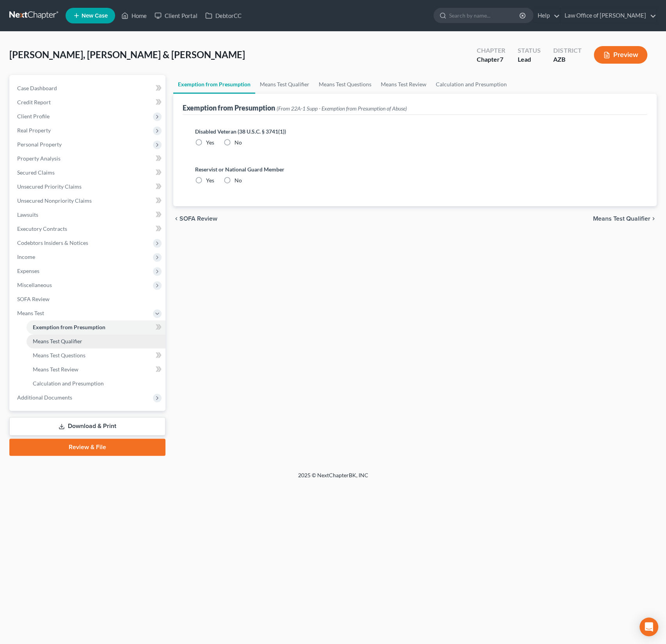
click at [55, 341] on span "Means Test Qualifier" at bounding box center [58, 341] width 50 height 7
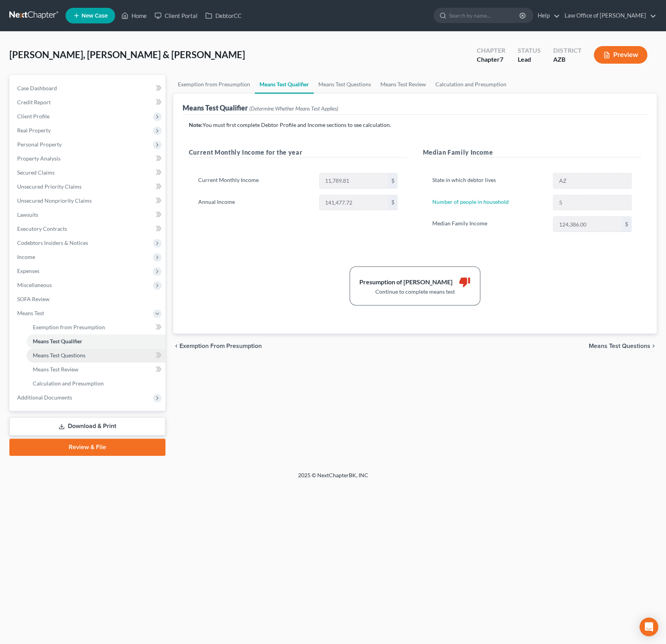
click at [55, 358] on span "Means Test Questions" at bounding box center [59, 355] width 53 height 7
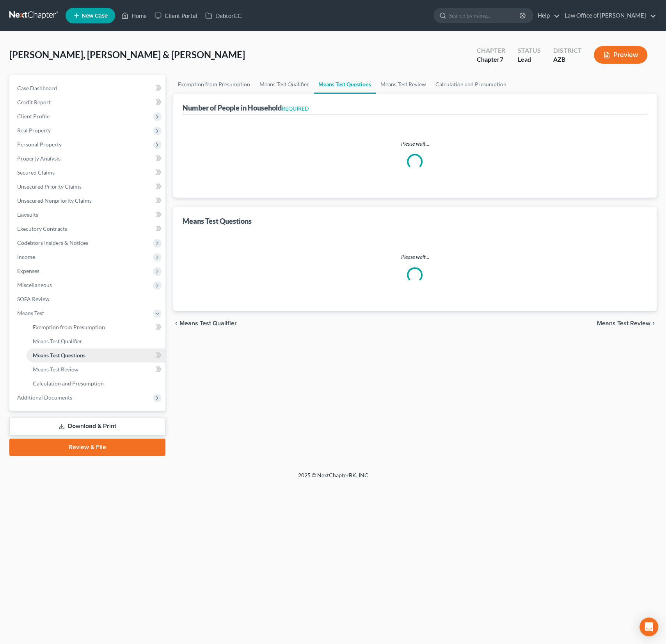
select select "0"
select select "60"
select select "1"
select select "60"
select select "1"
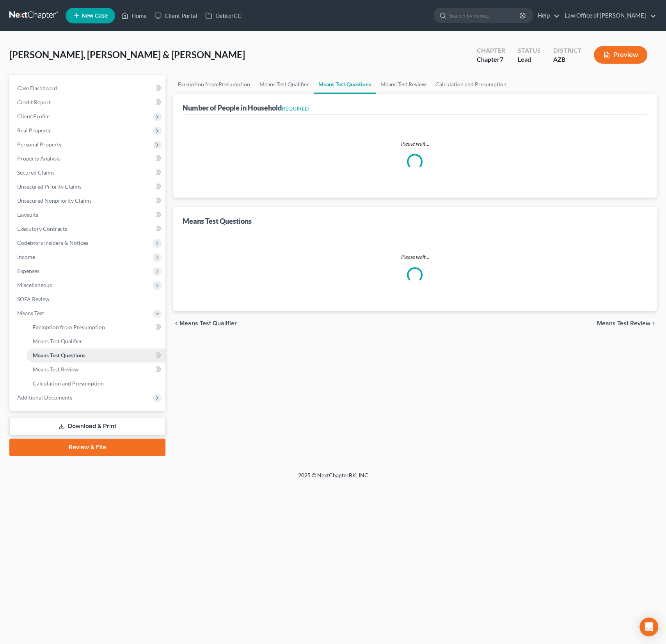
select select "60"
select select "4"
select select "2"
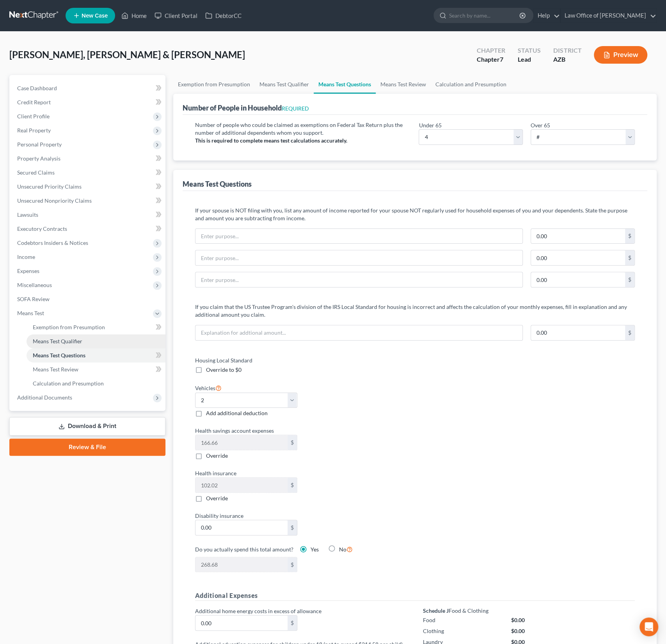
click at [55, 343] on span "Means Test Qualifier" at bounding box center [58, 341] width 50 height 7
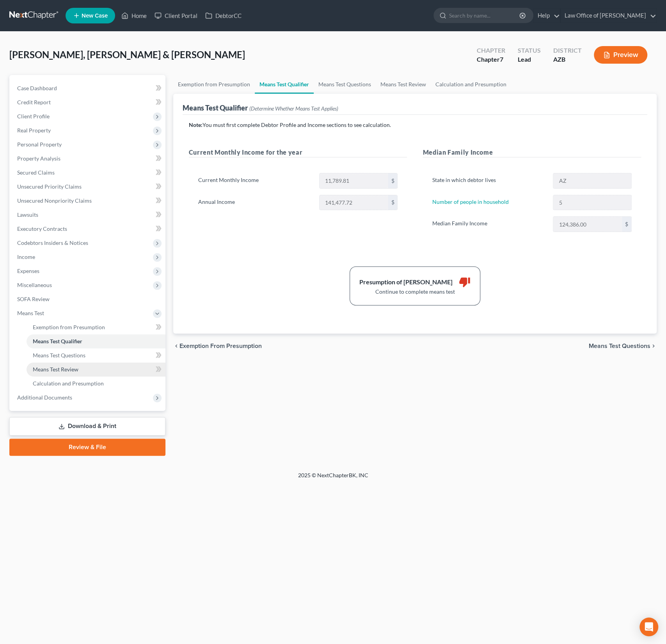
click at [55, 363] on link "Means Test Review" at bounding box center [96, 369] width 139 height 14
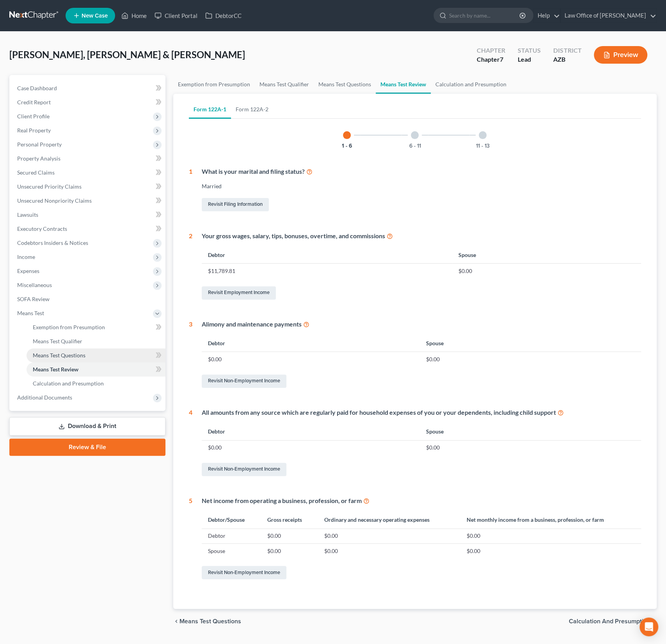
click at [71, 349] on link "Means Test Questions" at bounding box center [96, 355] width 139 height 14
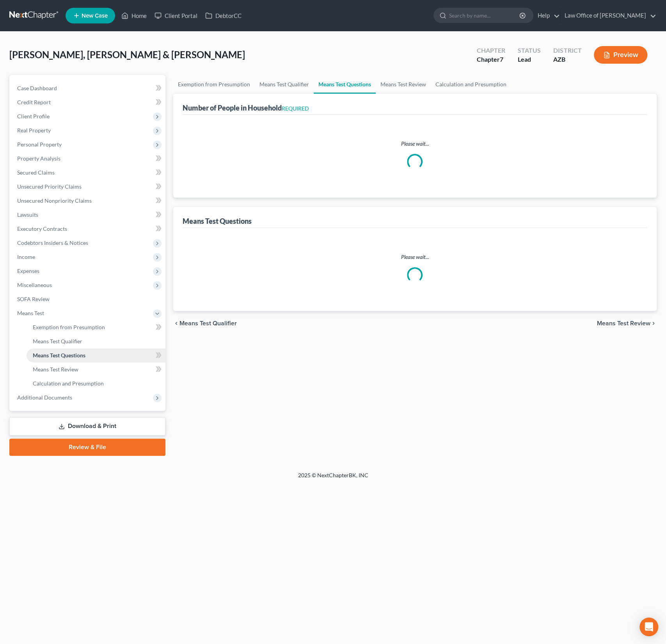
select select "0"
select select "60"
select select "1"
select select "60"
select select "1"
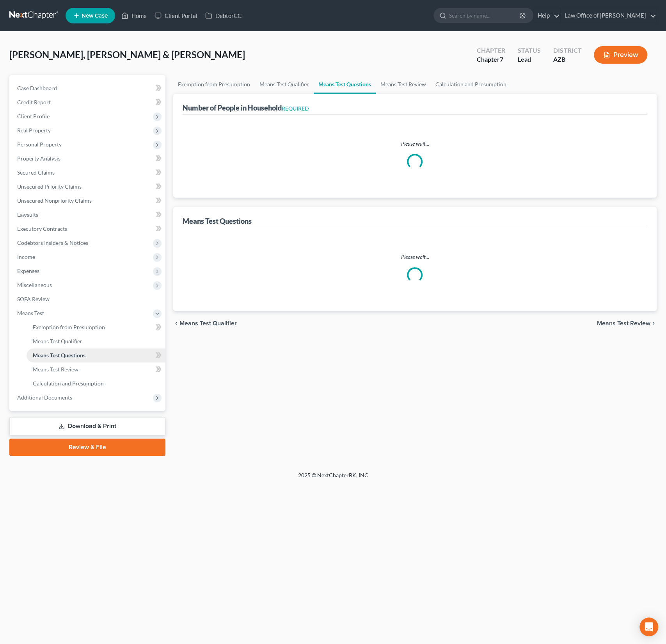
select select "60"
select select "4"
select select "2"
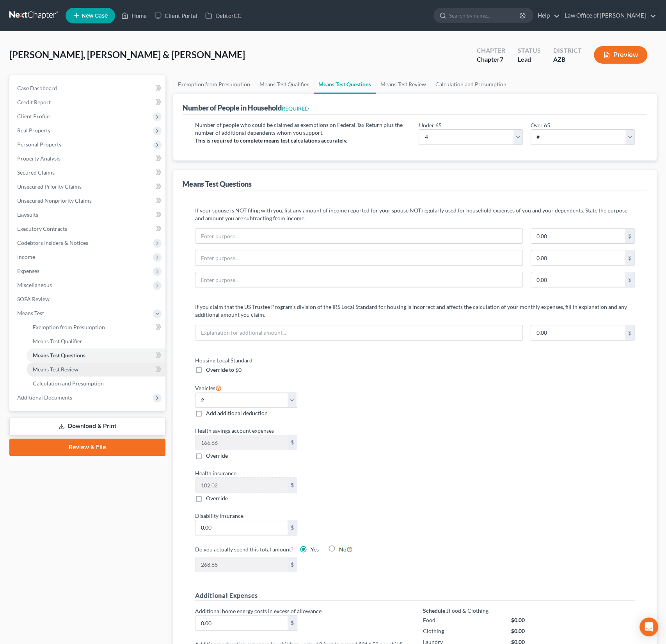
click at [71, 369] on span "Means Test Review" at bounding box center [56, 369] width 46 height 7
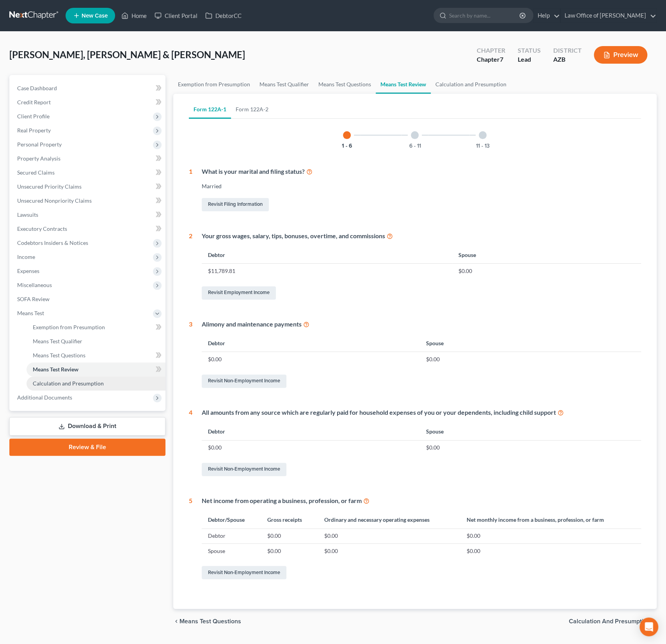
click at [86, 386] on link "Calculation and Presumption" at bounding box center [96, 383] width 139 height 14
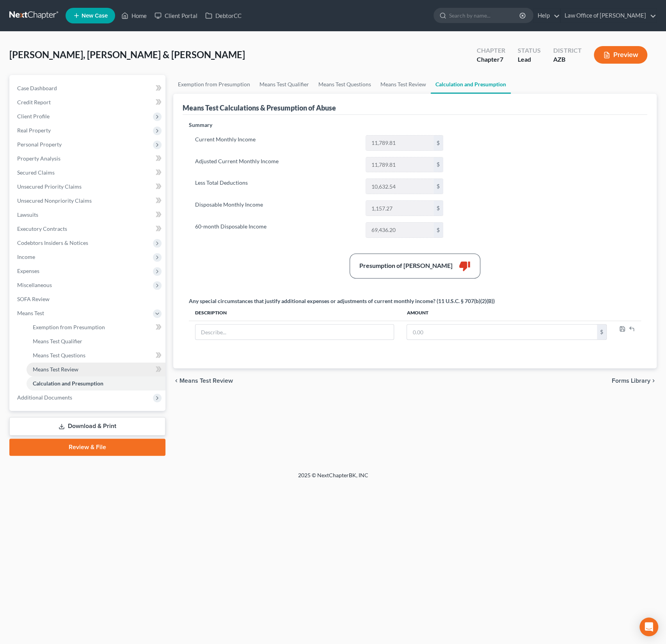
click at [76, 368] on span "Means Test Review" at bounding box center [56, 369] width 46 height 7
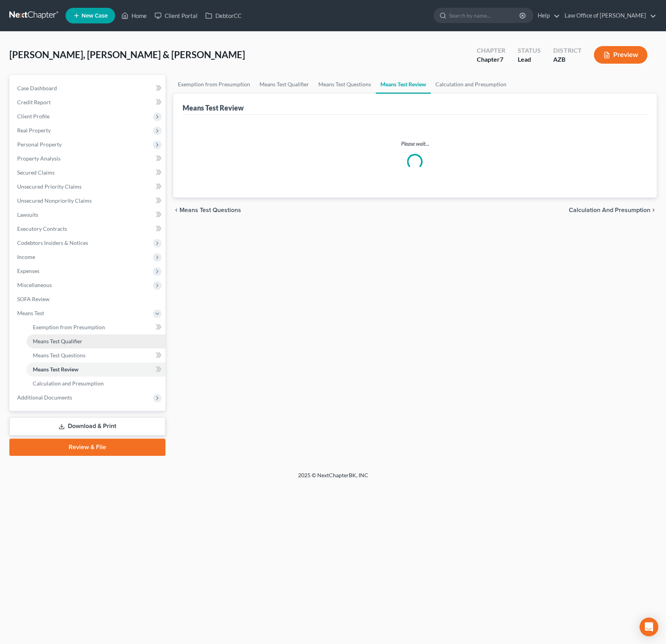
click at [74, 341] on span "Means Test Qualifier" at bounding box center [58, 341] width 50 height 7
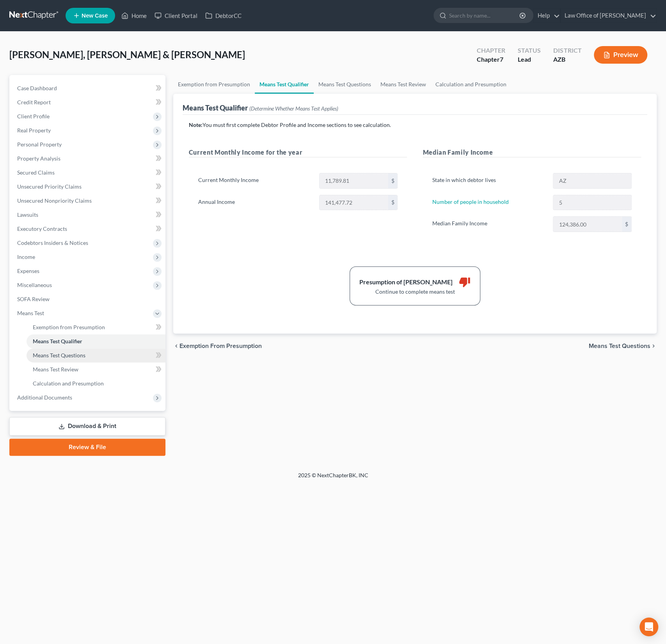
click at [75, 350] on link "Means Test Questions" at bounding box center [96, 355] width 139 height 14
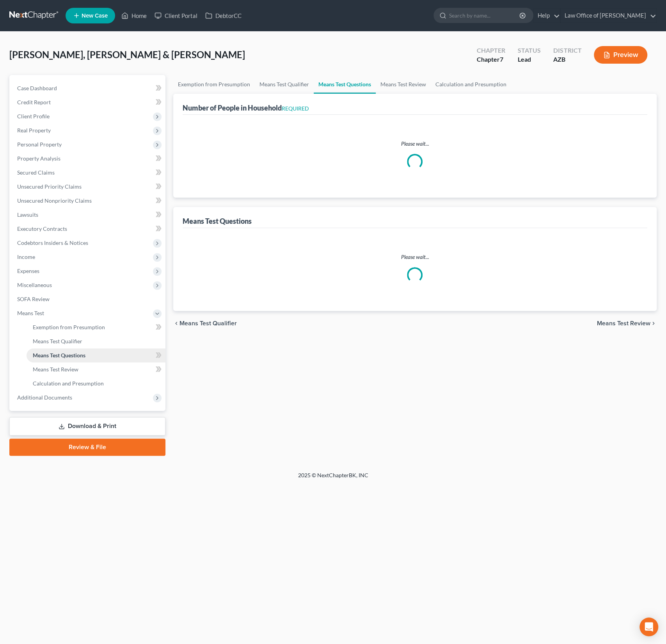
select select "0"
select select "60"
select select "1"
select select "60"
select select "1"
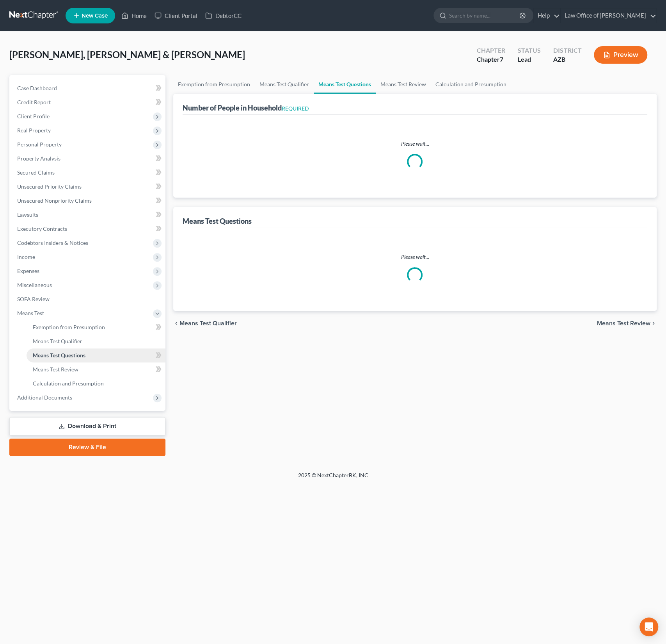
select select "60"
select select "4"
select select "2"
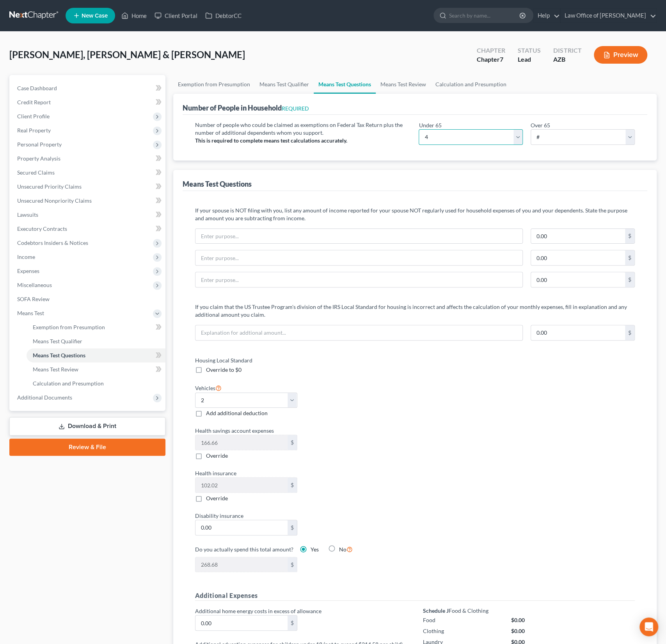
click at [447, 133] on select "# 0 1 2 3 4 5 6 7 8 9 10" at bounding box center [471, 137] width 104 height 16
click at [434, 136] on select "# 0 1 2 3 4 5 6 7 8 9 10" at bounding box center [471, 137] width 104 height 16
select select "5"
click at [419, 129] on select "# 0 1 2 3 4 5 6 7 8 9 10" at bounding box center [471, 137] width 104 height 16
click at [96, 381] on span "Calculation and Presumption" at bounding box center [68, 383] width 71 height 7
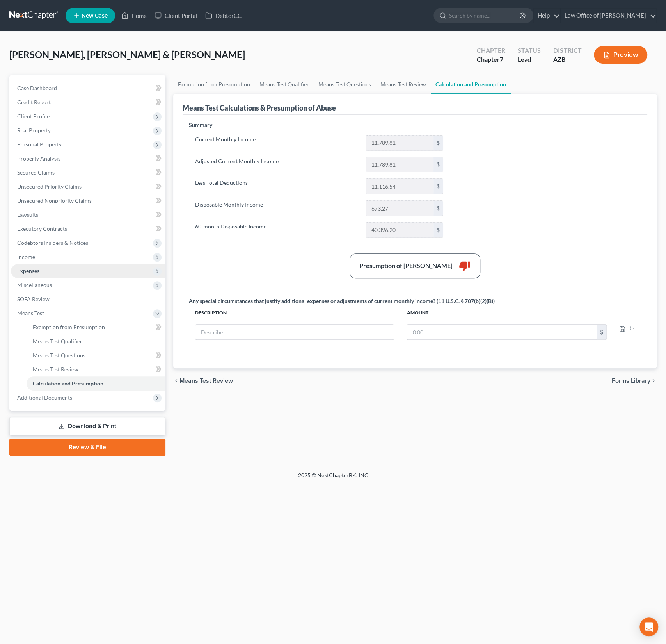
click at [36, 273] on span "Expenses" at bounding box center [28, 270] width 22 height 7
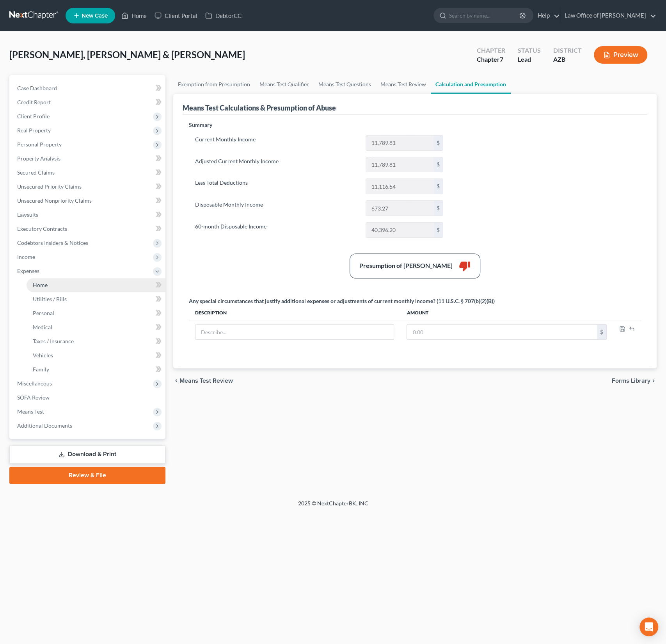
click at [37, 289] on link "Home" at bounding box center [96, 285] width 139 height 14
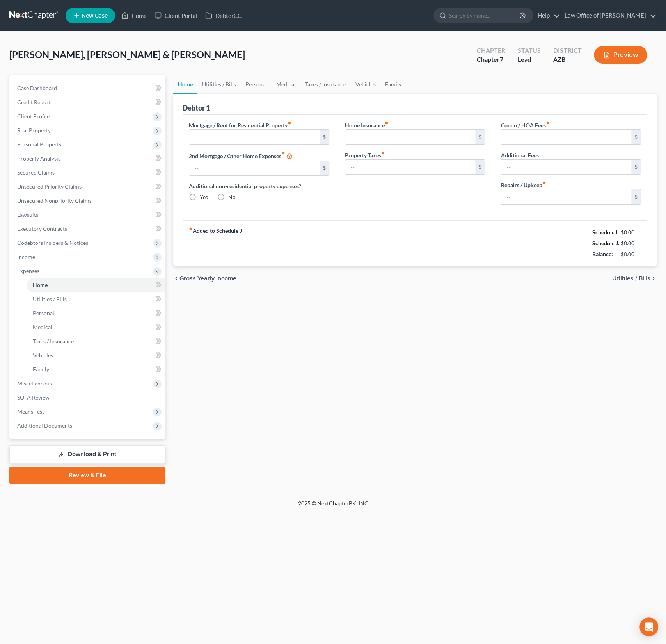
type input "0.00"
radio input "true"
type input "0.00"
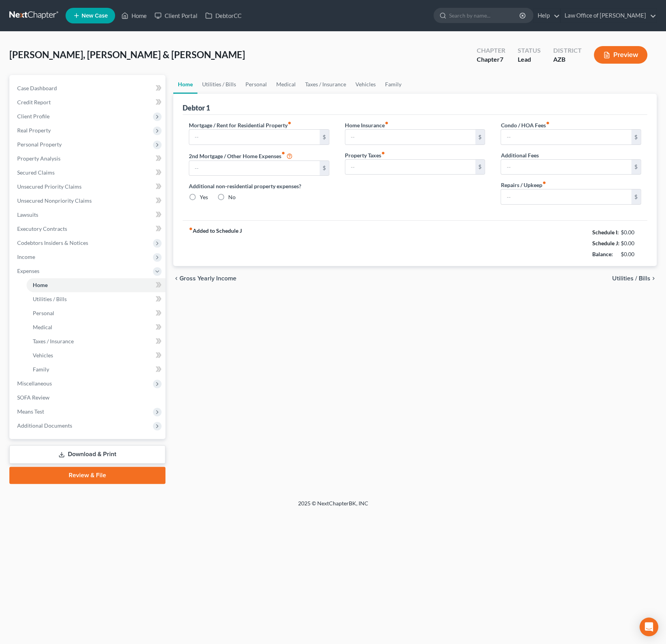
type input "0.00"
click at [390, 82] on link "Family" at bounding box center [394, 84] width 26 height 19
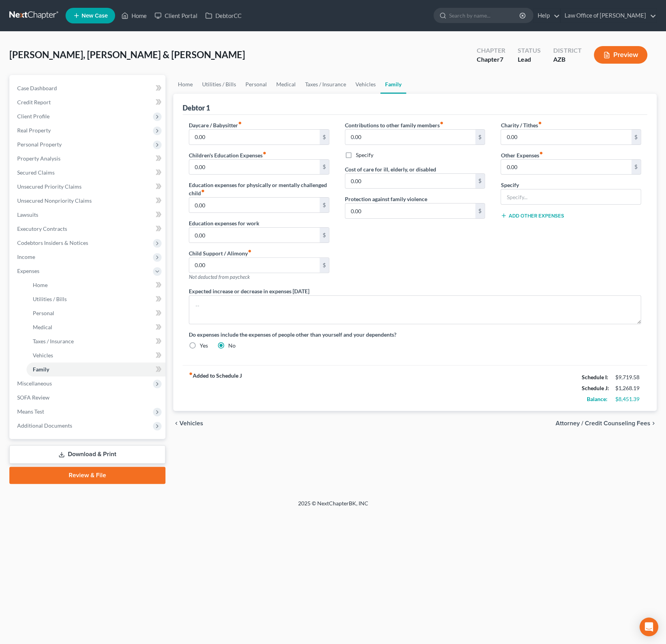
click at [543, 144] on div "Charity / Tithes fiber_manual_record 0.00 $ Other Expenses fiber_manual_record …" at bounding box center [571, 204] width 156 height 166
drag, startPoint x: 523, startPoint y: 141, endPoint x: 493, endPoint y: 137, distance: 30.6
click at [493, 137] on div "Charity / Tithes fiber_manual_record 0.00 $ Other Expenses fiber_manual_record …" at bounding box center [571, 204] width 156 height 166
drag, startPoint x: 529, startPoint y: 140, endPoint x: 481, endPoint y: 131, distance: 48.2
click at [481, 131] on div "Daycare / Babysitter fiber_manual_record 0.00 $ Children's Education Expenses f…" at bounding box center [415, 238] width 468 height 235
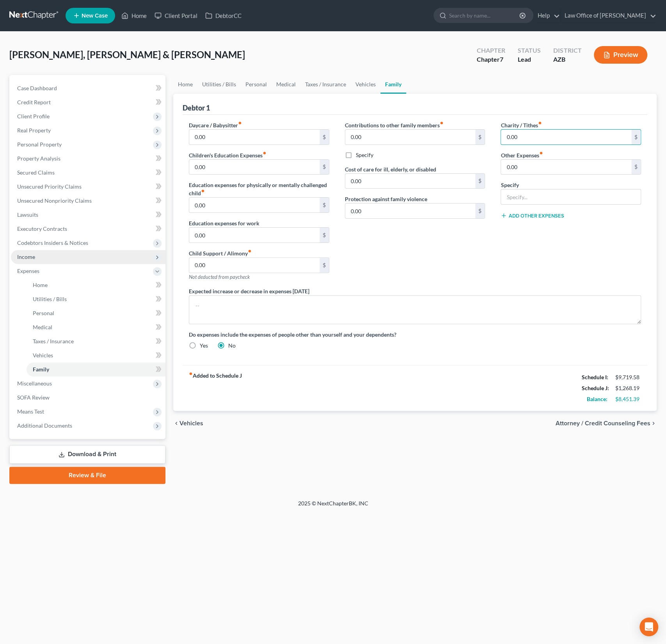
click at [36, 259] on span "Income" at bounding box center [88, 257] width 155 height 14
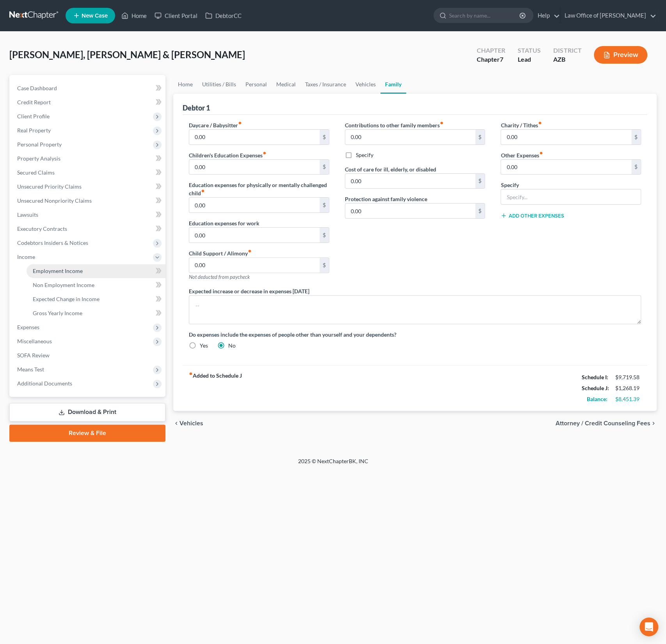
click at [48, 271] on span "Employment Income" at bounding box center [58, 270] width 50 height 7
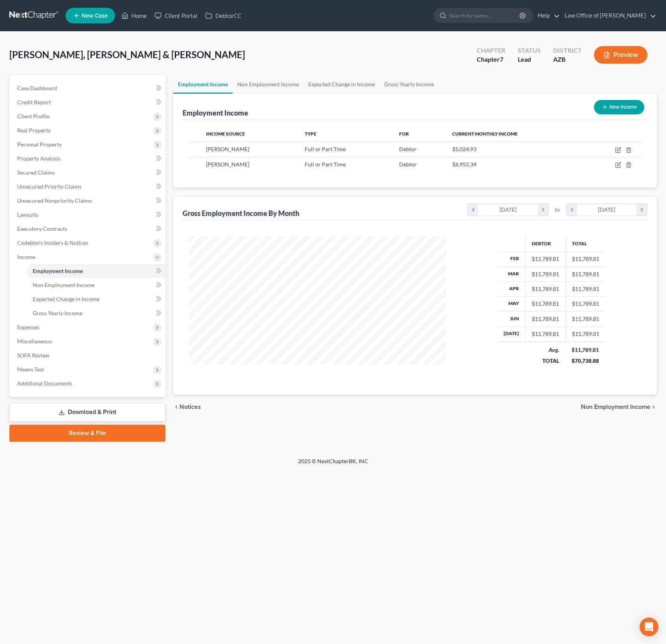
scroll to position [139, 273]
click at [618, 149] on icon "button" at bounding box center [619, 149] width 4 height 4
select select "0"
select select "2"
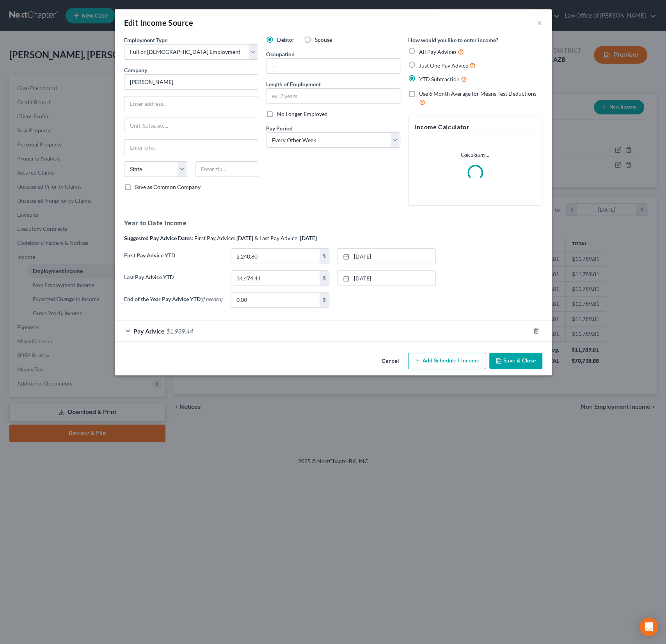
click at [271, 336] on div "Pay Advice $1,939.44" at bounding box center [322, 330] width 415 height 21
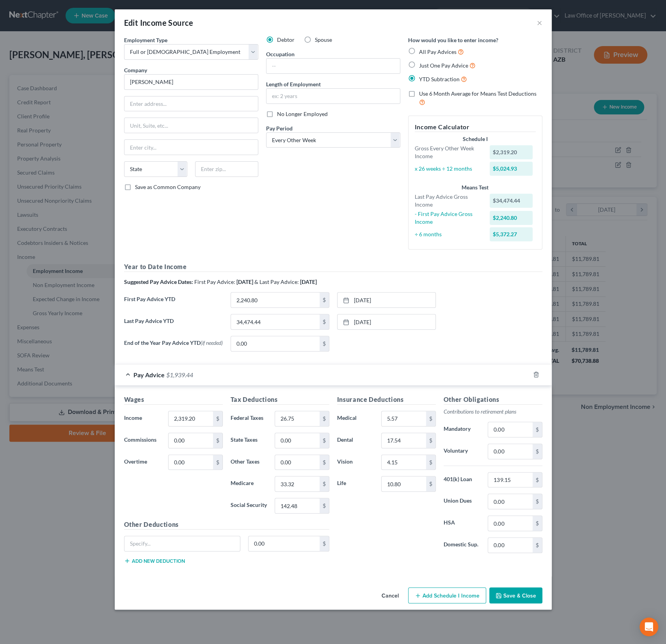
click at [542, 22] on div "Edit Income Source ×" at bounding box center [333, 22] width 437 height 27
click at [538, 22] on button "×" at bounding box center [539, 22] width 5 height 9
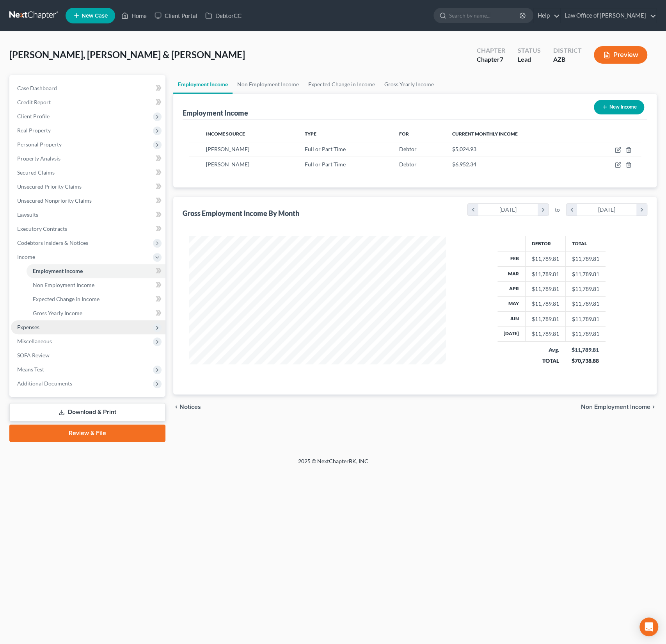
click at [46, 332] on span "Expenses" at bounding box center [88, 327] width 155 height 14
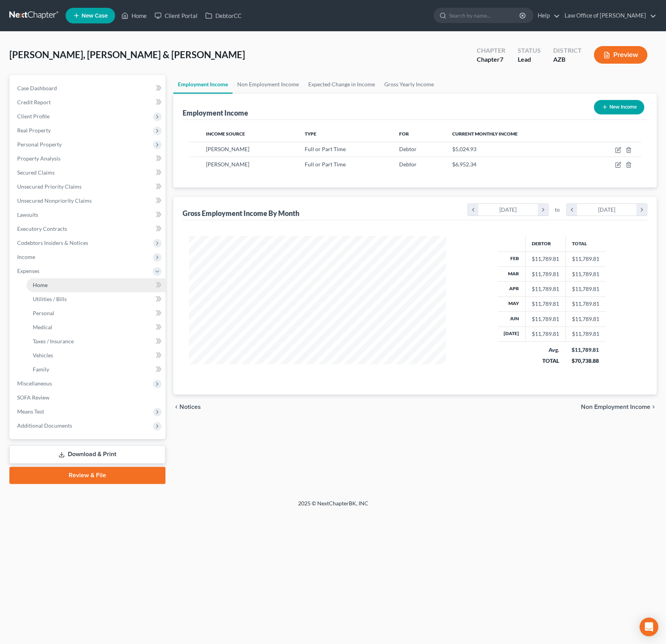
click at [53, 288] on link "Home" at bounding box center [96, 285] width 139 height 14
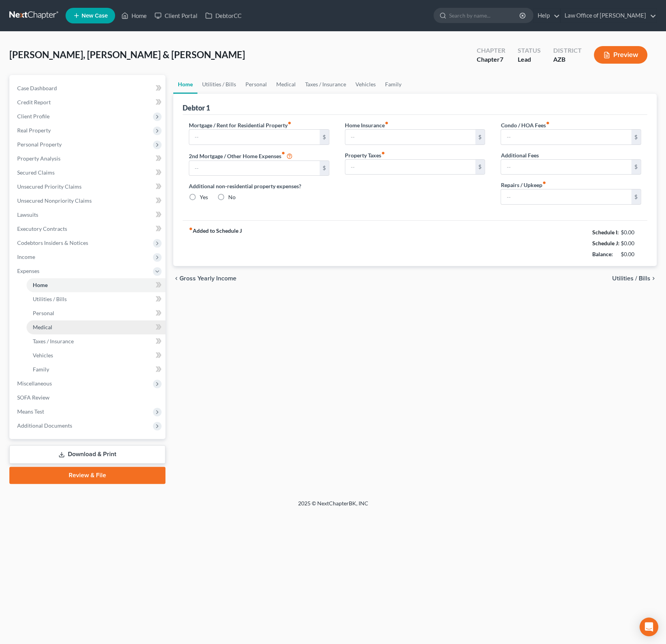
type input "0.00"
radio input "true"
type input "0.00"
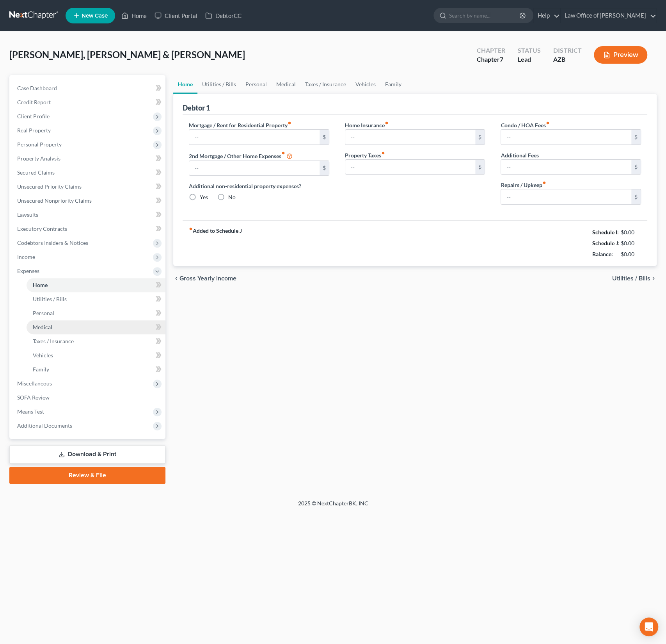
type input "0.00"
click at [53, 322] on link "Medical" at bounding box center [96, 327] width 139 height 14
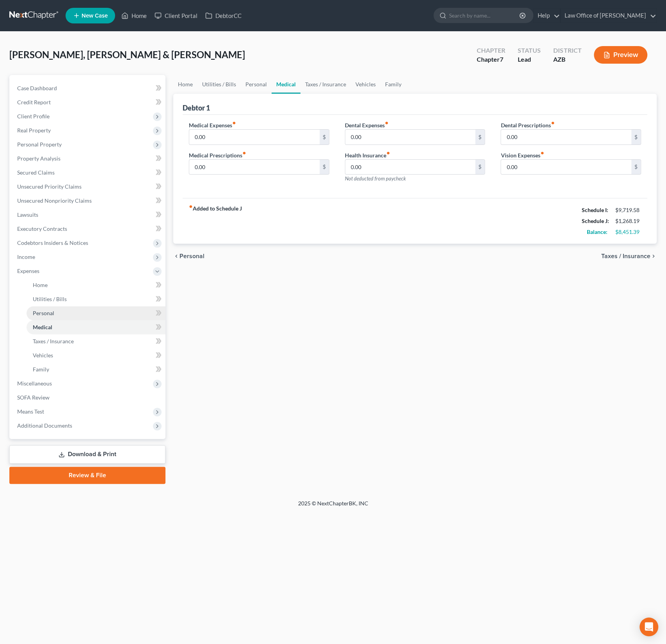
click at [54, 306] on link "Personal" at bounding box center [96, 313] width 139 height 14
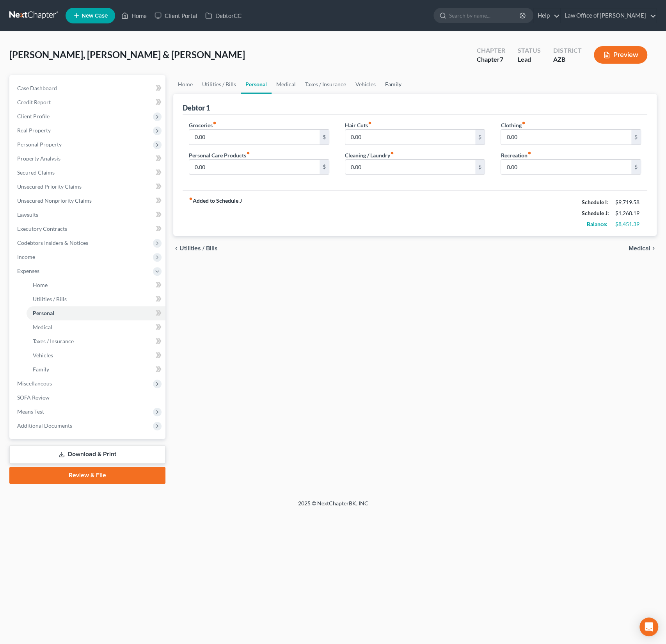
click at [386, 87] on link "Family" at bounding box center [394, 84] width 26 height 19
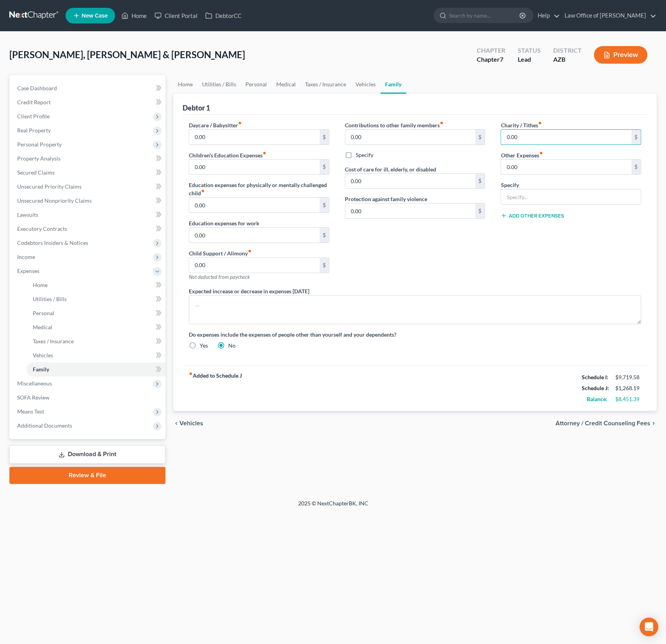
drag, startPoint x: 529, startPoint y: 139, endPoint x: 495, endPoint y: 133, distance: 34.5
click at [495, 133] on div "Charity / Tithes fiber_manual_record 0.00 $ Other Expenses fiber_manual_record …" at bounding box center [571, 204] width 156 height 166
drag, startPoint x: 528, startPoint y: 140, endPoint x: 491, endPoint y: 137, distance: 36.4
click at [491, 137] on div "Daycare / Babysitter fiber_manual_record 0.00 $ Children's Education Expenses f…" at bounding box center [415, 238] width 468 height 235
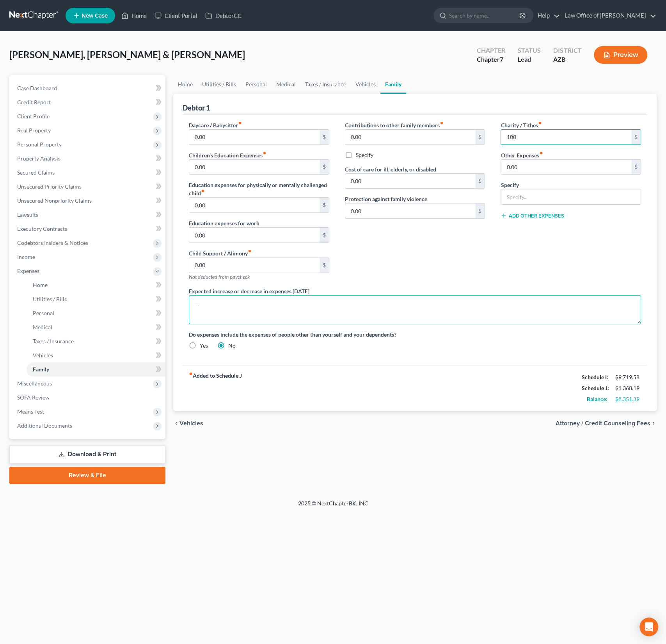
click at [501, 309] on textarea at bounding box center [415, 309] width 452 height 29
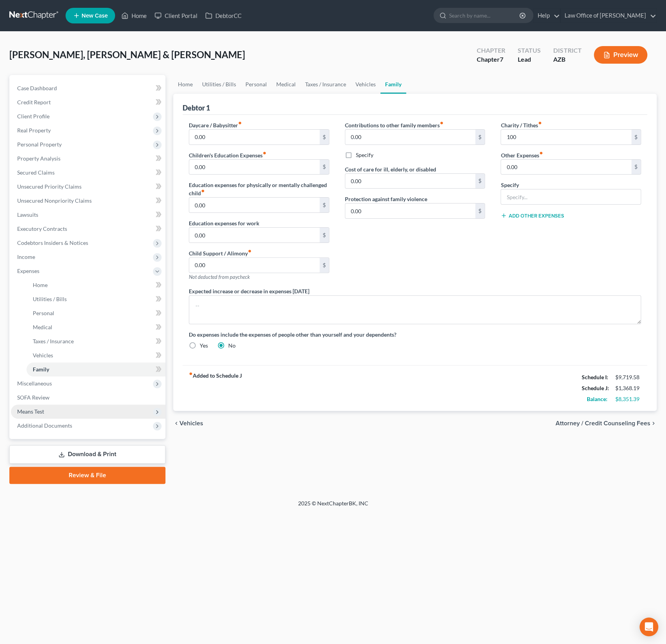
click at [46, 408] on span "Means Test" at bounding box center [88, 411] width 155 height 14
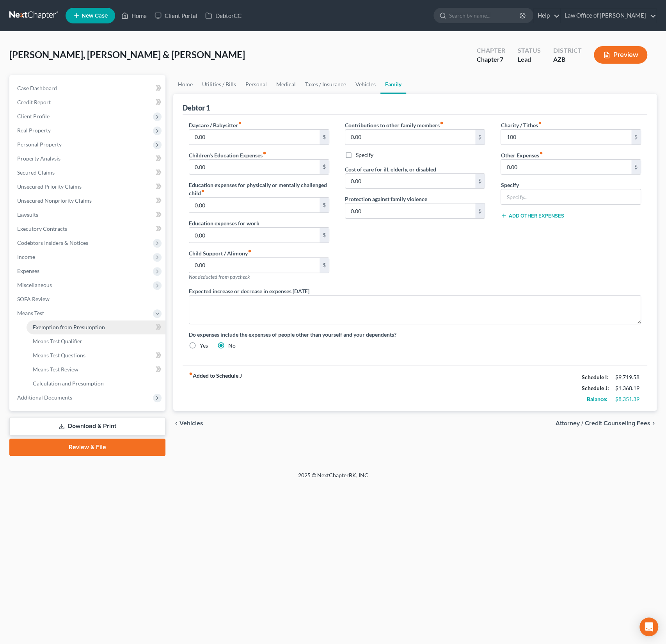
click at [55, 321] on link "Exemption from Presumption" at bounding box center [96, 327] width 139 height 14
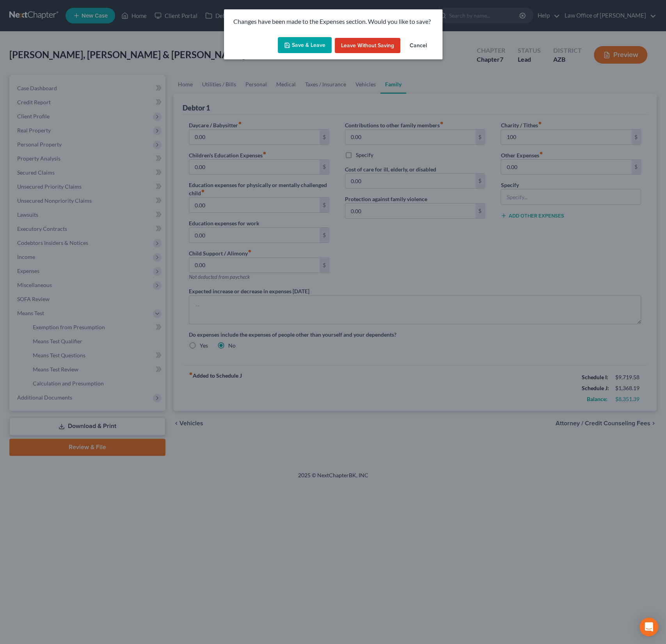
click at [305, 47] on button "Save & Leave" at bounding box center [305, 45] width 54 height 16
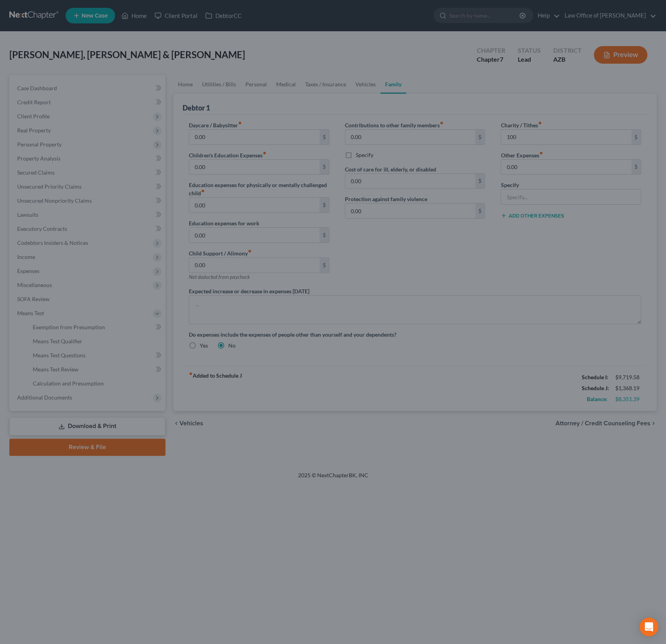
type input "100.00"
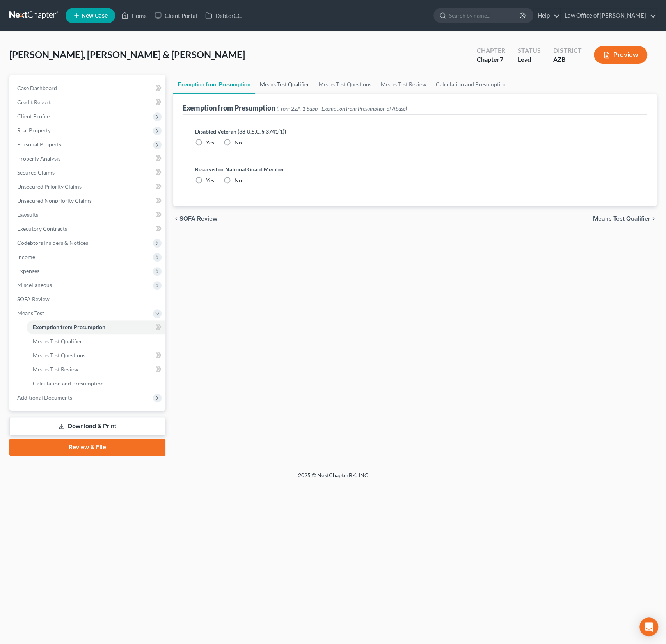
click at [282, 86] on link "Means Test Qualifier" at bounding box center [284, 84] width 59 height 19
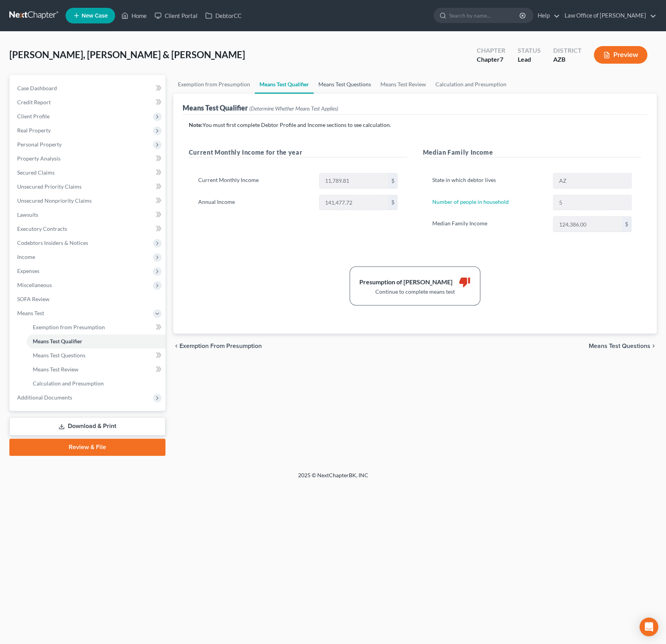
click at [355, 79] on link "Means Test Questions" at bounding box center [345, 84] width 62 height 19
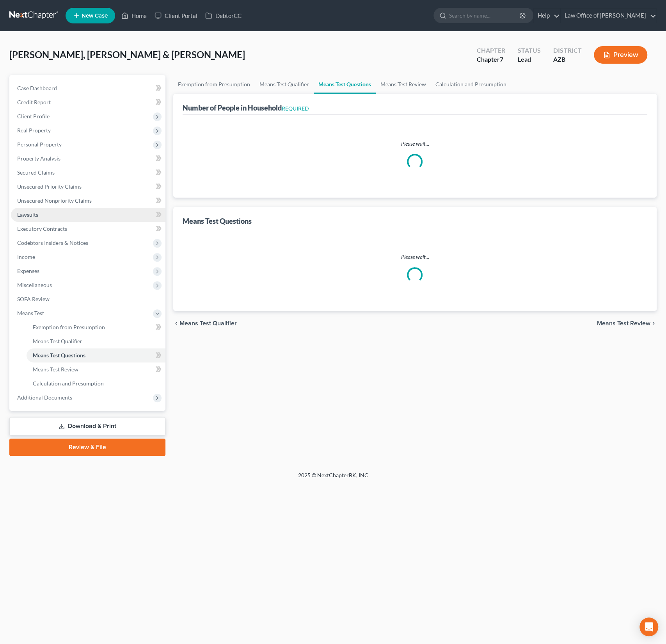
select select "0"
select select "60"
select select "1"
select select "60"
select select "1"
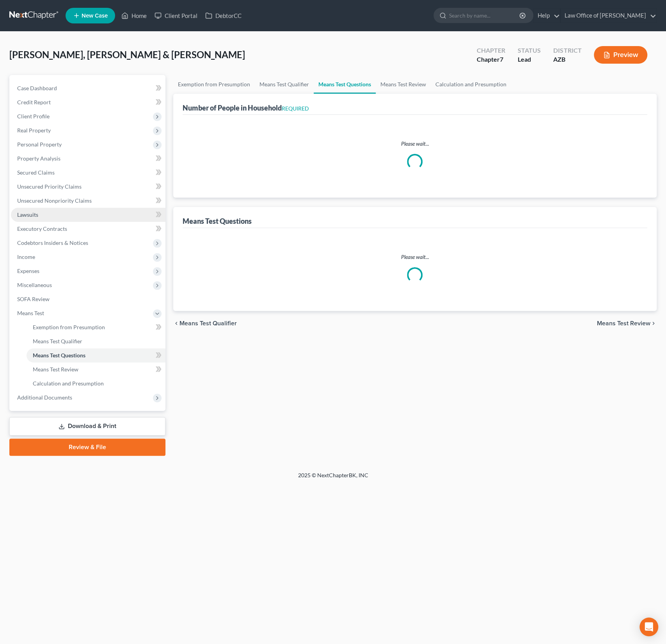
select select "60"
select select "5"
select select "2"
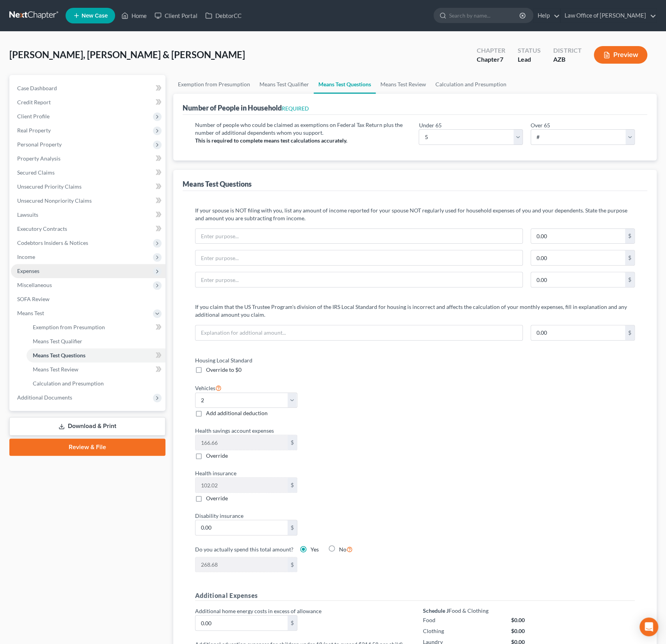
click at [47, 271] on span "Expenses" at bounding box center [88, 271] width 155 height 14
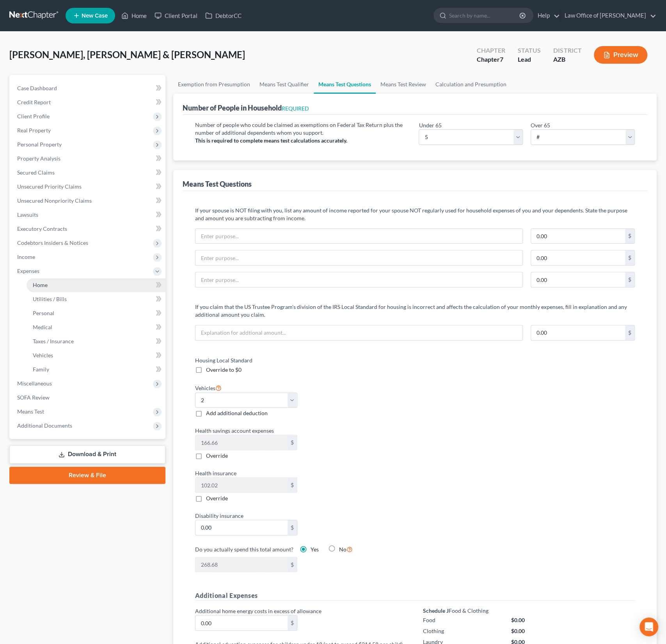
click at [48, 288] on link "Home" at bounding box center [96, 285] width 139 height 14
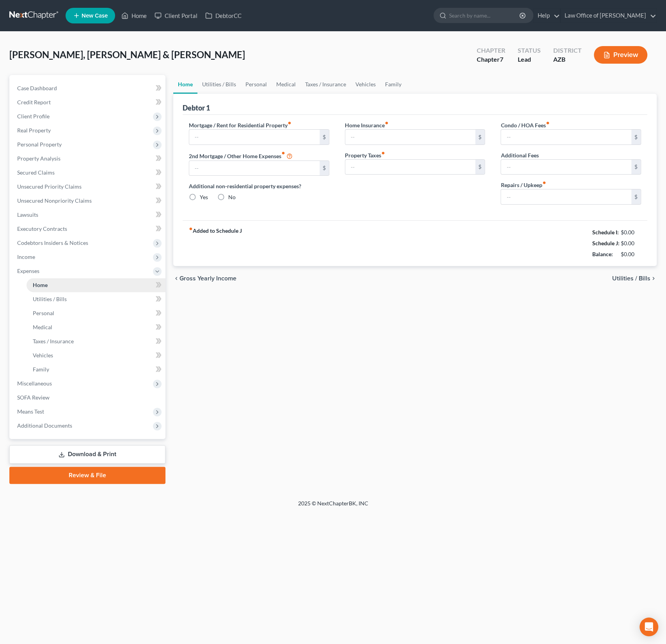
type input "0.00"
radio input "true"
type input "0.00"
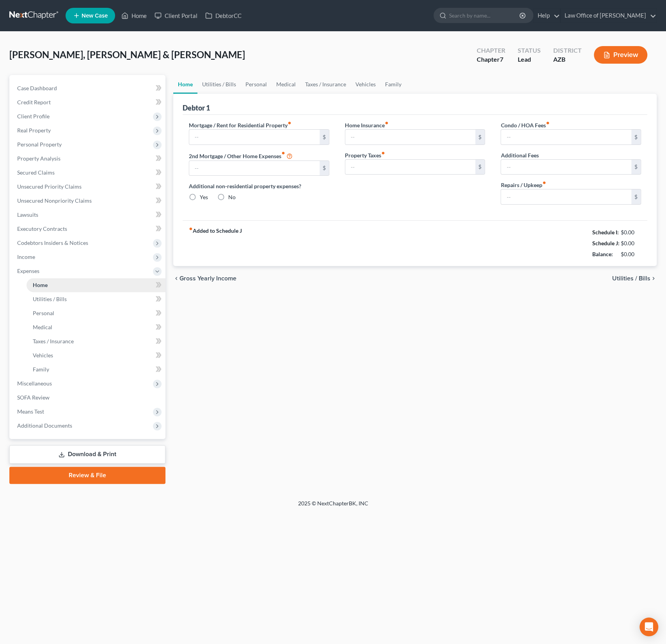
type input "0.00"
click at [51, 294] on link "Utilities / Bills" at bounding box center [96, 299] width 139 height 14
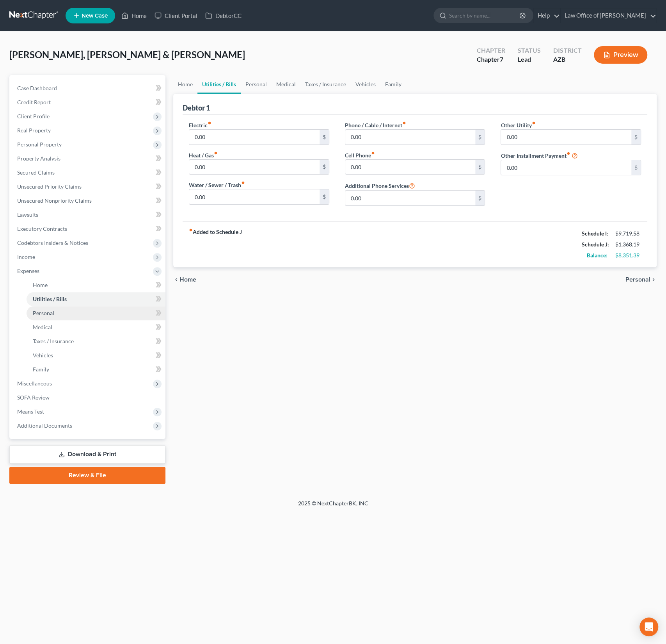
click at [50, 314] on span "Personal" at bounding box center [43, 313] width 21 height 7
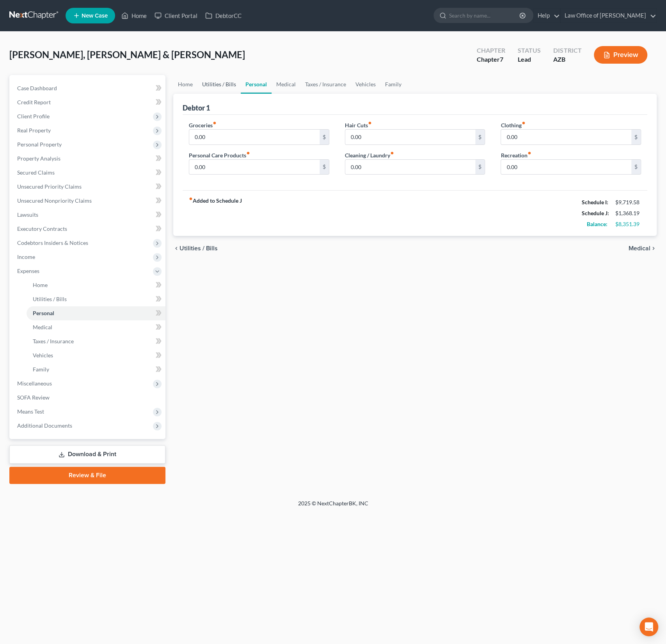
click at [230, 78] on link "Utilities / Bills" at bounding box center [219, 84] width 43 height 19
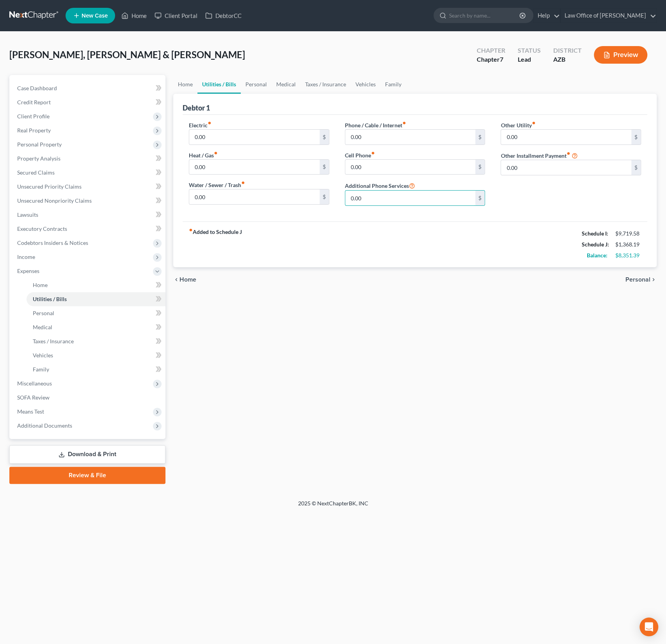
drag, startPoint x: 377, startPoint y: 195, endPoint x: 340, endPoint y: 195, distance: 37.1
click at [340, 195] on div "Phone / Cable / Internet fiber_manual_record 0.00 $ Cell Phone fiber_manual_rec…" at bounding box center [415, 166] width 156 height 91
drag, startPoint x: 370, startPoint y: 199, endPoint x: 329, endPoint y: 197, distance: 41.0
click at [329, 197] on div "Electric fiber_manual_record 0.00 $ Heat / Gas fiber_manual_record 0.00 $ Water…" at bounding box center [415, 166] width 468 height 91
type input "1"
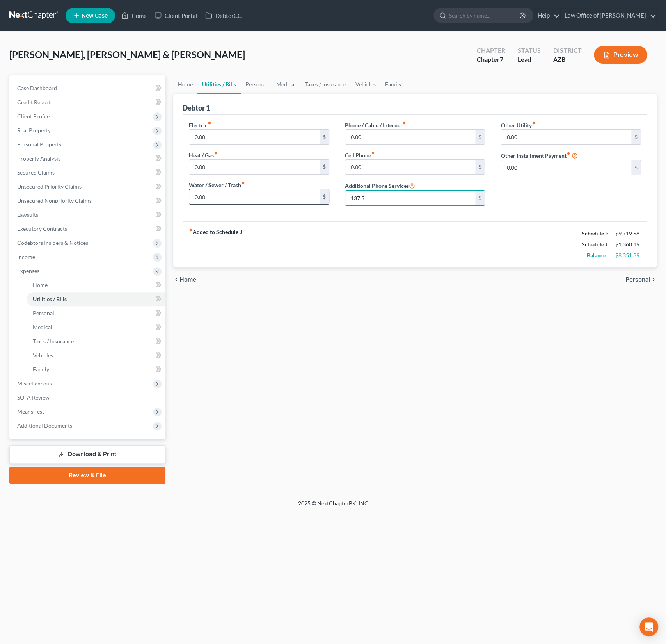
type input "137.50"
click at [372, 85] on link "Vehicles" at bounding box center [366, 84] width 30 height 19
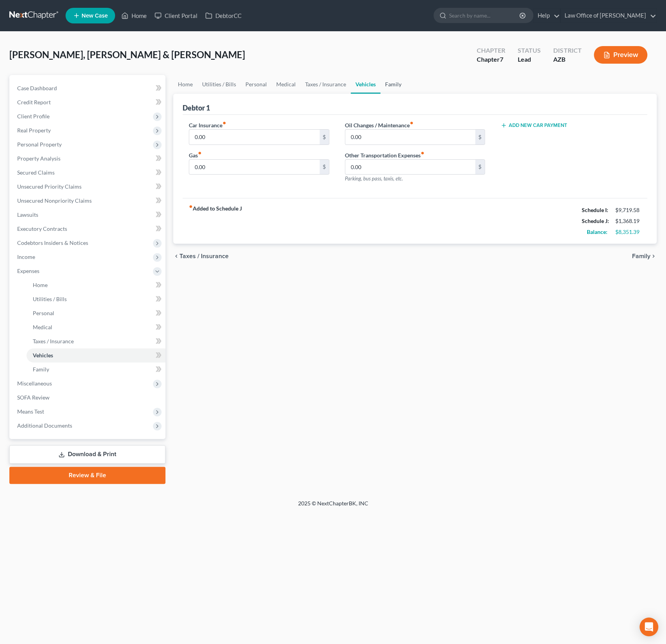
click at [390, 84] on link "Family" at bounding box center [394, 84] width 26 height 19
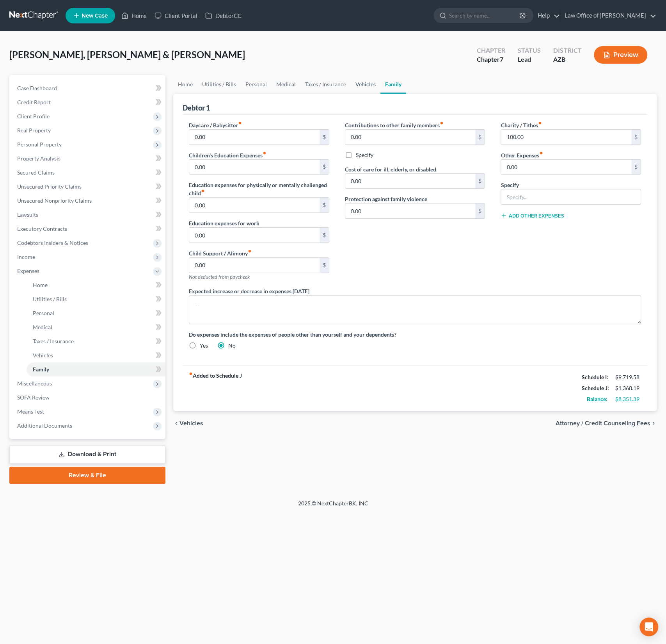
click at [358, 85] on link "Vehicles" at bounding box center [366, 84] width 30 height 19
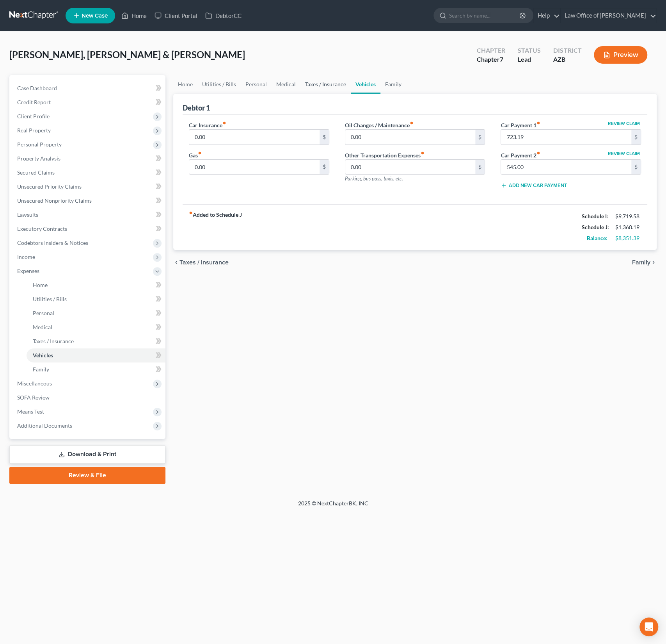
click at [329, 83] on link "Taxes / Insurance" at bounding box center [326, 84] width 50 height 19
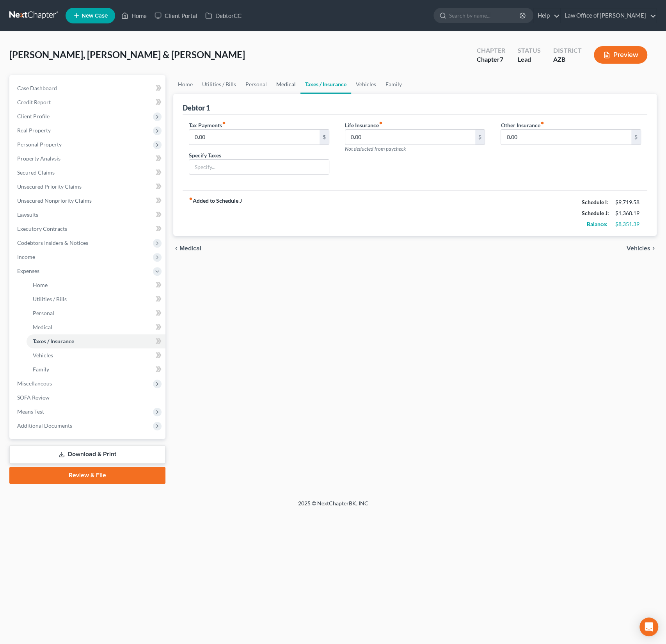
click at [283, 87] on link "Medical" at bounding box center [286, 84] width 29 height 19
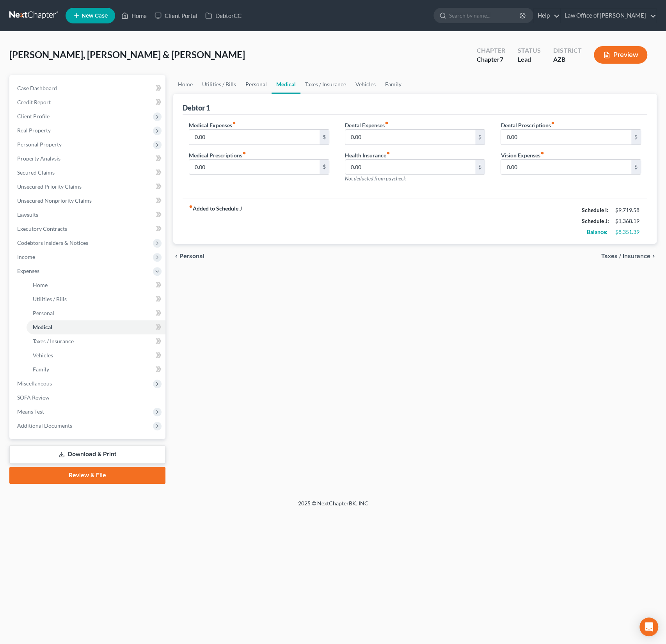
click at [251, 88] on link "Personal" at bounding box center [256, 84] width 31 height 19
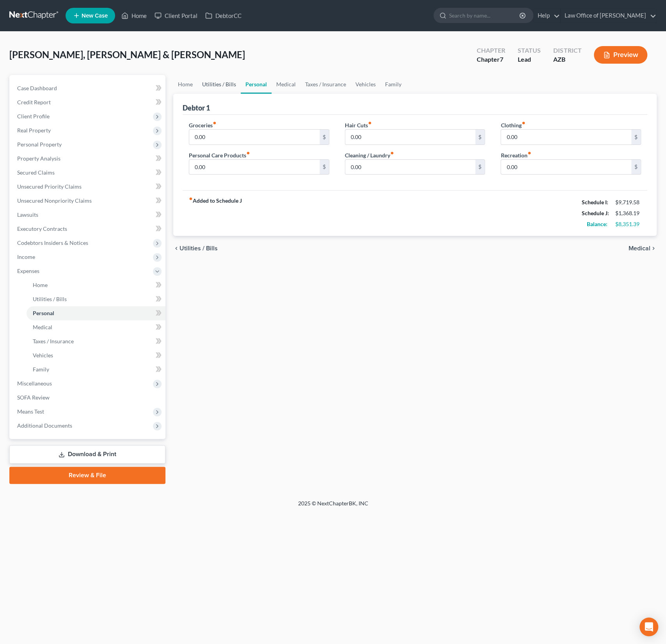
click at [218, 92] on link "Utilities / Bills" at bounding box center [219, 84] width 43 height 19
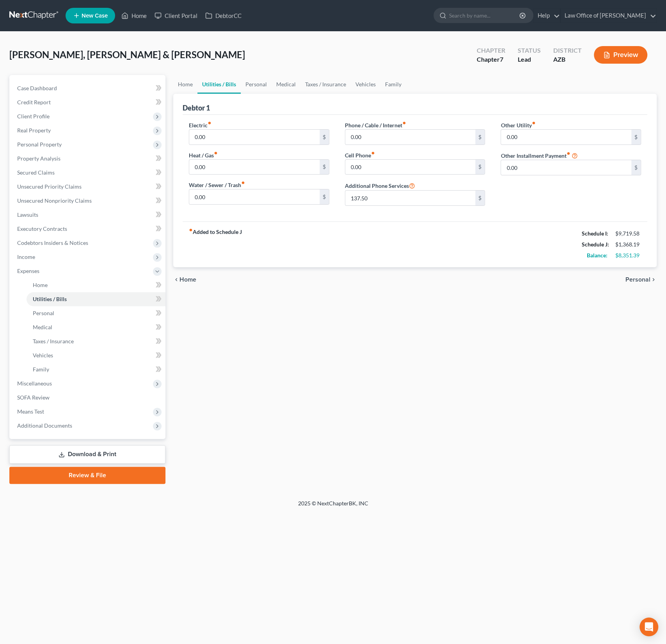
click at [186, 94] on div "Debtor 1" at bounding box center [415, 104] width 465 height 21
click at [192, 94] on div "Debtor 1" at bounding box center [415, 104] width 465 height 21
click at [192, 84] on link "Home" at bounding box center [185, 84] width 24 height 19
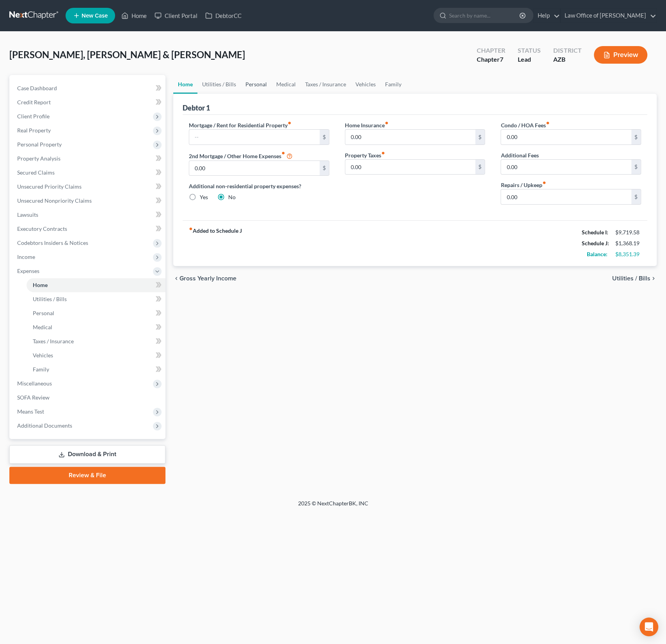
click at [263, 80] on link "Personal" at bounding box center [256, 84] width 31 height 19
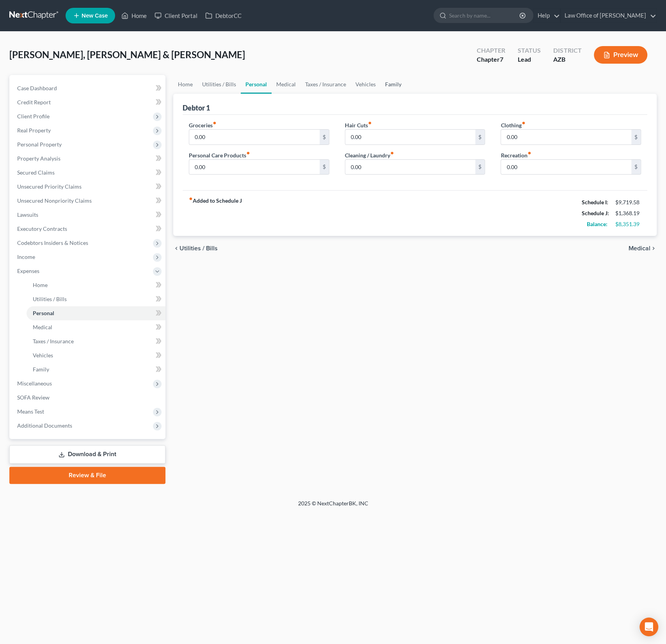
click at [397, 84] on link "Family" at bounding box center [394, 84] width 26 height 19
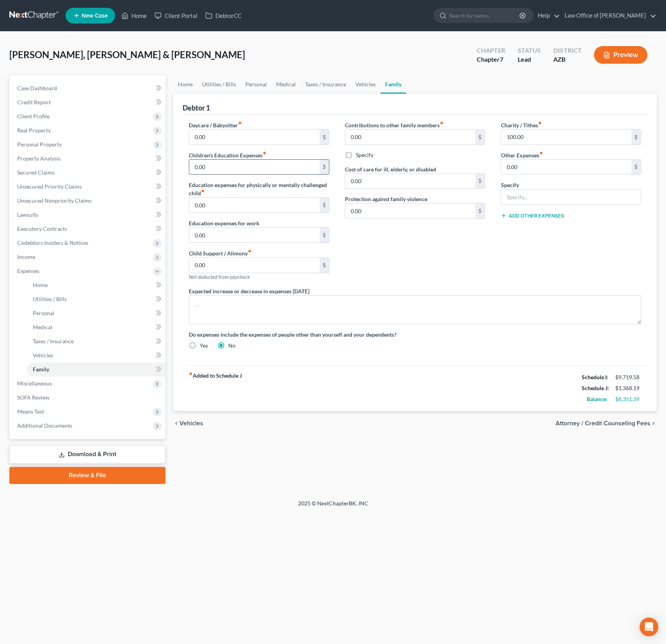
click at [217, 164] on input "0.00" at bounding box center [254, 167] width 130 height 15
drag, startPoint x: 226, startPoint y: 167, endPoint x: 189, endPoint y: 163, distance: 37.8
click at [189, 163] on input "0.00" at bounding box center [254, 167] width 130 height 15
type input "8.33"
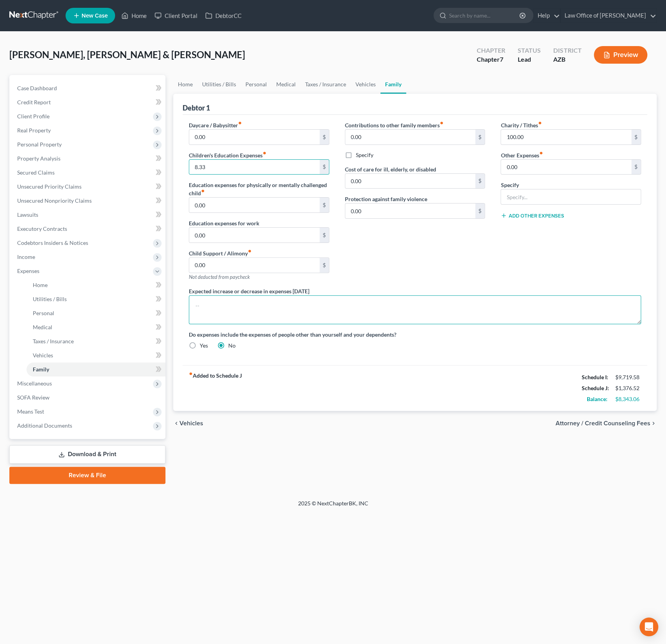
click at [445, 307] on textarea at bounding box center [415, 309] width 452 height 29
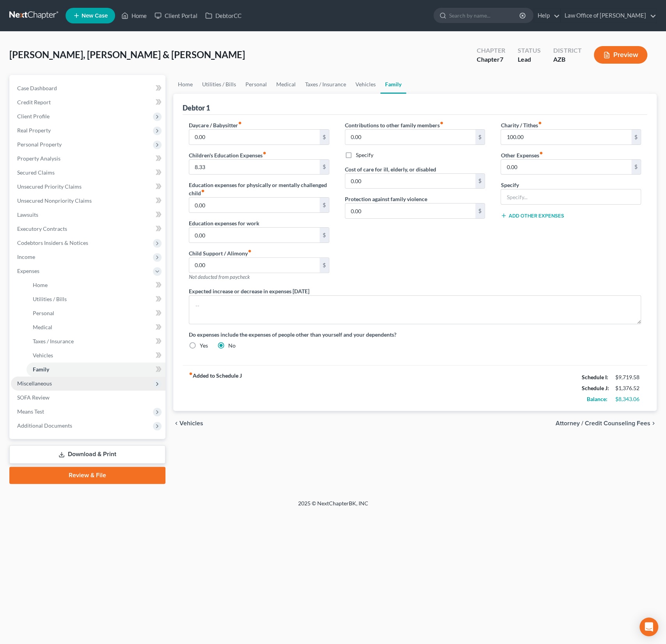
click at [39, 382] on span "Miscellaneous" at bounding box center [34, 383] width 35 height 7
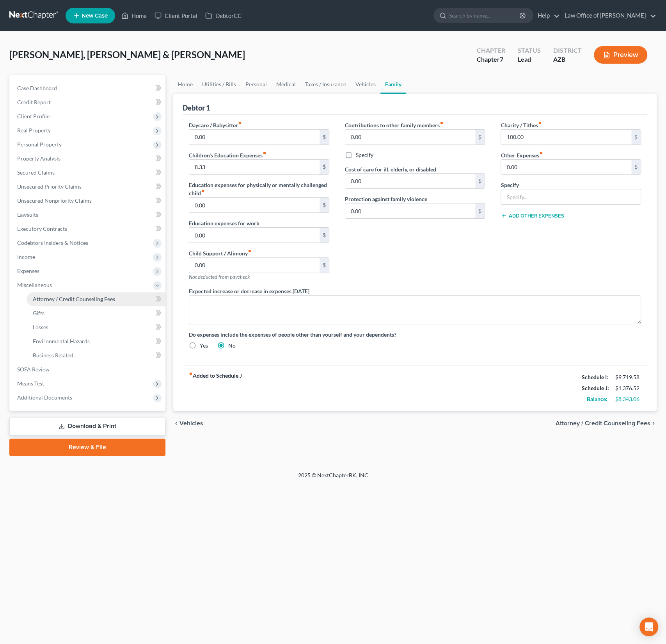
click at [56, 293] on link "Attorney / Credit Counseling Fees" at bounding box center [96, 299] width 139 height 14
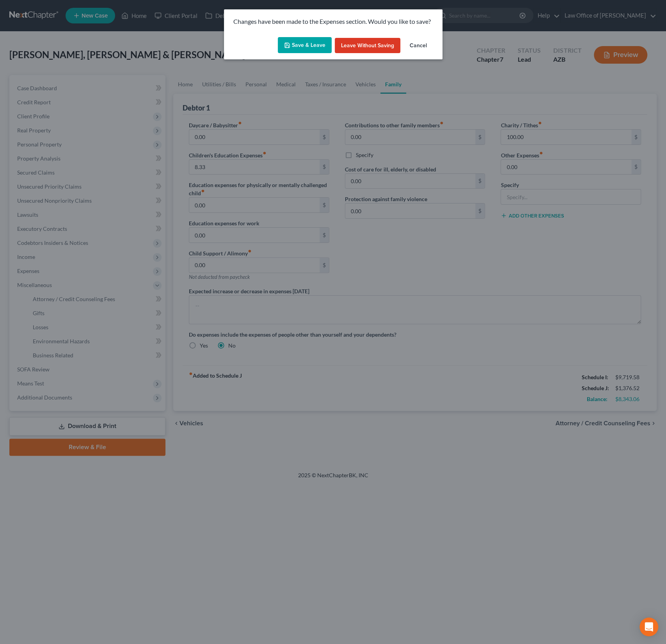
click at [304, 47] on button "Save & Leave" at bounding box center [305, 45] width 54 height 16
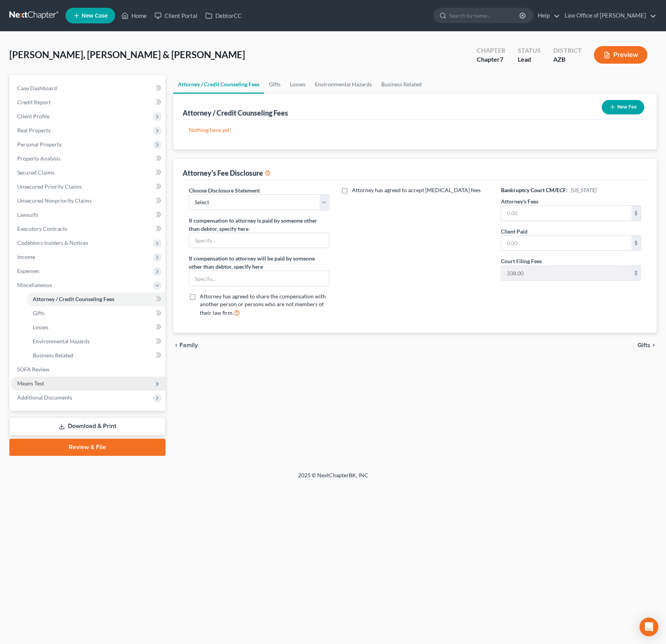
click at [35, 383] on span "Means Test" at bounding box center [30, 383] width 27 height 7
click at [58, 324] on span "Exemption from Presumption" at bounding box center [69, 327] width 72 height 7
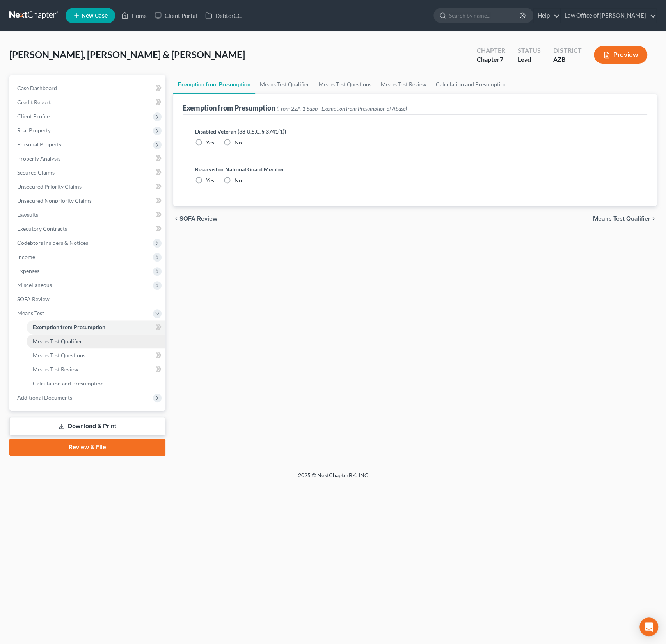
click at [76, 335] on link "Means Test Qualifier" at bounding box center [96, 341] width 139 height 14
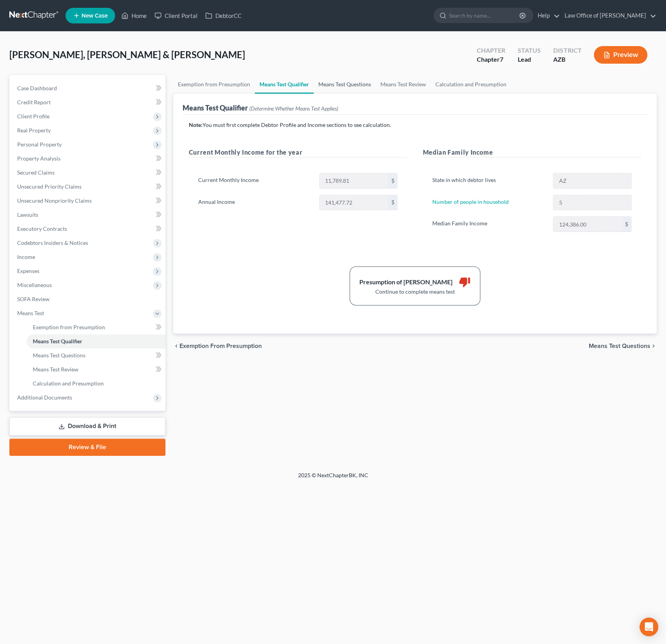
click at [345, 84] on link "Means Test Questions" at bounding box center [345, 84] width 62 height 19
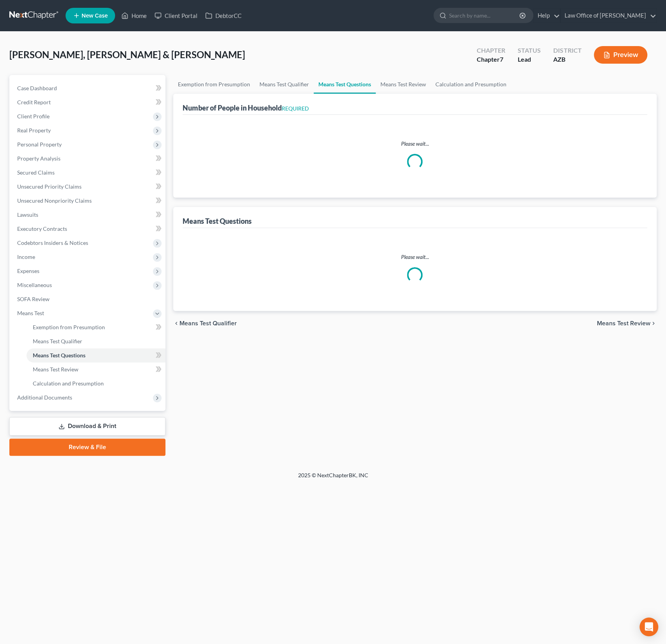
select select "0"
select select "60"
select select "1"
select select "60"
select select "1"
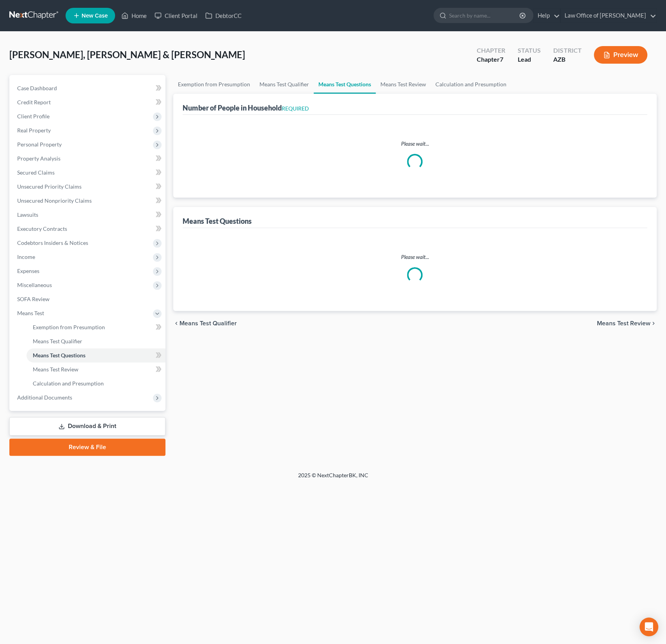
select select "60"
select select "5"
select select "2"
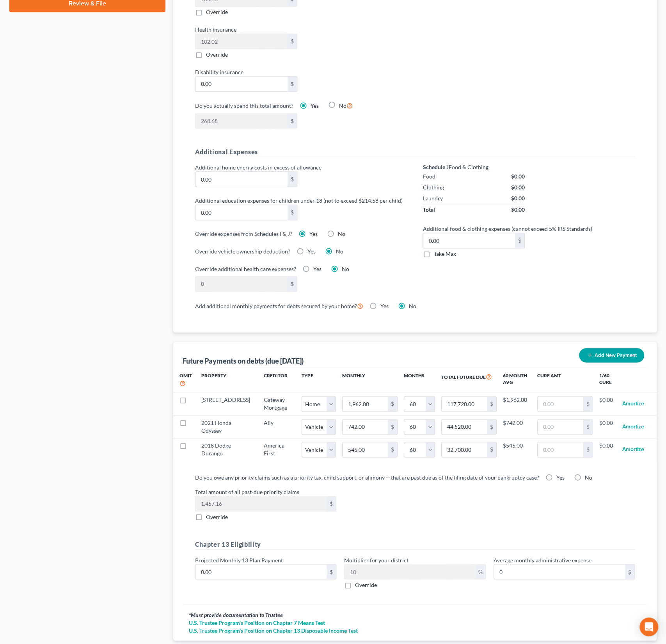
scroll to position [489, 0]
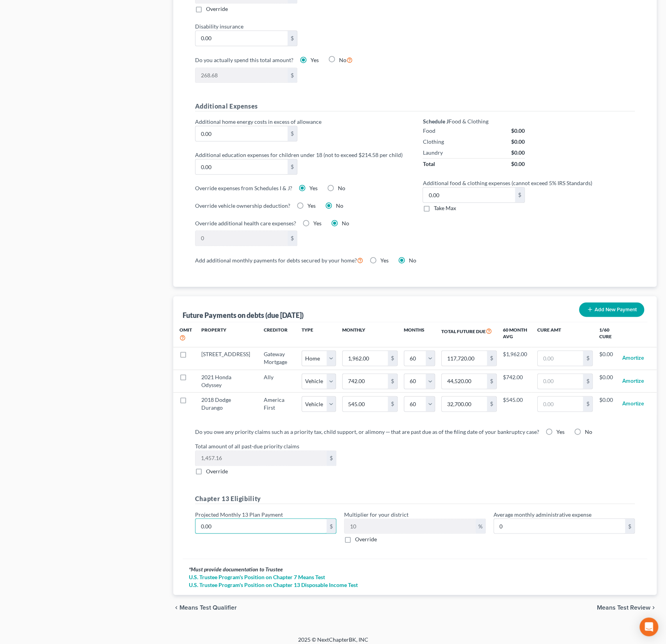
drag, startPoint x: 237, startPoint y: 525, endPoint x: 189, endPoint y: 516, distance: 49.2
click at [189, 516] on div "Do you owe any priority claims such as a priority tax, child support, or alimon…" at bounding box center [415, 488] width 452 height 122
drag, startPoint x: 229, startPoint y: 527, endPoint x: 197, endPoint y: 523, distance: 32.6
click at [197, 523] on input "0.00" at bounding box center [261, 525] width 131 height 15
type input "5"
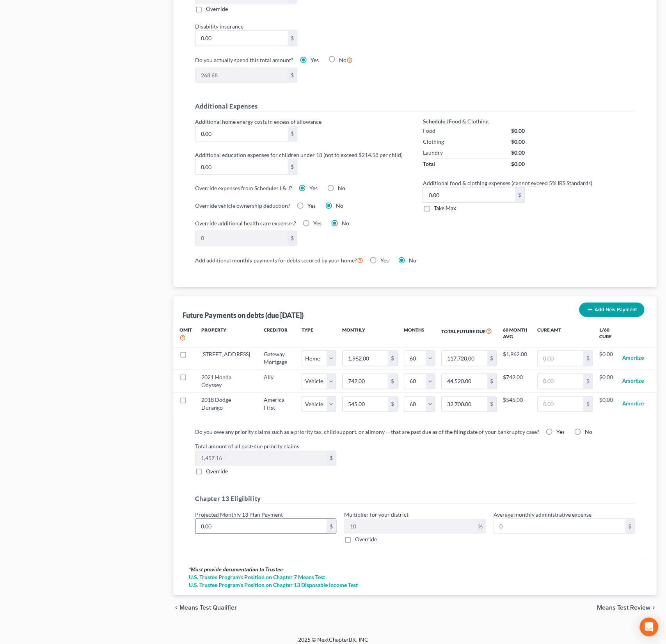
type input "0.50"
type input "50"
type input "5.00"
type input "500"
type input "50.00"
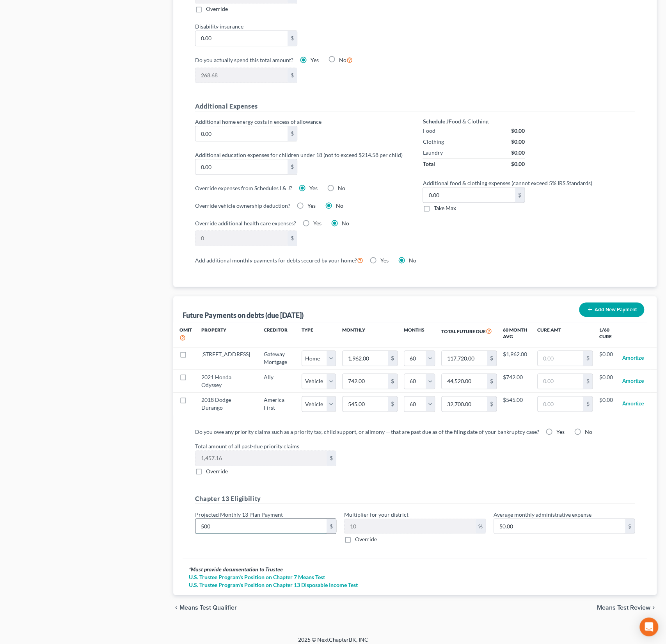
type input "5000"
type input "500.00"
type input "5,000"
click at [144, 483] on div "Case Dashboard Payments Invoices Payments Payments Credit Report Client Profile" at bounding box center [87, 103] width 164 height 1034
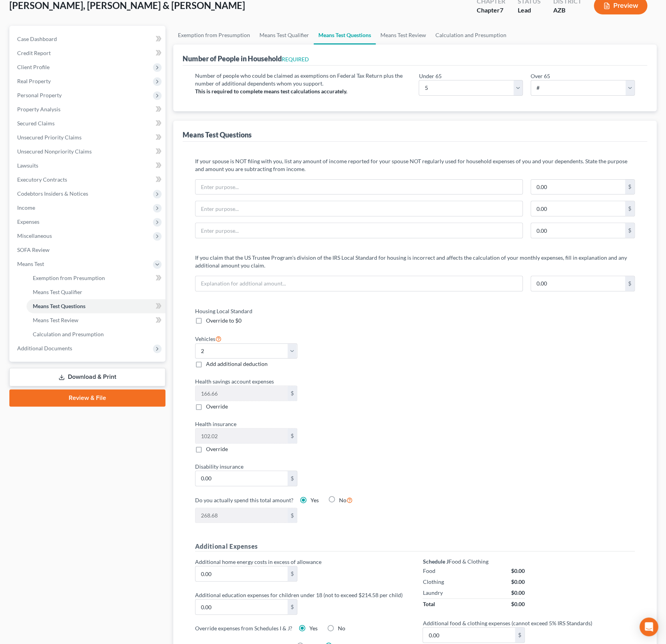
scroll to position [35, 0]
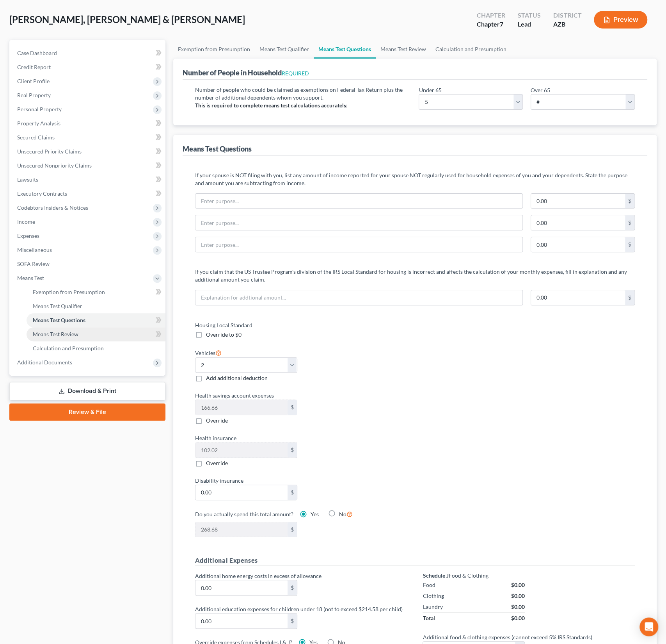
click at [67, 331] on span "Means Test Review" at bounding box center [56, 334] width 46 height 7
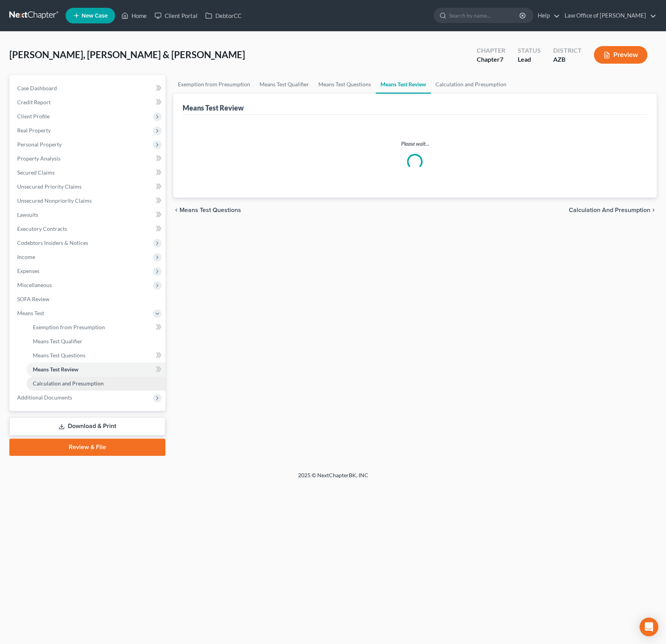
click at [76, 383] on span "Calculation and Presumption" at bounding box center [68, 383] width 71 height 7
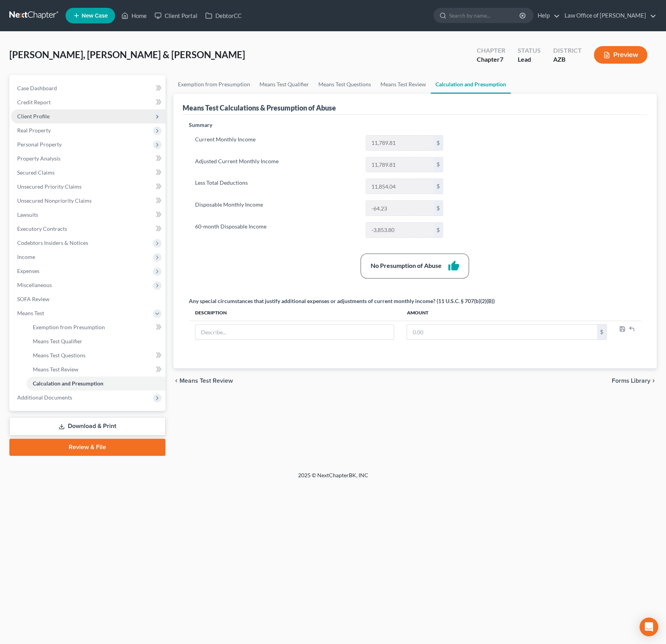
click at [47, 120] on span "Client Profile" at bounding box center [88, 116] width 155 height 14
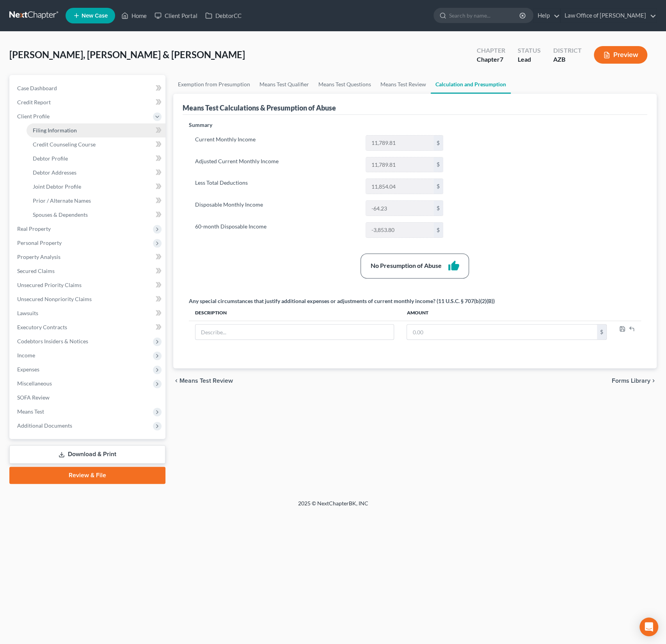
click at [57, 130] on span "Filing Information" at bounding box center [55, 130] width 44 height 7
select select "1"
select select "0"
select select "3"
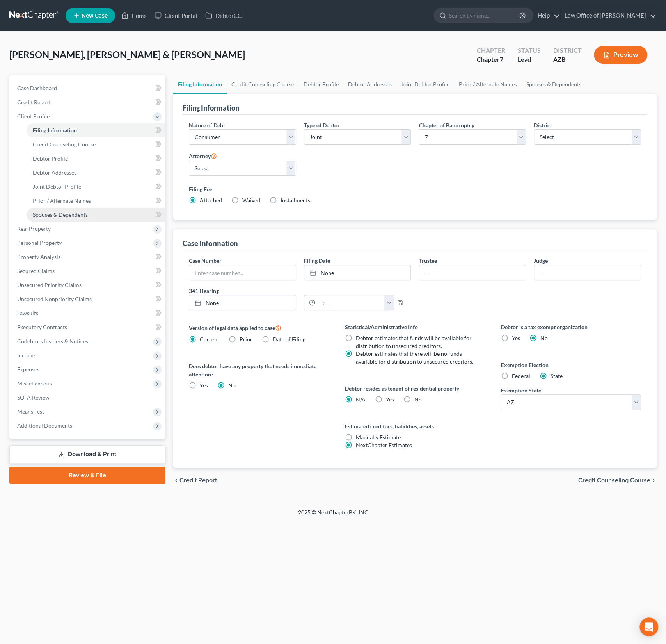
click at [64, 209] on link "Spouses & Dependents" at bounding box center [96, 215] width 139 height 14
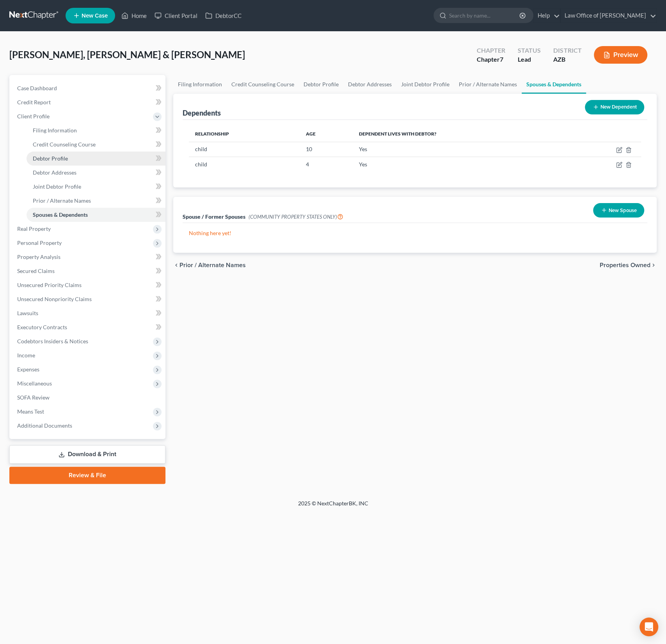
click at [57, 163] on link "Debtor Profile" at bounding box center [96, 158] width 139 height 14
select select "1"
select select "4"
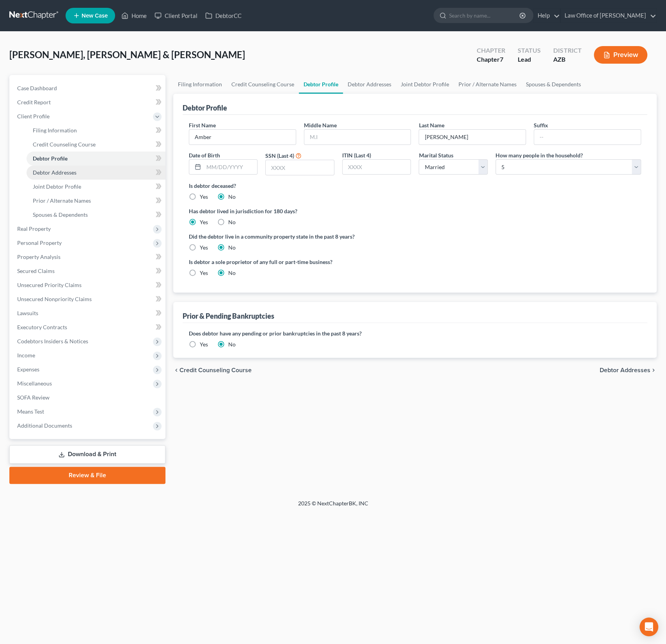
click at [57, 173] on span "Debtor Addresses" at bounding box center [55, 172] width 44 height 7
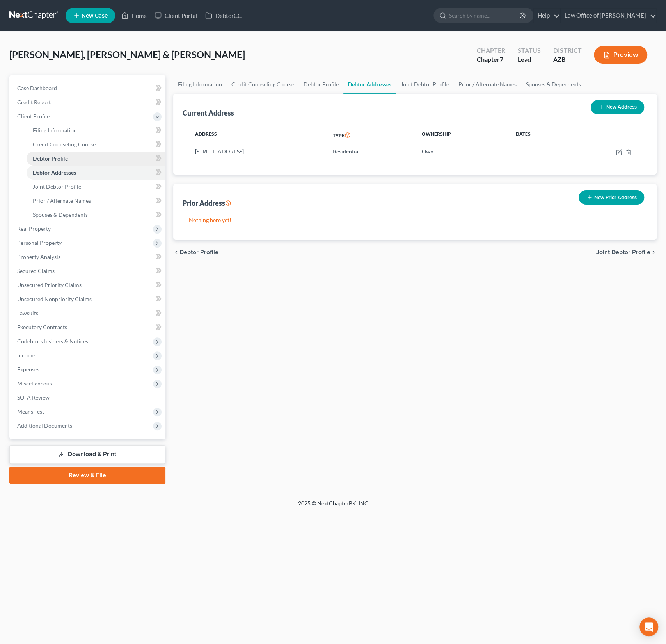
click at [65, 160] on span "Debtor Profile" at bounding box center [50, 158] width 35 height 7
select select "1"
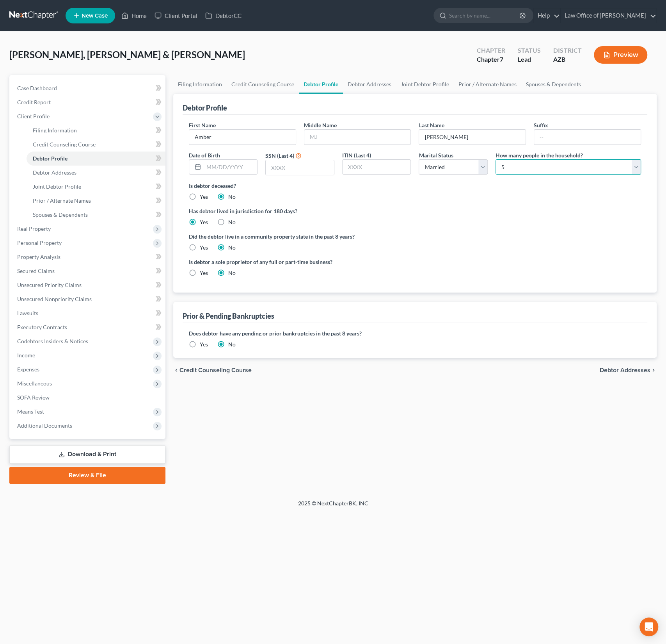
click at [554, 164] on select "Select 1 2 3 4 5 6 7 8 9 10 11 12 13 14 15 16 17 18 19 20" at bounding box center [569, 167] width 146 height 16
select select "3"
click at [496, 159] on select "Select 1 2 3 4 5 6 7 8 9 10 11 12 13 14 15 16 17 18 19 20" at bounding box center [569, 167] width 146 height 16
click at [503, 216] on div "Has debtor lived in jurisdiction for 180 days? Yes No Debtor must reside in jur…" at bounding box center [415, 216] width 452 height 19
click at [58, 171] on span "Debtor Addresses" at bounding box center [55, 172] width 44 height 7
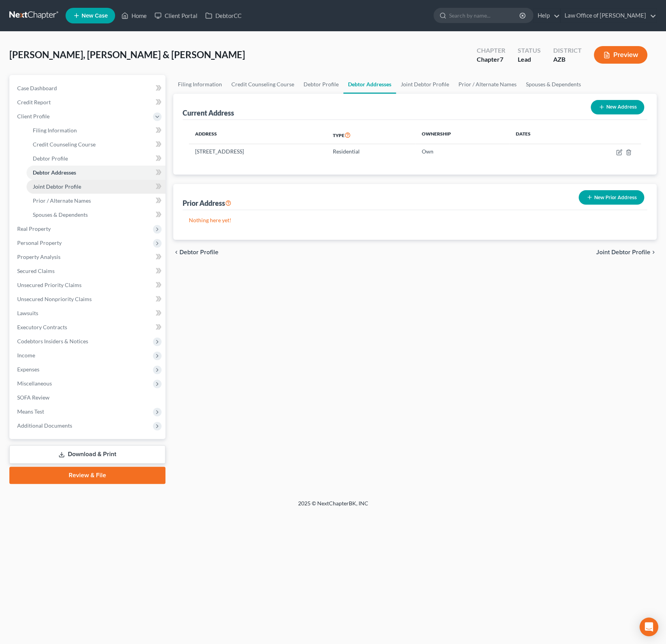
click at [58, 182] on link "Joint Debtor Profile" at bounding box center [96, 187] width 139 height 14
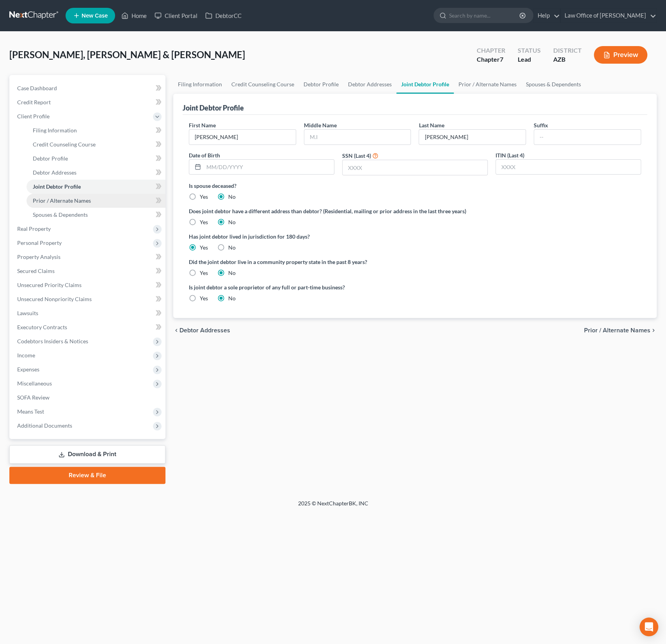
click at [59, 202] on span "Prior / Alternate Names" at bounding box center [62, 200] width 58 height 7
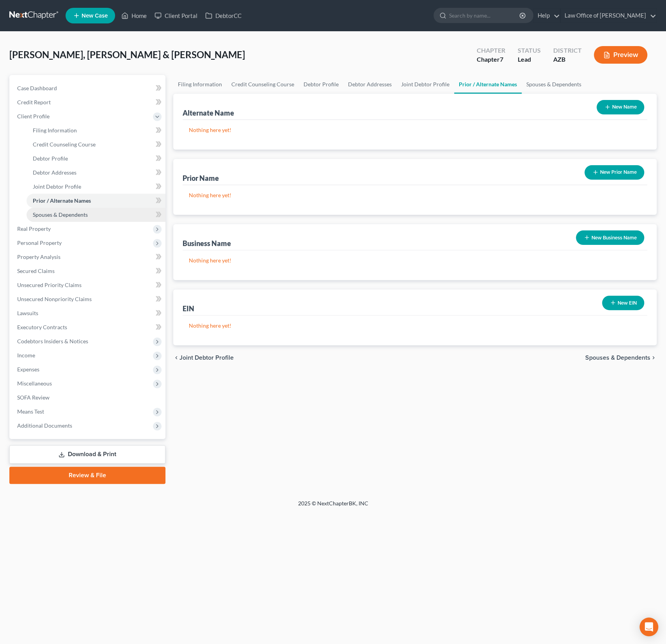
click at [59, 212] on span "Spouses & Dependents" at bounding box center [60, 214] width 55 height 7
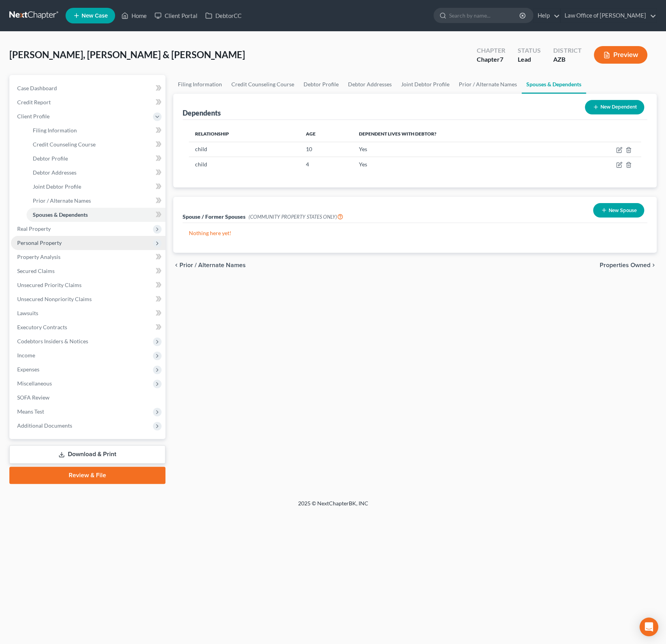
click at [57, 238] on span "Personal Property" at bounding box center [88, 243] width 155 height 14
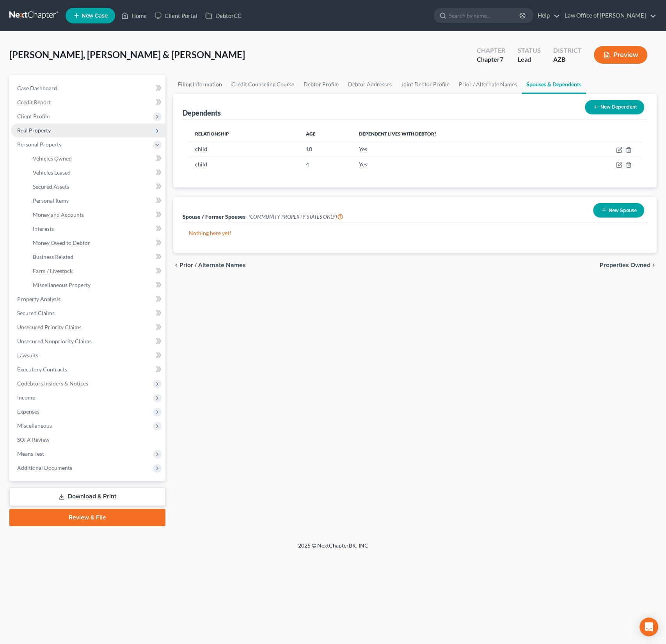
click at [41, 133] on span "Real Property" at bounding box center [34, 130] width 34 height 7
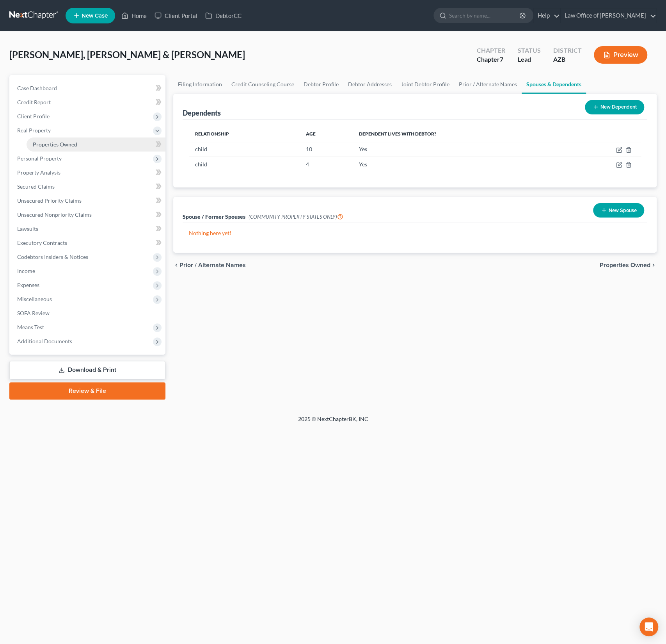
click at [47, 142] on span "Properties Owned" at bounding box center [55, 144] width 44 height 7
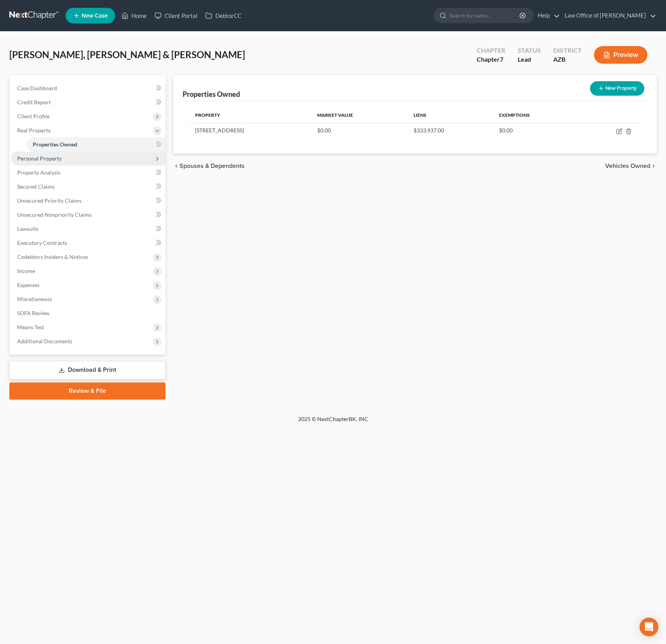
click at [47, 157] on span "Personal Property" at bounding box center [39, 158] width 44 height 7
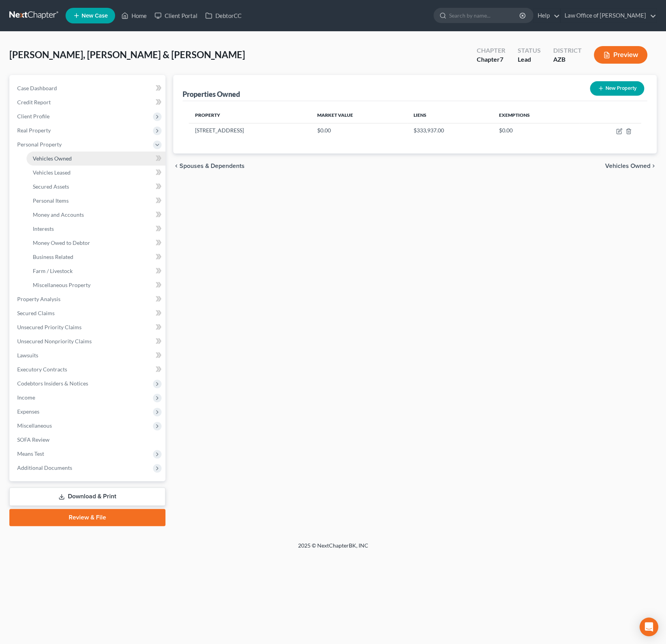
click at [57, 157] on span "Vehicles Owned" at bounding box center [52, 158] width 39 height 7
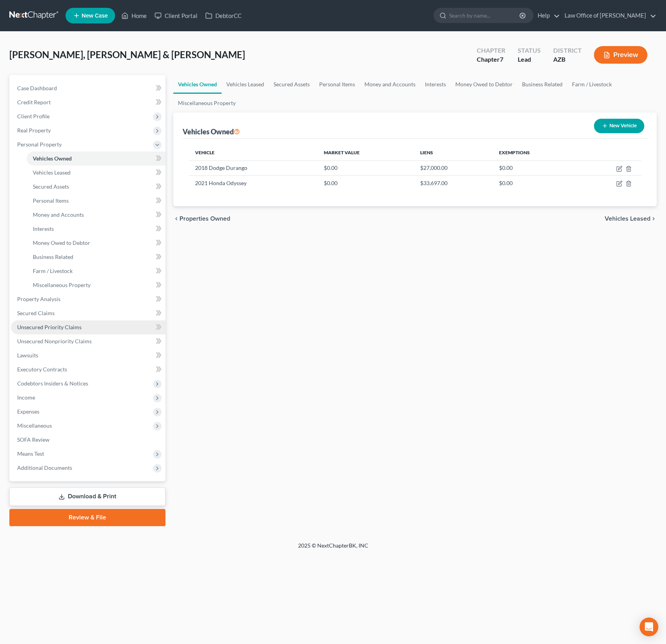
click at [59, 331] on link "Unsecured Priority Claims" at bounding box center [88, 327] width 155 height 14
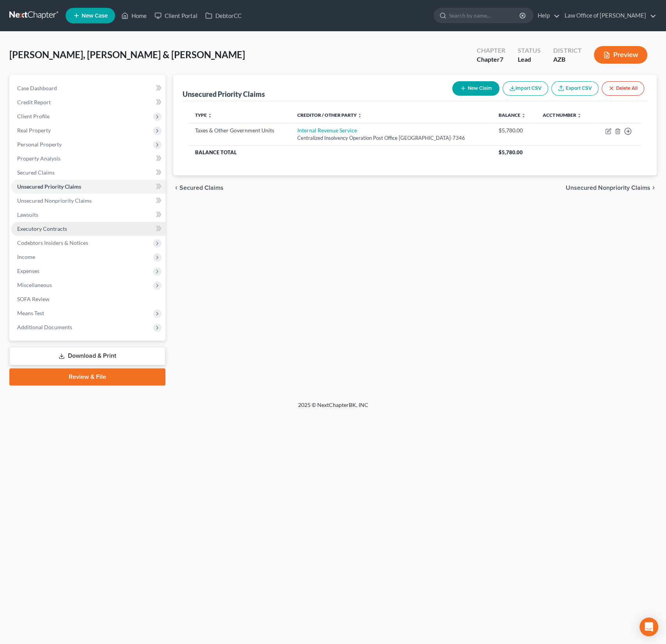
click at [56, 229] on span "Executory Contracts" at bounding box center [42, 228] width 50 height 7
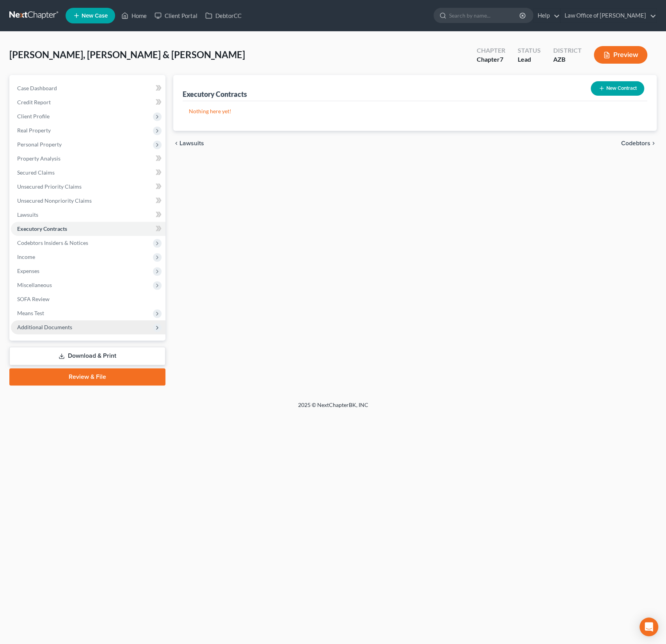
click at [45, 324] on span "Additional Documents" at bounding box center [44, 327] width 55 height 7
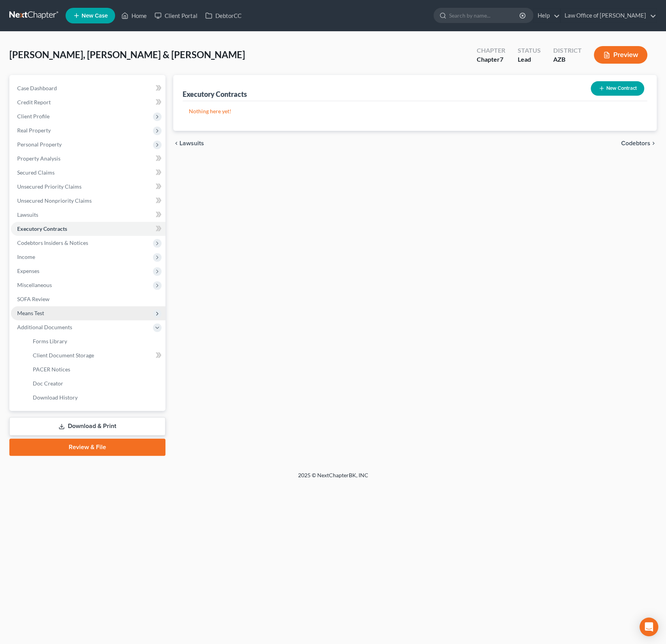
click at [43, 310] on span "Means Test" at bounding box center [30, 313] width 27 height 7
click at [48, 331] on link "Exemption from Presumption" at bounding box center [96, 327] width 139 height 14
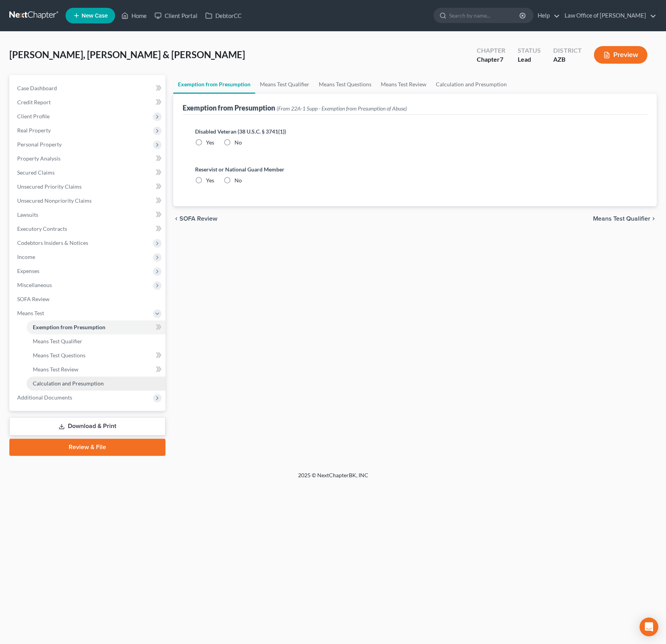
click at [64, 389] on link "Calculation and Presumption" at bounding box center [96, 383] width 139 height 14
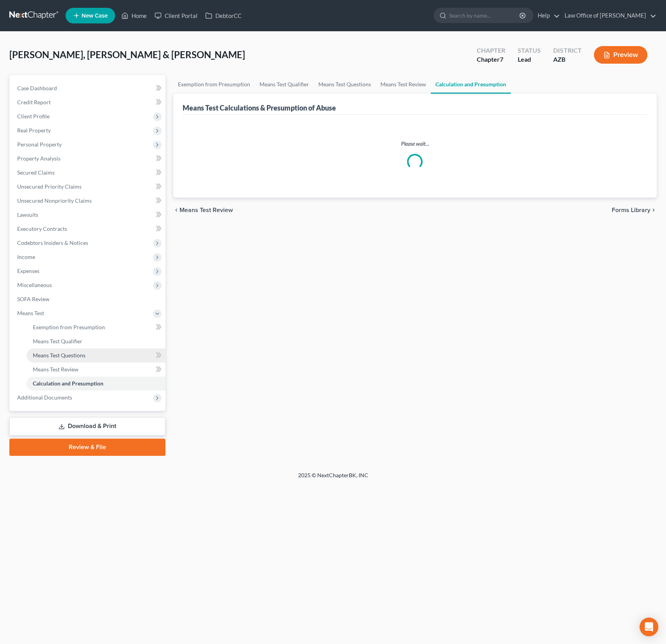
click at [72, 355] on span "Means Test Questions" at bounding box center [59, 355] width 53 height 7
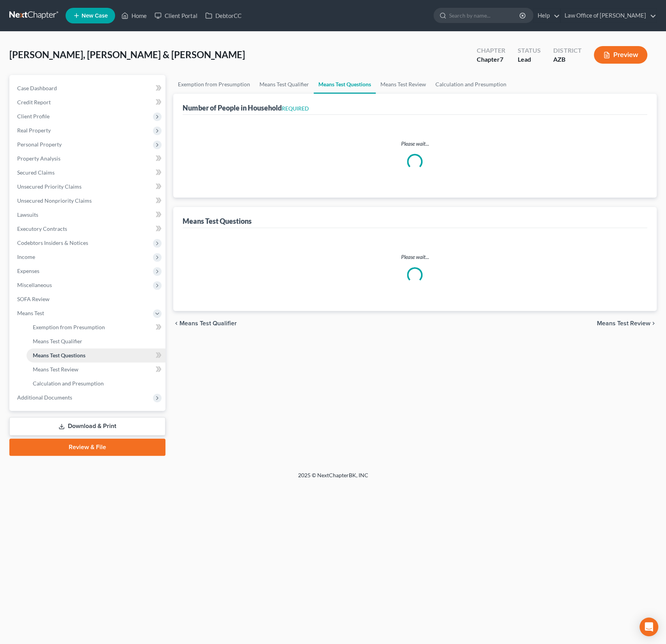
select select "0"
select select "60"
select select "1"
select select "60"
select select "1"
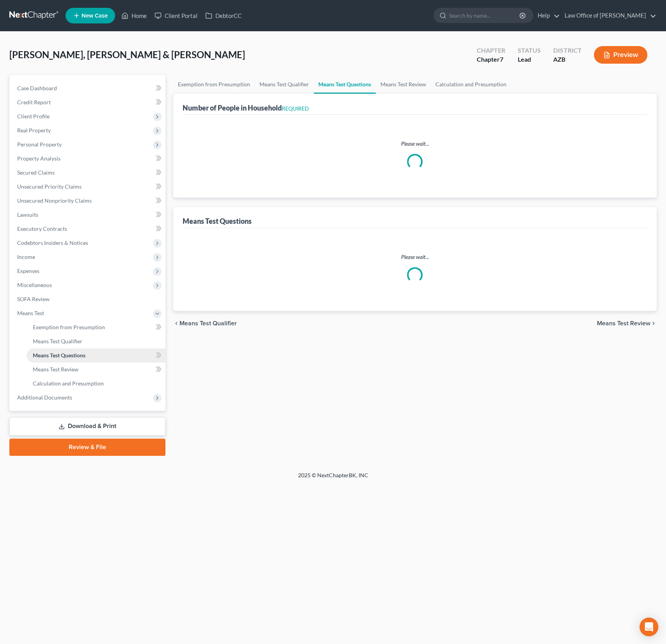
select select "60"
select select "2"
select select "5"
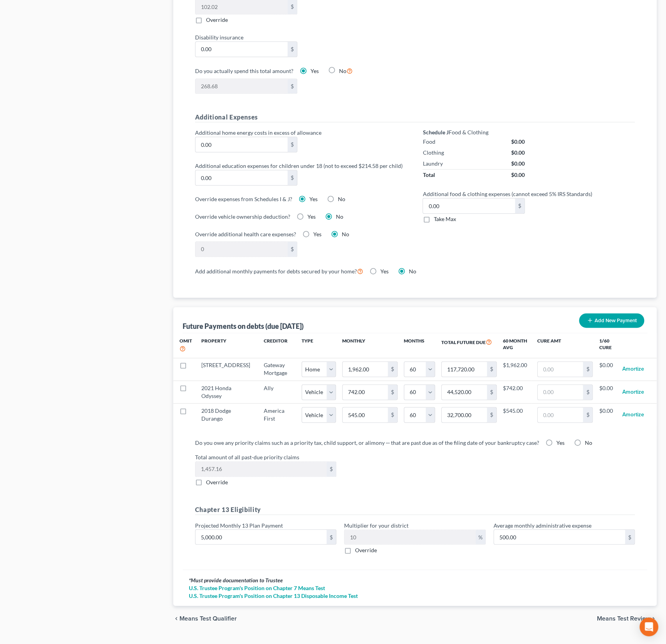
scroll to position [475, 0]
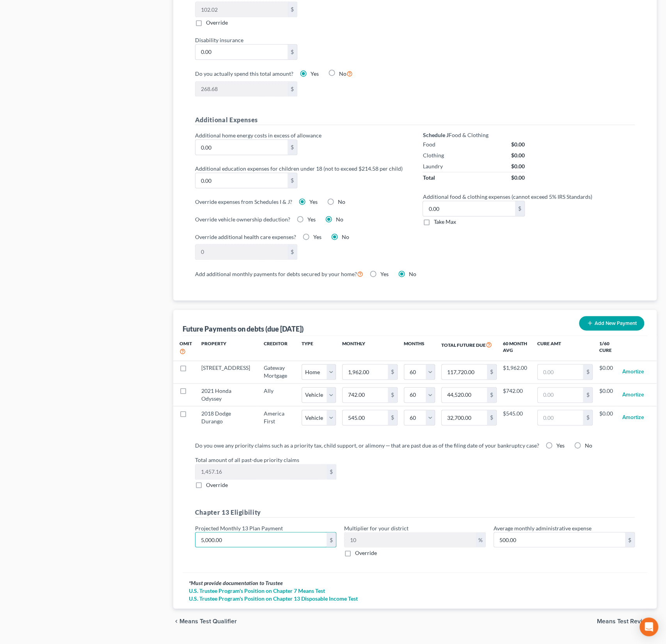
drag, startPoint x: 243, startPoint y: 529, endPoint x: 238, endPoint y: 544, distance: 16.2
click at [238, 544] on div "Projected Monthly 13 Plan Payment 5,000.00 $" at bounding box center [265, 539] width 149 height 33
type input "5"
type input "0.50"
type input "50"
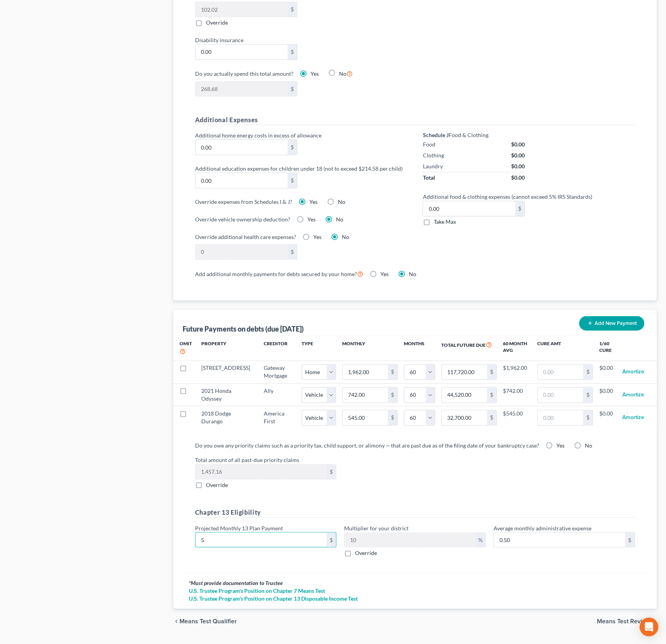
type input "5.00"
type input "500"
type input "50.00"
type input "500"
click at [215, 559] on div "Do you owe any priority claims such as a priority tax, child support, or alimon…" at bounding box center [415, 503] width 465 height 137
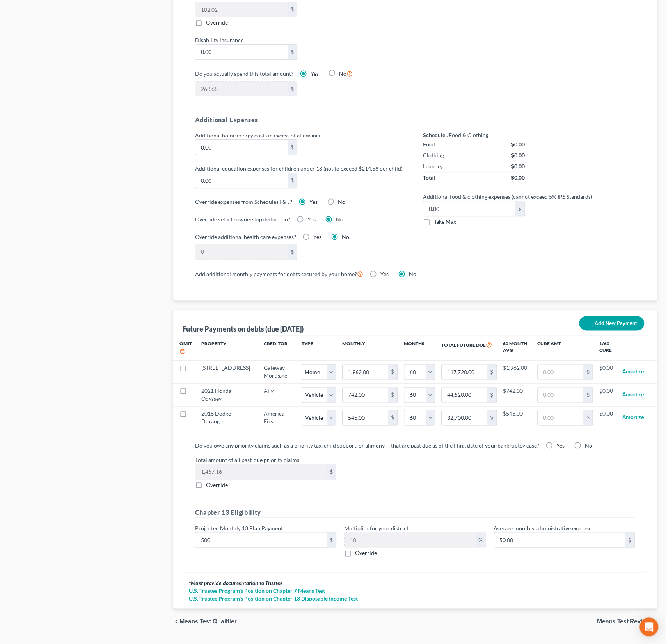
click at [220, 542] on div "Projected Monthly 13 Plan Payment 500 $" at bounding box center [265, 539] width 149 height 33
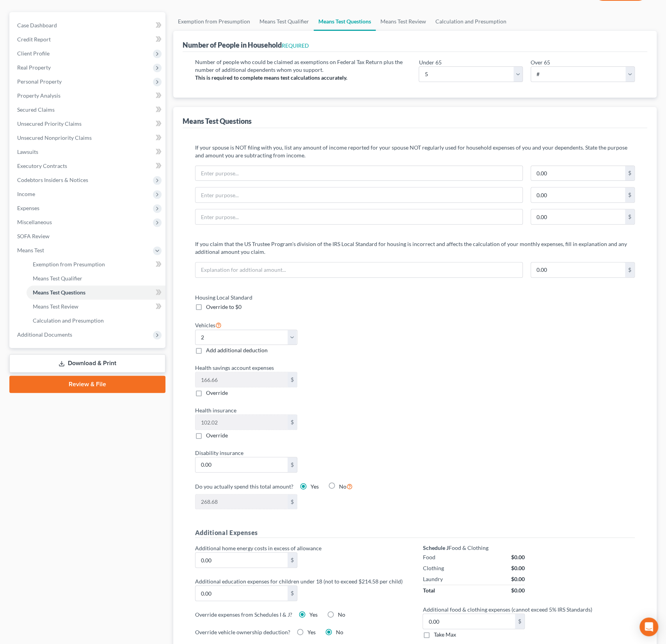
scroll to position [0, 0]
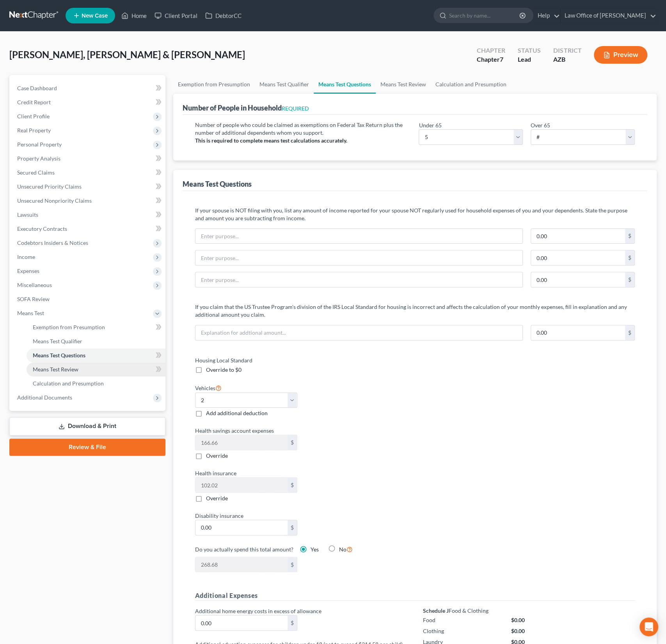
click at [58, 367] on span "Means Test Review" at bounding box center [56, 369] width 46 height 7
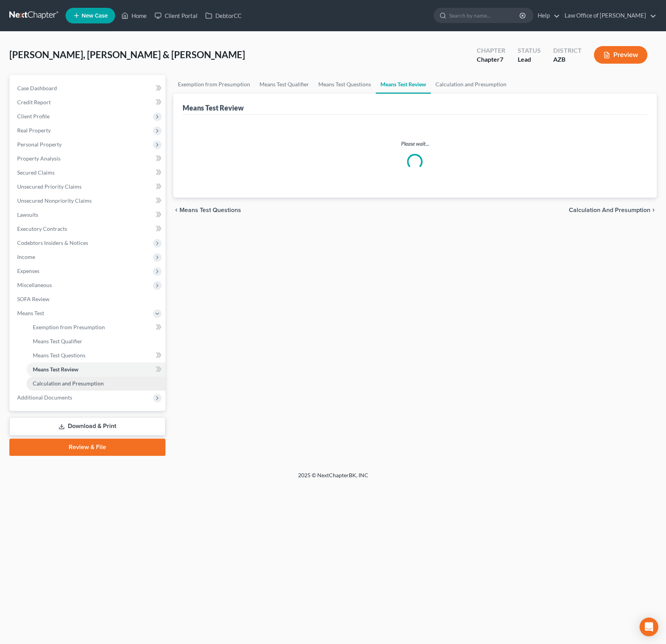
click at [68, 384] on span "Calculation and Presumption" at bounding box center [68, 383] width 71 height 7
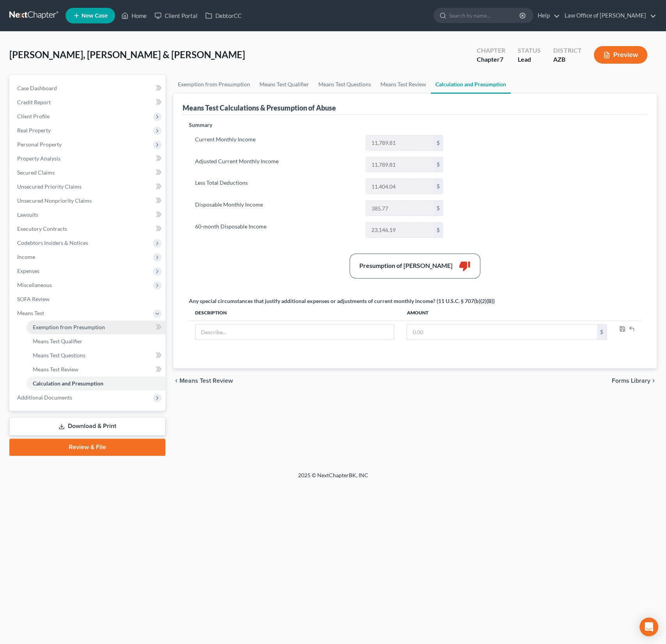
click at [77, 324] on span "Exemption from Presumption" at bounding box center [69, 327] width 72 height 7
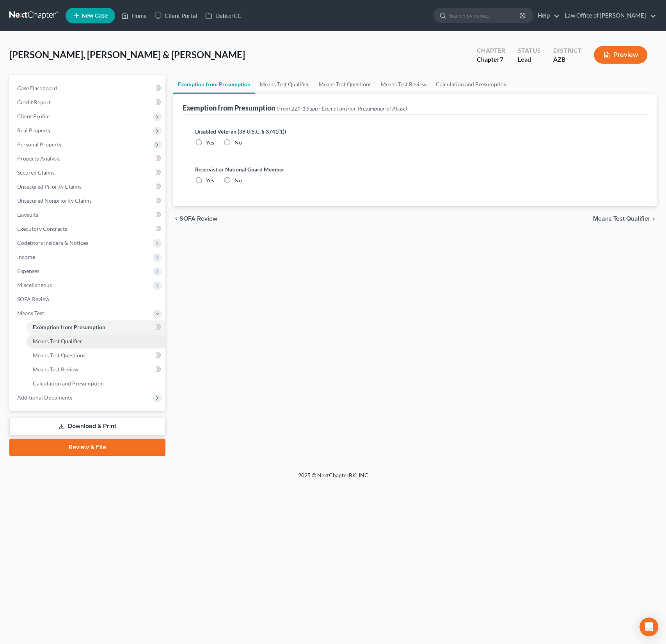
click at [68, 341] on span "Means Test Qualifier" at bounding box center [58, 341] width 50 height 7
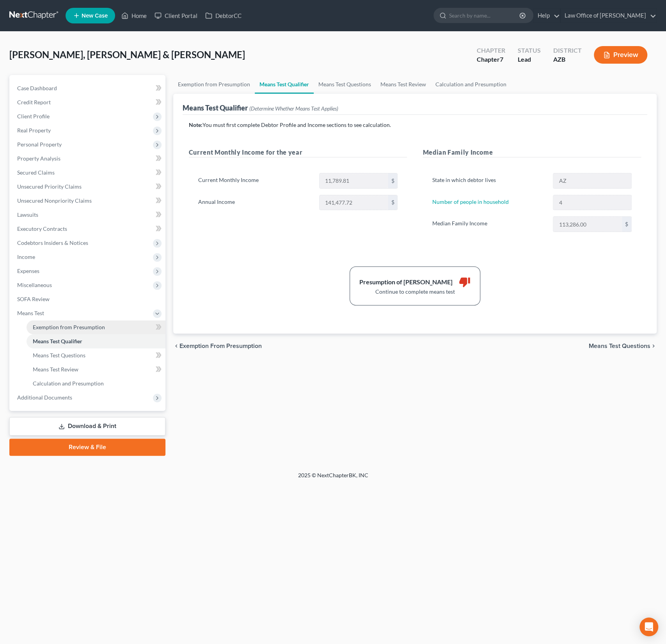
click at [76, 328] on span "Exemption from Presumption" at bounding box center [69, 327] width 72 height 7
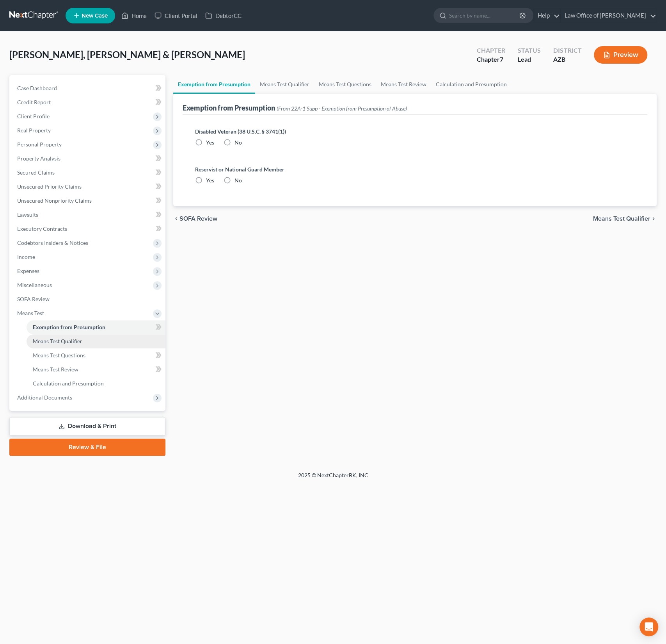
click at [75, 341] on span "Means Test Qualifier" at bounding box center [58, 341] width 50 height 7
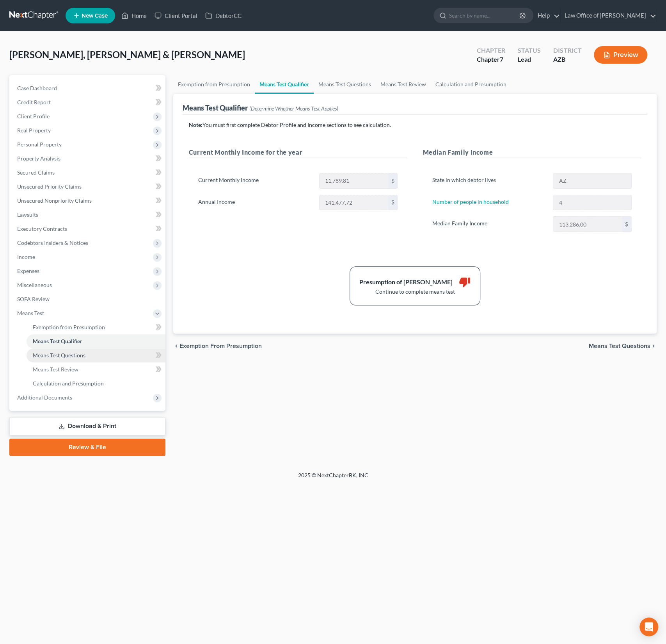
click at [76, 358] on span "Means Test Questions" at bounding box center [59, 355] width 53 height 7
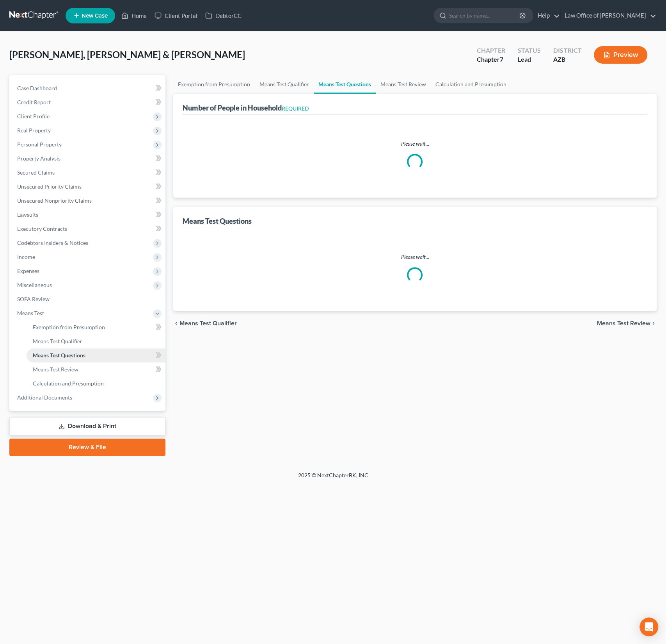
select select "0"
select select "60"
select select "1"
select select "60"
select select "1"
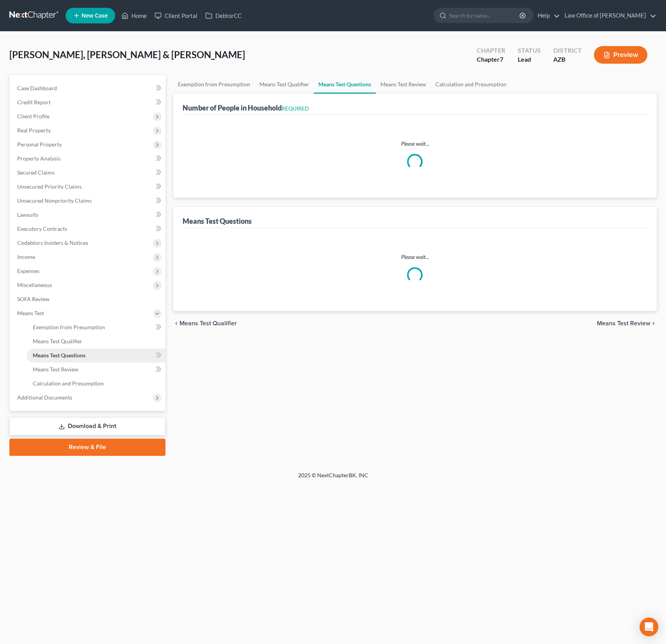
select select "60"
select select "5"
select select "2"
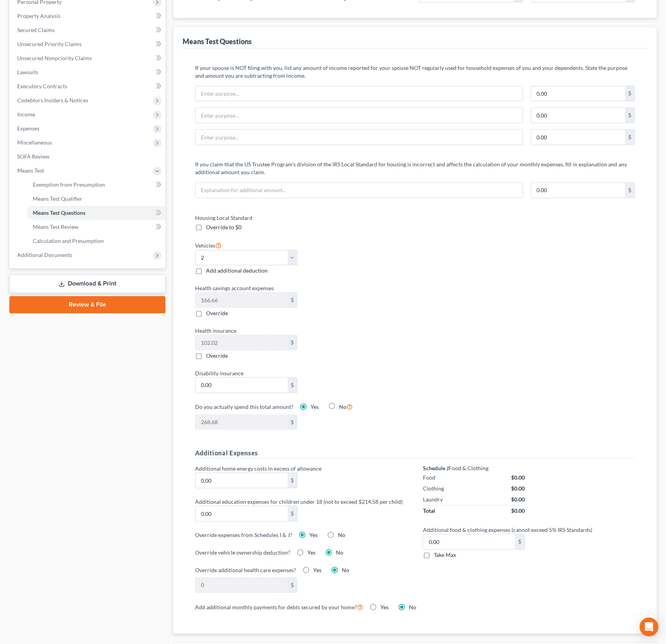
scroll to position [265, 0]
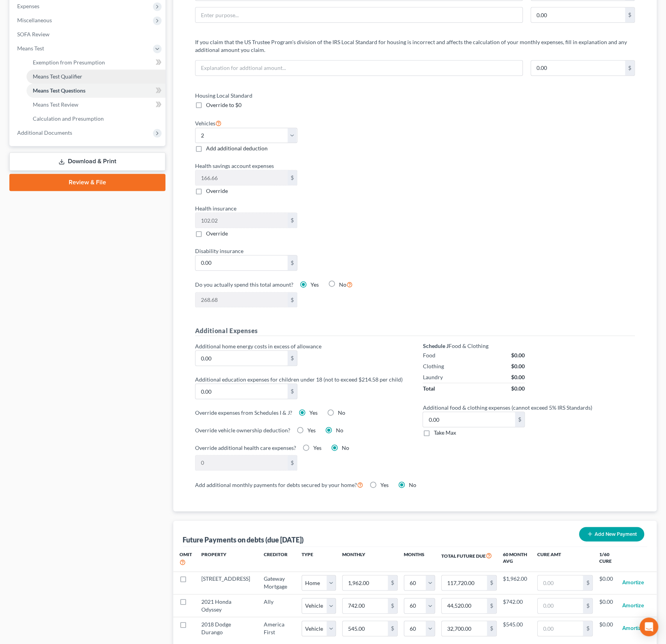
click at [53, 76] on span "Means Test Qualifier" at bounding box center [58, 76] width 50 height 7
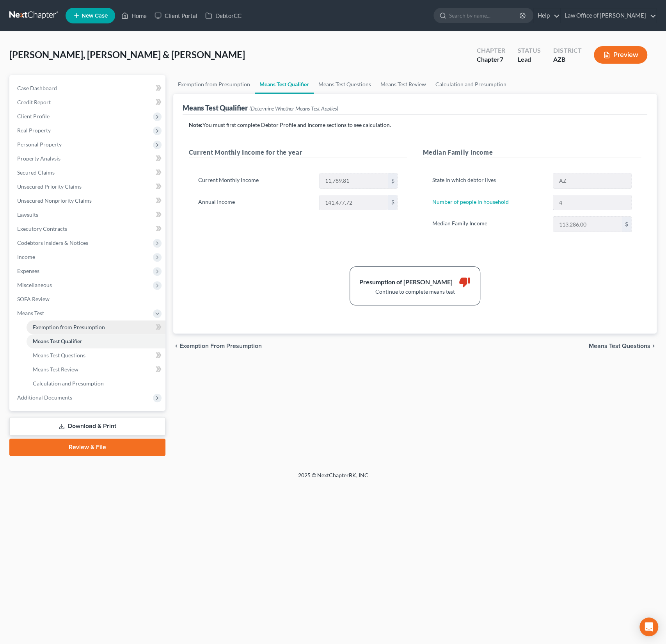
click at [64, 331] on link "Exemption from Presumption" at bounding box center [96, 327] width 139 height 14
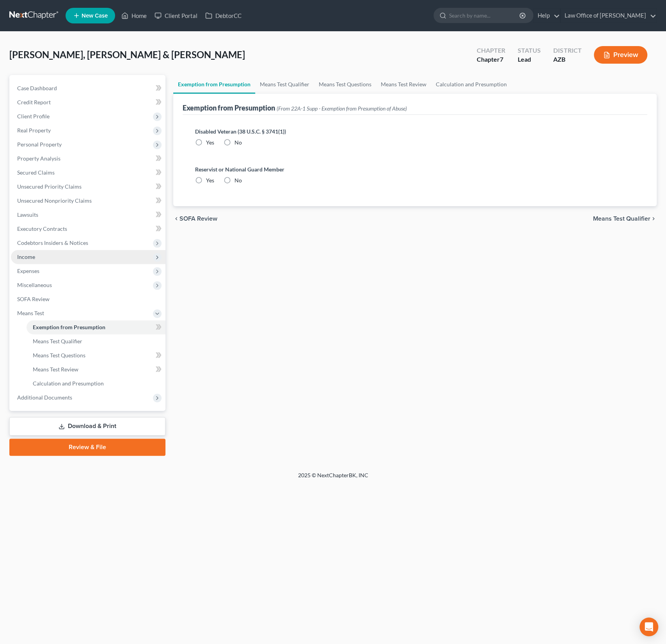
click at [37, 260] on span "Income" at bounding box center [88, 257] width 155 height 14
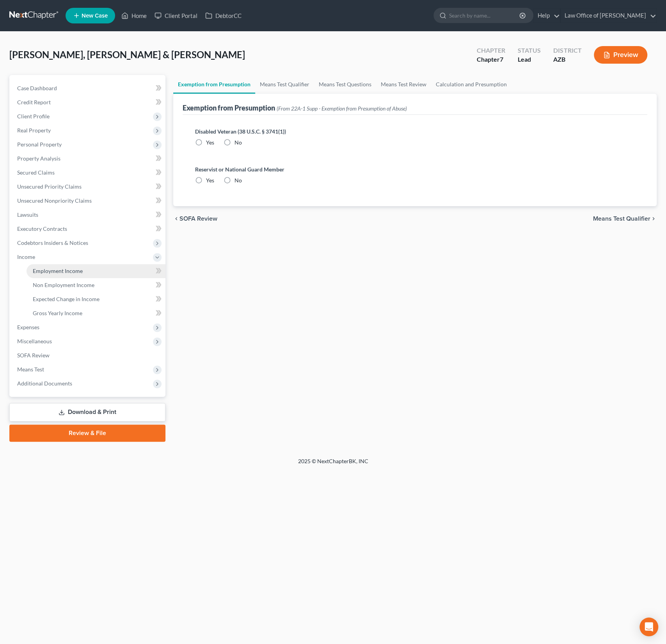
click at [49, 271] on span "Employment Income" at bounding box center [58, 270] width 50 height 7
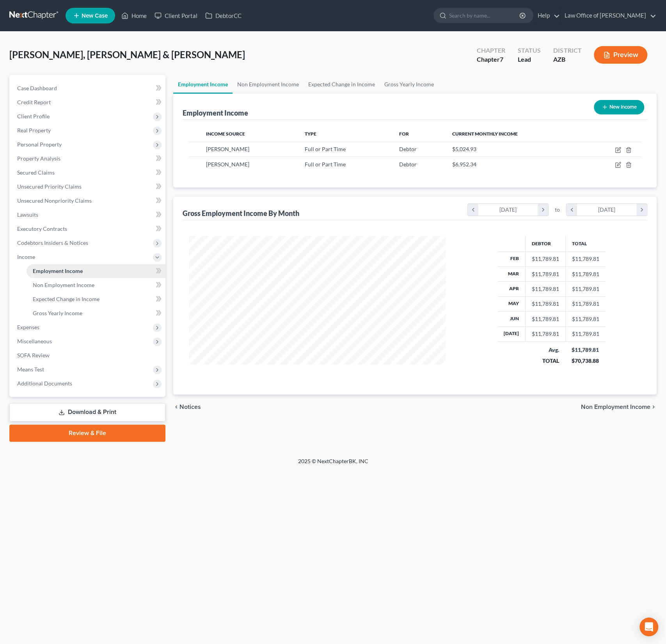
scroll to position [139, 273]
click at [50, 284] on span "Non Employment Income" at bounding box center [64, 284] width 62 height 7
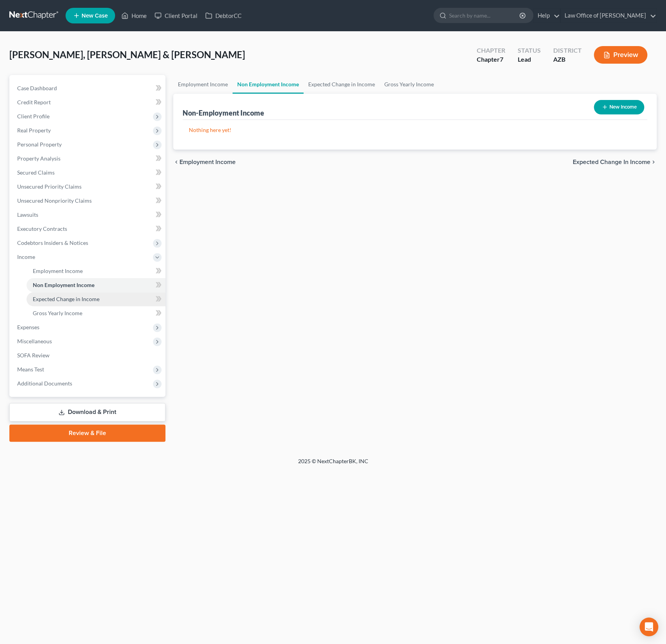
click at [50, 294] on link "Expected Change in Income" at bounding box center [96, 299] width 139 height 14
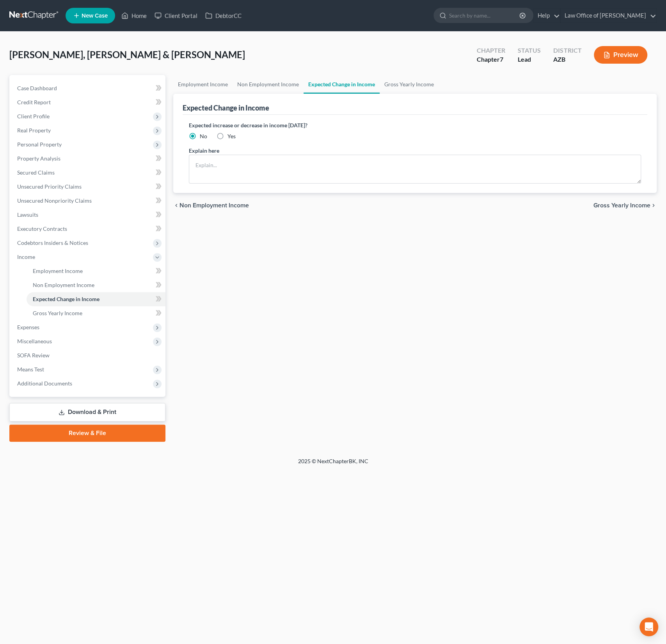
click at [50, 306] on li "Gross Yearly Income" at bounding box center [96, 313] width 139 height 14
click at [41, 325] on span "Expenses" at bounding box center [88, 327] width 155 height 14
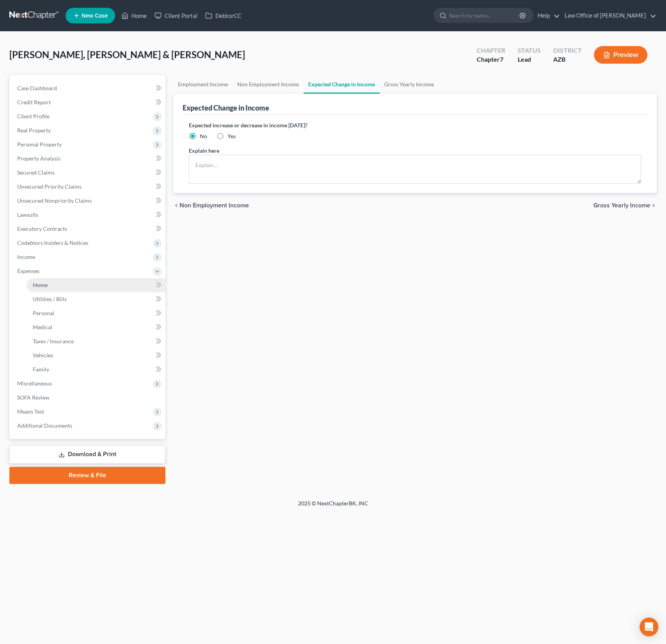
click at [57, 287] on link "Home" at bounding box center [96, 285] width 139 height 14
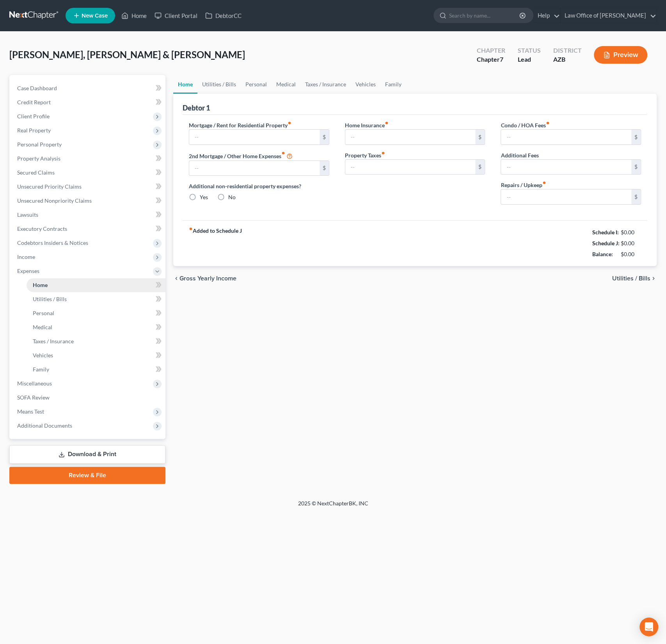
type input "0.00"
radio input "true"
type input "0.00"
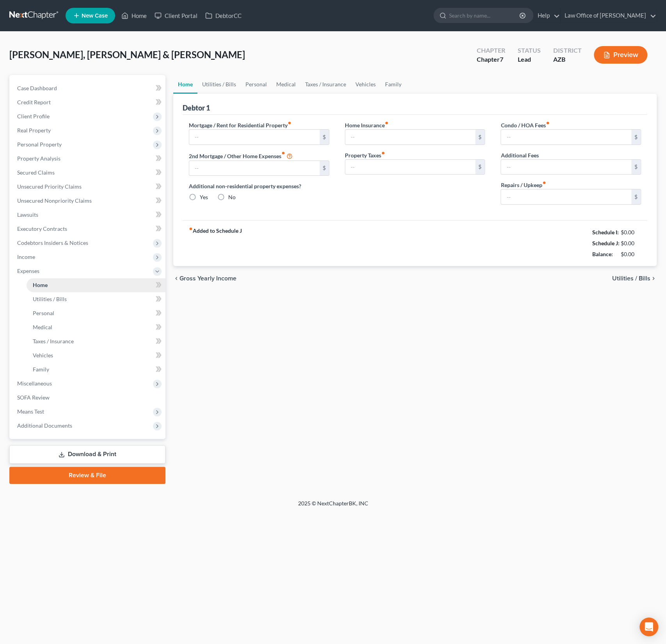
type input "0.00"
click at [56, 297] on span "Utilities / Bills" at bounding box center [50, 298] width 34 height 7
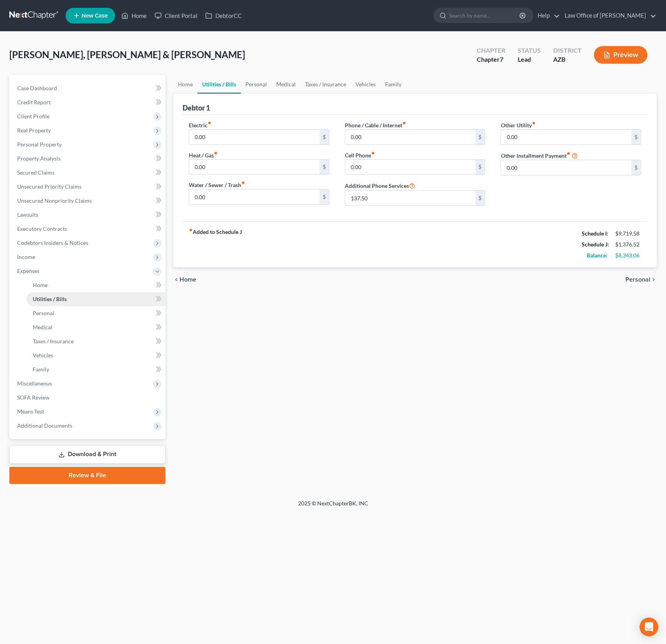
click at [42, 303] on link "Utilities / Bills" at bounding box center [96, 299] width 139 height 14
click at [41, 312] on span "Personal" at bounding box center [43, 313] width 21 height 7
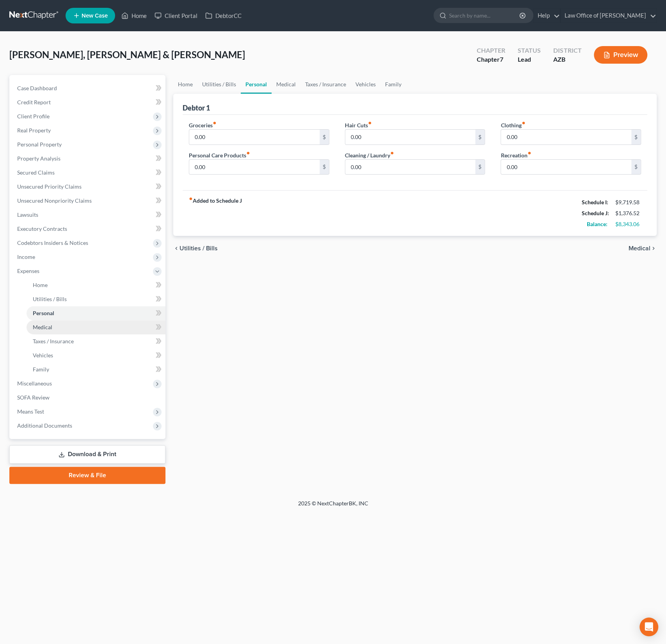
click at [46, 330] on link "Medical" at bounding box center [96, 327] width 139 height 14
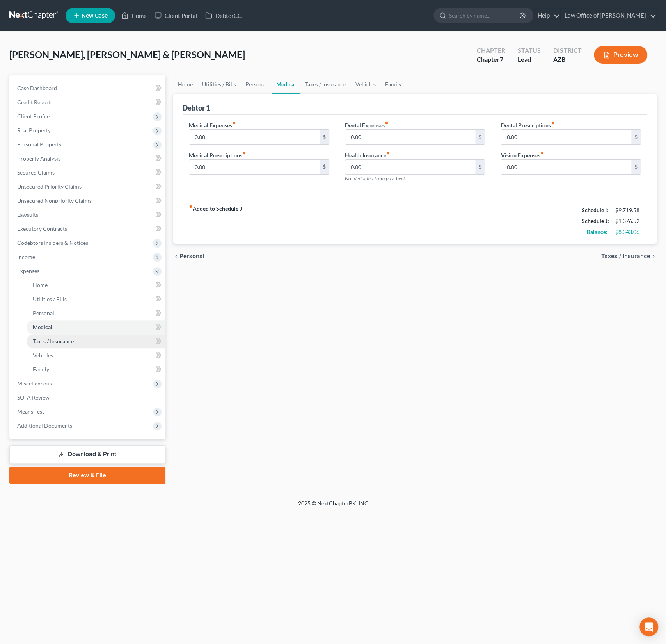
click at [53, 340] on span "Taxes / Insurance" at bounding box center [53, 341] width 41 height 7
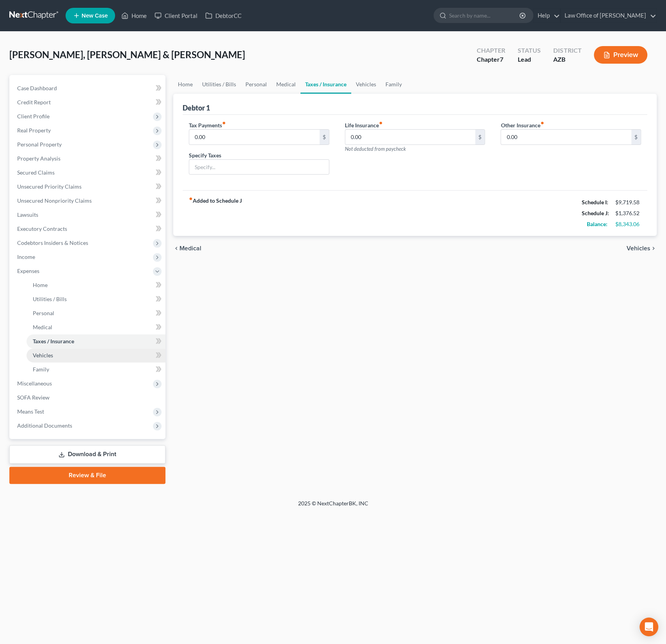
click at [53, 348] on link "Vehicles" at bounding box center [96, 355] width 139 height 14
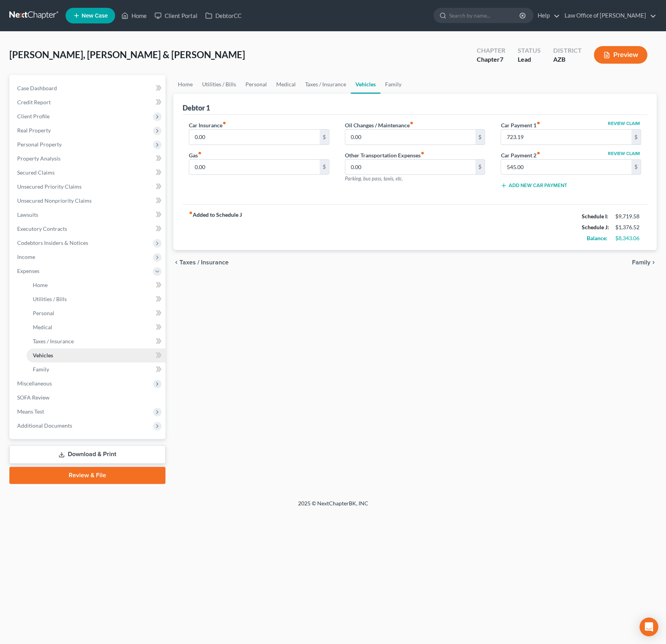
click at [47, 360] on link "Vehicles" at bounding box center [96, 355] width 139 height 14
click at [46, 370] on span "Family" at bounding box center [41, 369] width 16 height 7
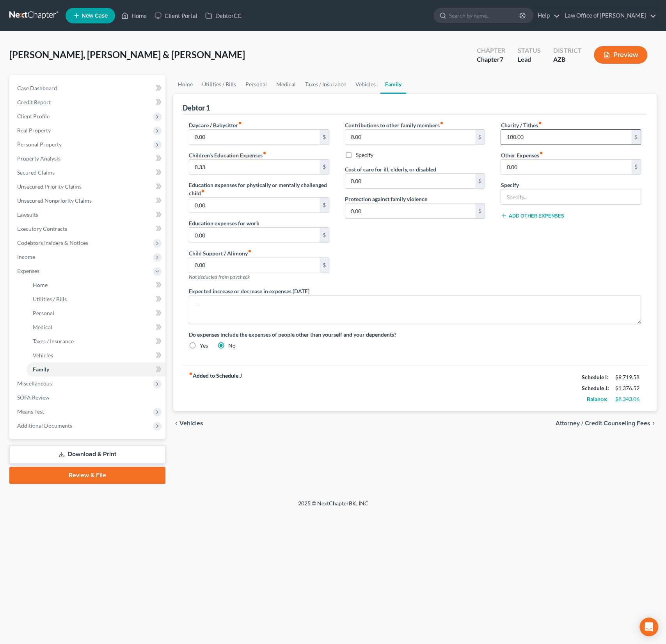
click at [552, 143] on input "100.00" at bounding box center [566, 137] width 130 height 15
click at [545, 139] on input "100.00" at bounding box center [566, 137] width 130 height 15
drag, startPoint x: 557, startPoint y: 140, endPoint x: 511, endPoint y: 128, distance: 47.8
click at [511, 129] on div "100.00 $" at bounding box center [571, 137] width 141 height 16
click at [588, 288] on div "Expected increase or decrease in expenses within one year" at bounding box center [415, 305] width 468 height 37
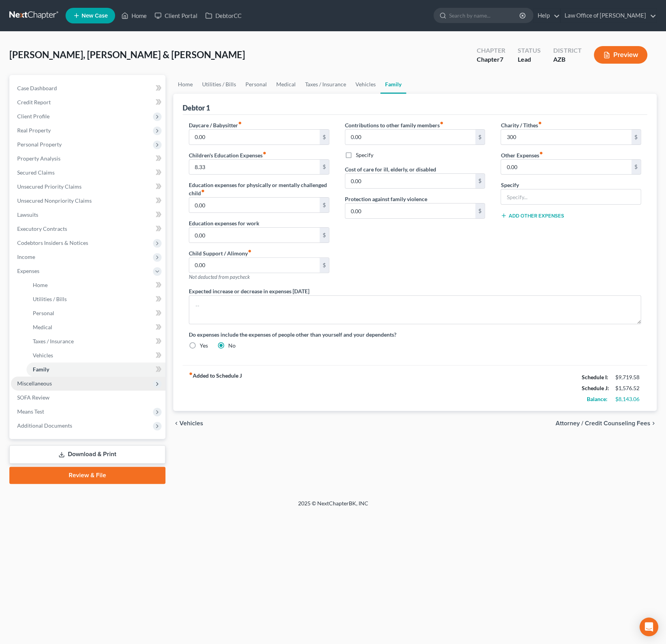
click at [34, 386] on span "Miscellaneous" at bounding box center [88, 383] width 155 height 14
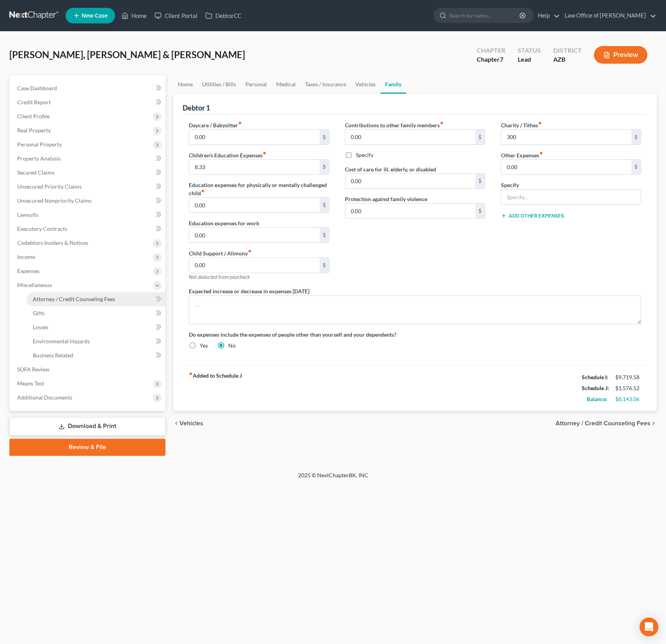
click at [57, 300] on span "Attorney / Credit Counseling Fees" at bounding box center [74, 298] width 82 height 7
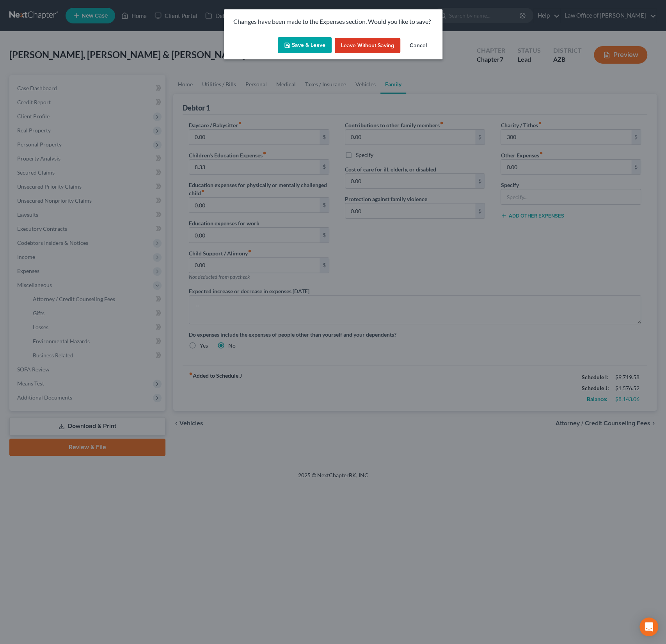
click at [296, 37] on button "Save & Leave" at bounding box center [305, 45] width 54 height 16
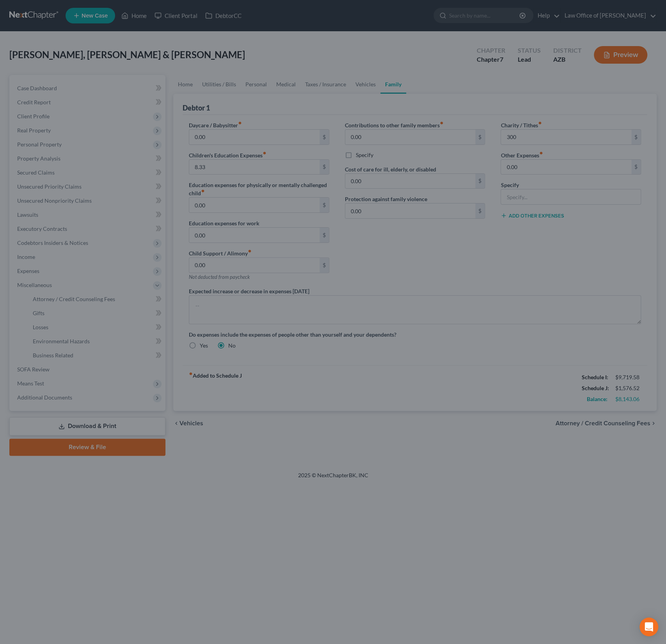
type input "300.00"
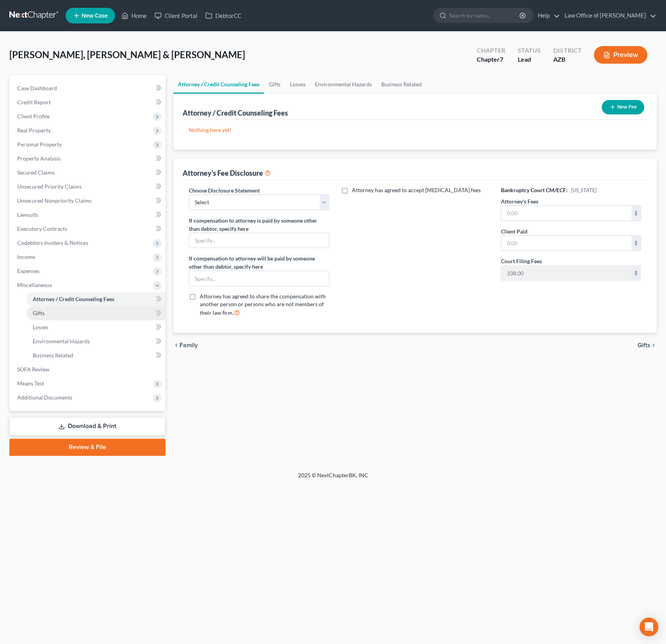
click at [39, 317] on link "Gifts" at bounding box center [96, 313] width 139 height 14
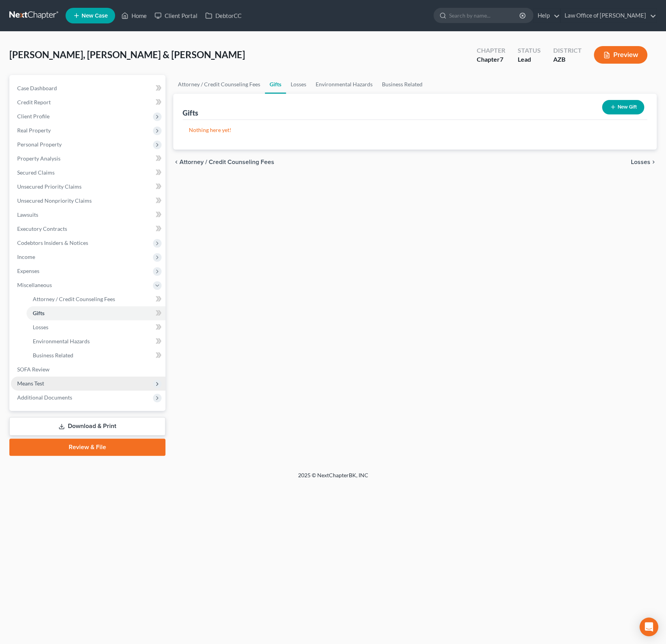
click at [43, 382] on span "Means Test" at bounding box center [30, 383] width 27 height 7
click at [52, 332] on link "Exemption from Presumption" at bounding box center [96, 327] width 139 height 14
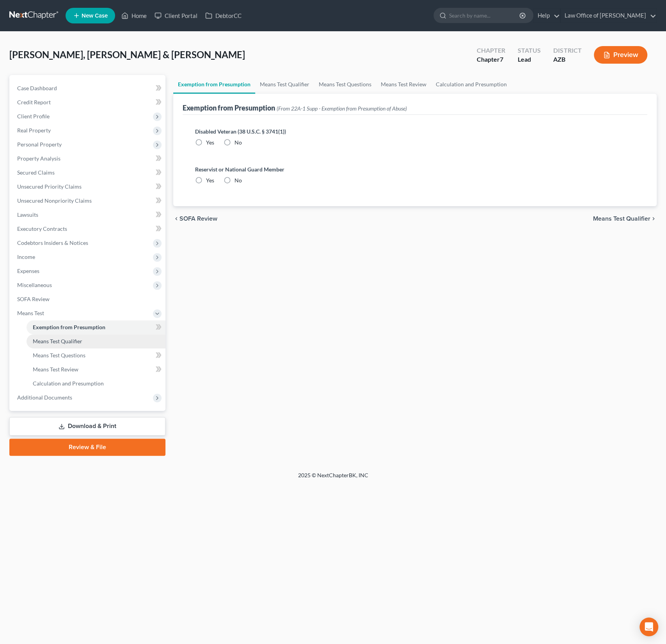
click at [55, 347] on link "Means Test Qualifier" at bounding box center [96, 341] width 139 height 14
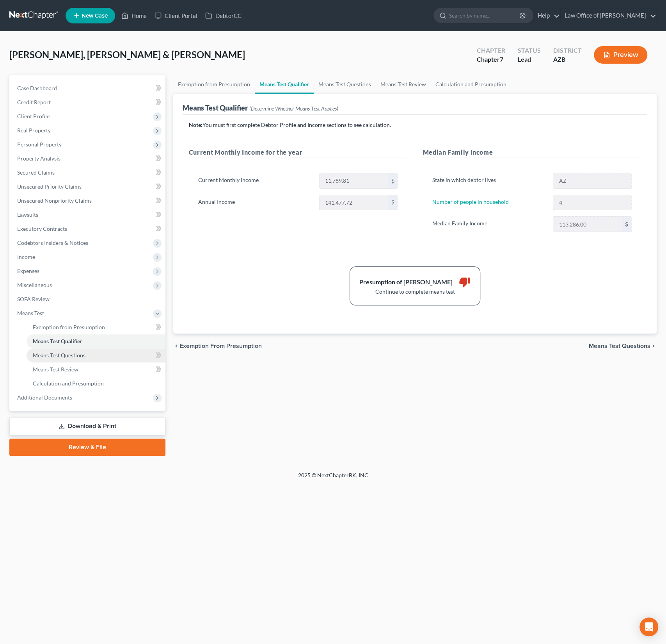
click at [57, 356] on span "Means Test Questions" at bounding box center [59, 355] width 53 height 7
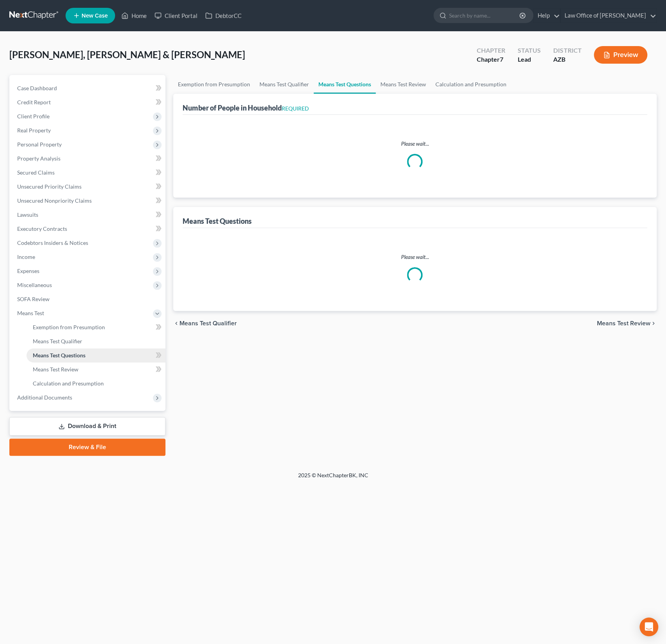
select select "0"
select select "60"
select select "1"
select select "60"
select select "1"
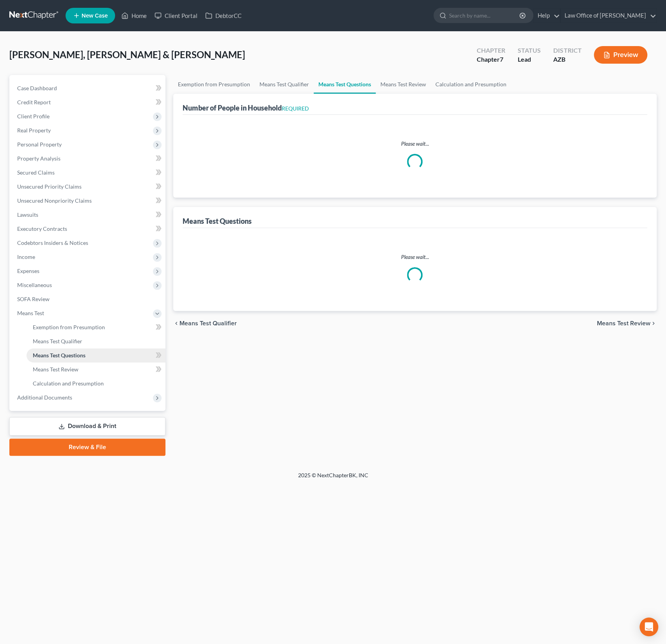
select select "60"
select select "5"
select select "2"
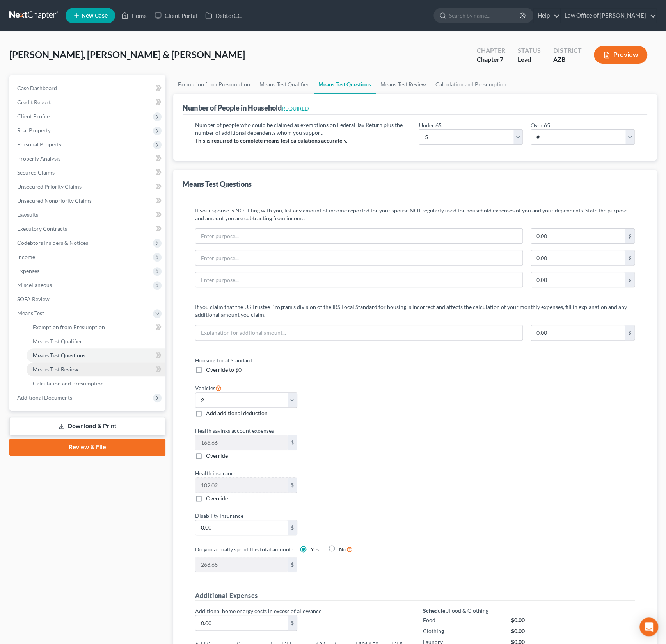
click at [59, 370] on span "Means Test Review" at bounding box center [56, 369] width 46 height 7
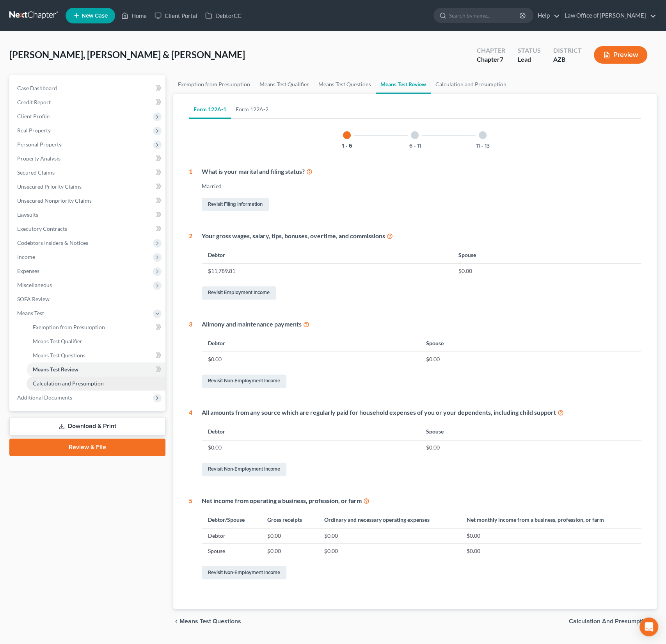
click at [59, 383] on span "Calculation and Presumption" at bounding box center [68, 383] width 71 height 7
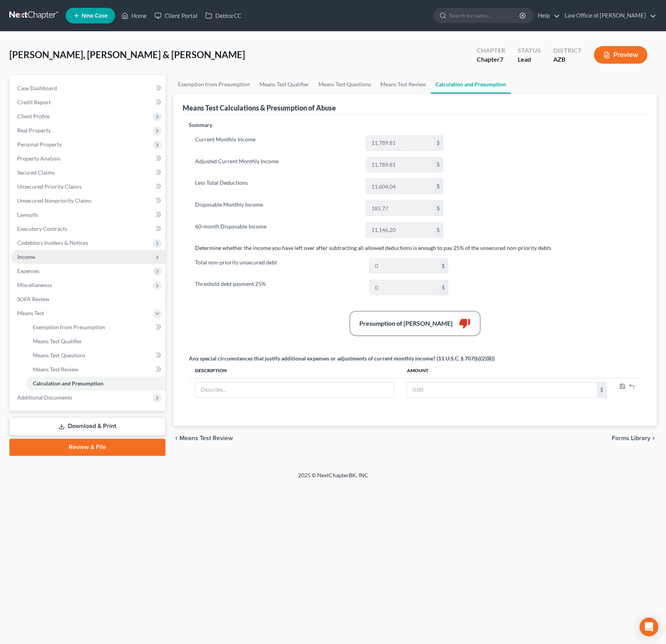
click at [40, 261] on span "Income" at bounding box center [88, 257] width 155 height 14
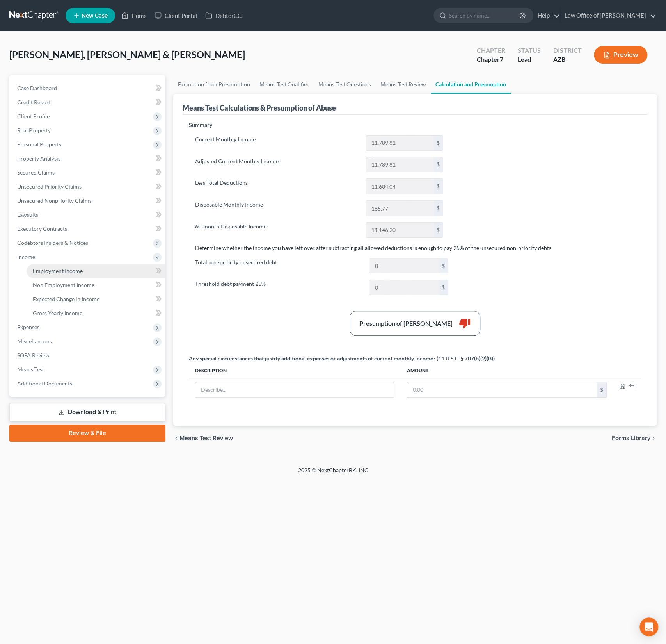
click at [48, 272] on span "Employment Income" at bounding box center [58, 270] width 50 height 7
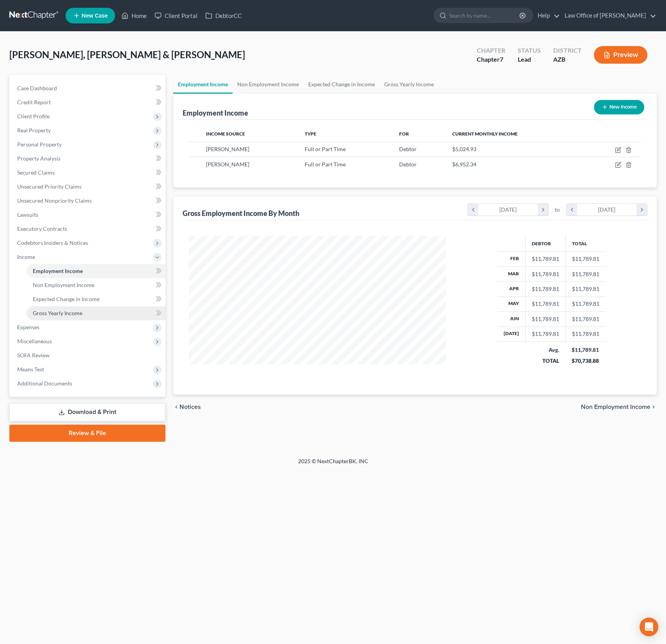
scroll to position [139, 273]
click at [42, 339] on span "Miscellaneous" at bounding box center [34, 341] width 35 height 7
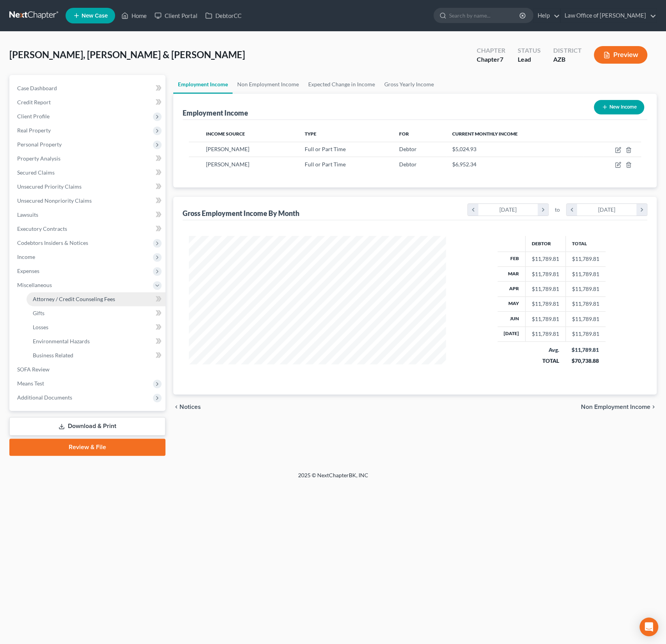
click at [49, 298] on span "Attorney / Credit Counseling Fees" at bounding box center [74, 298] width 82 height 7
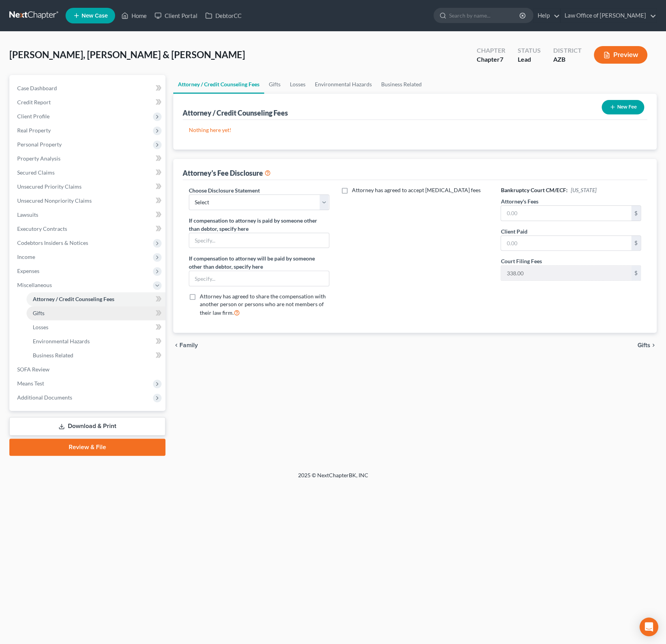
click at [45, 313] on link "Gifts" at bounding box center [96, 313] width 139 height 14
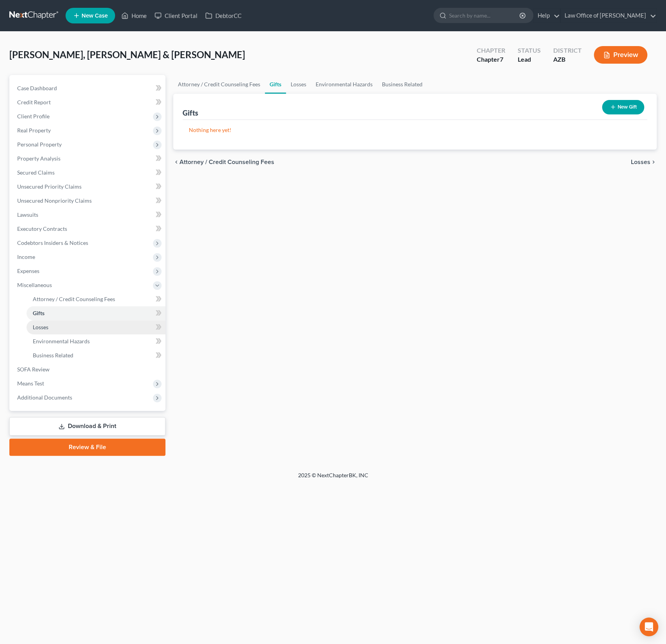
click at [45, 325] on span "Losses" at bounding box center [41, 327] width 16 height 7
click at [47, 343] on span "Environmental Hazards" at bounding box center [61, 341] width 57 height 7
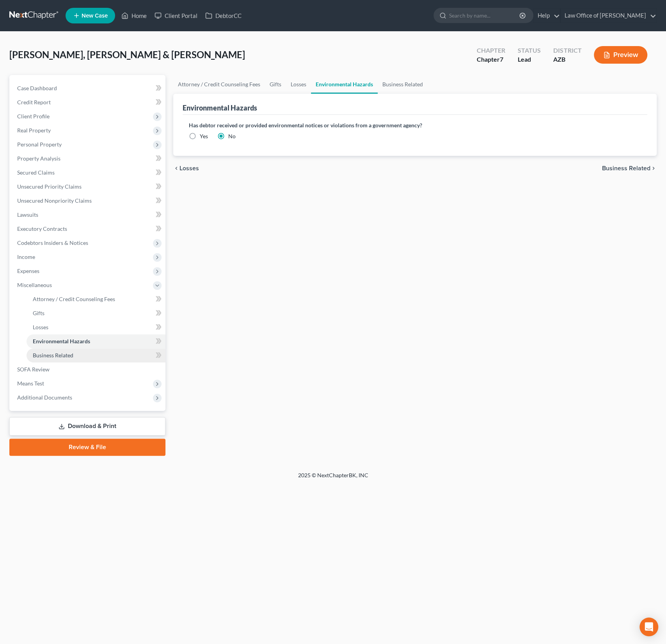
click at [52, 356] on span "Business Related" at bounding box center [53, 355] width 41 height 7
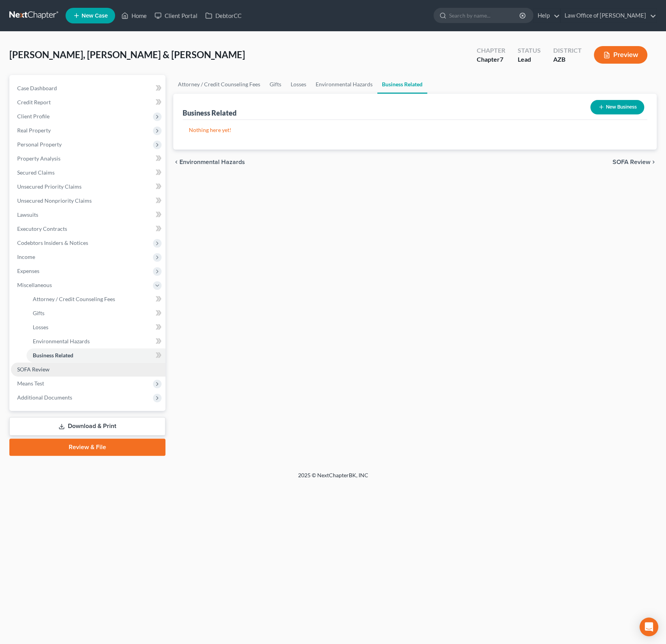
click at [48, 367] on span "SOFA Review" at bounding box center [33, 369] width 32 height 7
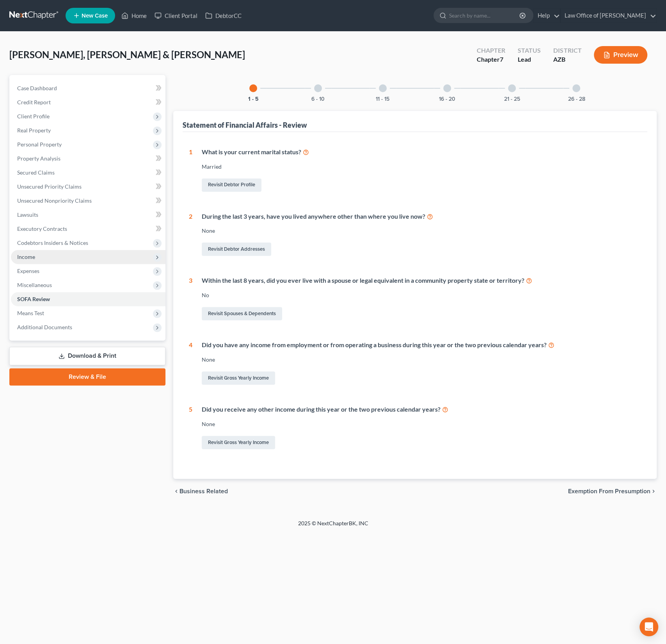
click at [38, 258] on span "Income" at bounding box center [88, 257] width 155 height 14
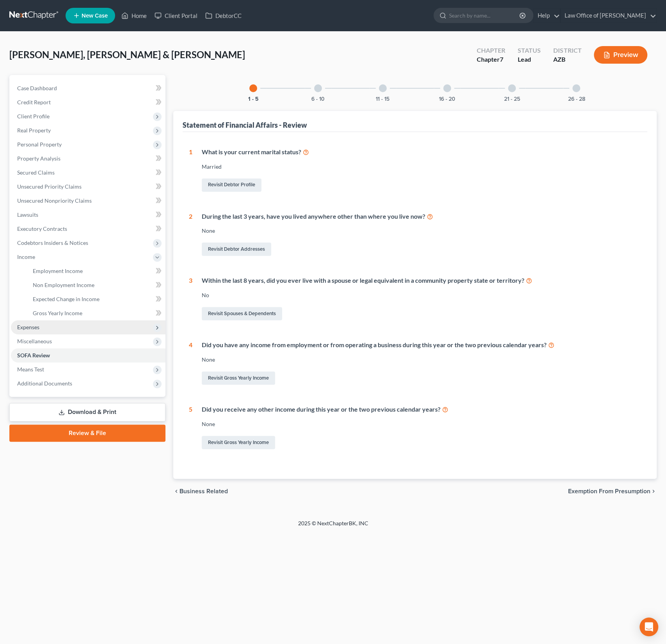
click at [41, 329] on span "Expenses" at bounding box center [88, 327] width 155 height 14
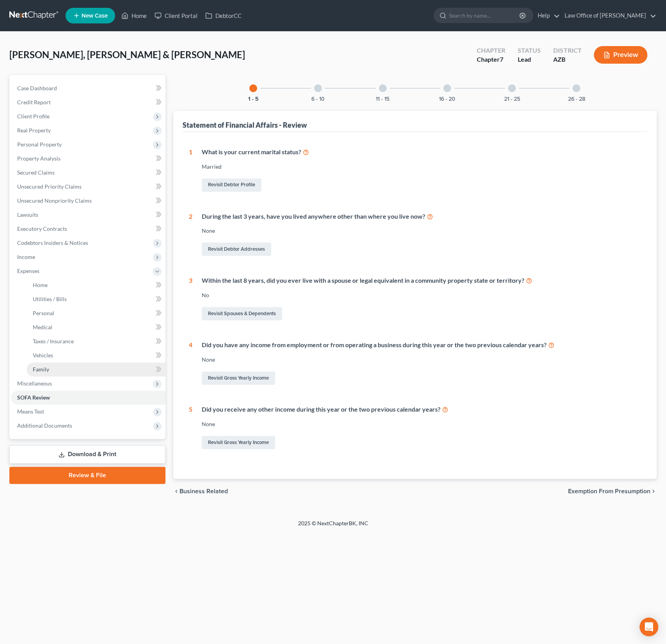
click at [46, 371] on span "Family" at bounding box center [41, 369] width 16 height 7
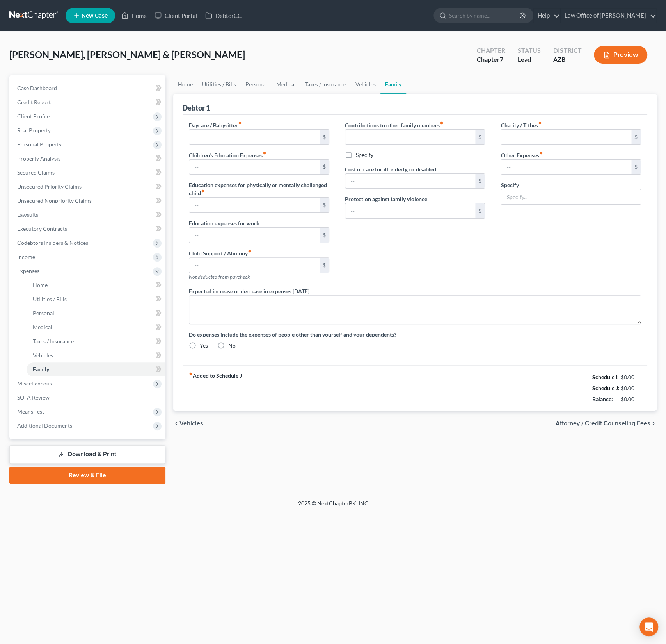
type input "0.00"
type input "8.33"
type input "0.00"
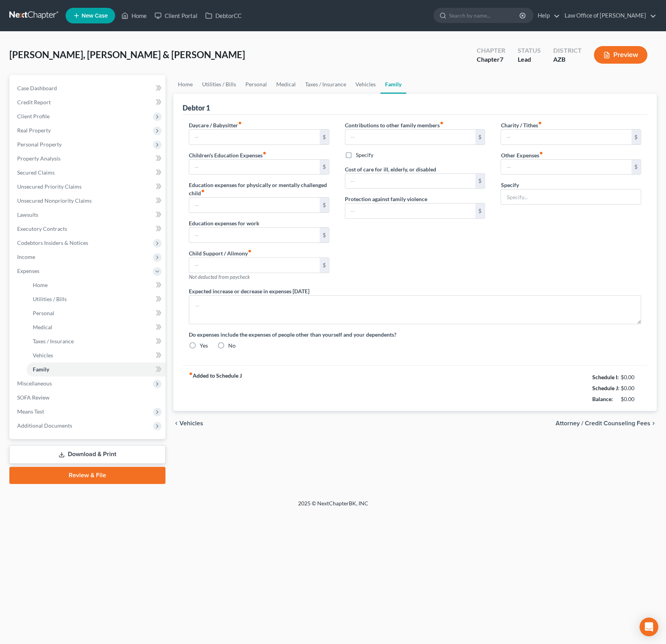
type input "0.00"
type input "300.00"
type input "0.00"
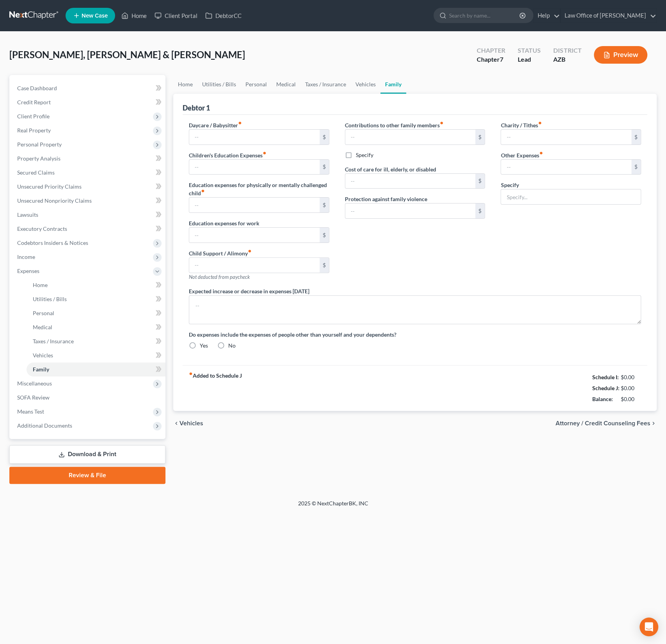
radio input "true"
drag, startPoint x: 546, startPoint y: 138, endPoint x: 493, endPoint y: 133, distance: 52.9
click at [493, 133] on div "Charity / Tithes fiber_manual_record 300.00 $ Other Expenses fiber_manual_recor…" at bounding box center [571, 204] width 156 height 166
drag, startPoint x: 534, startPoint y: 139, endPoint x: 503, endPoint y: 133, distance: 32.2
click at [503, 133] on input "300.00" at bounding box center [566, 137] width 130 height 15
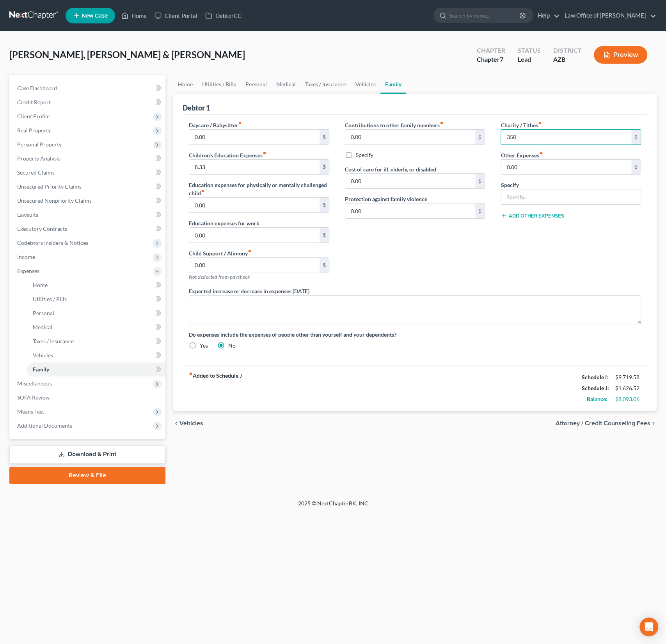
click at [525, 264] on div "Charity / Tithes fiber_manual_record 350 $ Other Expenses fiber_manual_record 0…" at bounding box center [571, 204] width 156 height 166
click at [41, 388] on span "Miscellaneous" at bounding box center [88, 383] width 155 height 14
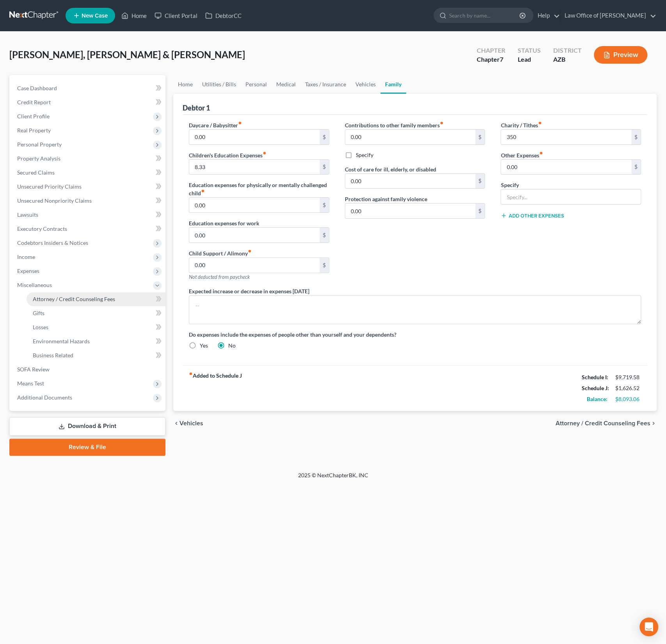
click at [50, 302] on link "Attorney / Credit Counseling Fees" at bounding box center [96, 299] width 139 height 14
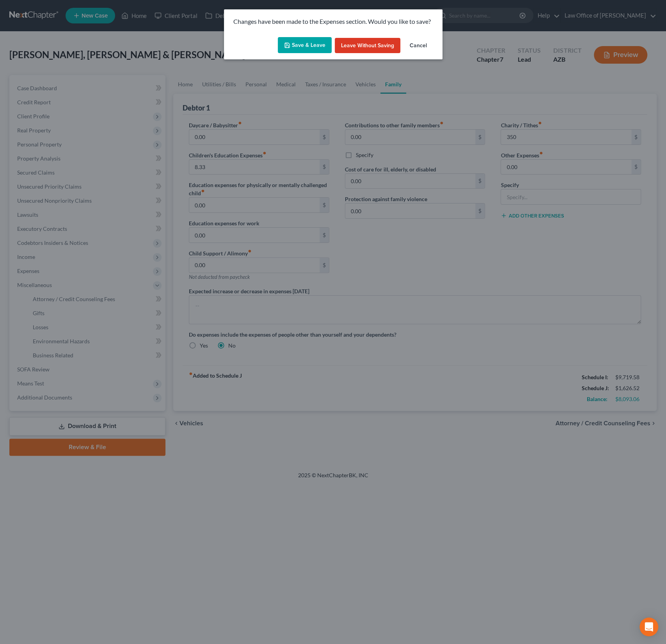
click at [309, 46] on button "Save & Leave" at bounding box center [305, 45] width 54 height 16
type input "350.00"
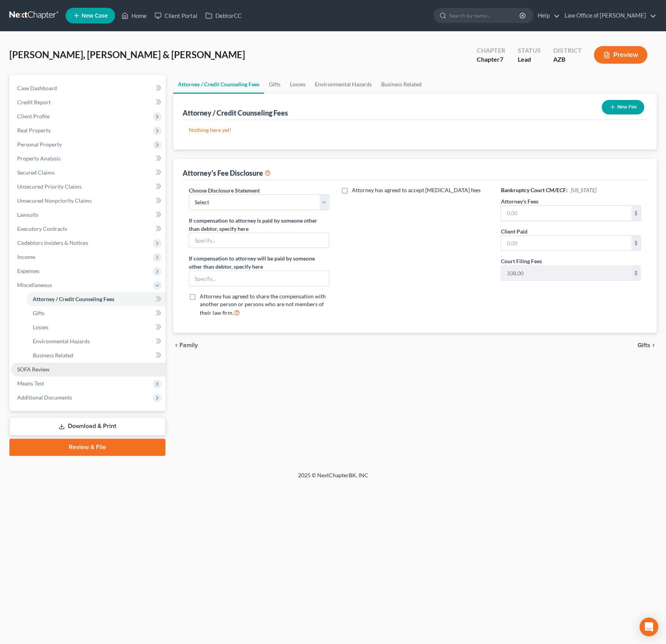
click at [40, 363] on link "SOFA Review" at bounding box center [88, 369] width 155 height 14
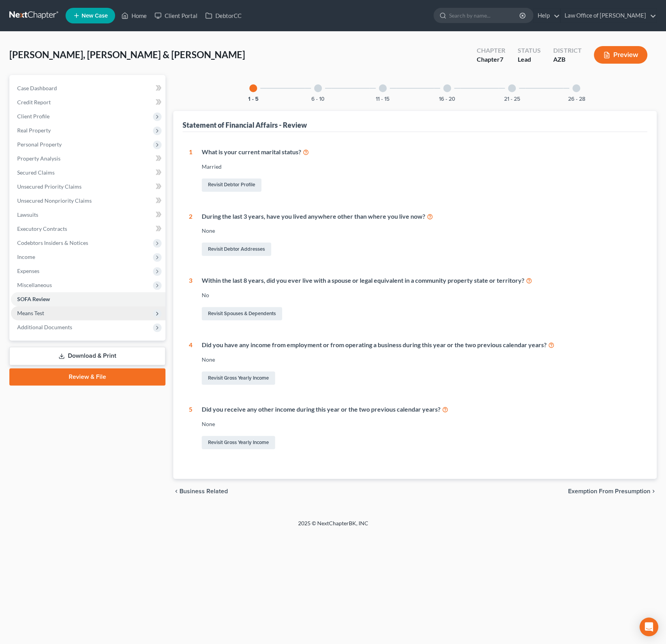
click at [38, 315] on span "Means Test" at bounding box center [30, 313] width 27 height 7
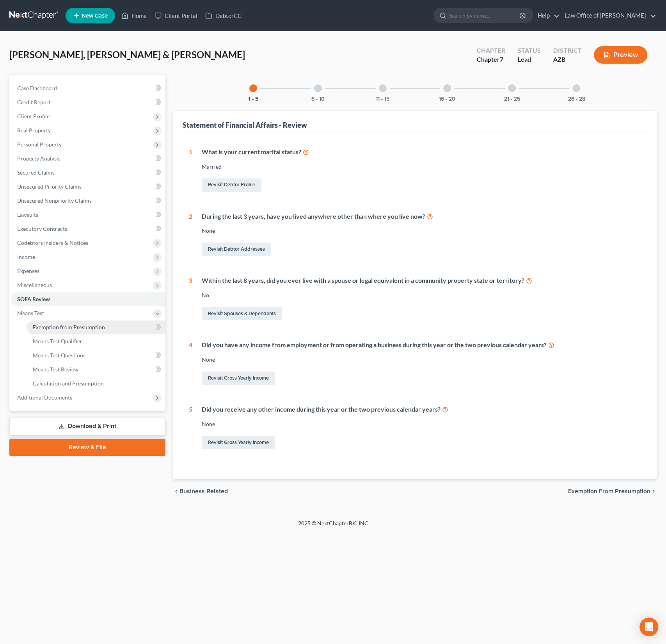
click at [42, 320] on link "Exemption from Presumption" at bounding box center [96, 327] width 139 height 14
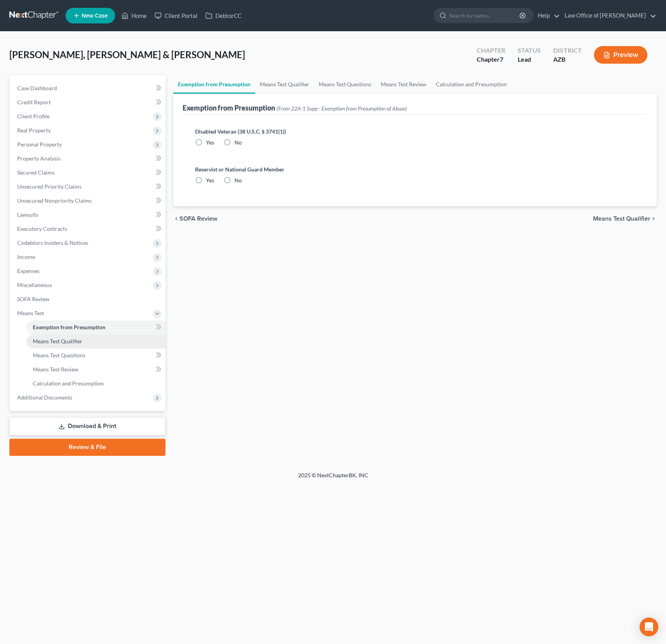
click at [49, 338] on span "Means Test Qualifier" at bounding box center [58, 341] width 50 height 7
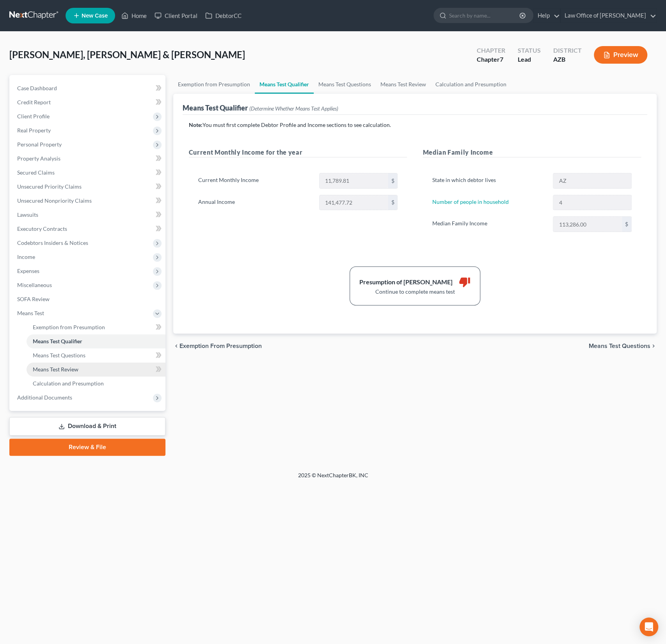
click at [65, 372] on link "Means Test Review" at bounding box center [96, 369] width 139 height 14
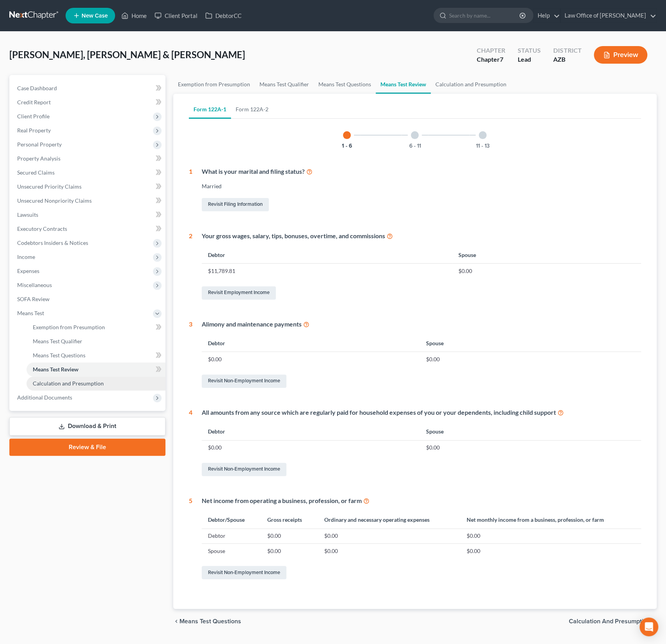
click at [61, 381] on span "Calculation and Presumption" at bounding box center [68, 383] width 71 height 7
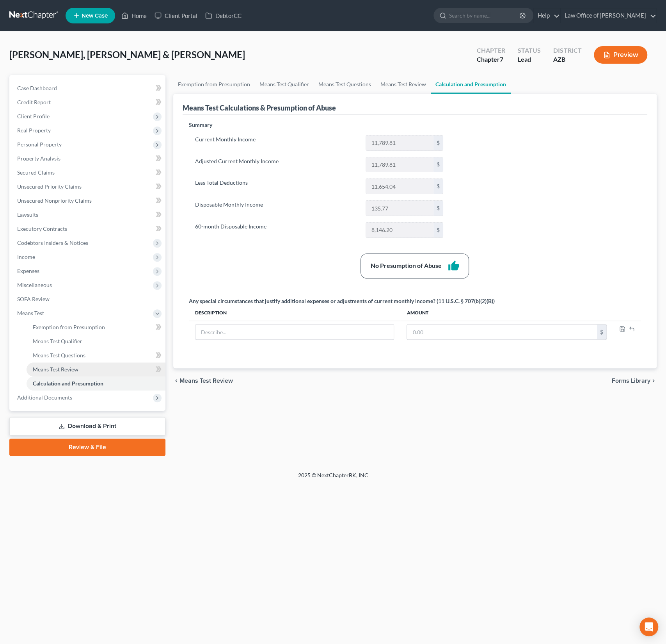
click at [57, 367] on span "Means Test Review" at bounding box center [56, 369] width 46 height 7
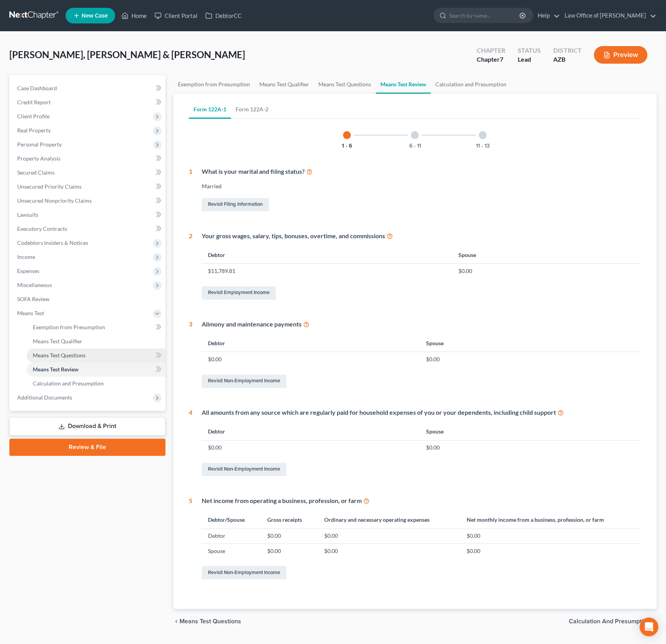
click at [58, 360] on link "Means Test Questions" at bounding box center [96, 355] width 139 height 14
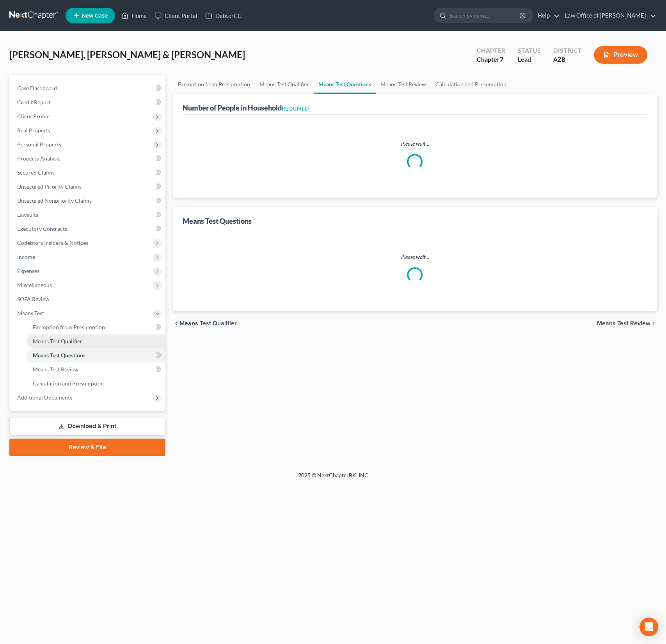
select select "0"
select select "60"
select select "1"
select select "60"
select select "1"
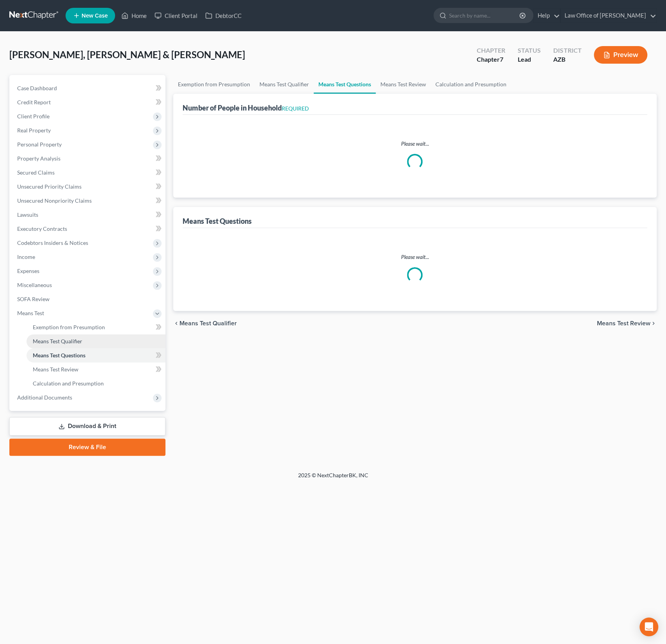
select select "60"
select select "5"
select select "2"
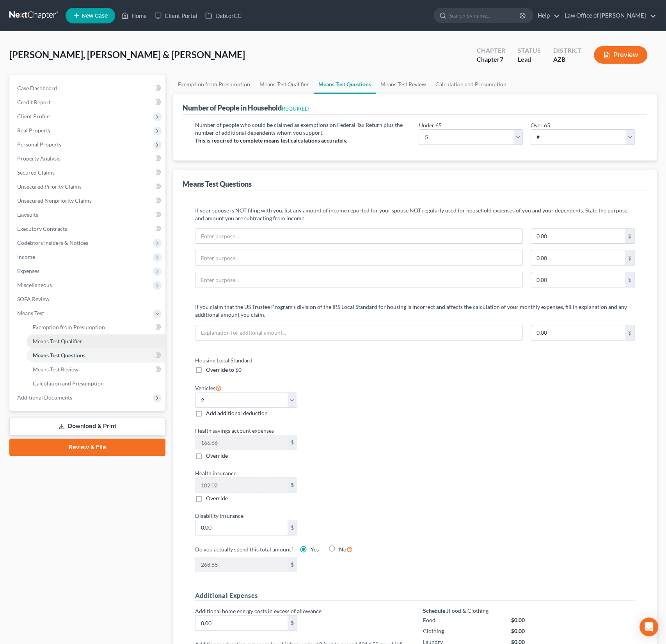
click at [62, 336] on link "Means Test Qualifier" at bounding box center [96, 341] width 139 height 14
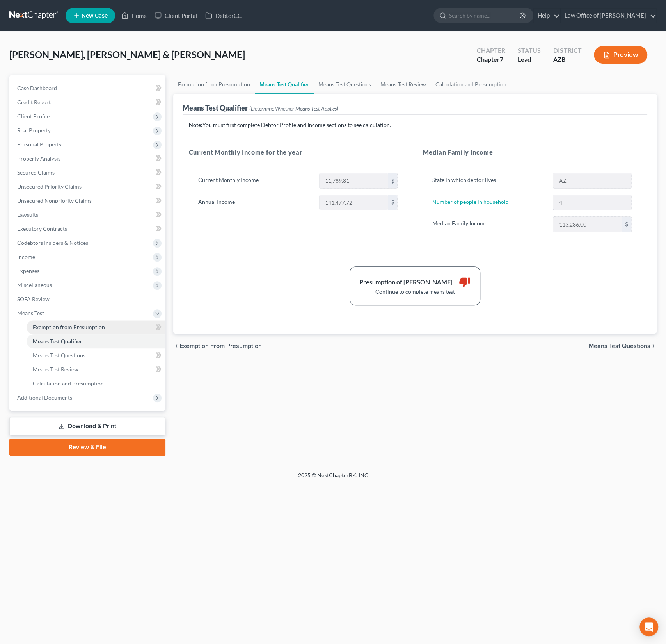
click at [64, 332] on link "Exemption from Presumption" at bounding box center [96, 327] width 139 height 14
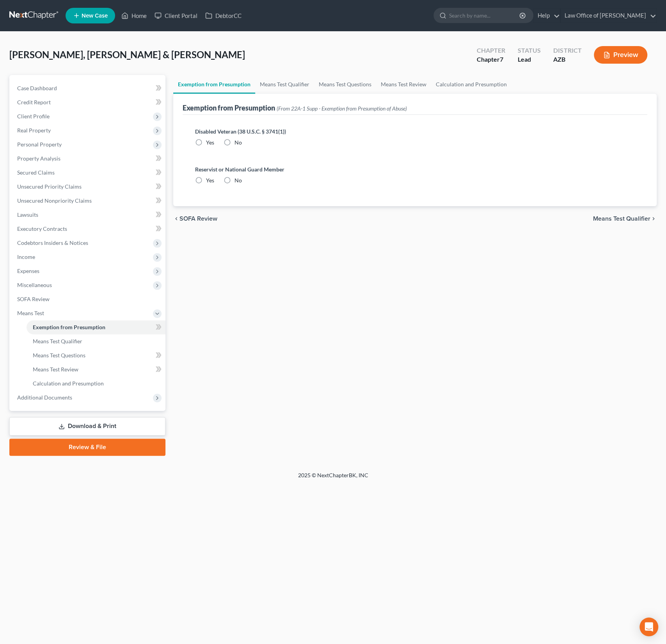
click at [62, 348] on li "Means Test Questions" at bounding box center [96, 355] width 139 height 14
click at [69, 343] on span "Means Test Qualifier" at bounding box center [58, 341] width 50 height 7
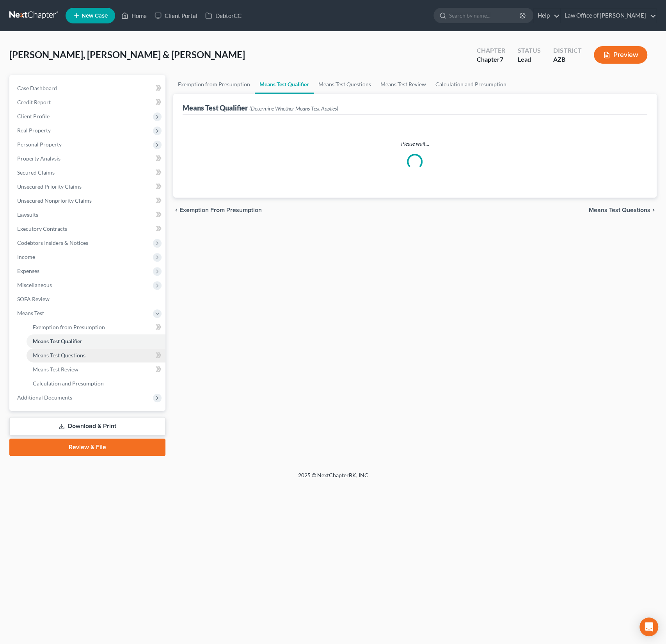
click at [66, 354] on span "Means Test Questions" at bounding box center [59, 355] width 53 height 7
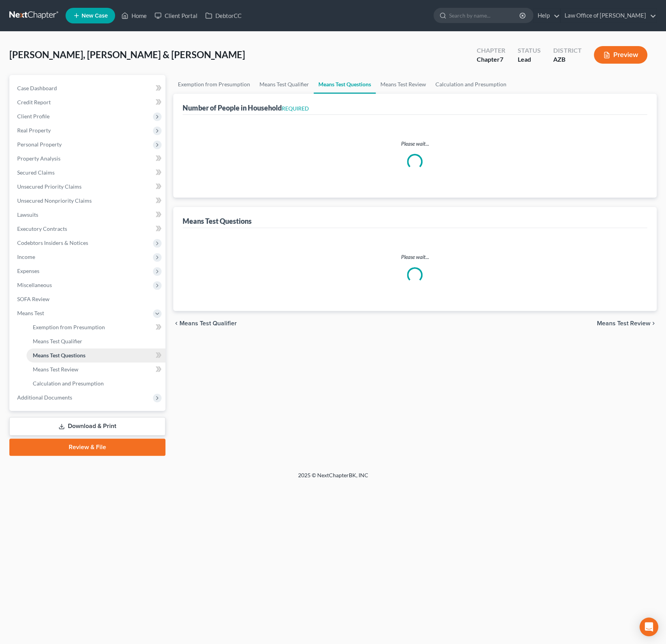
select select "0"
select select "60"
select select "1"
select select "60"
select select "1"
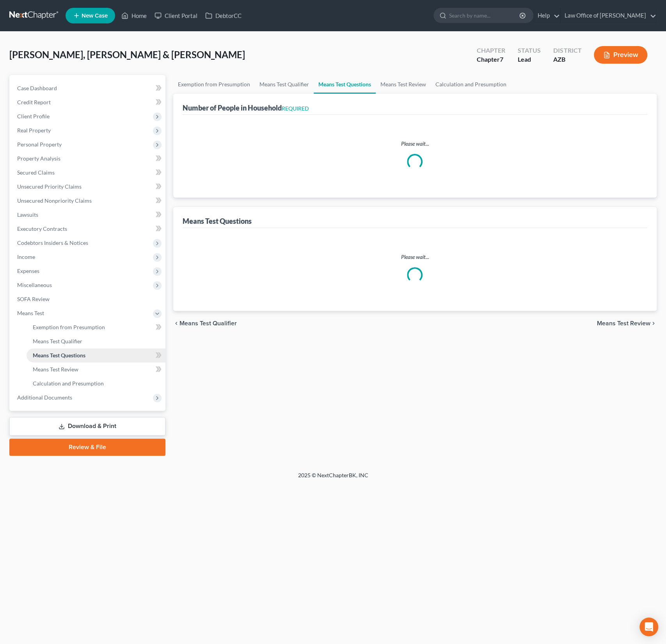
select select "60"
select select "2"
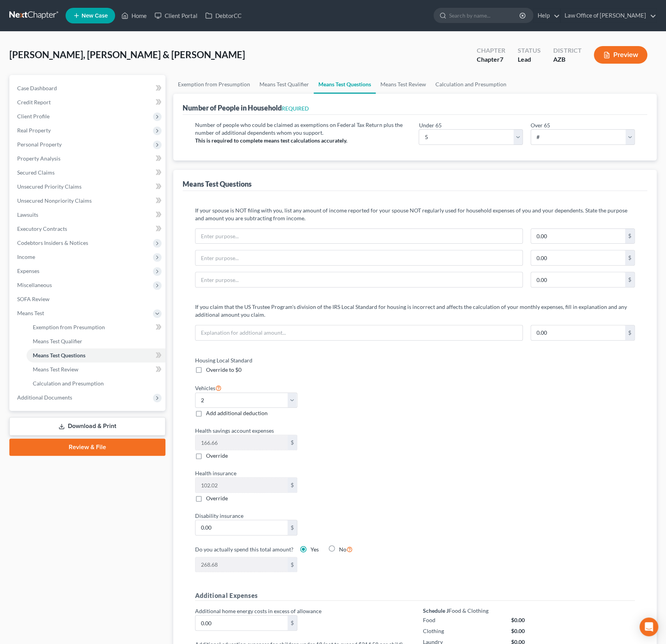
click at [466, 146] on div "Under 65 # 0 1 2 3 4 5 6 7 8 9 10 Over 65 # 0 1 2 3 4 5 6 7 8 9 10" at bounding box center [527, 136] width 224 height 30
click at [451, 136] on select "# 0 1 2 3 4 5 6 7 8 9 10" at bounding box center [471, 137] width 104 height 16
select select "4"
click at [419, 129] on select "# 0 1 2 3 4 5 6 7 8 9 10" at bounding box center [471, 137] width 104 height 16
click at [65, 367] on span "Means Test Review" at bounding box center [56, 369] width 46 height 7
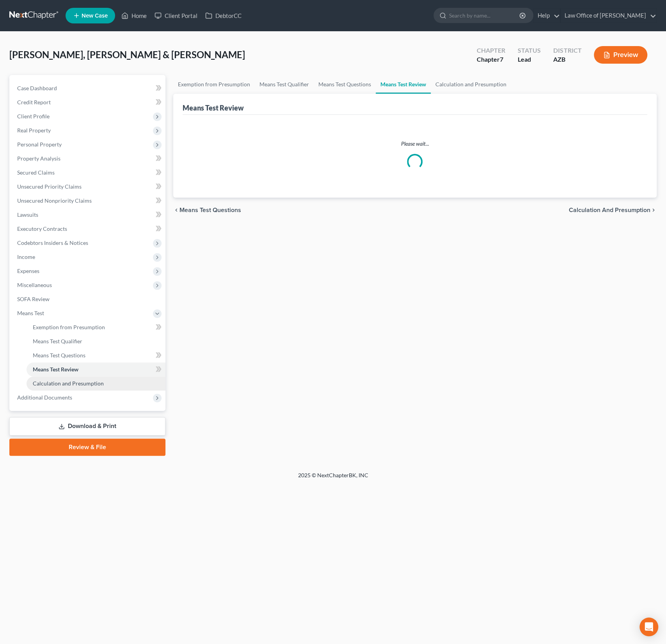
click at [77, 380] on span "Calculation and Presumption" at bounding box center [68, 383] width 71 height 7
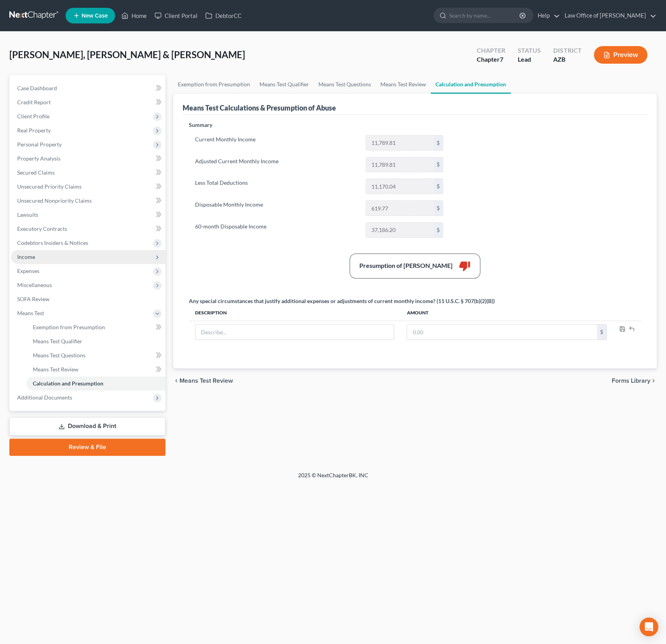
click at [33, 252] on span "Income" at bounding box center [88, 257] width 155 height 14
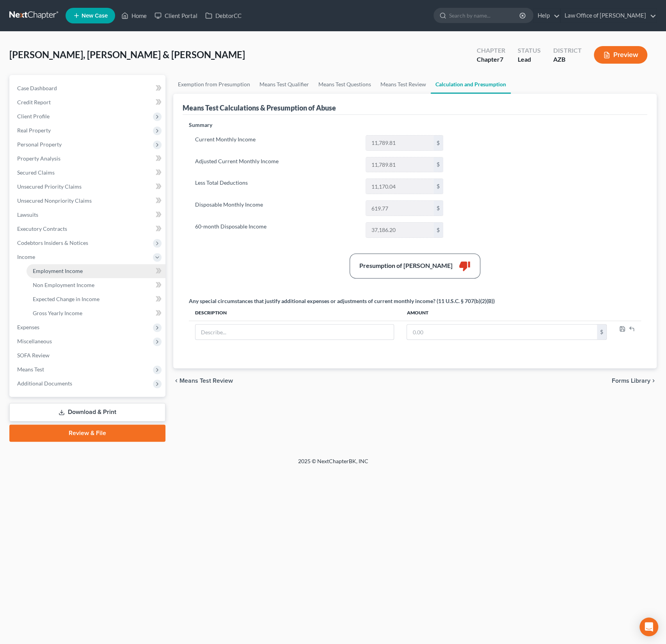
click at [48, 267] on span "Employment Income" at bounding box center [58, 270] width 50 height 7
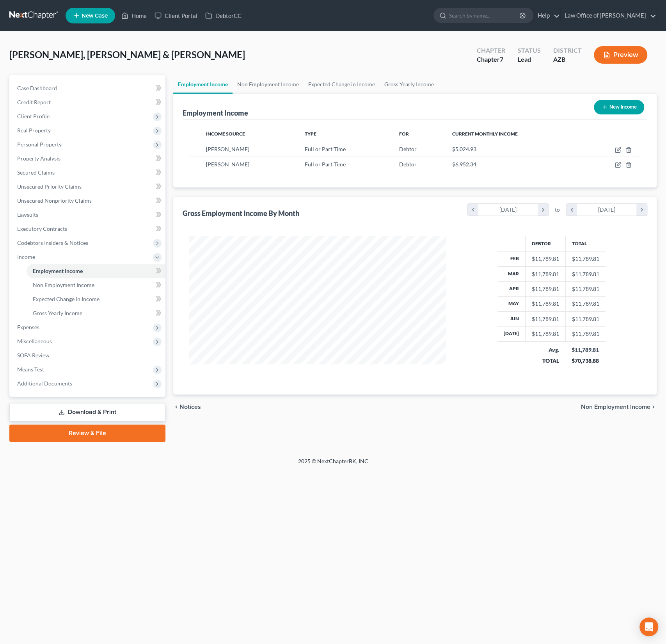
scroll to position [139, 273]
click at [41, 326] on span "Expenses" at bounding box center [88, 327] width 155 height 14
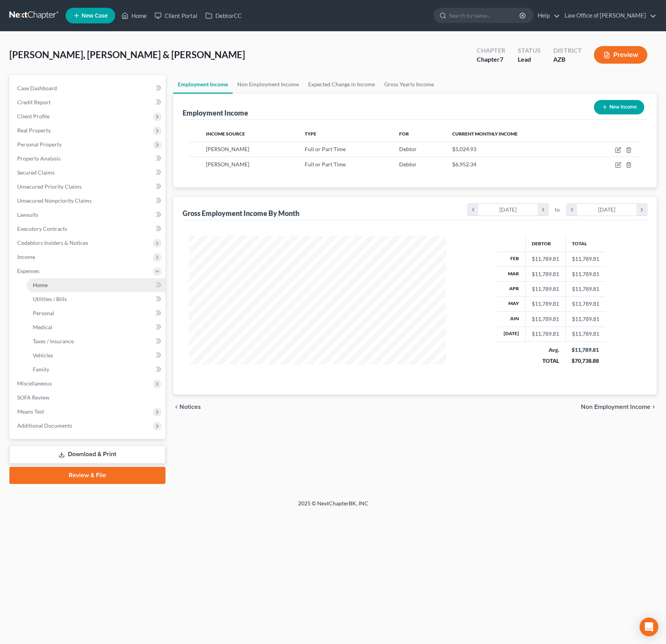
click at [46, 284] on span "Home" at bounding box center [40, 284] width 15 height 7
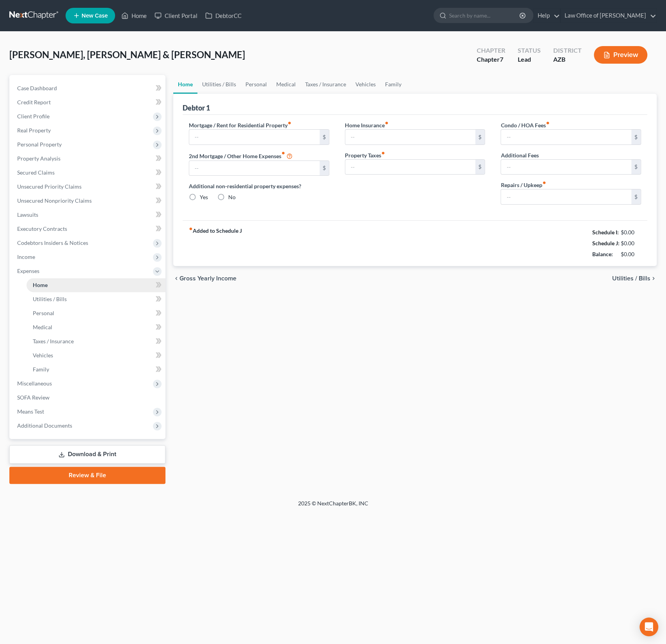
type input "0.00"
radio input "true"
type input "0.00"
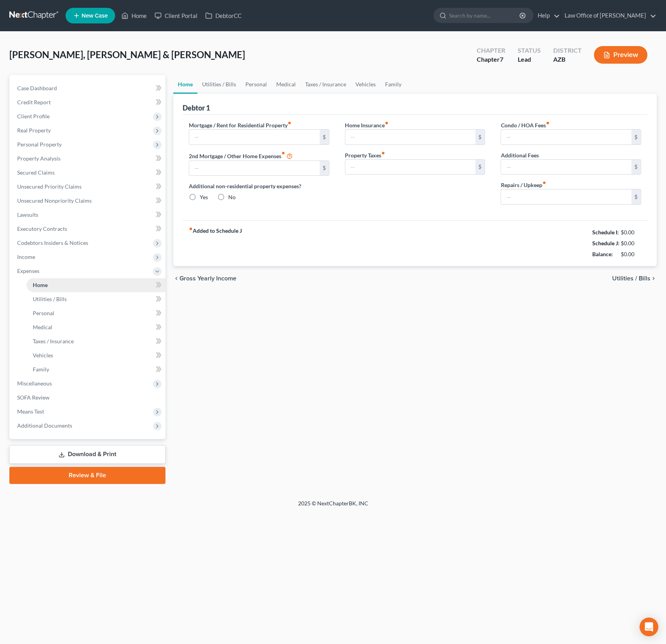
type input "0.00"
click at [52, 303] on link "Utilities / Bills" at bounding box center [96, 299] width 139 height 14
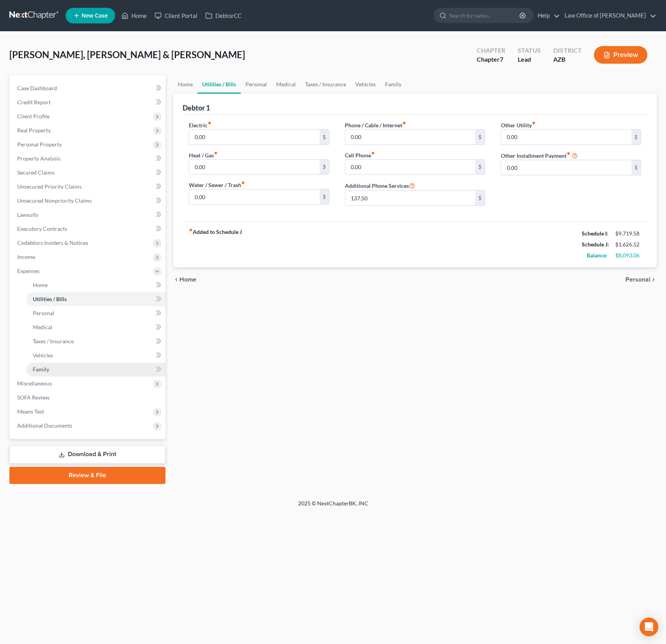
click at [51, 372] on link "Family" at bounding box center [96, 369] width 139 height 14
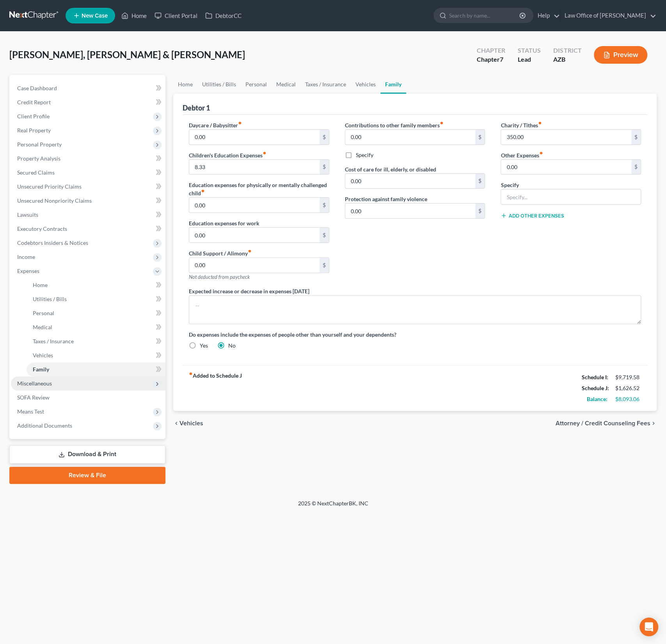
click at [44, 384] on span "Miscellaneous" at bounding box center [34, 383] width 35 height 7
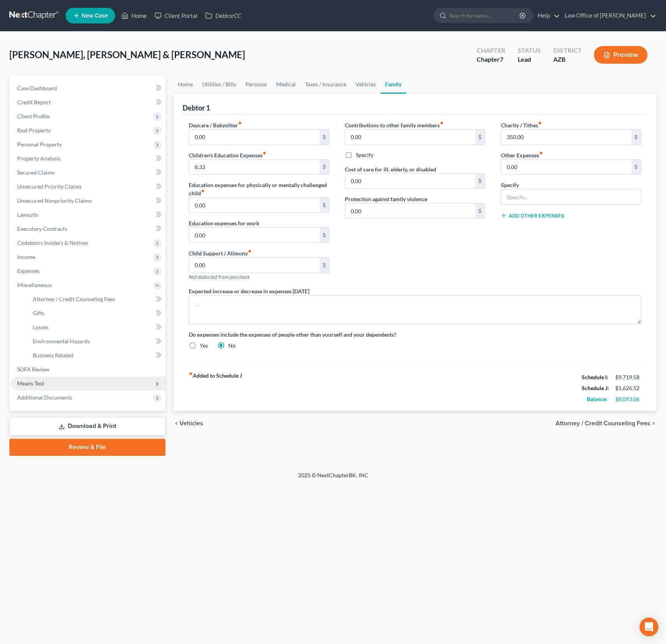
click at [46, 382] on span "Means Test" at bounding box center [88, 383] width 155 height 14
click at [53, 326] on span "Exemption from Presumption" at bounding box center [69, 327] width 72 height 7
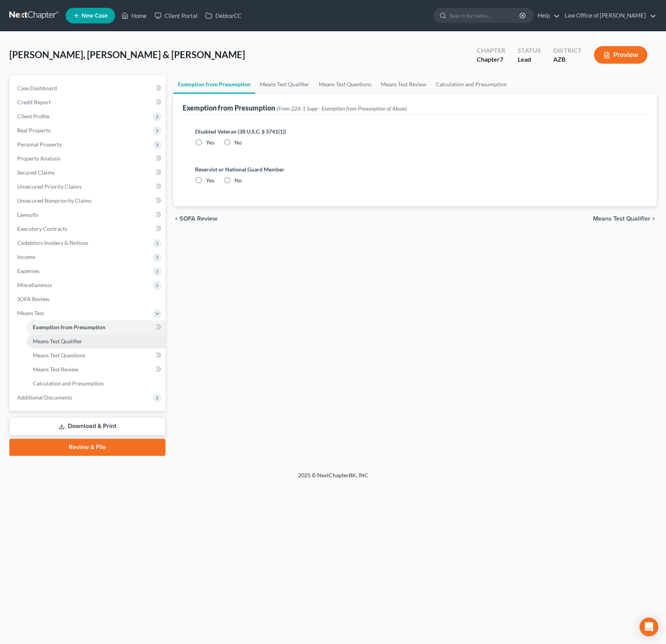
click at [57, 338] on span "Means Test Qualifier" at bounding box center [58, 341] width 50 height 7
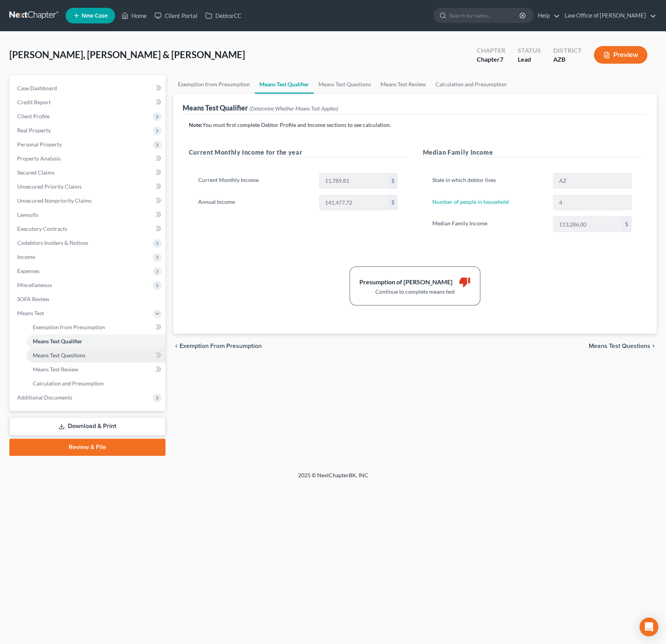
click at [61, 354] on span "Means Test Questions" at bounding box center [59, 355] width 53 height 7
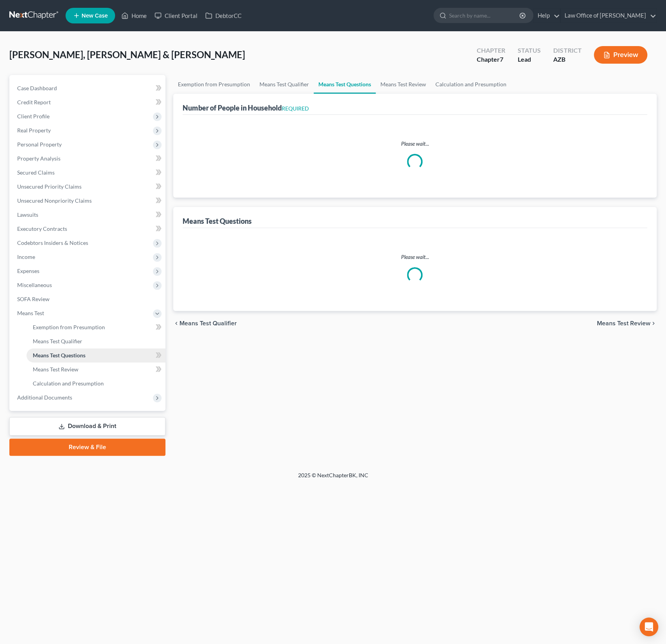
select select "0"
select select "60"
select select "1"
select select "60"
select select "1"
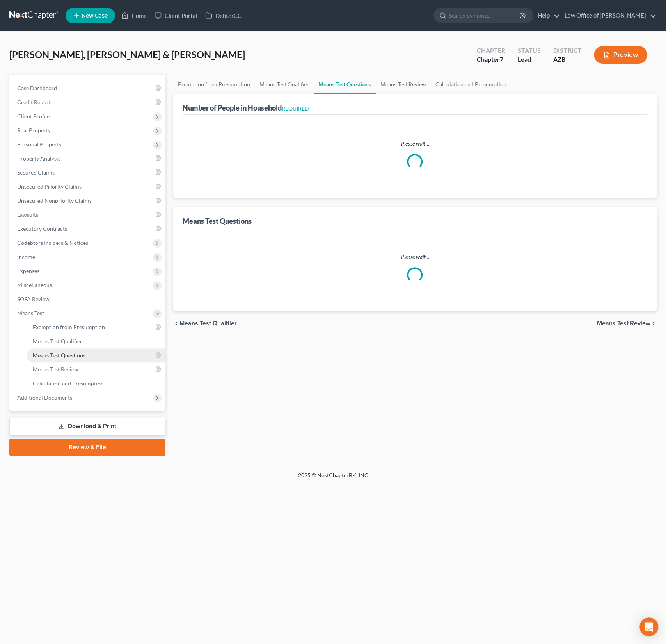
select select "60"
select select "4"
select select "2"
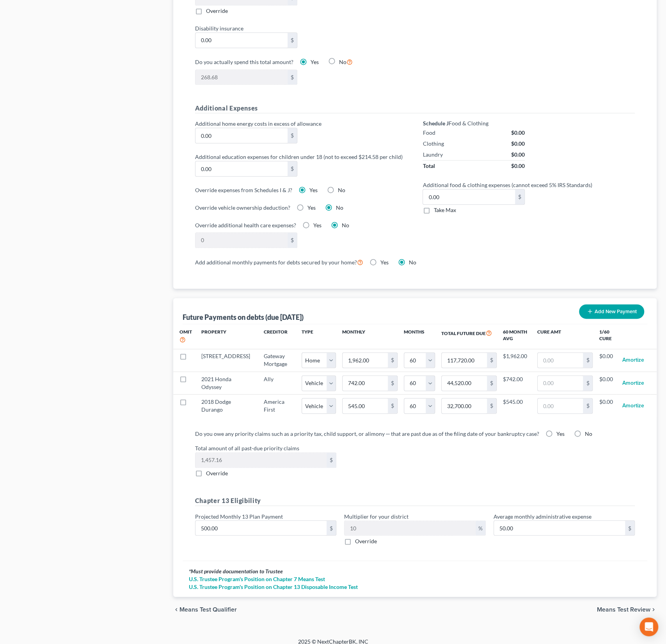
scroll to position [489, 0]
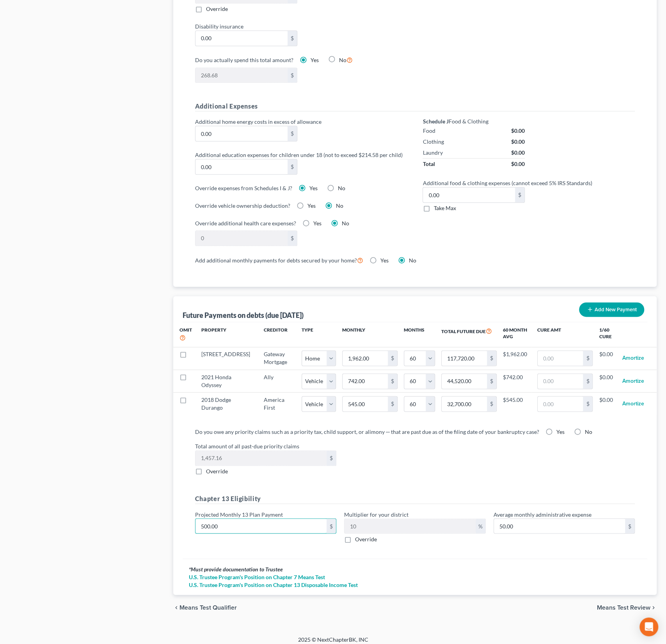
drag, startPoint x: 253, startPoint y: 523, endPoint x: 193, endPoint y: 517, distance: 60.4
click at [193, 517] on div "Projected Monthly 13 Plan Payment 500.00 $" at bounding box center [265, 526] width 149 height 33
drag, startPoint x: 239, startPoint y: 520, endPoint x: 188, endPoint y: 516, distance: 51.3
click at [188, 516] on div "Do you owe any priority claims such as a priority tax, child support, or alimon…" at bounding box center [415, 489] width 465 height 137
type input "2"
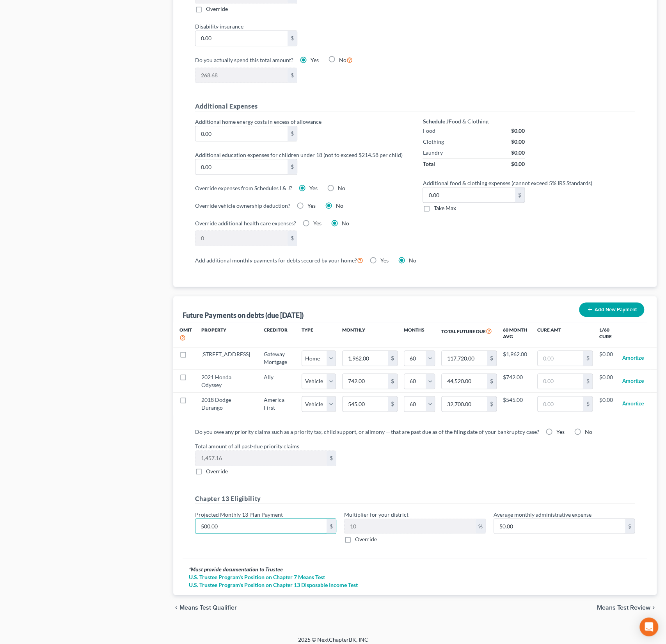
type input "0.20"
type input "20"
type input "2.00"
type input "200"
type input "20.00"
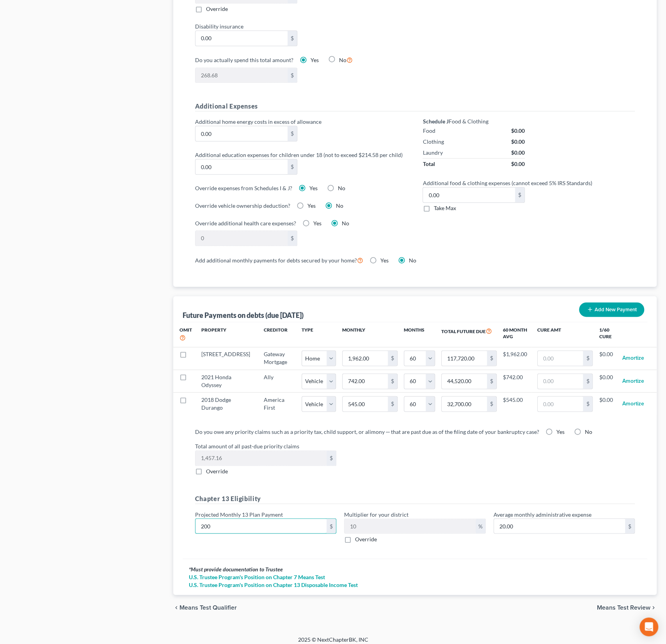
type input "2000"
type input "200.00"
type input "2,000"
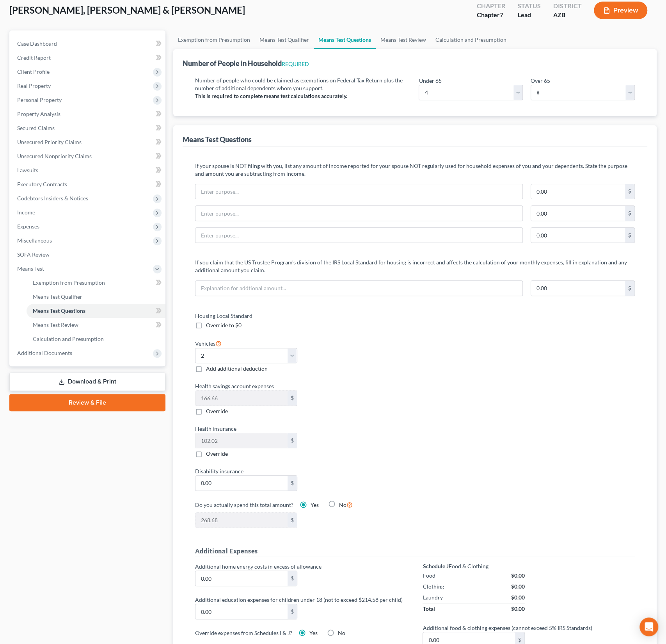
scroll to position [0, 0]
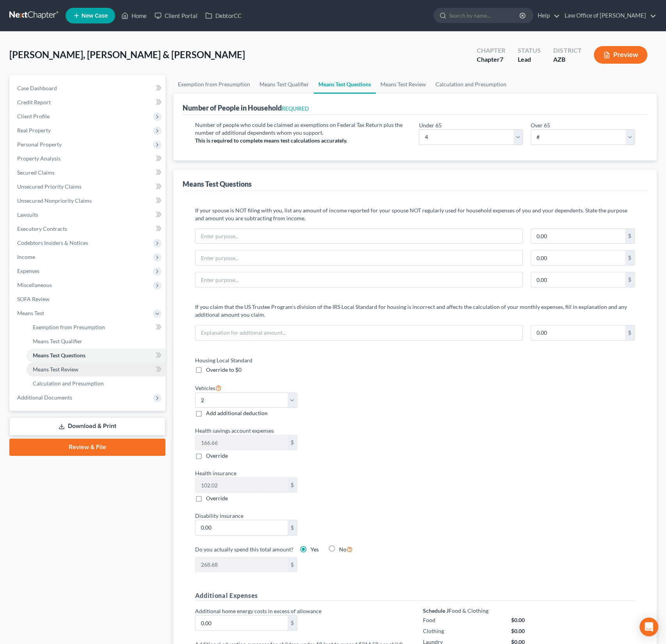
click at [67, 367] on span "Means Test Review" at bounding box center [56, 369] width 46 height 7
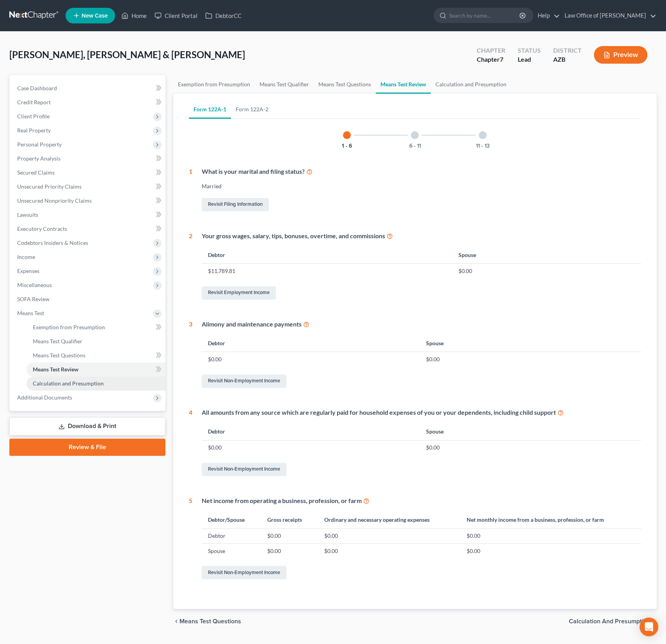
click at [73, 382] on span "Calculation and Presumption" at bounding box center [68, 383] width 71 height 7
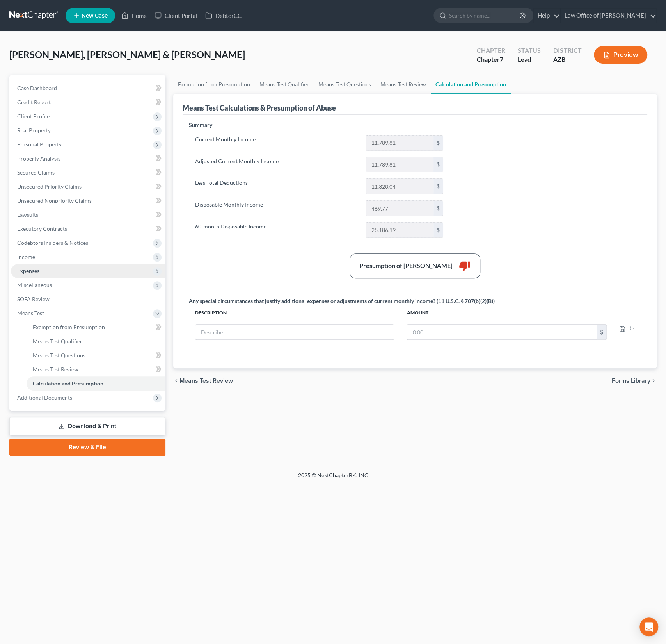
click at [43, 271] on span "Expenses" at bounding box center [88, 271] width 155 height 14
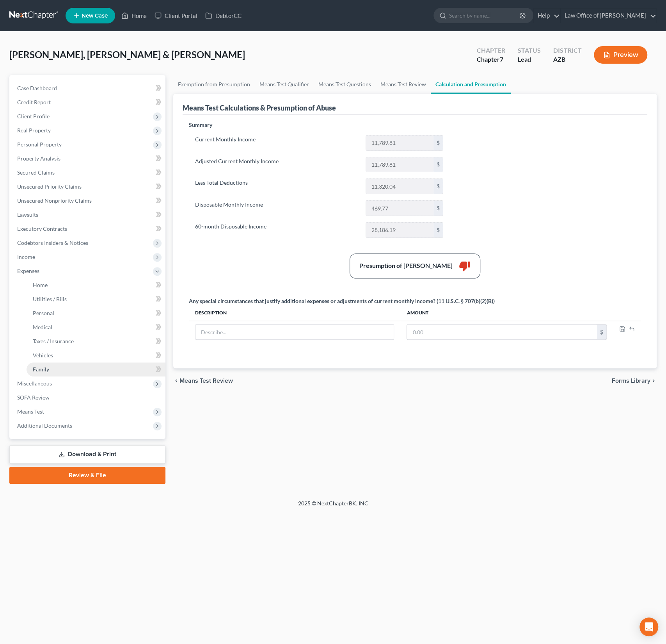
click at [46, 366] on span "Family" at bounding box center [41, 369] width 16 height 7
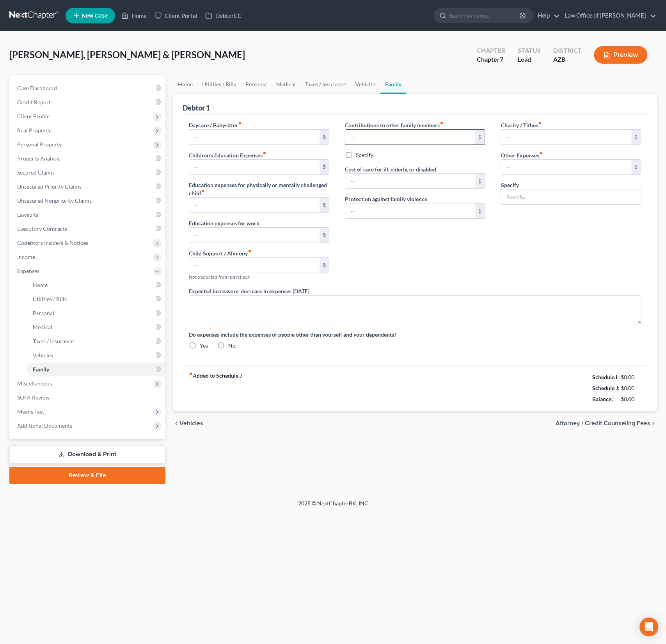
type input "0.00"
type input "8.33"
type input "0.00"
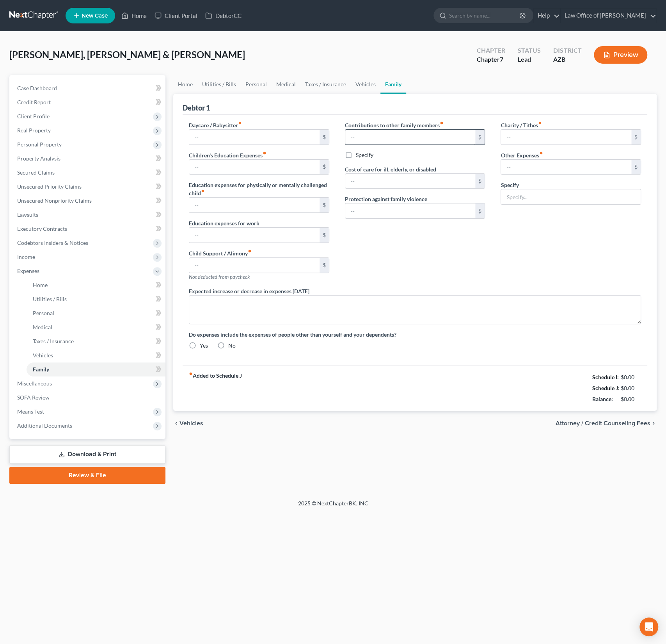
type input "0.00"
type input "350.00"
type input "0.00"
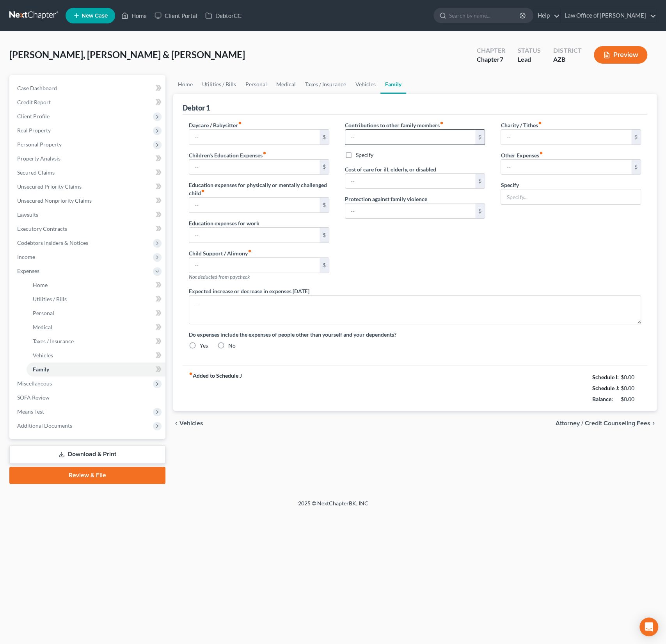
radio input "true"
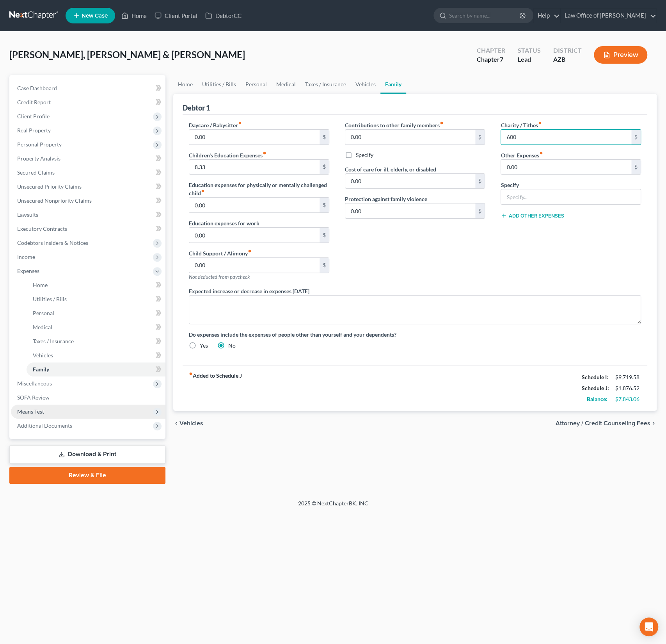
click at [39, 414] on span "Means Test" at bounding box center [88, 411] width 155 height 14
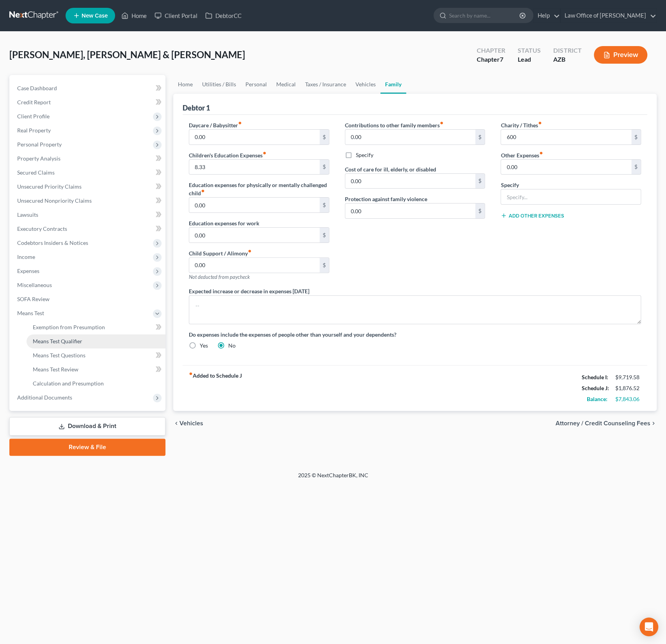
click at [55, 335] on link "Means Test Qualifier" at bounding box center [96, 341] width 139 height 14
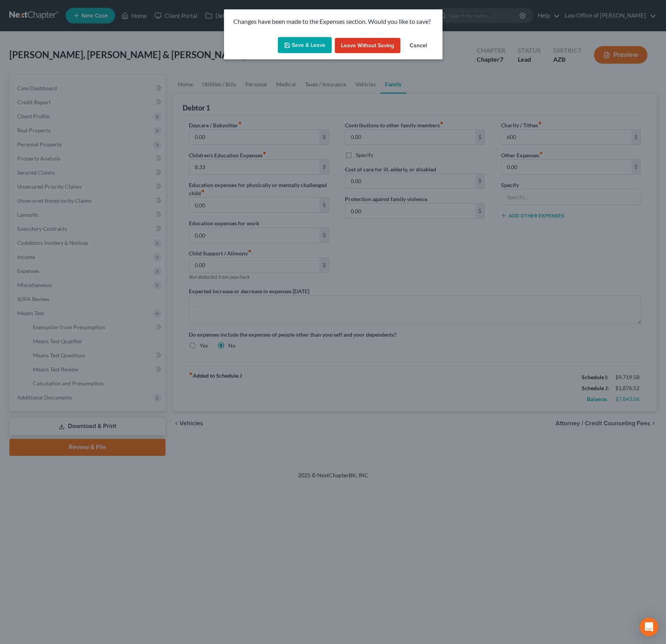
click at [308, 51] on button "Save & Leave" at bounding box center [305, 45] width 54 height 16
type input "600.00"
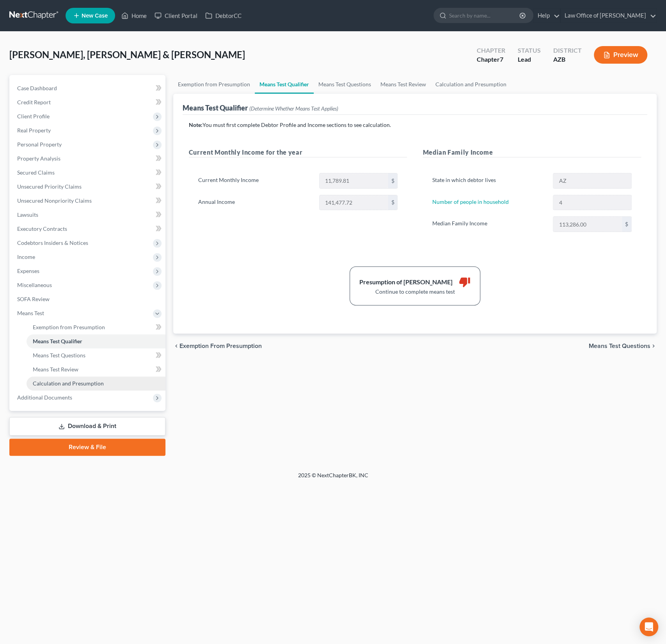
click at [59, 379] on link "Calculation and Presumption" at bounding box center [96, 383] width 139 height 14
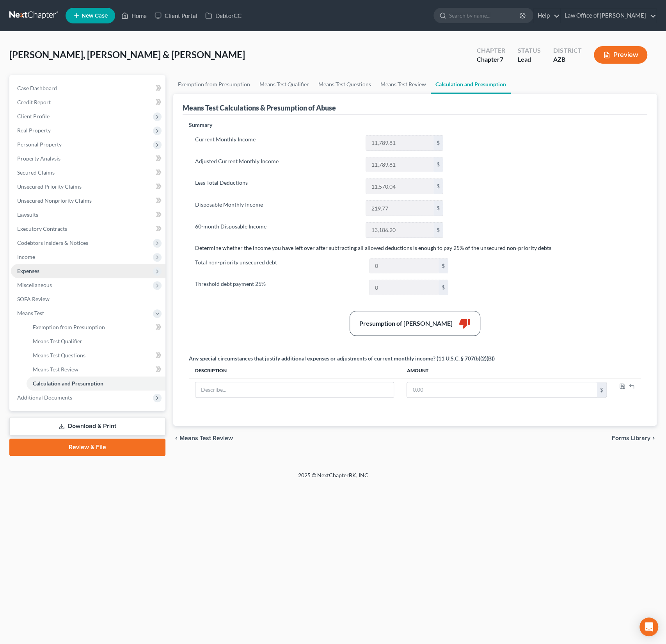
click at [39, 271] on span "Expenses" at bounding box center [28, 270] width 22 height 7
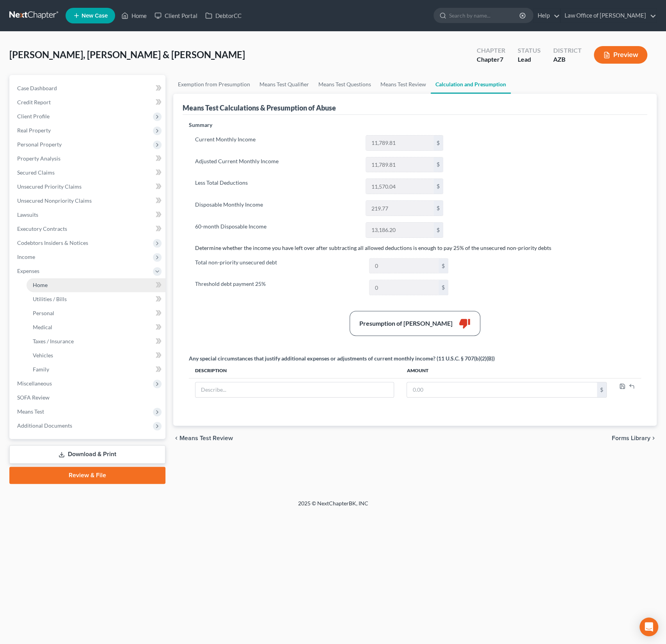
click at [43, 287] on span "Home" at bounding box center [40, 284] width 15 height 7
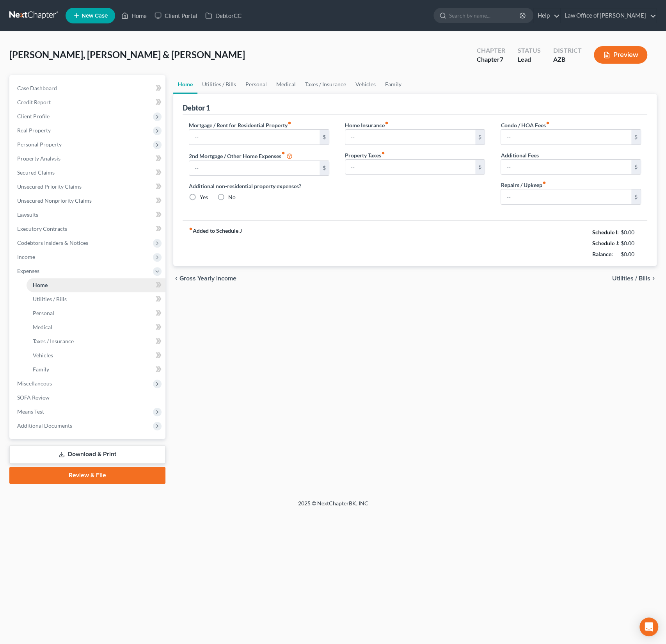
type input "0.00"
radio input "true"
type input "0.00"
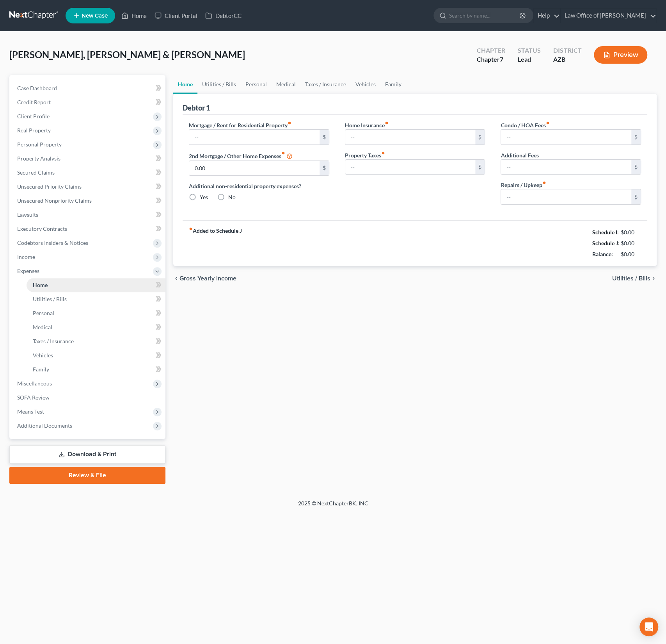
type input "0.00"
click at [45, 369] on span "Family" at bounding box center [41, 369] width 16 height 7
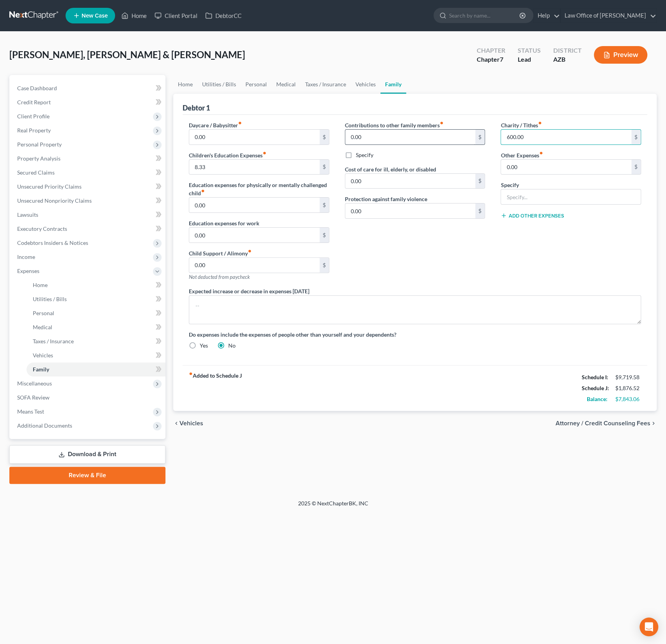
drag, startPoint x: 537, startPoint y: 141, endPoint x: 473, endPoint y: 132, distance: 64.3
click at [473, 132] on div "Daycare / Babysitter fiber_manual_record 0.00 $ Children's Education Expenses f…" at bounding box center [415, 238] width 468 height 235
drag, startPoint x: 541, startPoint y: 138, endPoint x: 489, endPoint y: 134, distance: 52.0
click at [489, 134] on div "Daycare / Babysitter fiber_manual_record 0.00 $ Children's Education Expenses f…" at bounding box center [415, 238] width 468 height 235
click at [541, 237] on div "Charity / Tithes fiber_manual_record 650 $ Other Expenses fiber_manual_record 0…" at bounding box center [571, 204] width 156 height 166
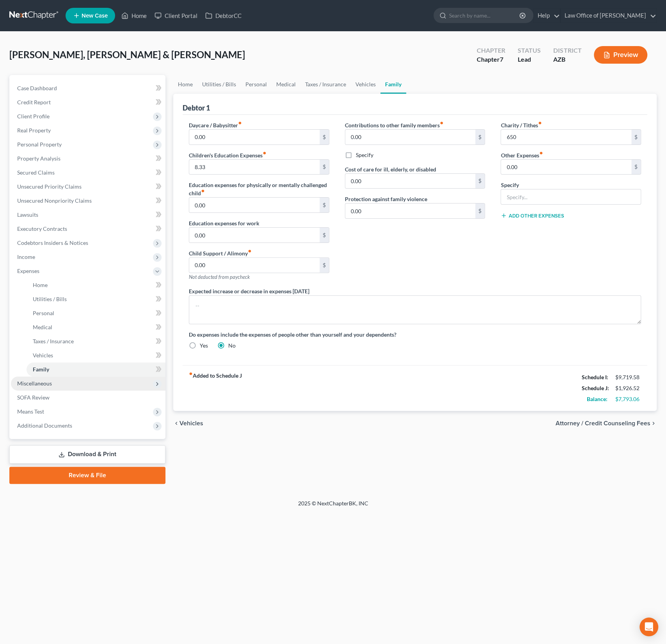
click at [45, 379] on span "Miscellaneous" at bounding box center [88, 383] width 155 height 14
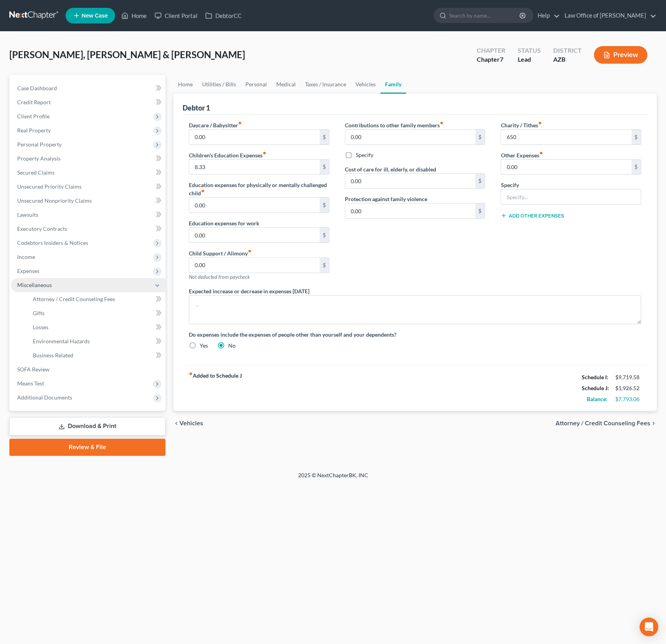
click at [59, 291] on span "Miscellaneous" at bounding box center [88, 285] width 155 height 14
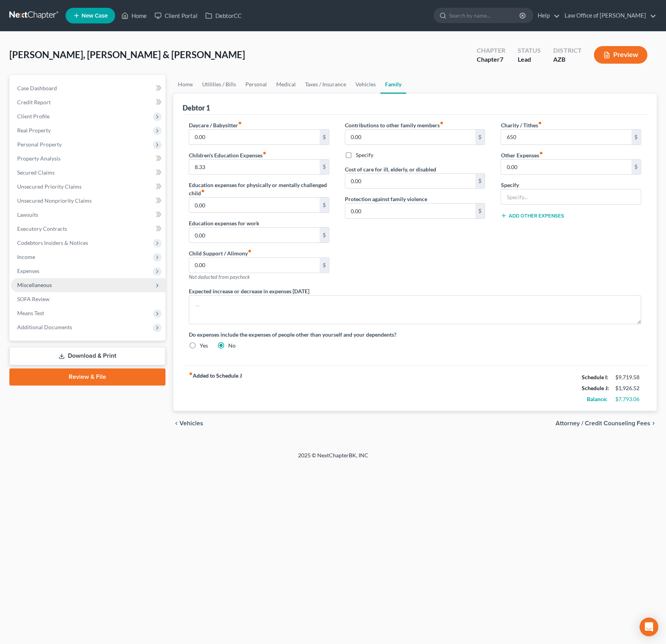
click at [53, 287] on span "Miscellaneous" at bounding box center [88, 285] width 155 height 14
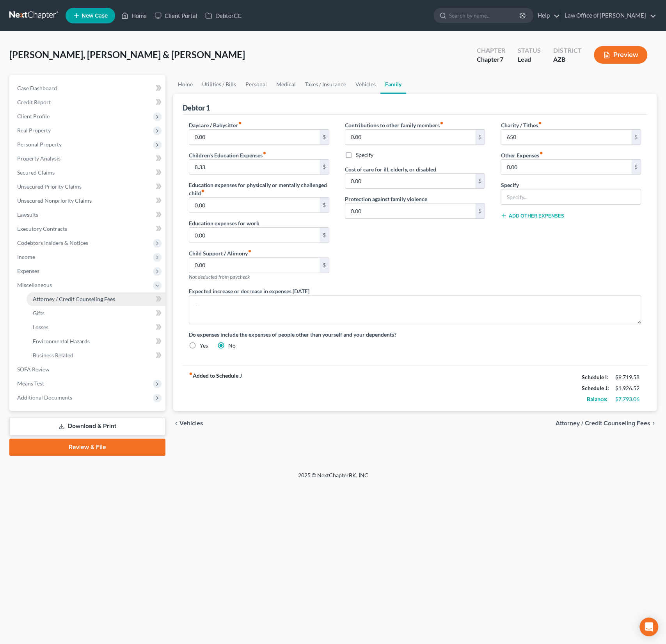
click at [53, 303] on link "Attorney / Credit Counseling Fees" at bounding box center [96, 299] width 139 height 14
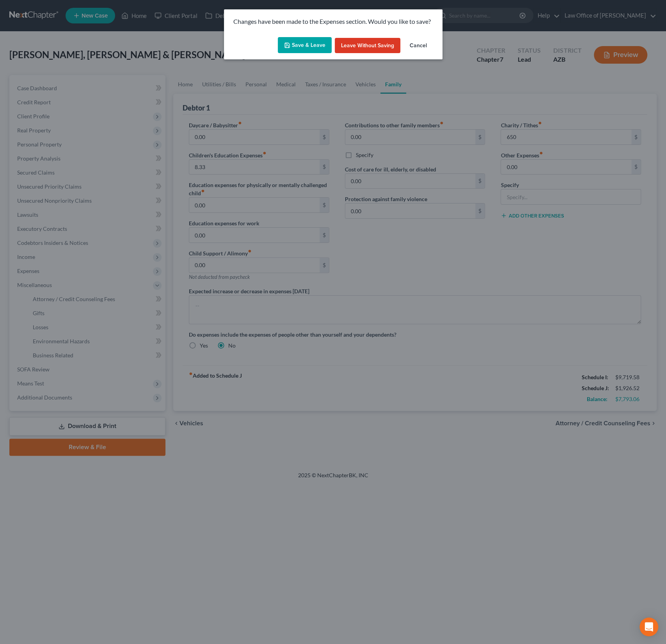
click at [310, 44] on button "Save & Leave" at bounding box center [305, 45] width 54 height 16
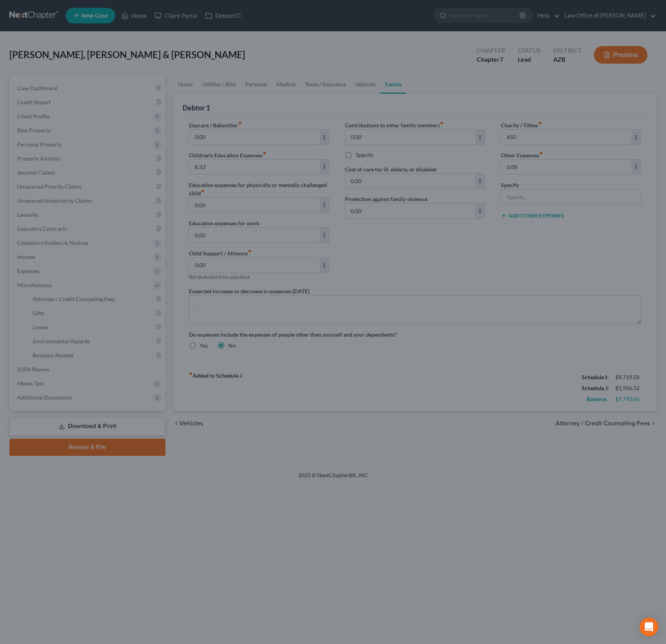
type input "650.00"
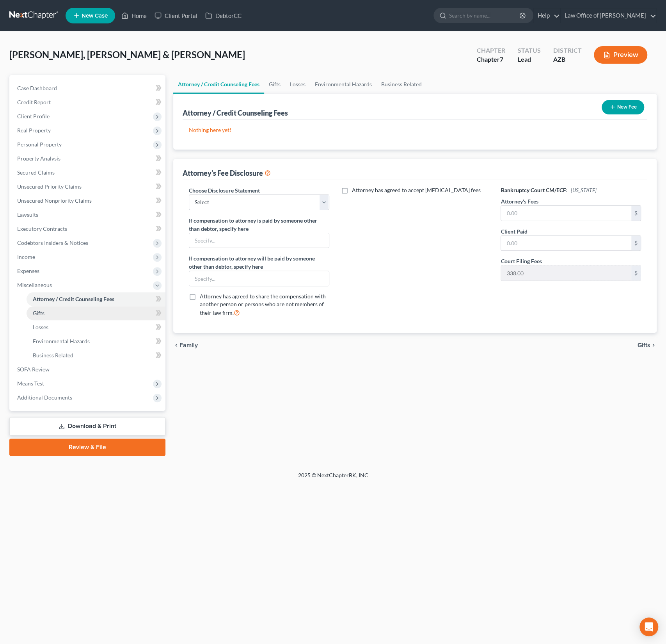
click at [44, 318] on link "Gifts" at bounding box center [96, 313] width 139 height 14
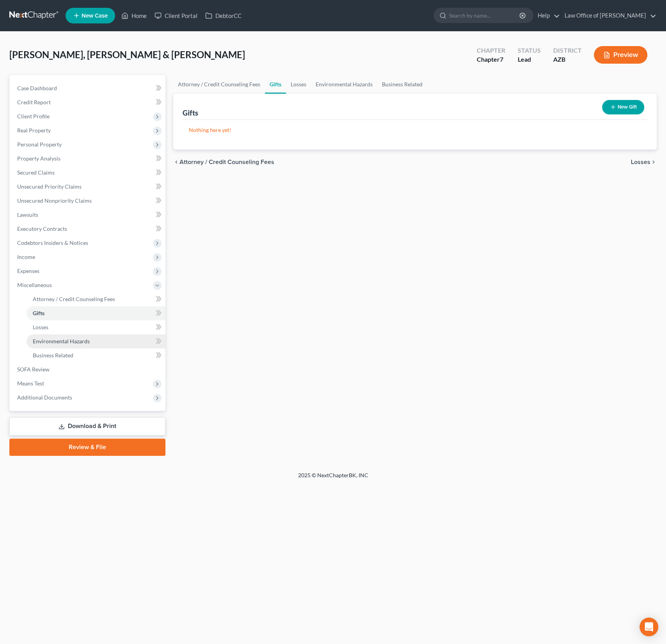
click at [50, 338] on span "Environmental Hazards" at bounding box center [61, 341] width 57 height 7
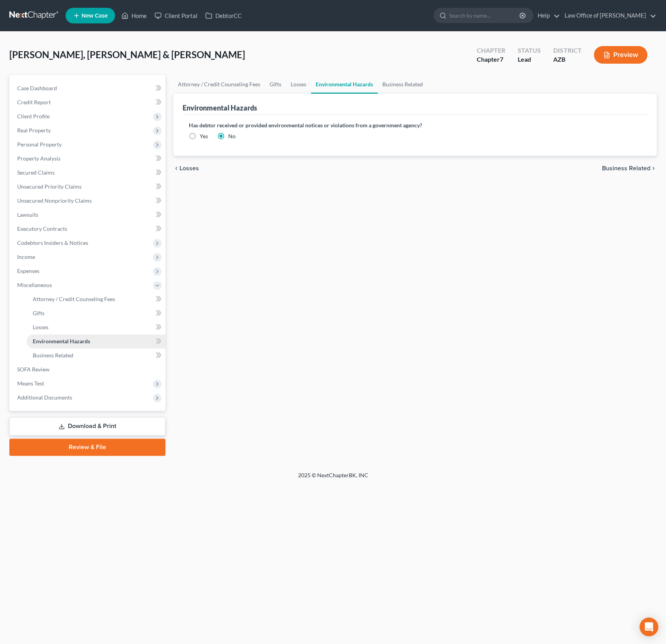
click at [55, 343] on span "Environmental Hazards" at bounding box center [61, 341] width 57 height 7
click at [55, 360] on link "Business Related" at bounding box center [96, 355] width 139 height 14
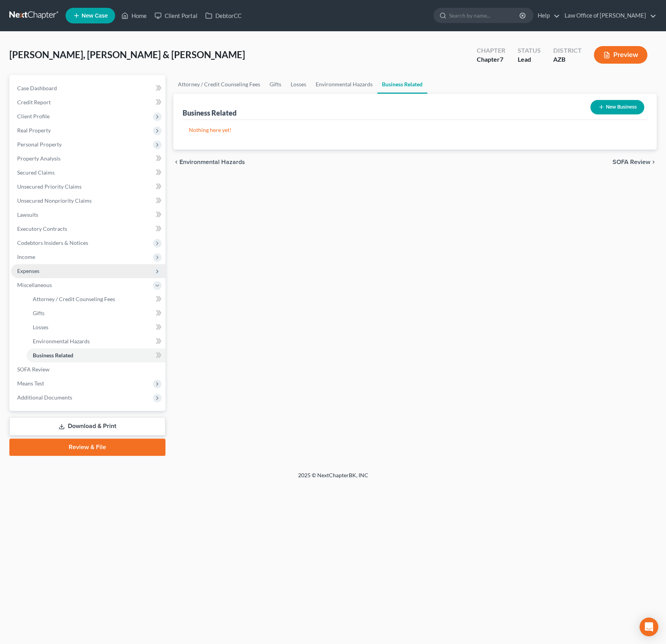
click at [39, 265] on span "Expenses" at bounding box center [88, 271] width 155 height 14
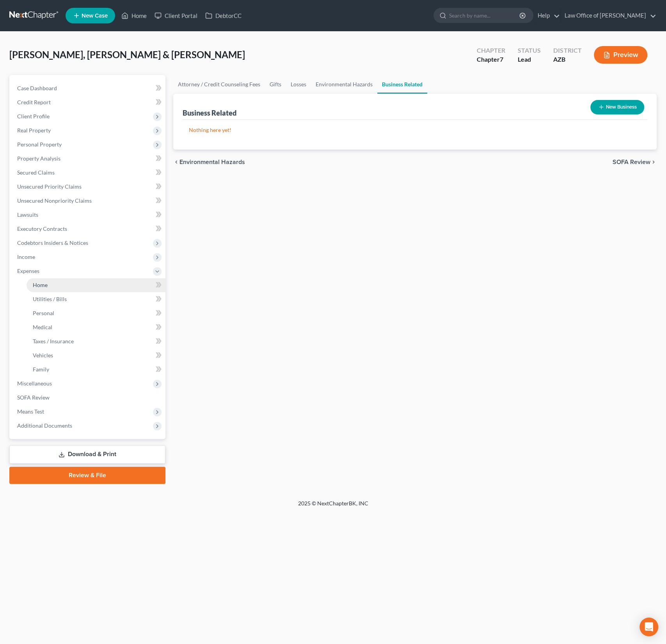
click at [50, 283] on link "Home" at bounding box center [96, 285] width 139 height 14
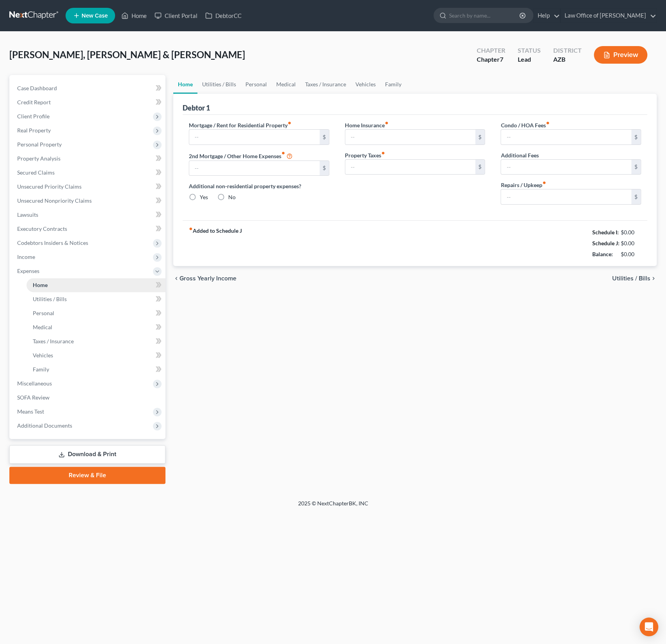
type input "0.00"
radio input "true"
type input "0.00"
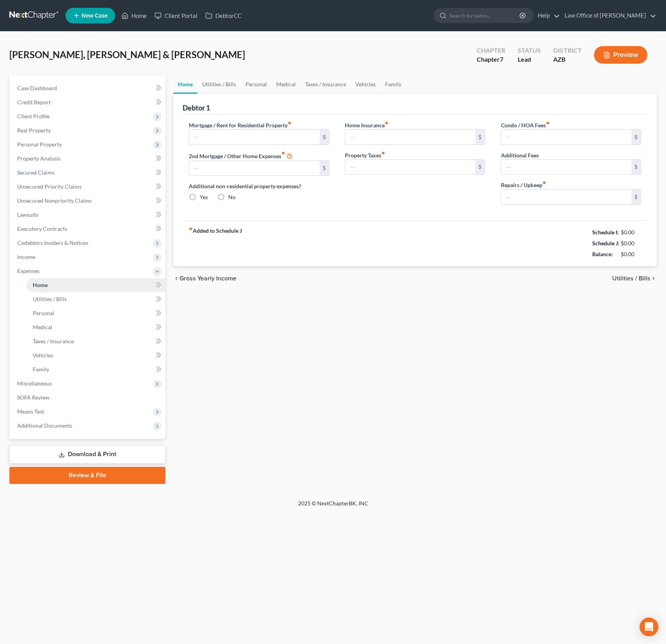
type input "0.00"
click at [51, 303] on link "Utilities / Bills" at bounding box center [96, 299] width 139 height 14
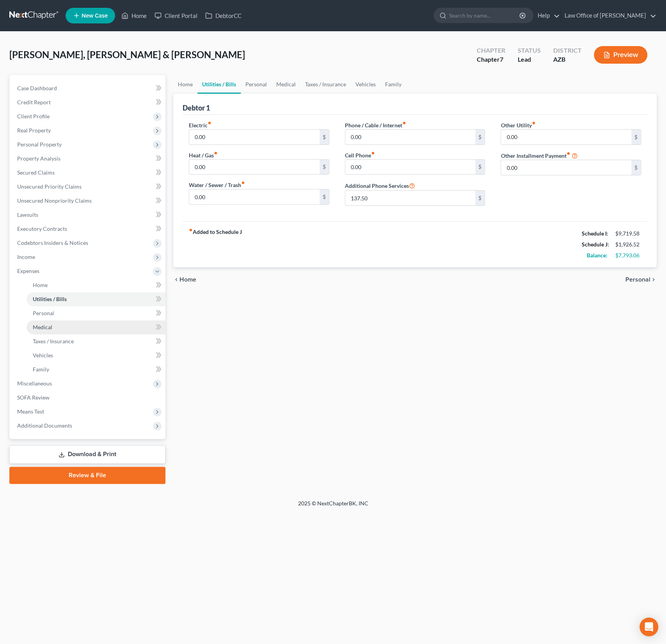
click at [50, 321] on link "Medical" at bounding box center [96, 327] width 139 height 14
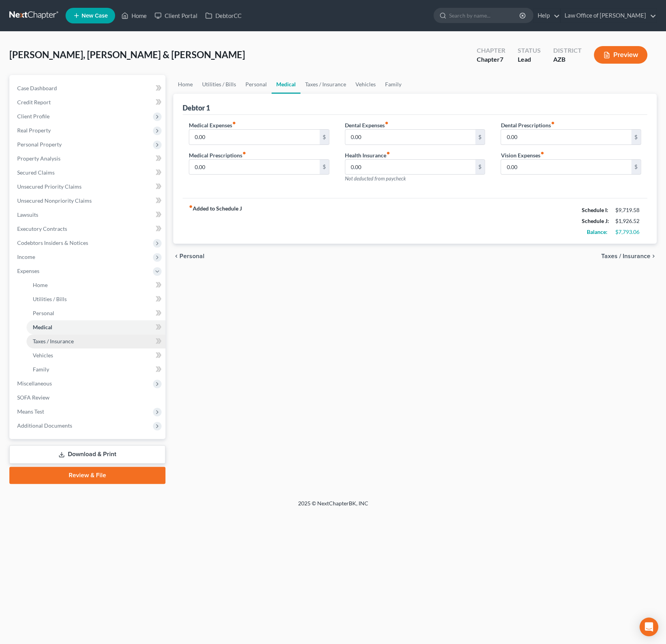
click at [52, 334] on link "Taxes / Insurance" at bounding box center [96, 341] width 139 height 14
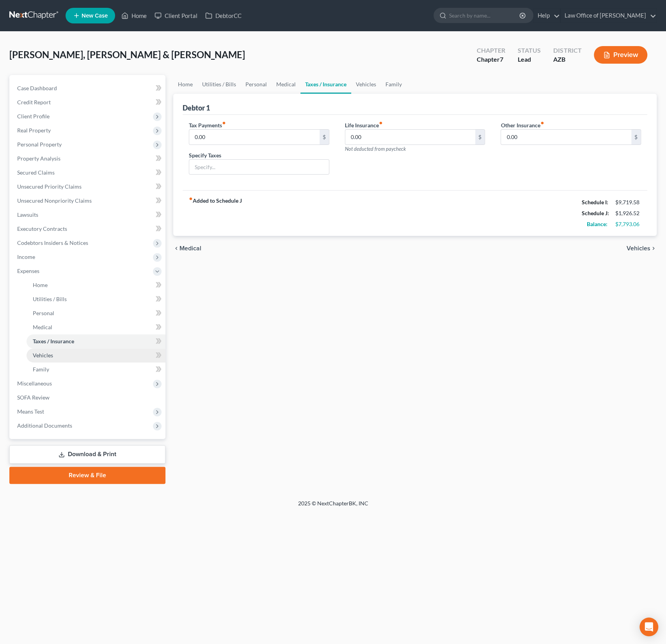
click at [51, 360] on link "Vehicles" at bounding box center [96, 355] width 139 height 14
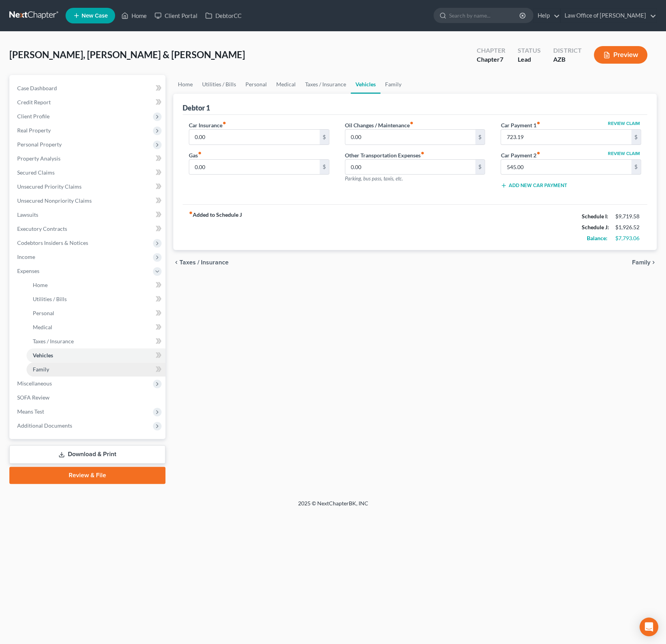
click at [51, 374] on link "Family" at bounding box center [96, 369] width 139 height 14
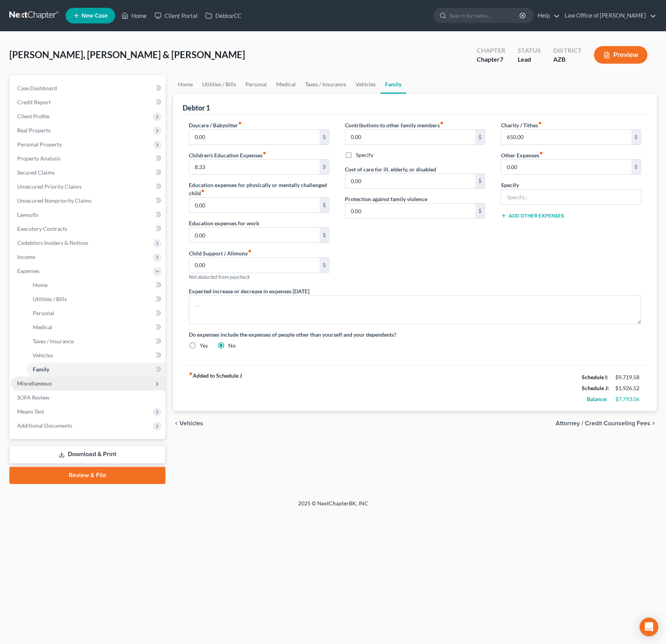
click at [37, 383] on span "Miscellaneous" at bounding box center [34, 383] width 35 height 7
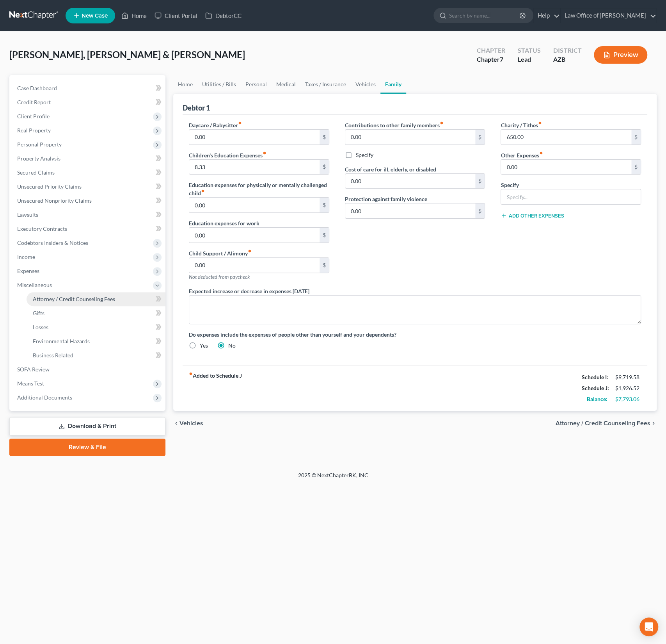
click at [44, 294] on link "Attorney / Credit Counseling Fees" at bounding box center [96, 299] width 139 height 14
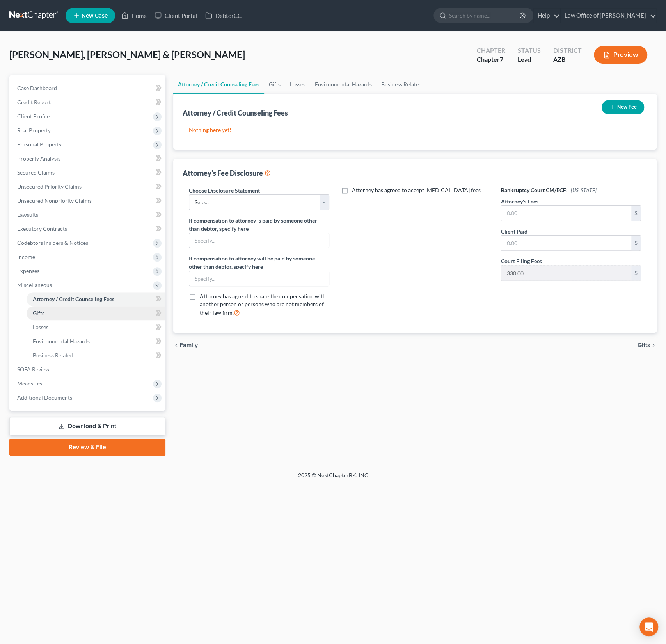
click at [44, 309] on link "Gifts" at bounding box center [96, 313] width 139 height 14
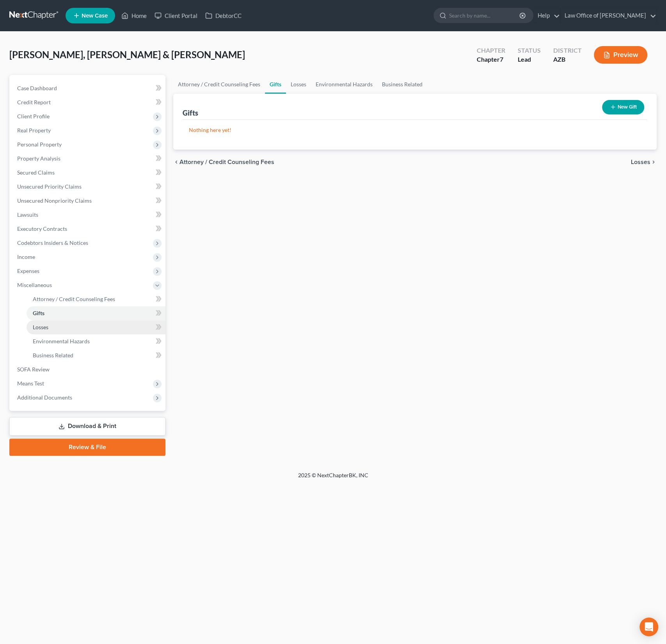
click at [52, 327] on link "Losses" at bounding box center [96, 327] width 139 height 14
click at [54, 343] on span "Environmental Hazards" at bounding box center [61, 341] width 57 height 7
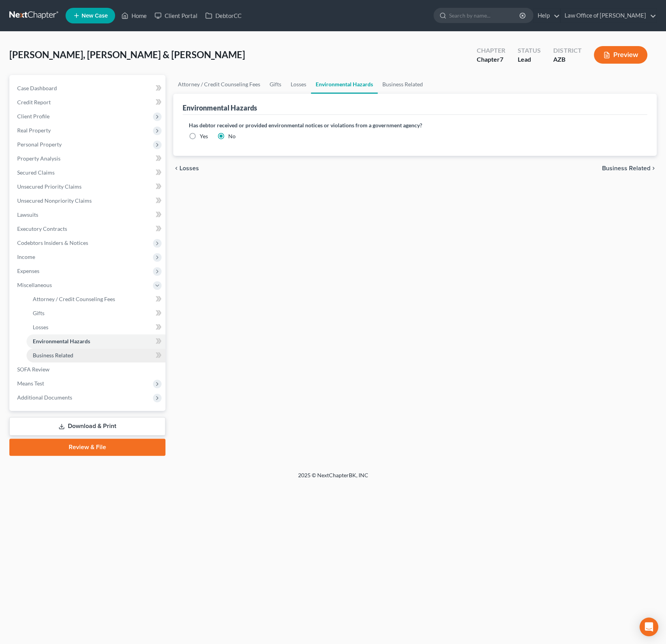
click at [54, 355] on span "Business Related" at bounding box center [53, 355] width 41 height 7
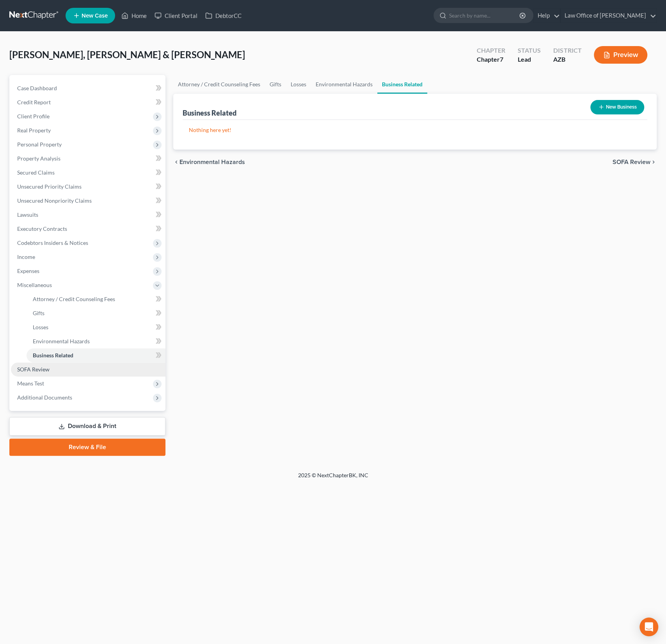
click at [48, 369] on span "SOFA Review" at bounding box center [33, 369] width 32 height 7
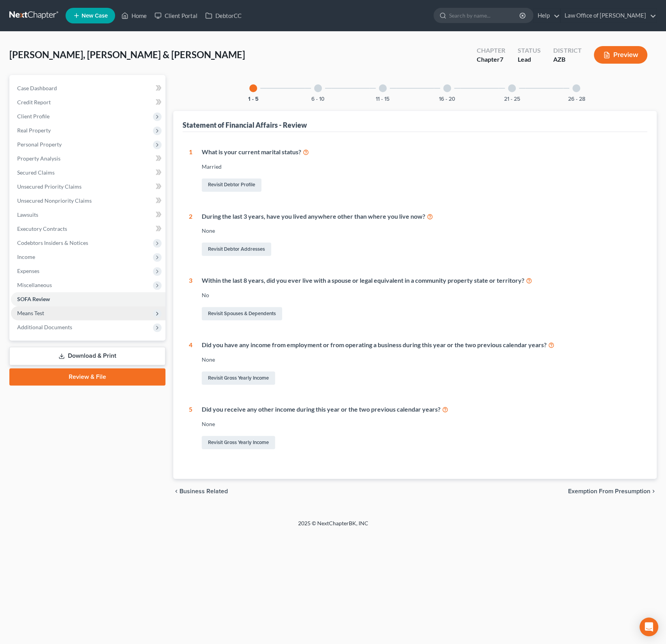
click at [41, 311] on span "Means Test" at bounding box center [30, 313] width 27 height 7
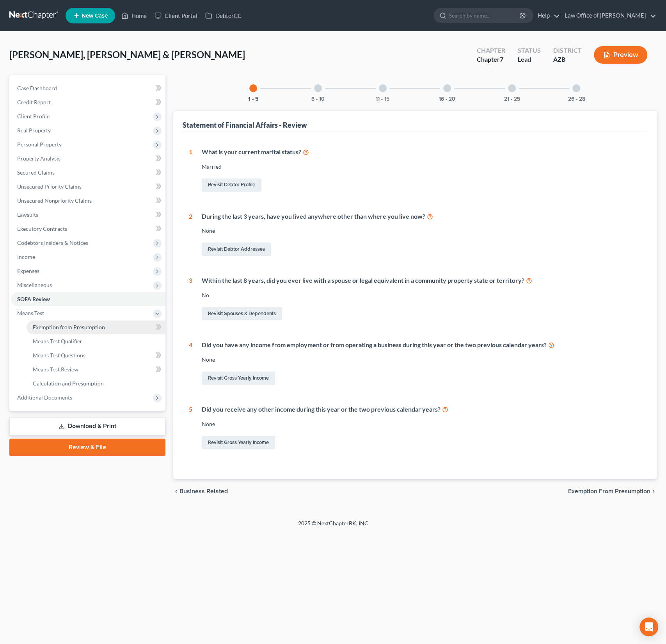
click at [52, 324] on span "Exemption from Presumption" at bounding box center [69, 327] width 72 height 7
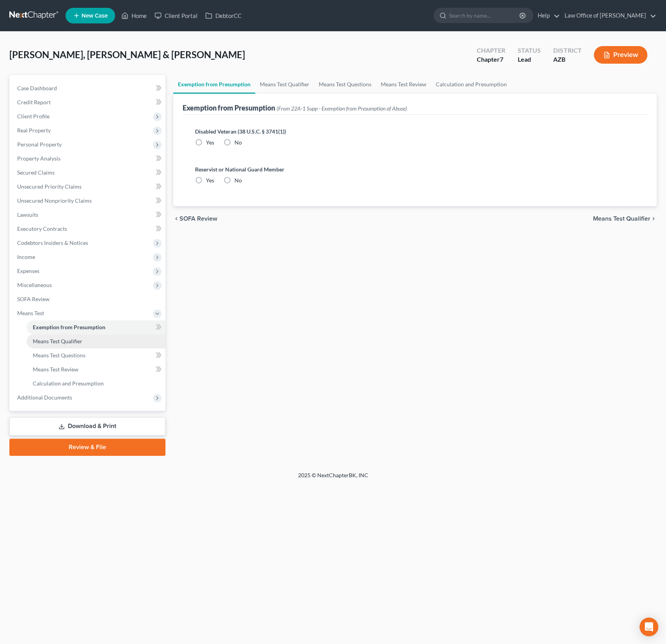
click at [55, 341] on span "Means Test Qualifier" at bounding box center [58, 341] width 50 height 7
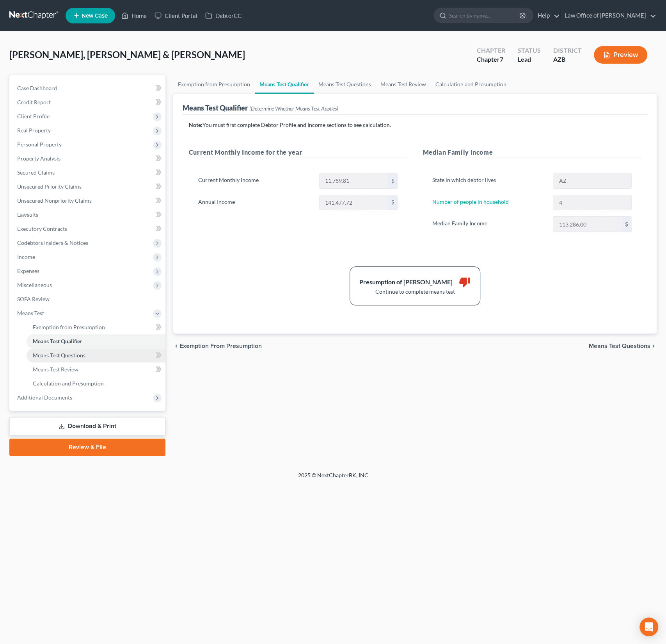
click at [57, 356] on span "Means Test Questions" at bounding box center [59, 355] width 53 height 7
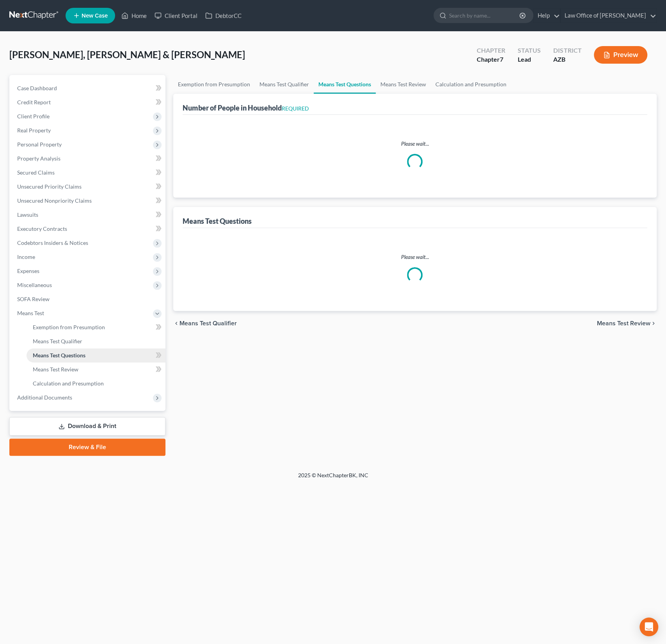
select select "0"
select select "60"
select select "1"
select select "60"
select select "1"
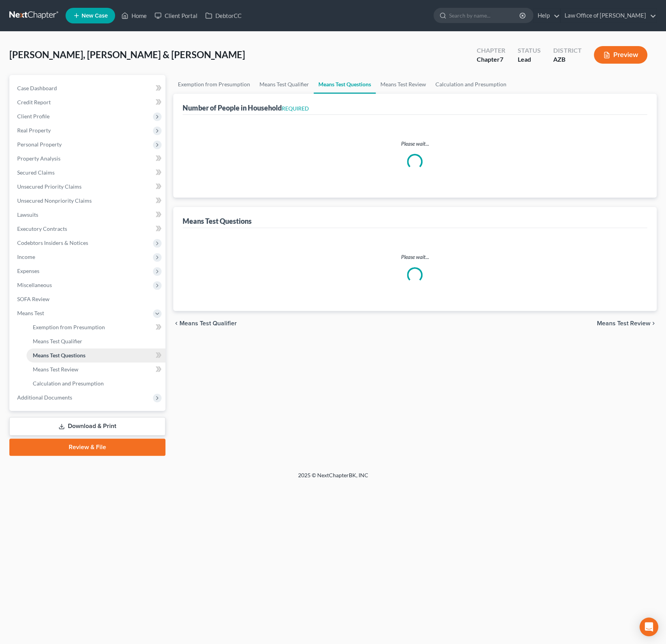
select select "60"
select select "4"
select select "2"
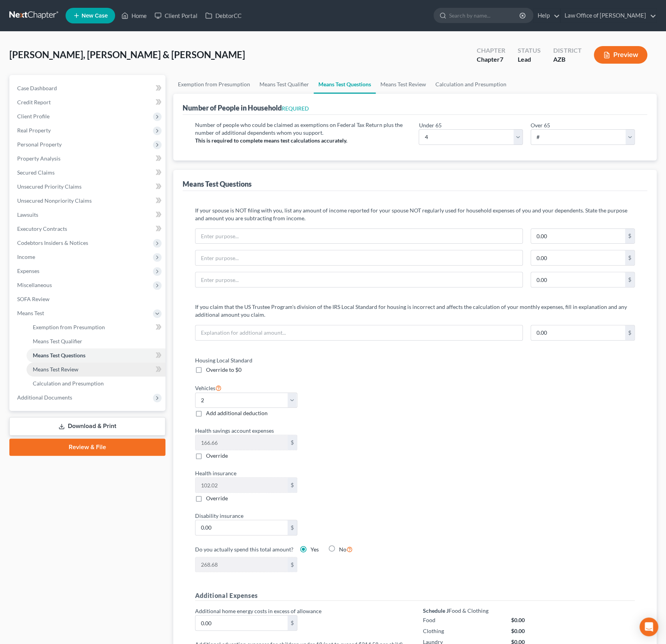
click at [57, 372] on link "Means Test Review" at bounding box center [96, 369] width 139 height 14
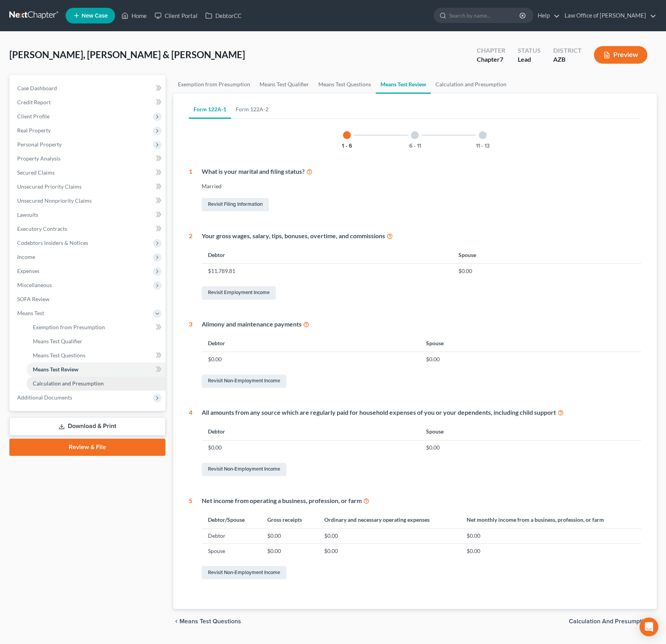
click at [60, 384] on span "Calculation and Presumption" at bounding box center [68, 383] width 71 height 7
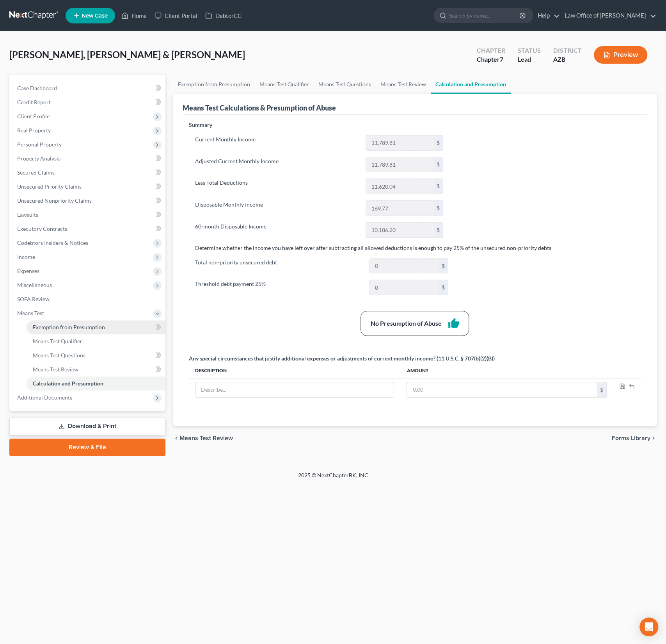
click at [73, 332] on link "Exemption from Presumption" at bounding box center [96, 327] width 139 height 14
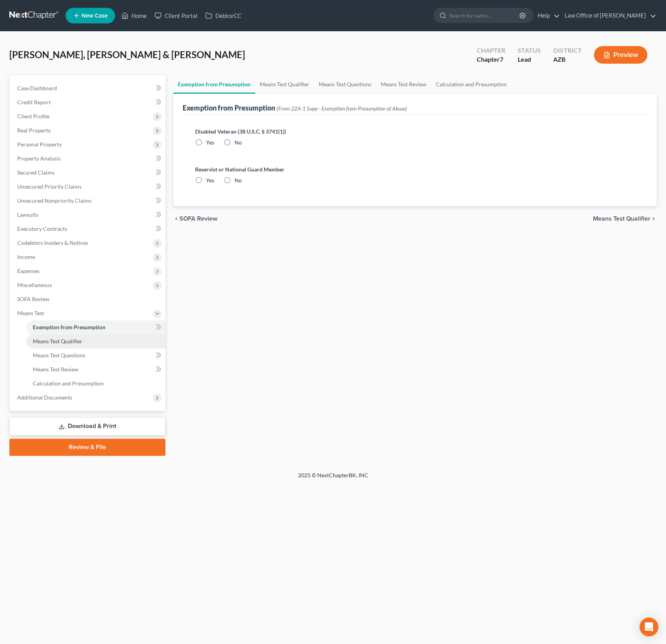
click at [69, 344] on span "Means Test Qualifier" at bounding box center [58, 341] width 50 height 7
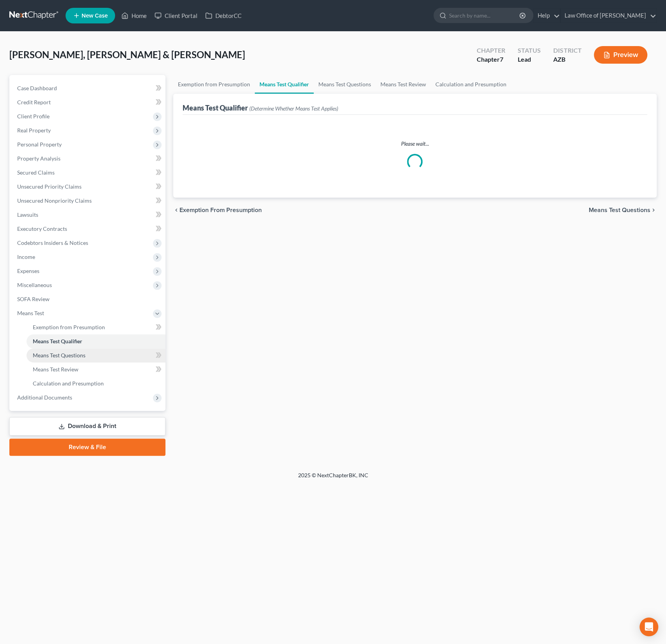
click at [71, 360] on link "Means Test Questions" at bounding box center [96, 355] width 139 height 14
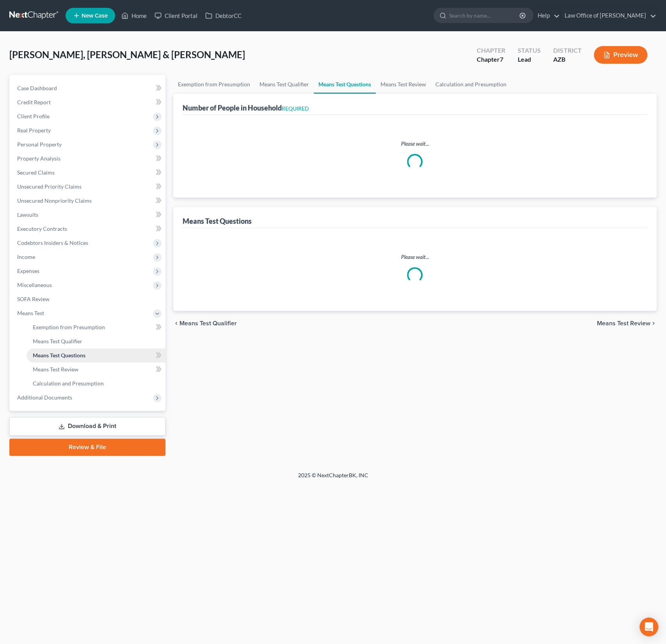
select select "0"
select select "60"
select select "1"
select select "60"
select select "1"
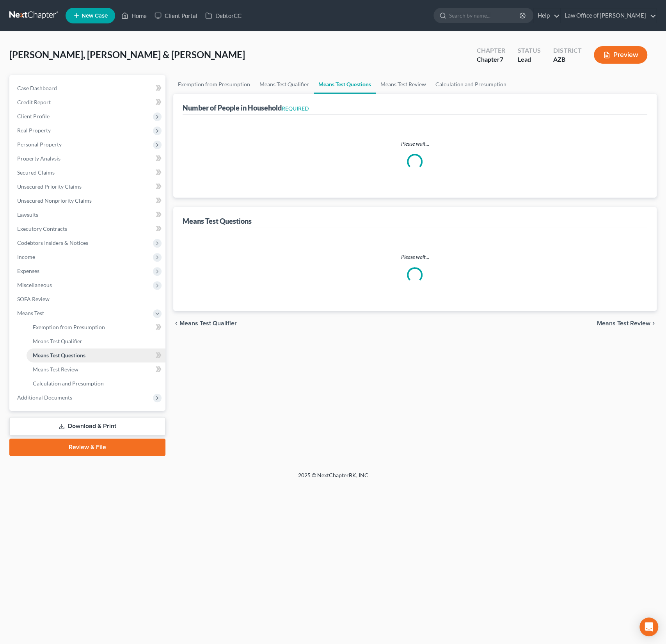
select select "60"
select select "2"
select select "4"
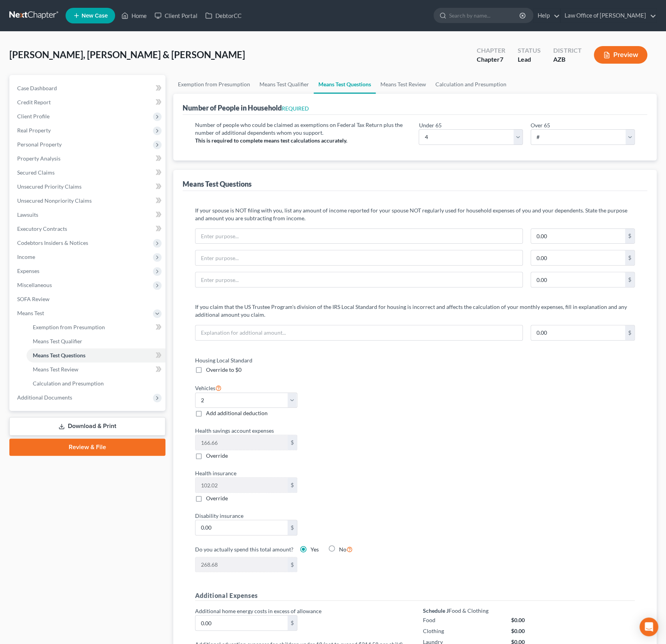
click at [632, 52] on button "Preview" at bounding box center [620, 55] width 53 height 18
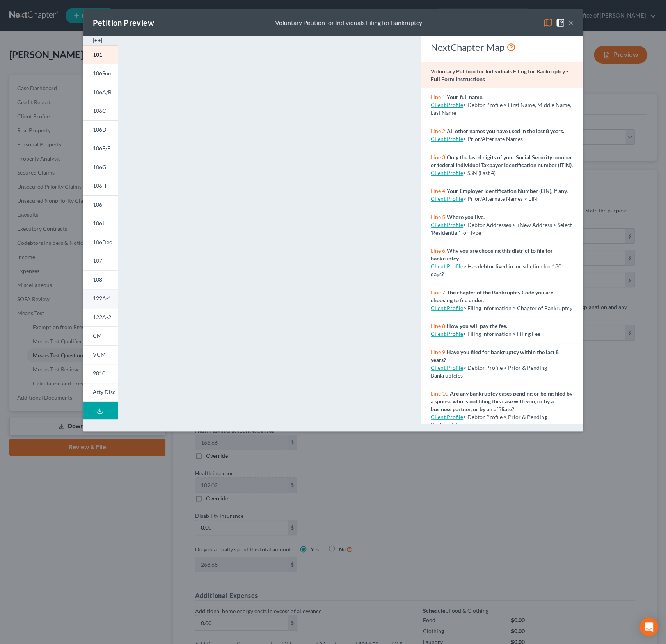
click at [99, 301] on span "122A-1" at bounding box center [102, 298] width 18 height 7
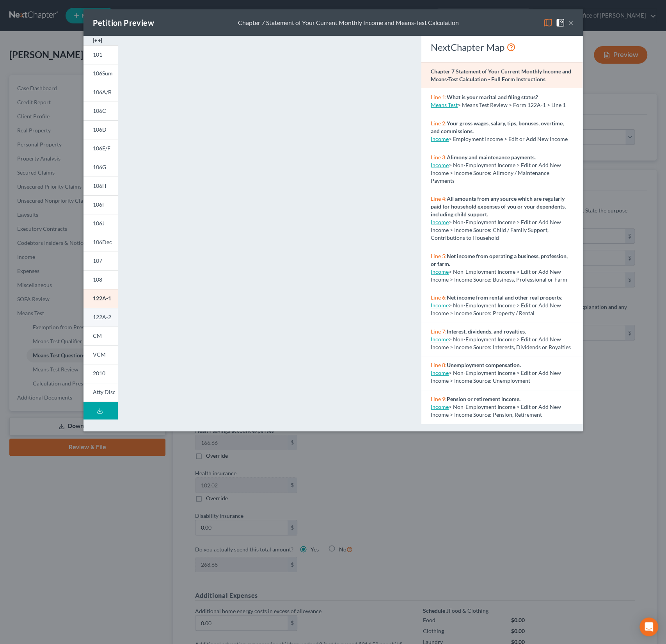
click at [101, 318] on span "122A-2" at bounding box center [102, 316] width 18 height 7
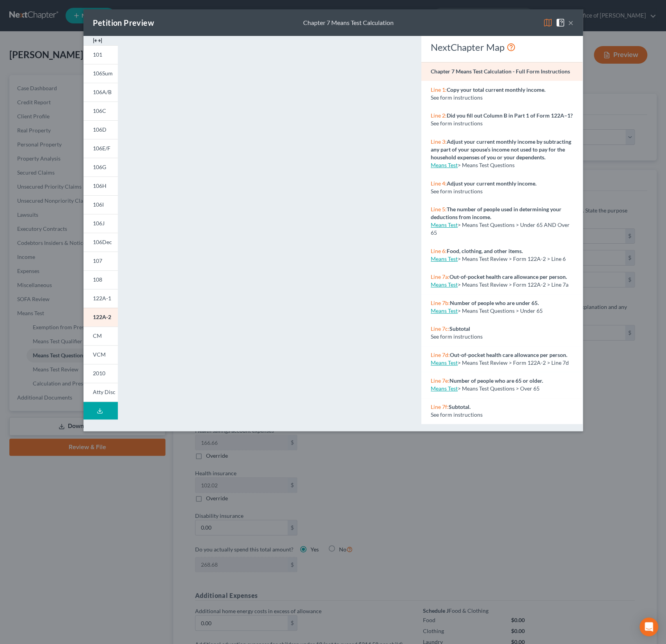
click at [572, 20] on button "×" at bounding box center [570, 22] width 5 height 9
